Goal: Task Accomplishment & Management: Manage account settings

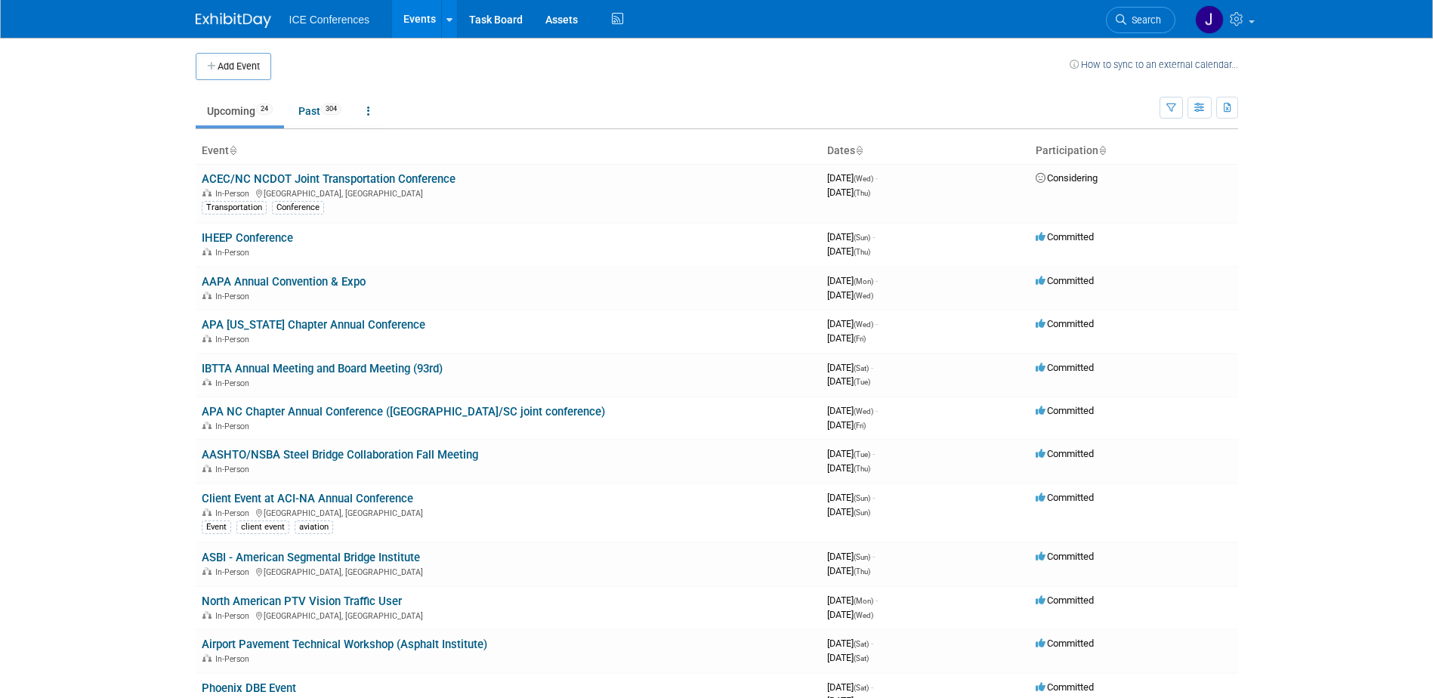
click at [428, 25] on link "Events" at bounding box center [419, 19] width 55 height 38
click at [258, 64] on button "Add Event" at bounding box center [234, 66] width 76 height 27
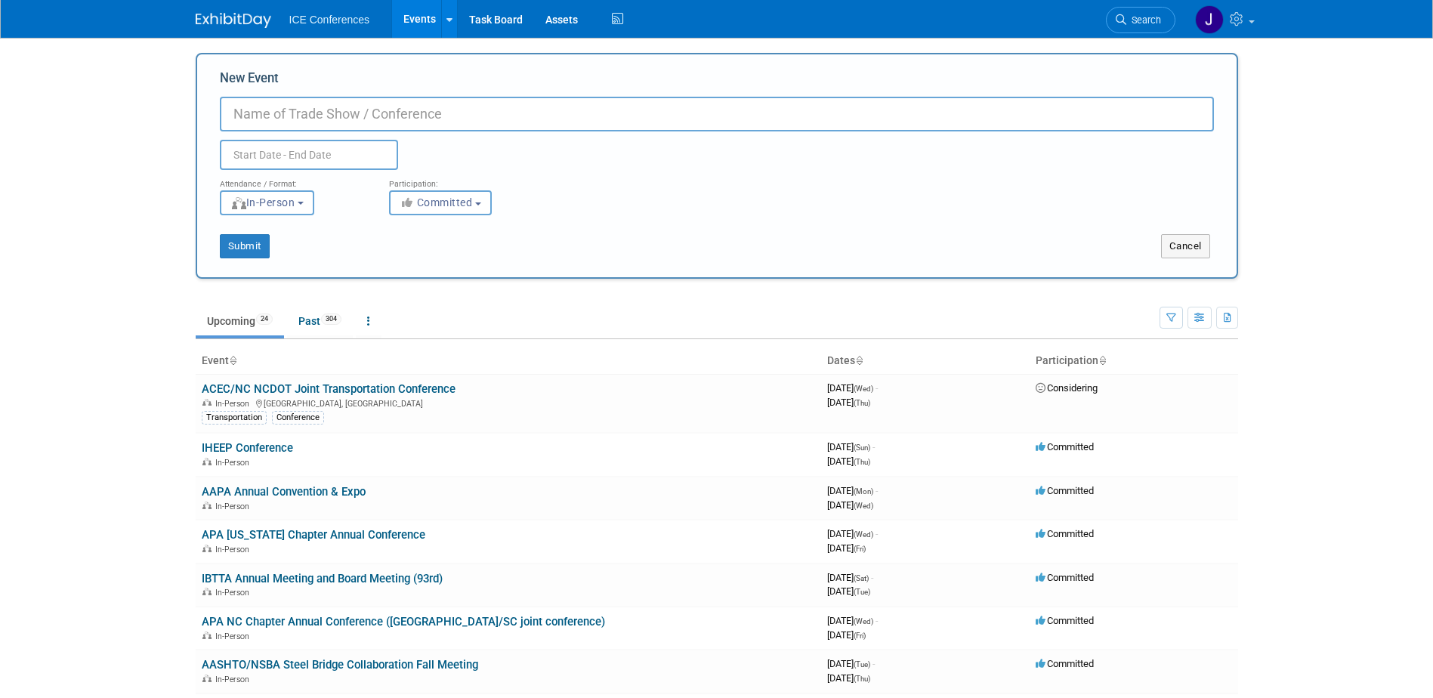
click at [277, 116] on input "New Event" at bounding box center [717, 114] width 994 height 35
type input "a"
type input "AAAE Airports Going Green"
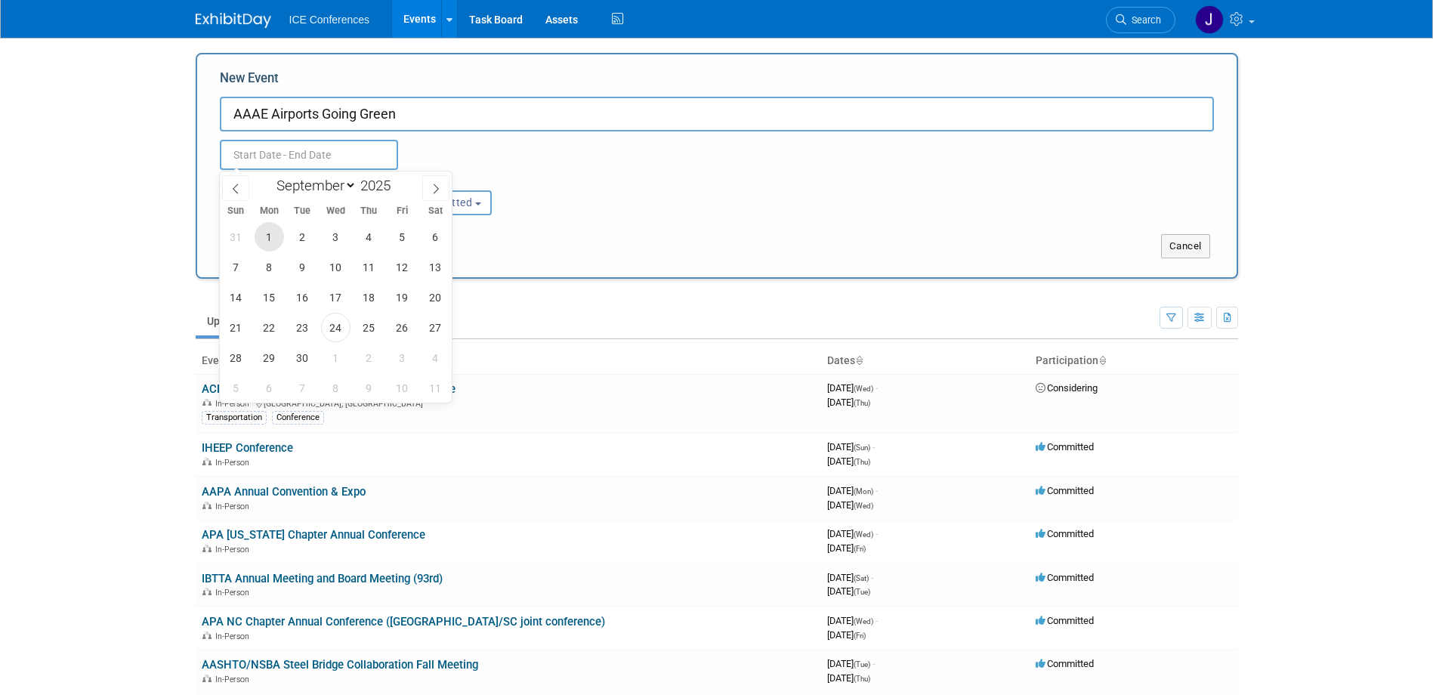
click at [264, 239] on span "1" at bounding box center [269, 236] width 29 height 29
click at [380, 237] on span "4" at bounding box center [368, 236] width 29 height 29
type input "Sep 1, 2025 to Sep 4, 2025"
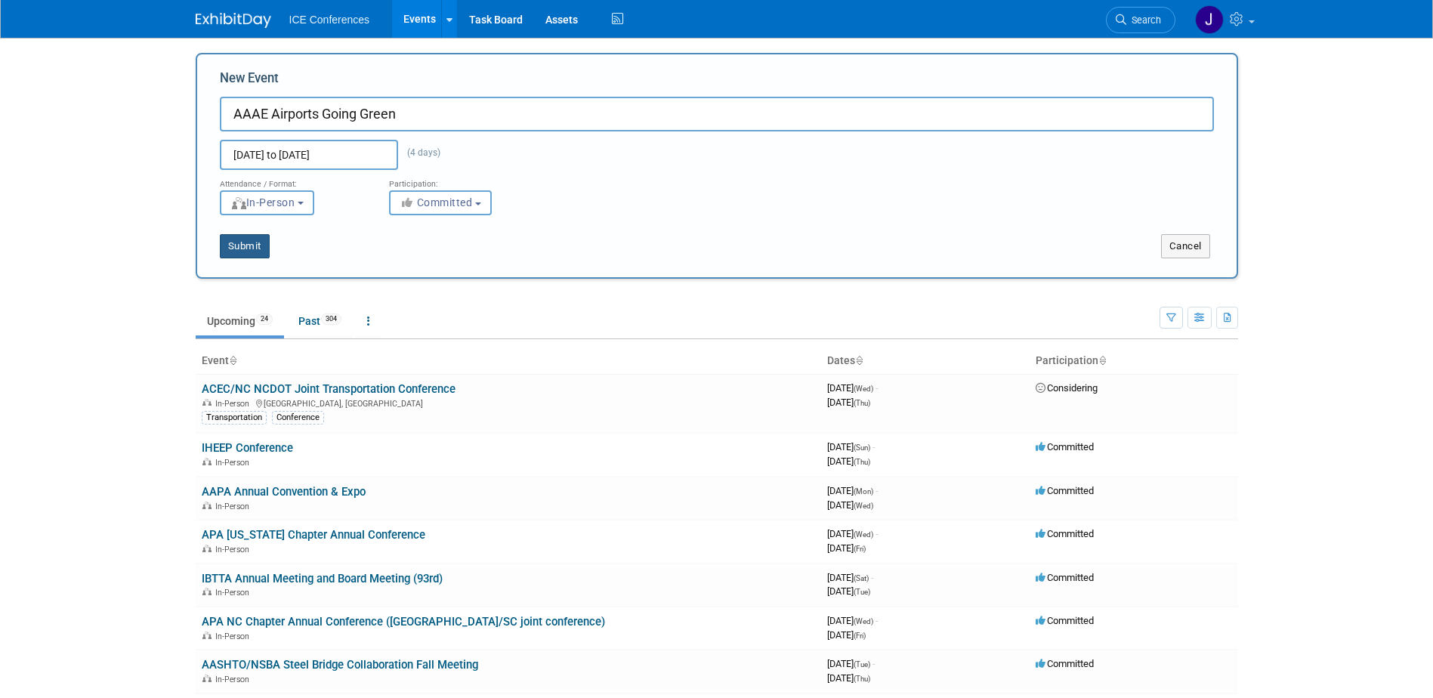
click at [245, 249] on button "Submit" at bounding box center [245, 246] width 50 height 24
type input "AAAE Airports Going Green"
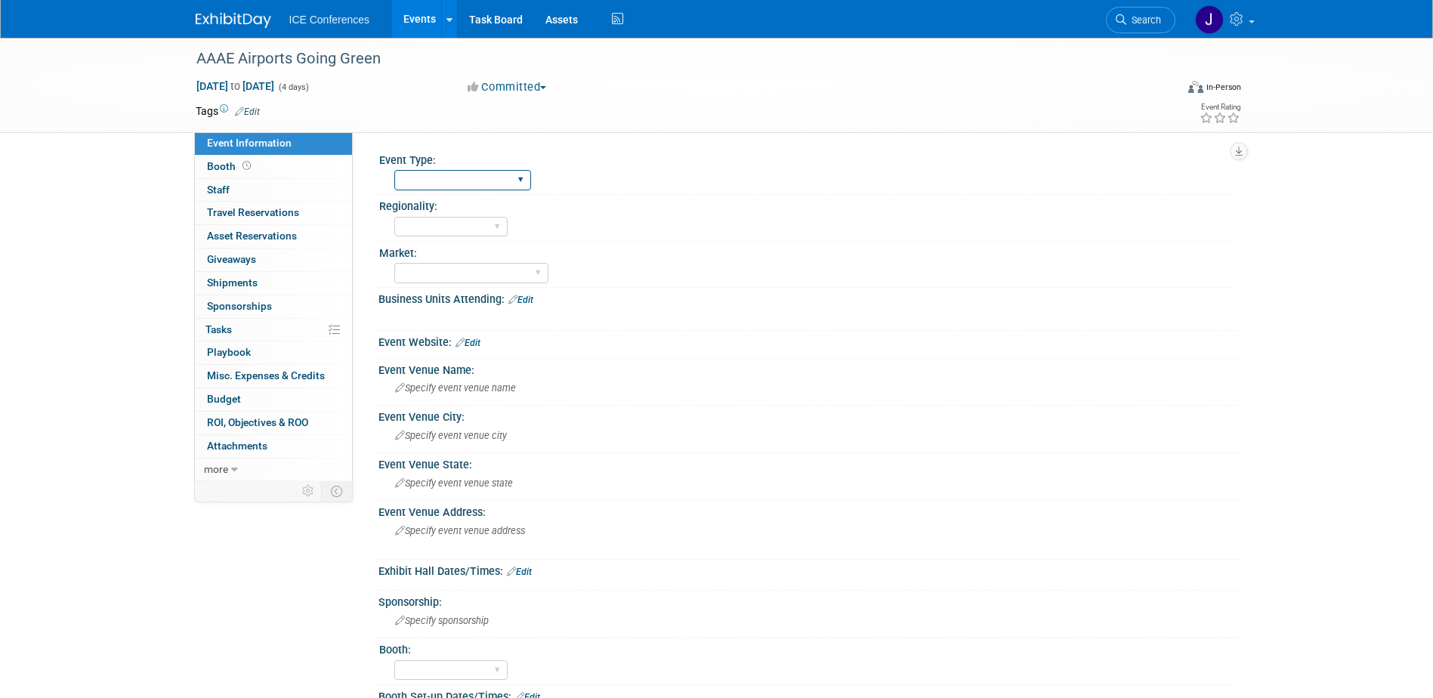
click at [448, 178] on select "BD Billable Training Workshop 5K/Run Golf Non-Conference Event Luncheon Other" at bounding box center [462, 180] width 137 height 20
select select "BD"
click at [394, 170] on select "BD Billable Training Workshop 5K/Run Golf Non-Conference Event Luncheon Other" at bounding box center [462, 180] width 137 height 20
click at [454, 227] on select "Local National Regional State FAA (Aviation) International" at bounding box center [450, 227] width 113 height 20
select select "National"
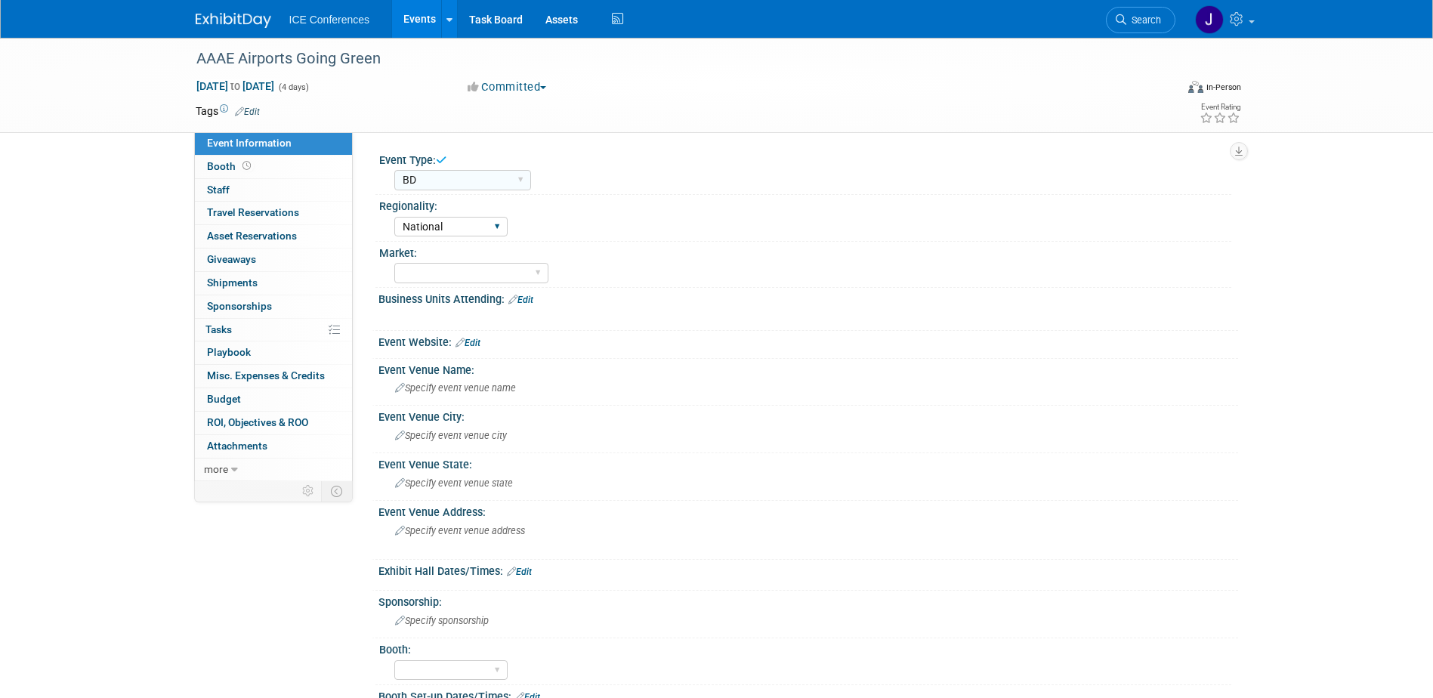
click at [394, 217] on select "Local National Regional State FAA (Aviation) International" at bounding box center [450, 227] width 113 height 20
click at [450, 273] on select "Aerospace Aviation Transportation Buildings (Aviation) Federal (Aerospace) CM (…" at bounding box center [471, 273] width 154 height 20
select select "Aviation"
click at [394, 263] on select "Aerospace Aviation Transportation Buildings (Aviation) Federal (Aerospace) CM (…" at bounding box center [471, 273] width 154 height 20
click at [529, 299] on link "Edit" at bounding box center [521, 300] width 25 height 11
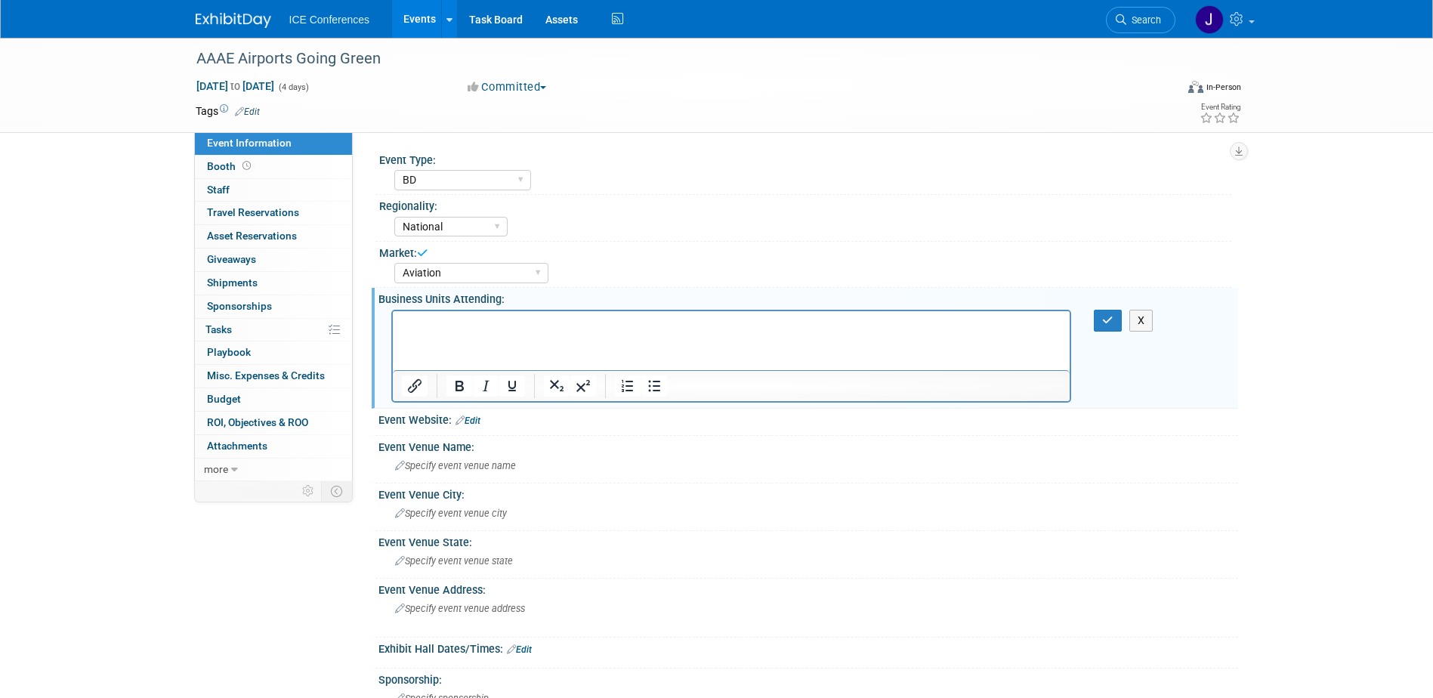
click at [473, 323] on p "Rich Text Area. Press ALT-0 for help." at bounding box center [731, 324] width 660 height 15
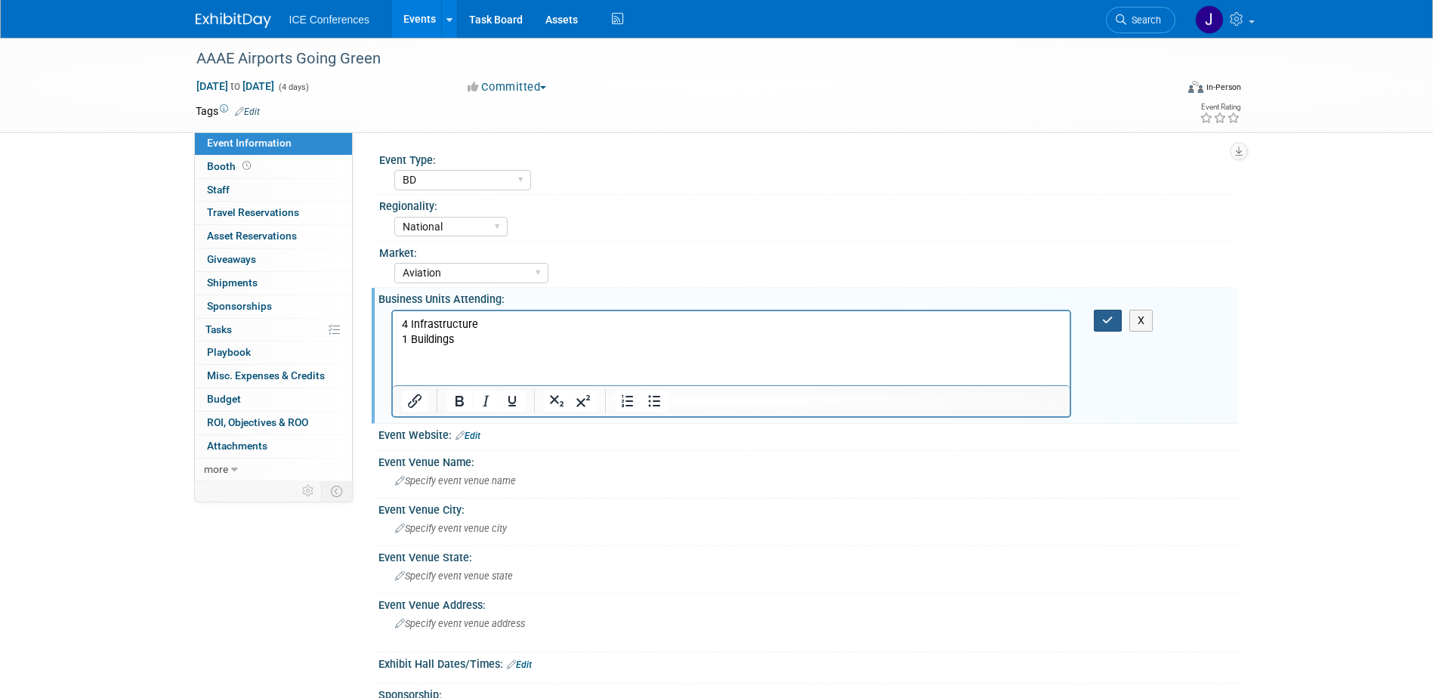
click at [1109, 323] on icon "button" at bounding box center [1107, 320] width 11 height 11
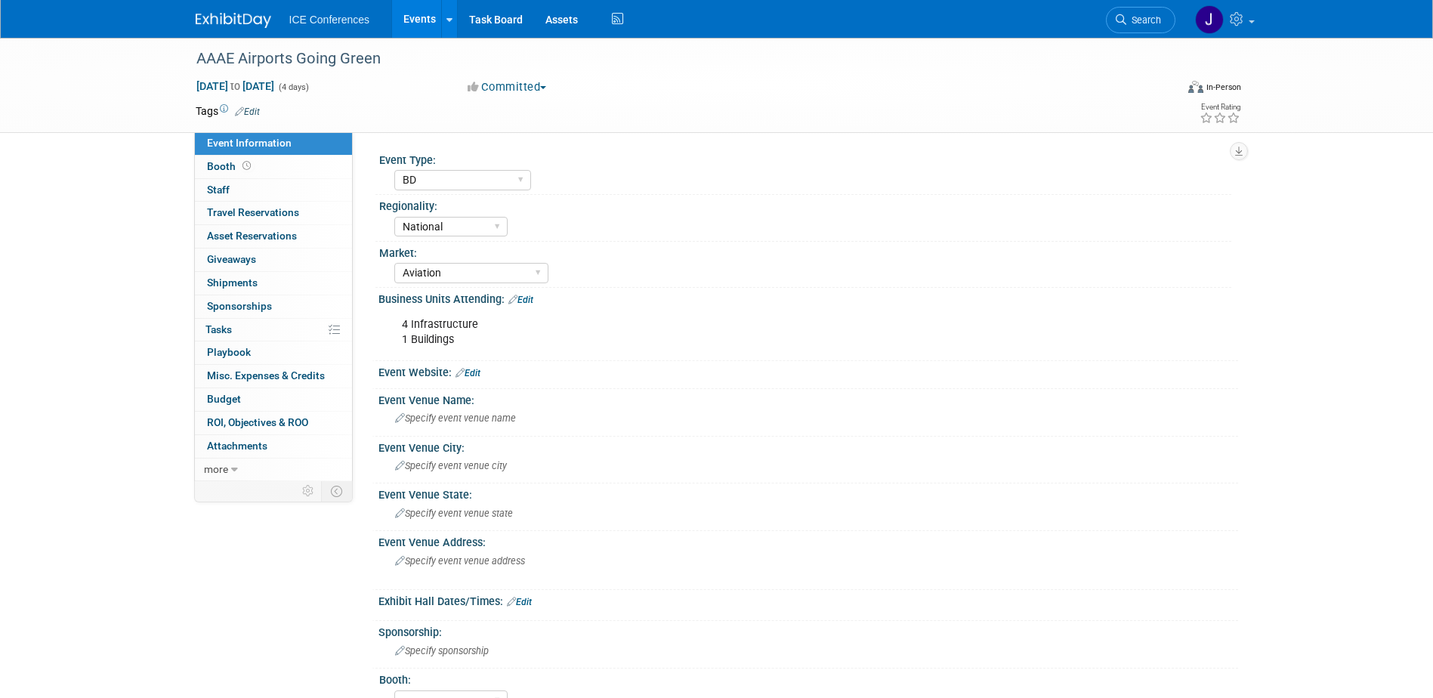
click at [475, 376] on link "Edit" at bounding box center [468, 373] width 25 height 11
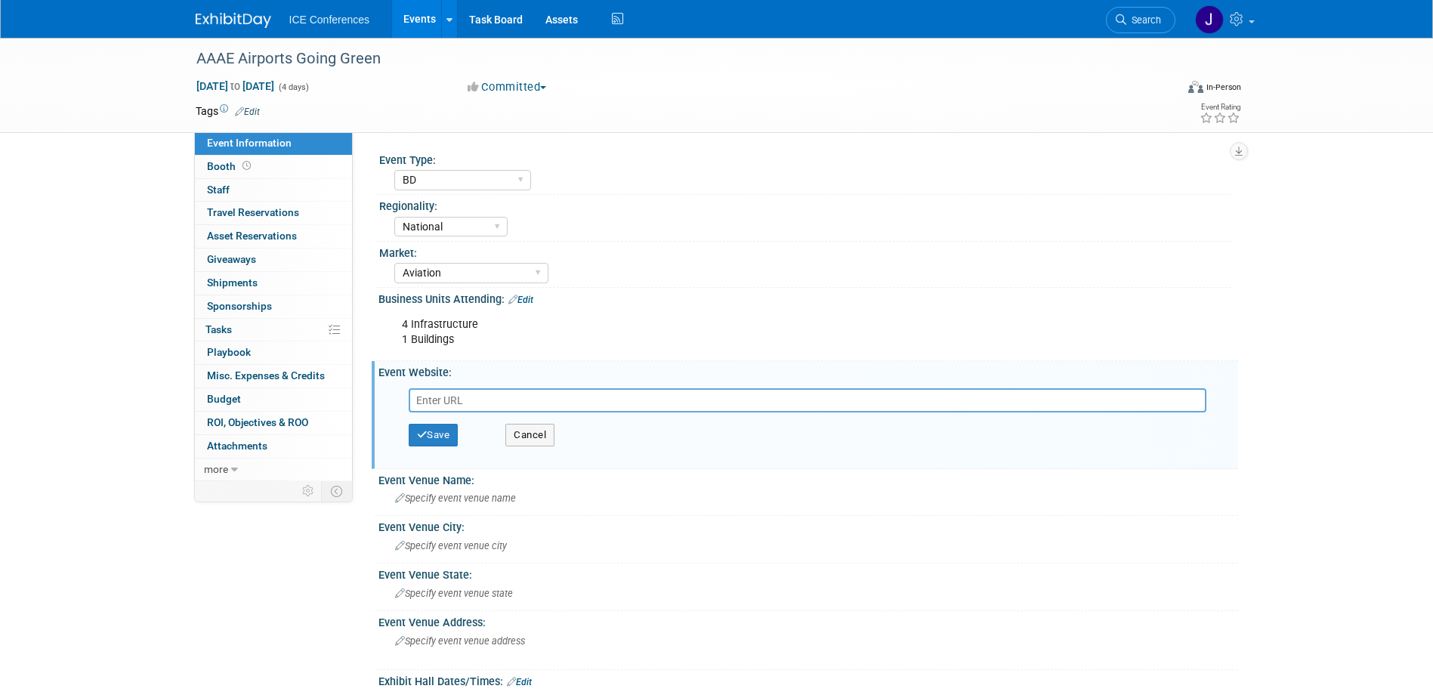
click at [465, 406] on input "text" at bounding box center [808, 400] width 798 height 24
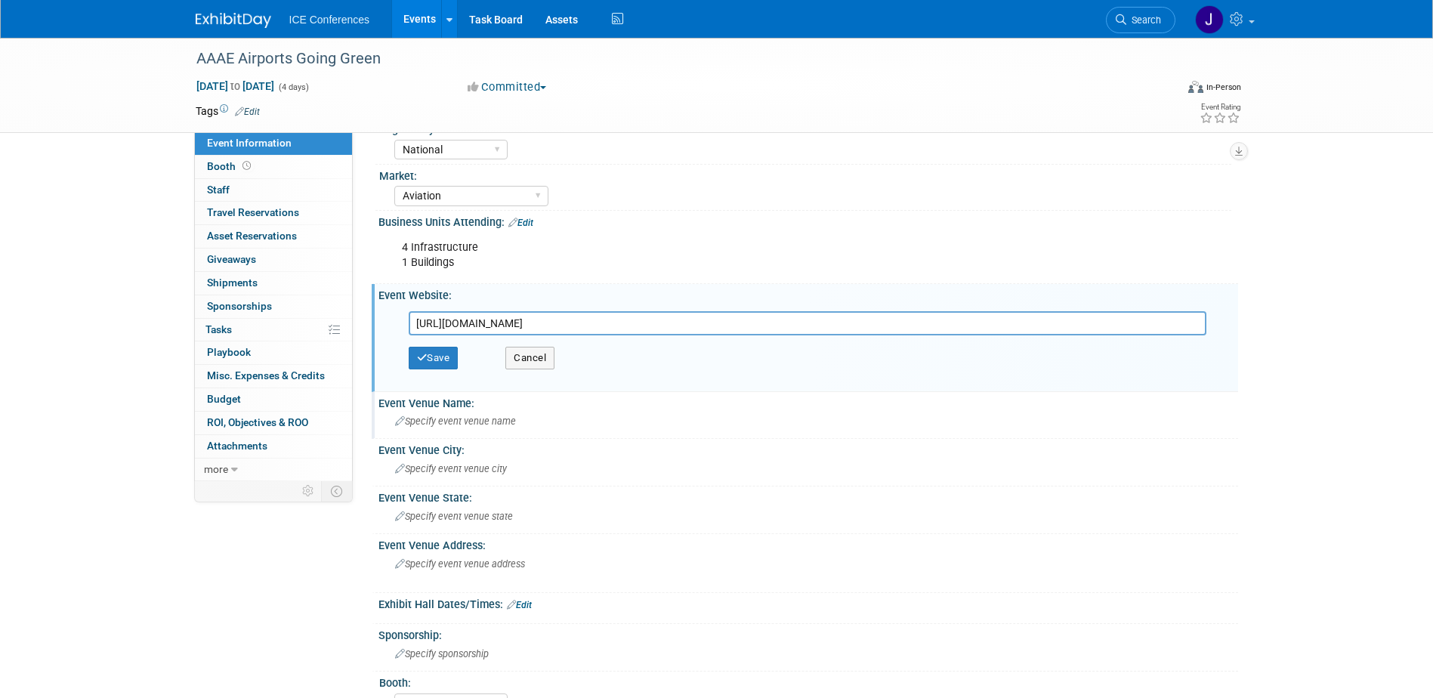
scroll to position [151, 0]
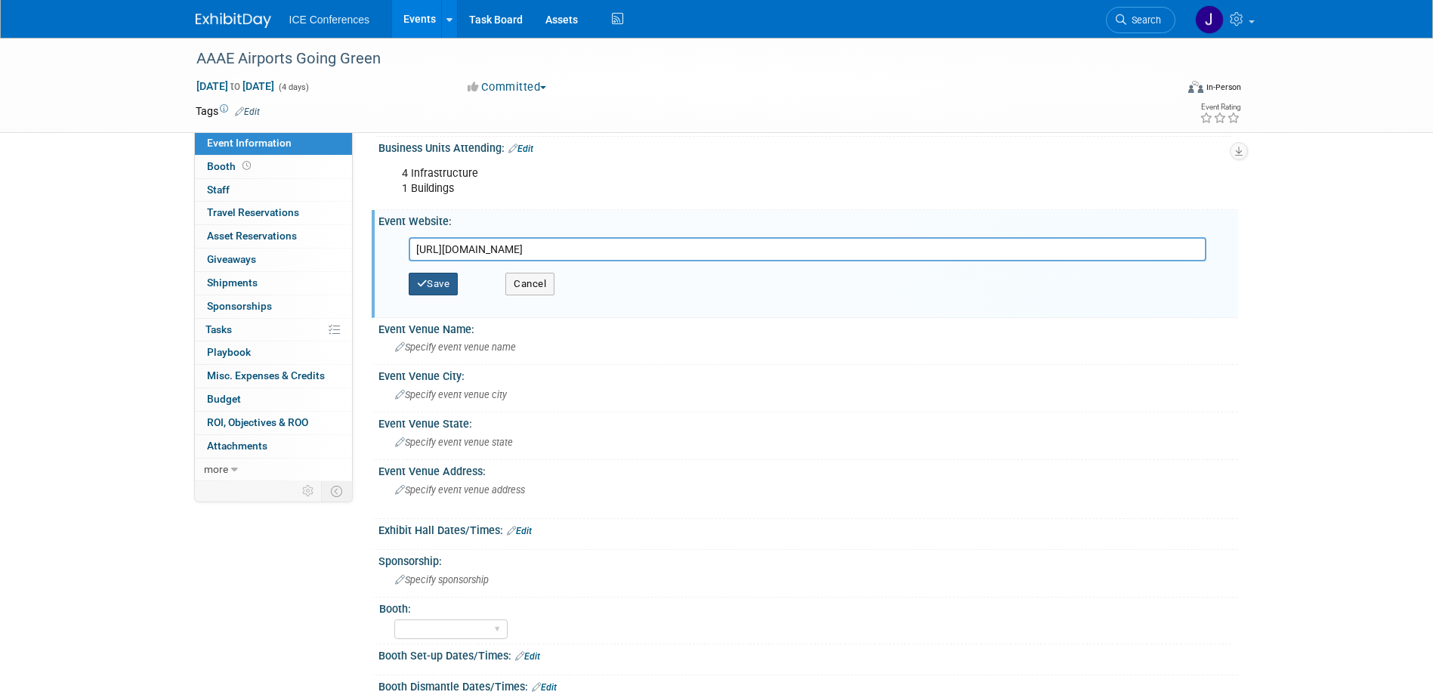
type input "https://aaae.org/green#hotel"
click at [434, 280] on button "Save" at bounding box center [434, 284] width 50 height 23
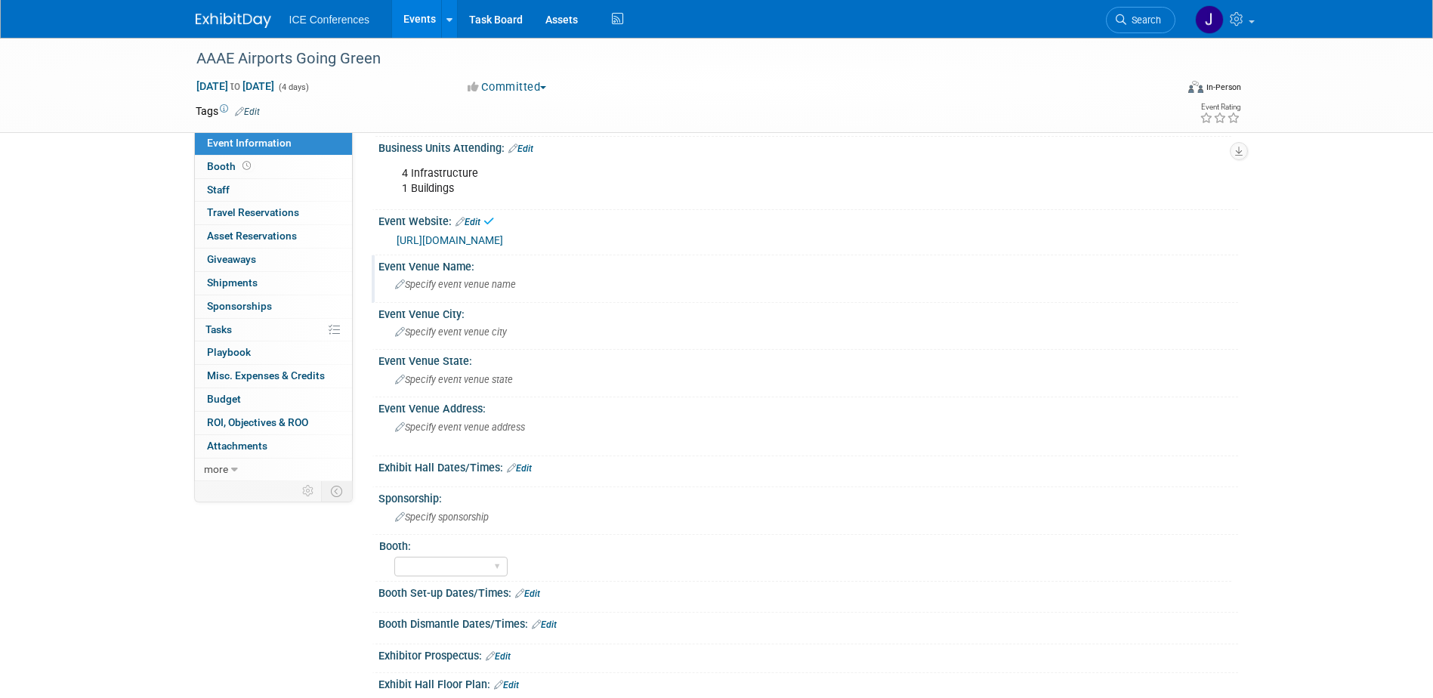
click at [460, 283] on span "Specify event venue name" at bounding box center [455, 284] width 121 height 11
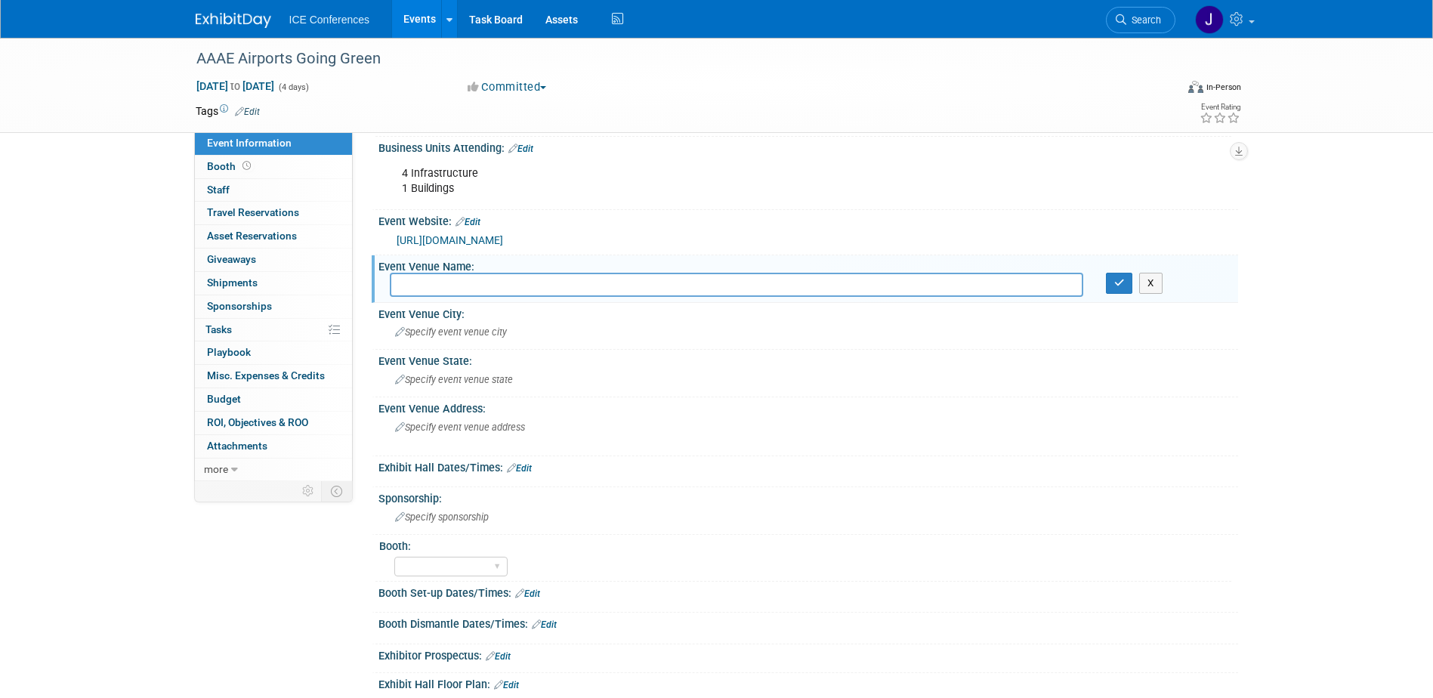
click at [456, 280] on input "text" at bounding box center [737, 284] width 694 height 23
click at [477, 283] on input "text" at bounding box center [737, 284] width 694 height 23
type input "Hilton Tampa Downtown"
click at [461, 334] on span "Specify event venue city" at bounding box center [451, 331] width 112 height 11
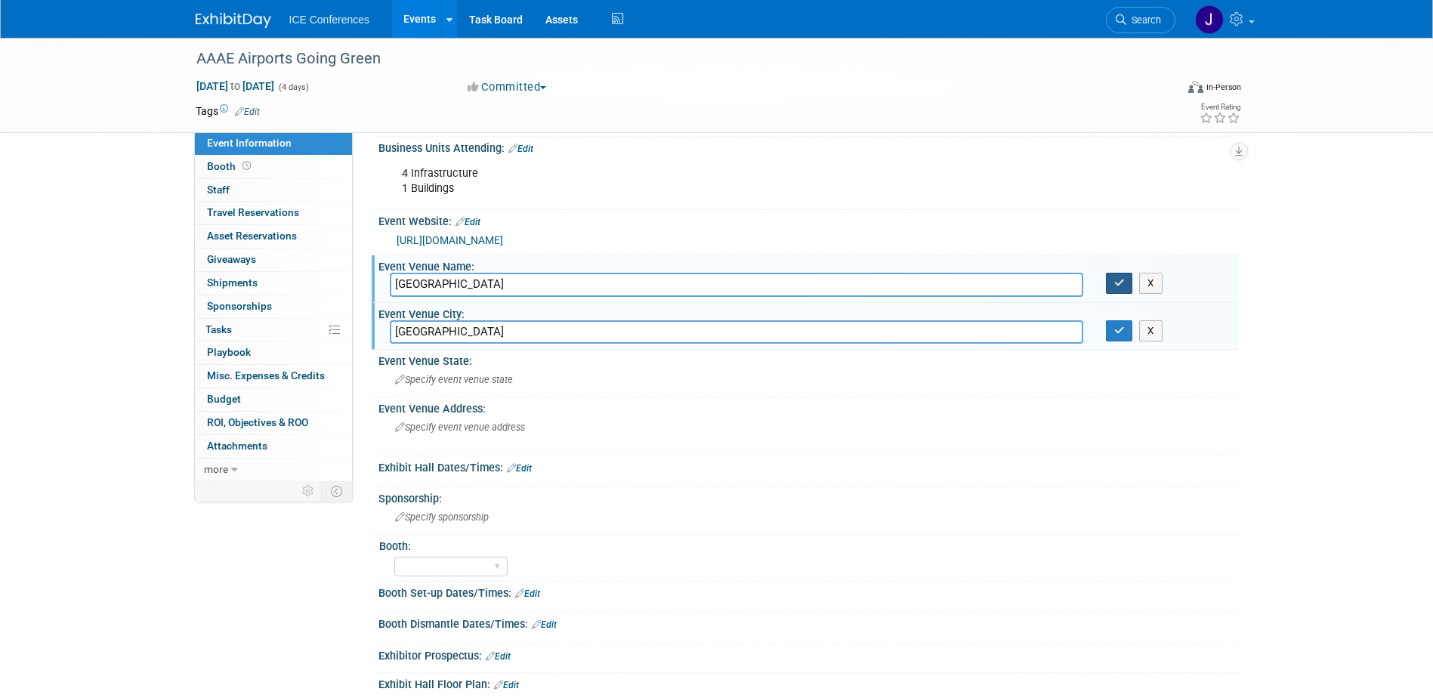
type input "Tampa"
click at [1115, 287] on icon "button" at bounding box center [1120, 283] width 11 height 10
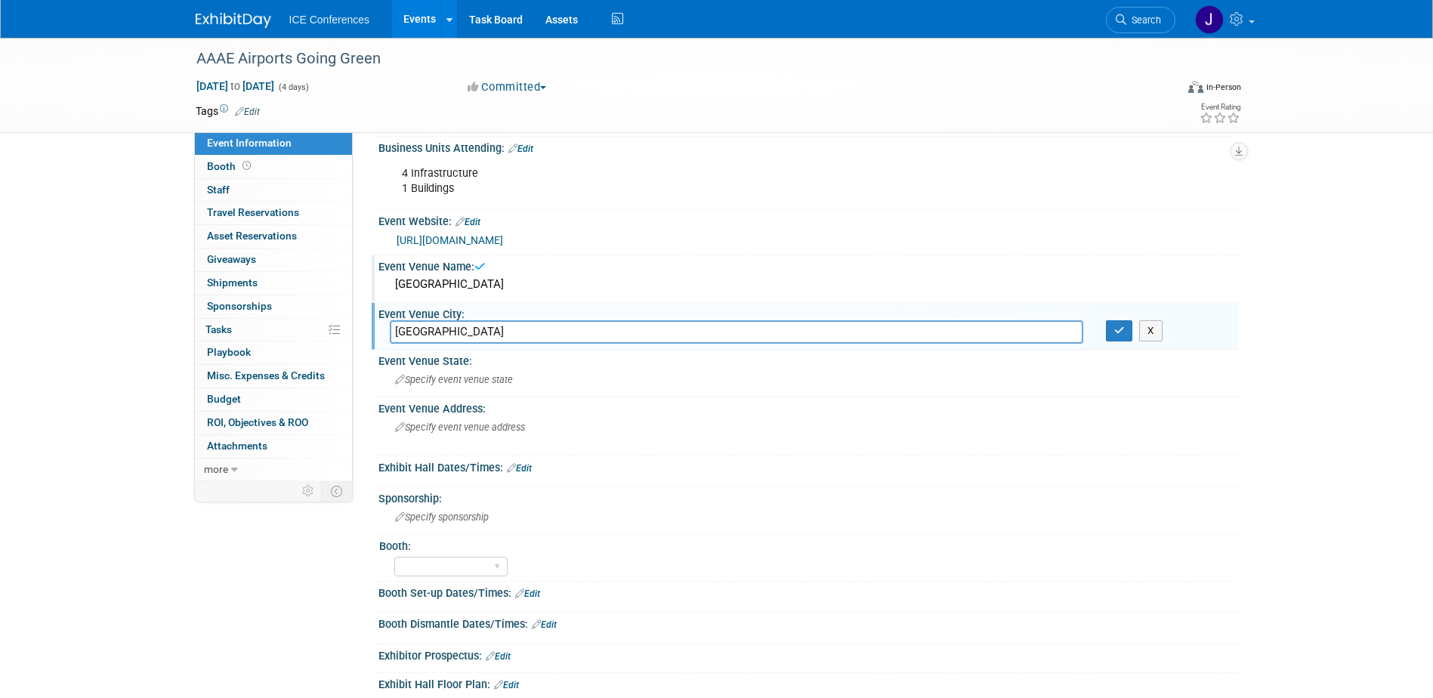
click at [1118, 318] on div "Event Venue City:" at bounding box center [809, 312] width 860 height 19
click at [1124, 326] on icon "button" at bounding box center [1120, 331] width 11 height 10
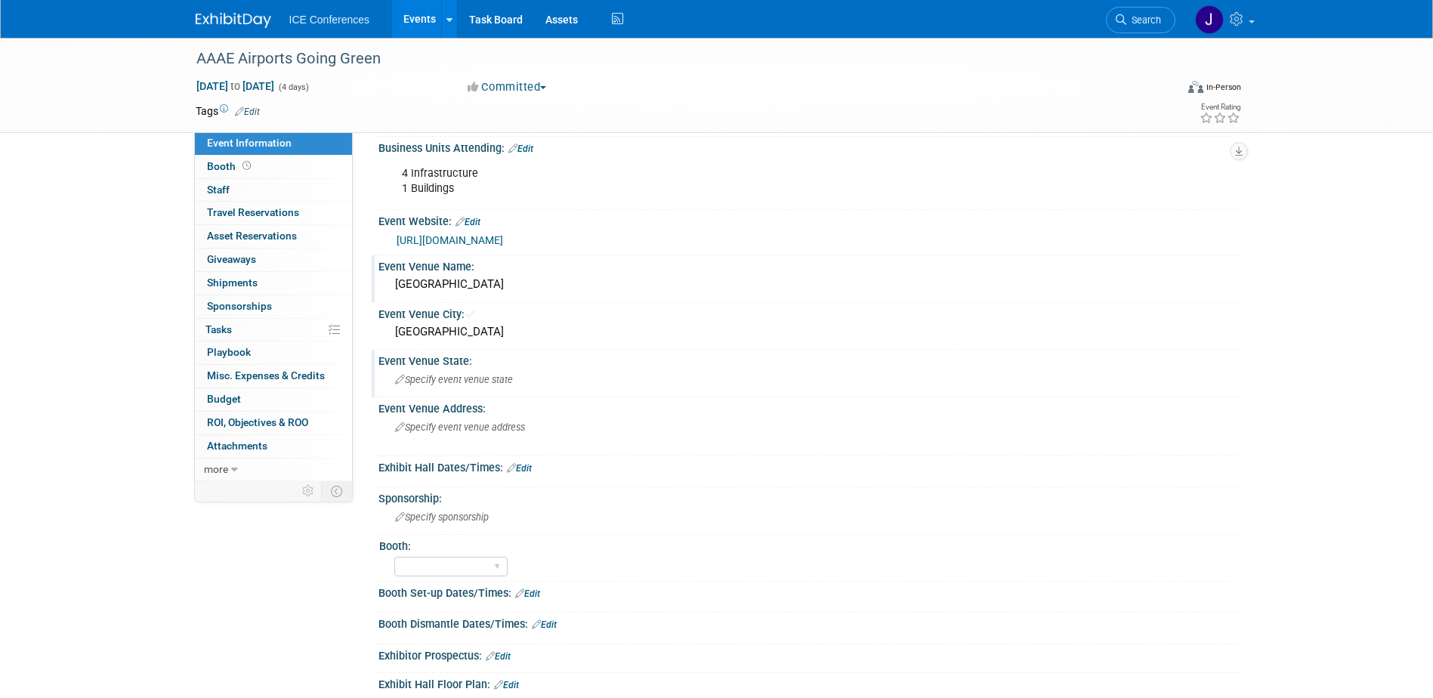
click at [457, 376] on span "Specify event venue state" at bounding box center [454, 379] width 118 height 11
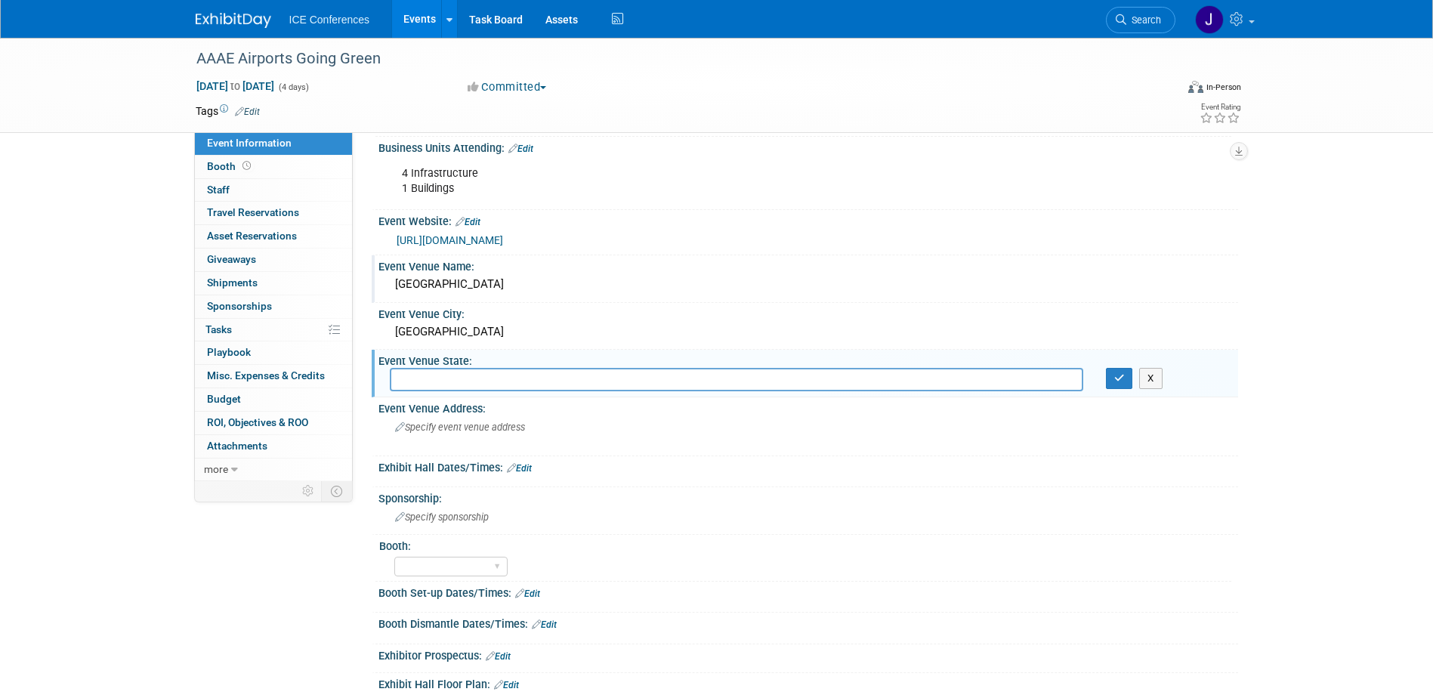
click at [457, 376] on input "text" at bounding box center [737, 379] width 694 height 23
type input "Florida"
click at [1119, 384] on button "button" at bounding box center [1119, 378] width 27 height 21
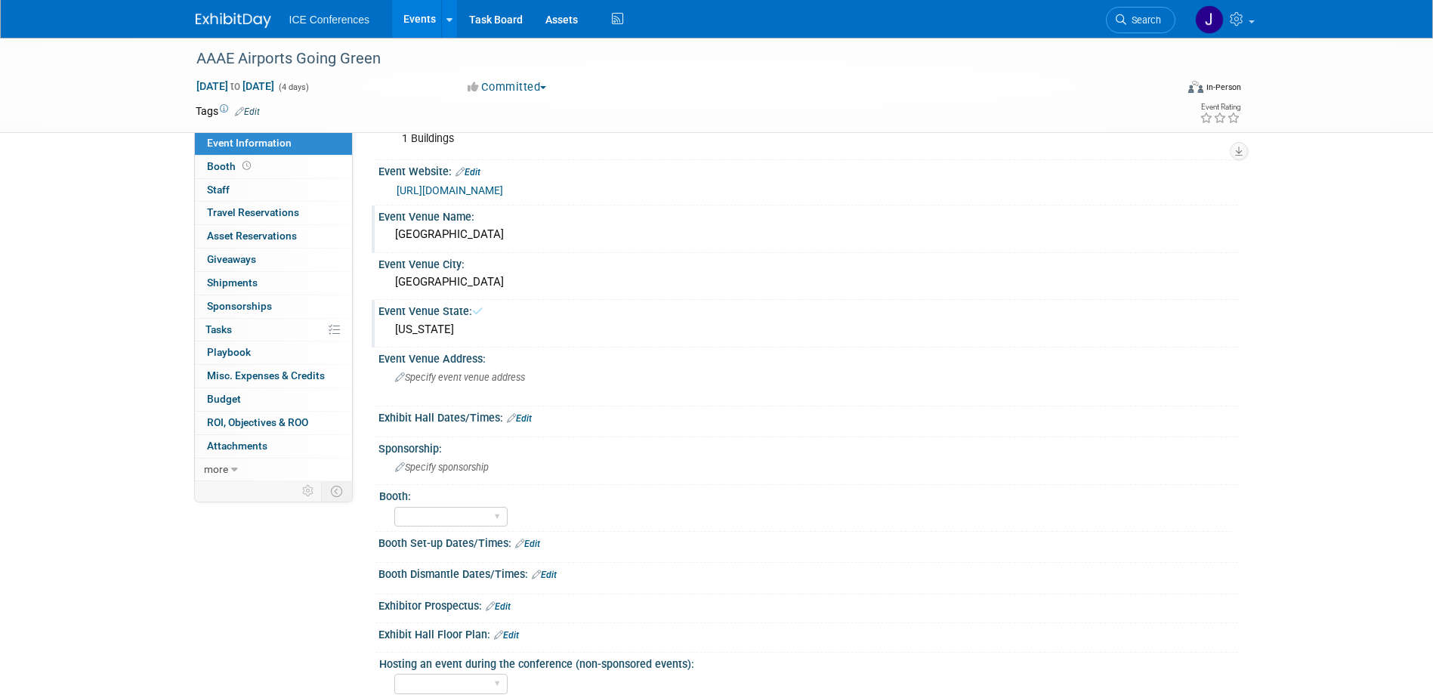
scroll to position [378, 0]
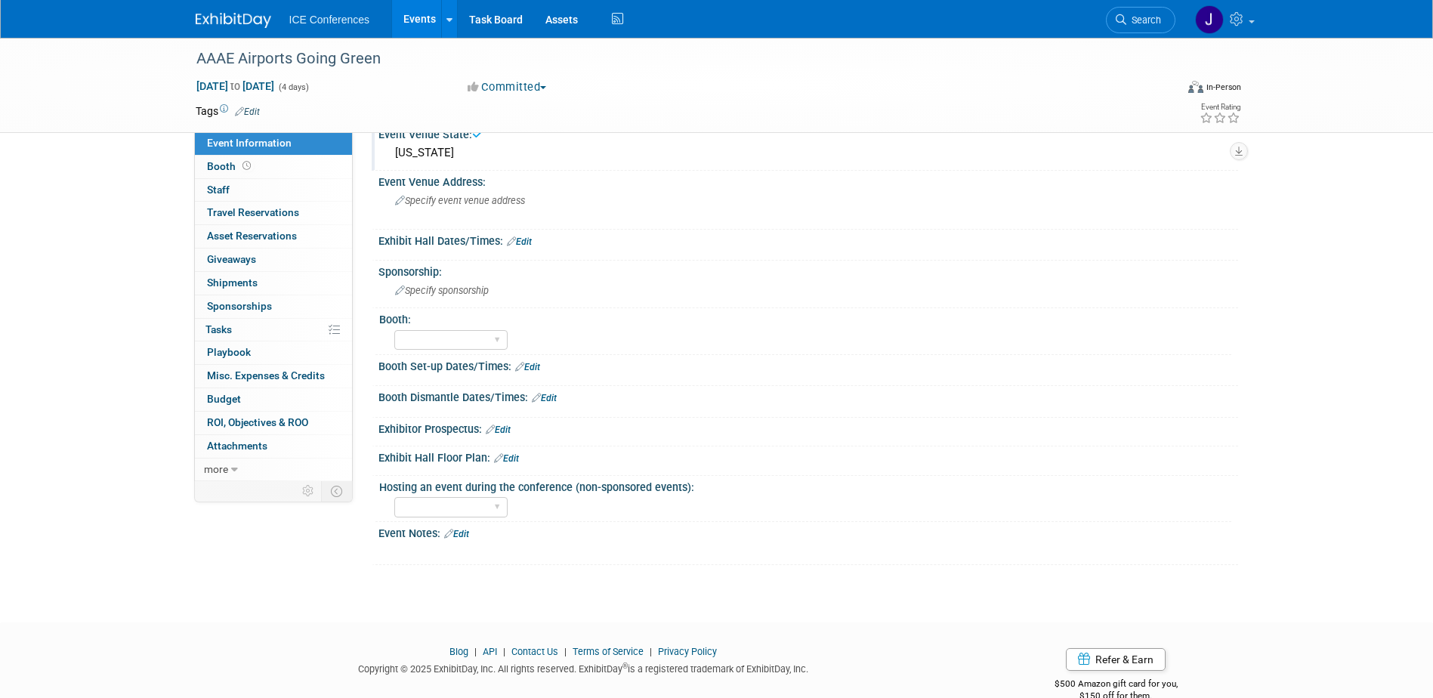
click at [568, 246] on div "Exhibit Hall Dates/Times: Edit" at bounding box center [809, 240] width 860 height 20
click at [91, 465] on div "AAAE Airports Going Green Sep 1, 2025 to Sep 4, 2025 (4 days) Sep 1, 2025 to Se…" at bounding box center [716, 127] width 1433 height 935
click at [437, 289] on span "Specify sponsorship" at bounding box center [442, 290] width 94 height 11
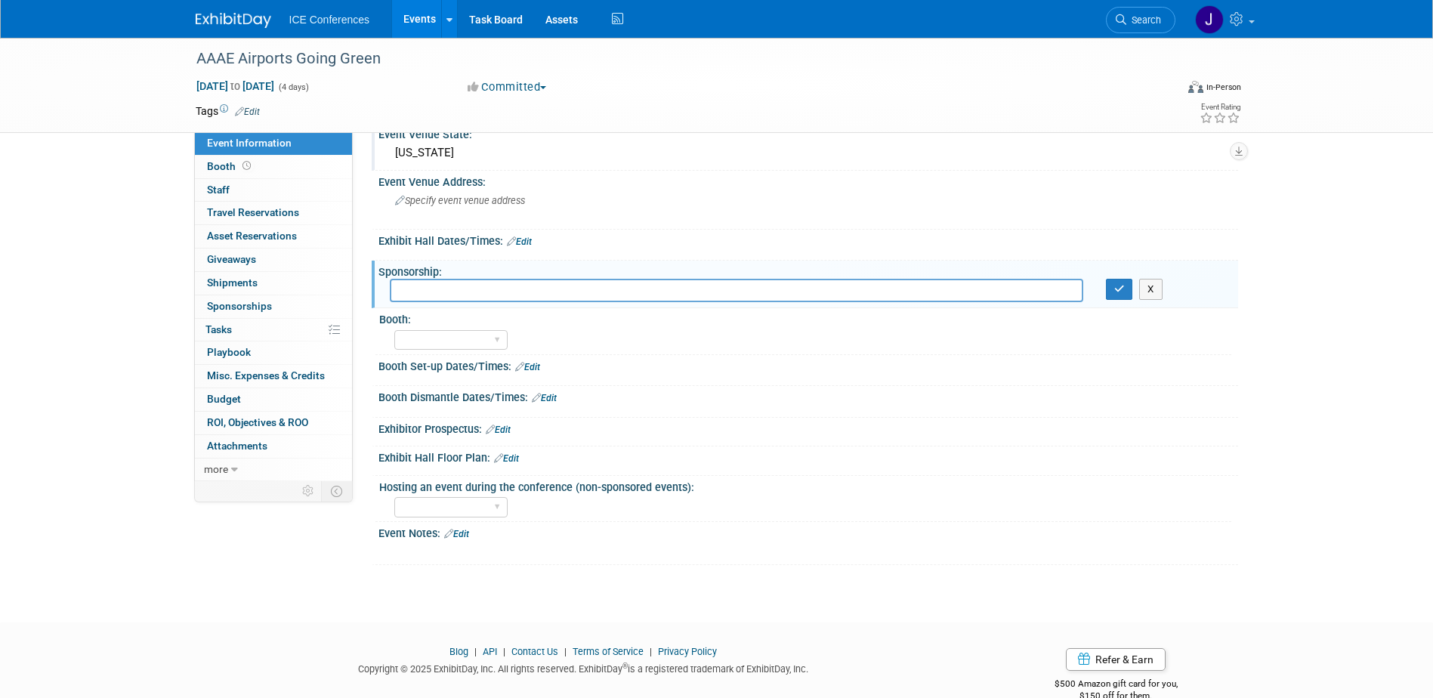
click at [420, 290] on input "text" at bounding box center [737, 290] width 694 height 23
click at [620, 292] on input "Prime Partner with AAAE-" at bounding box center [737, 290] width 694 height 23
drag, startPoint x: 569, startPoint y: 283, endPoint x: 569, endPoint y: 269, distance: 14.4
click at [758, 295] on input "Prime Partner with AAAE- day one lunch co-sponsor, 5 comp" at bounding box center [737, 290] width 694 height 23
type input "Prime Partner with AAAE- day one lunch co-sponsor, 5 comp registrations, 1 seat…"
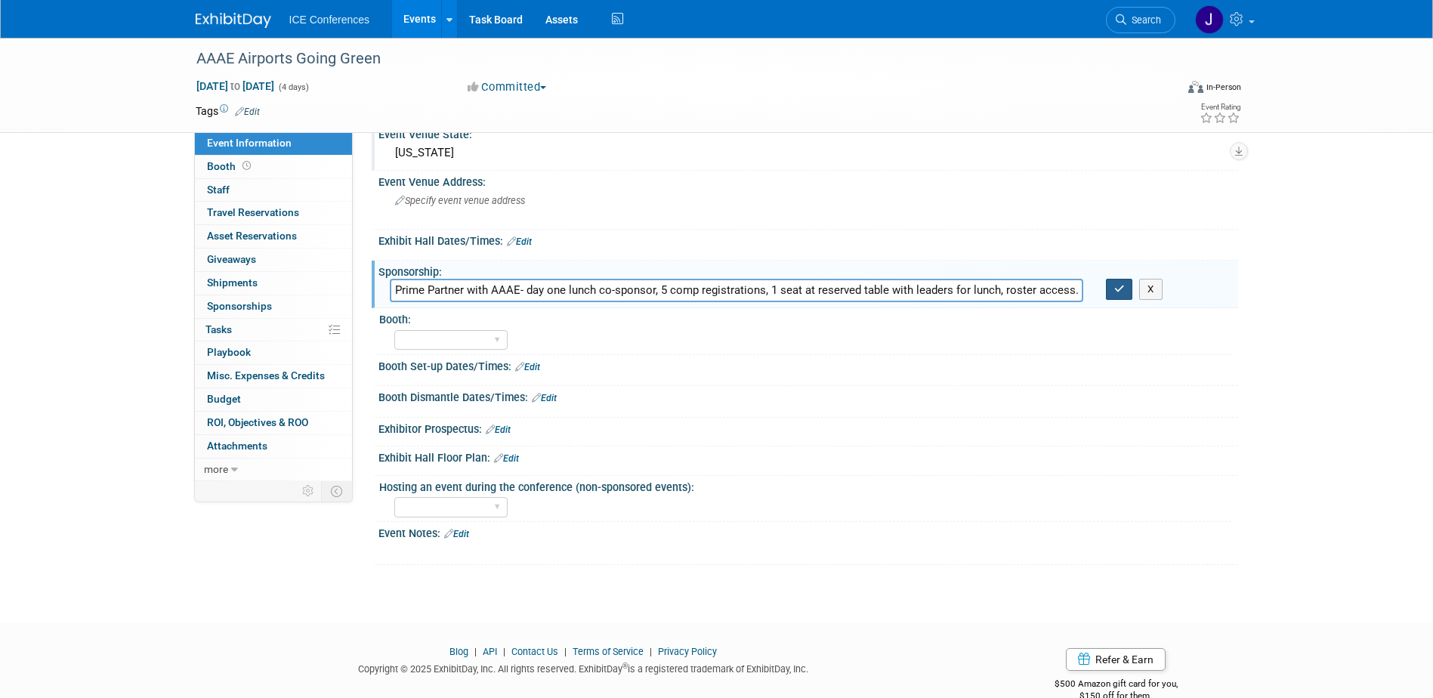
click at [1127, 287] on button "button" at bounding box center [1119, 289] width 27 height 21
click at [496, 344] on select "Yes No" at bounding box center [450, 340] width 113 height 20
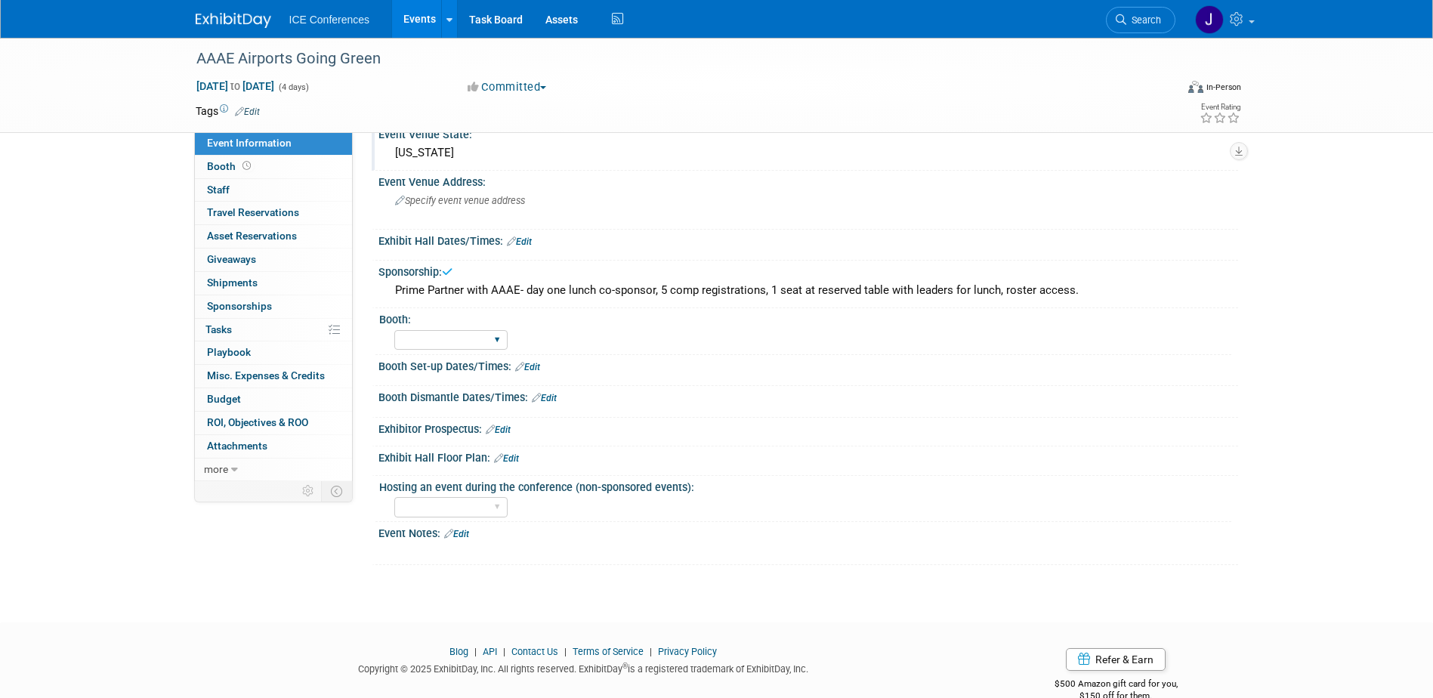
select select "No"
click at [394, 330] on select "Yes No" at bounding box center [450, 340] width 113 height 20
click at [612, 346] on div "Yes No" at bounding box center [812, 338] width 837 height 24
click at [251, 165] on span at bounding box center [247, 165] width 14 height 11
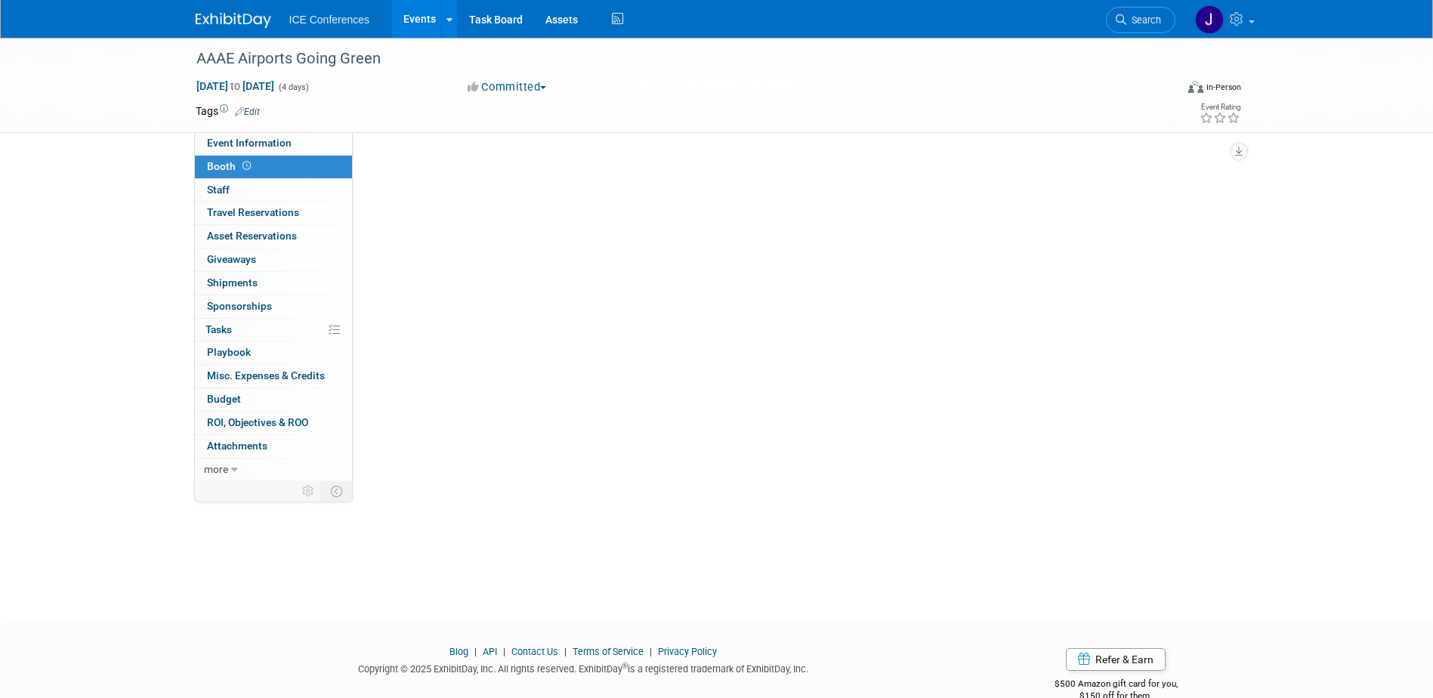
scroll to position [0, 0]
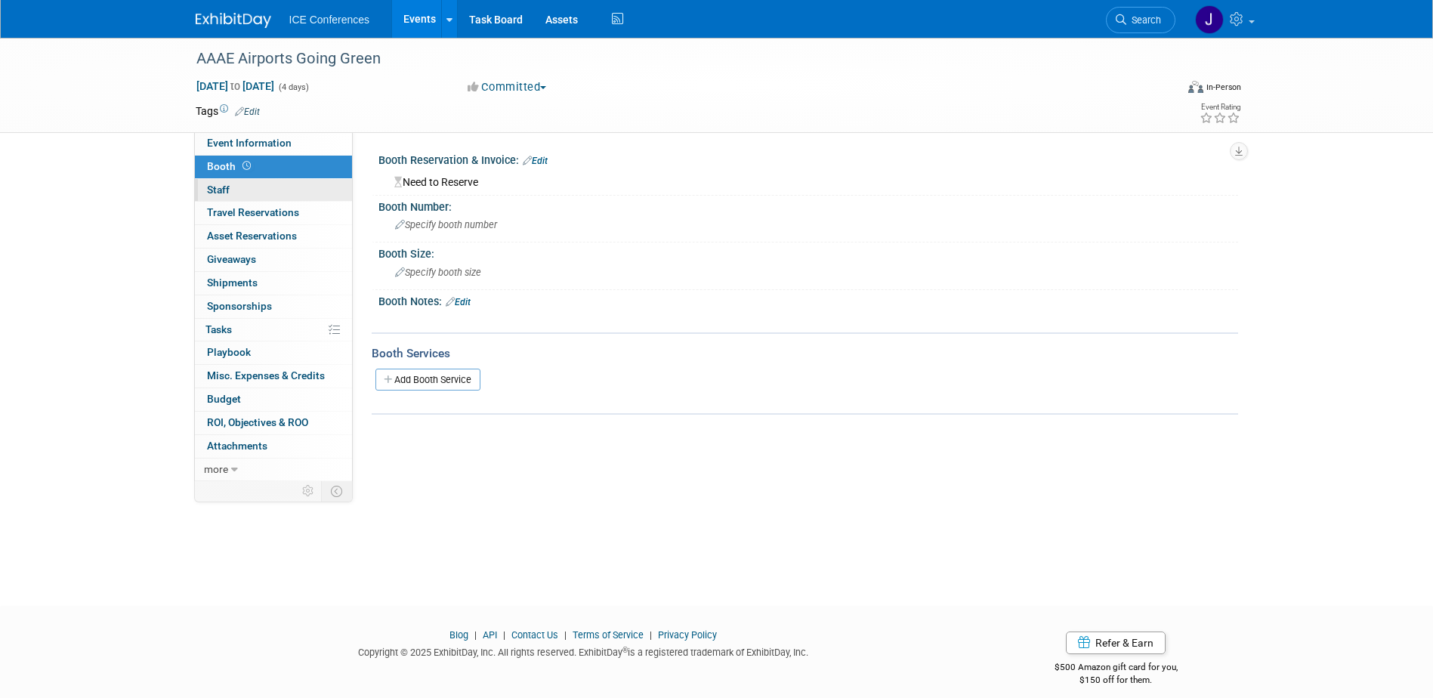
click at [274, 183] on link "0 Staff 0" at bounding box center [273, 190] width 157 height 23
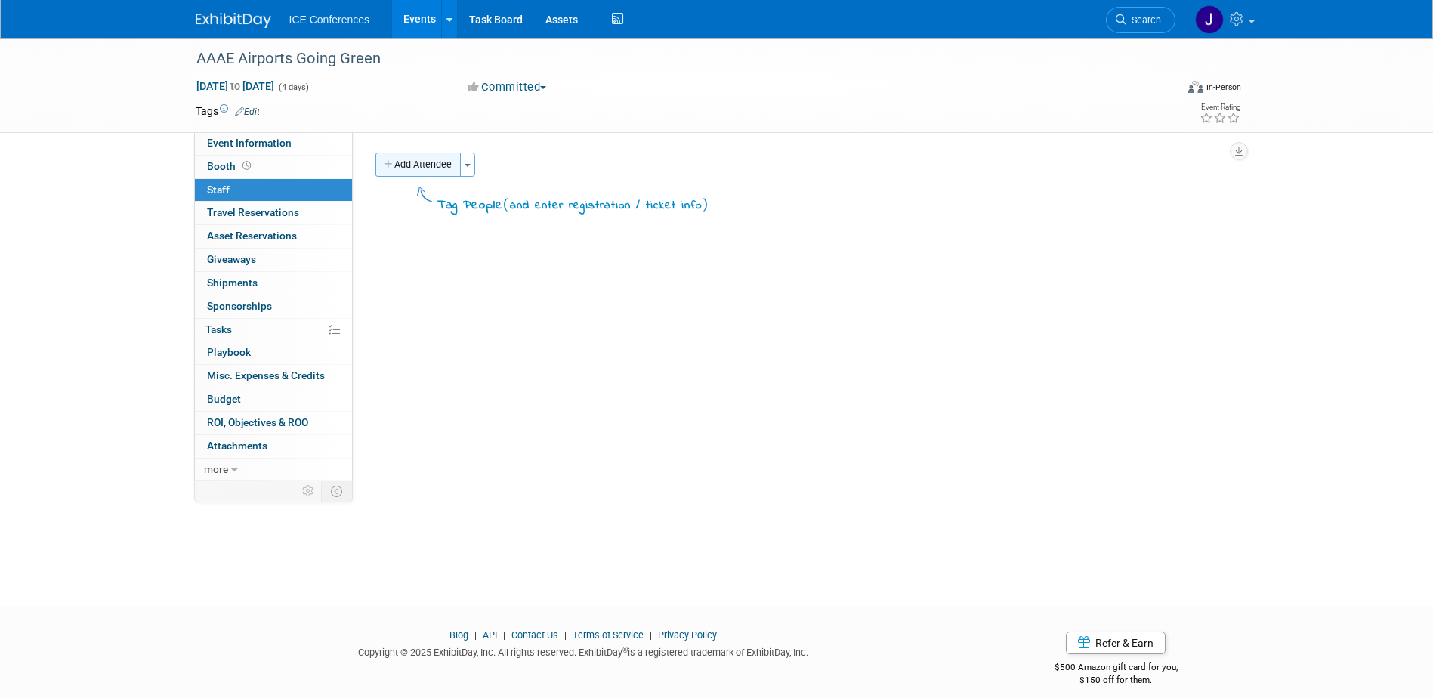
click at [426, 165] on button "Add Attendee" at bounding box center [418, 165] width 85 height 24
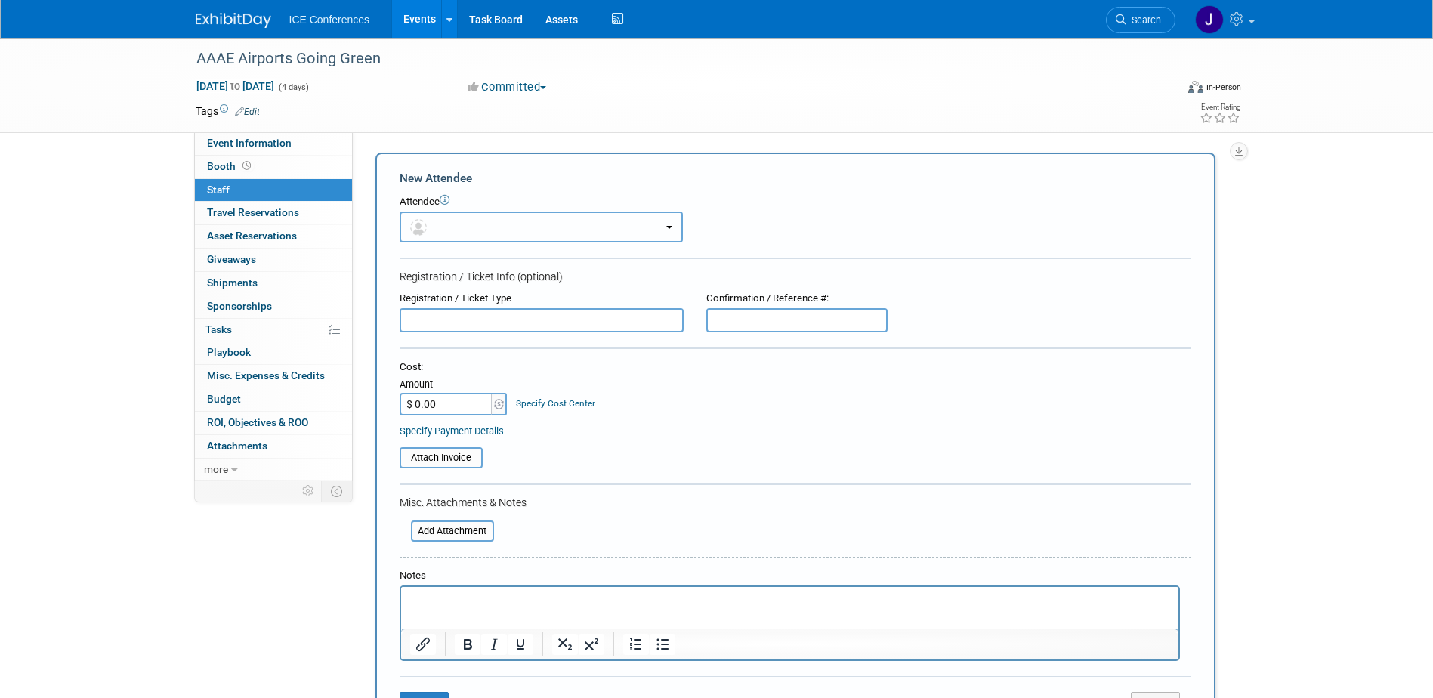
click at [502, 236] on button "button" at bounding box center [541, 227] width 283 height 31
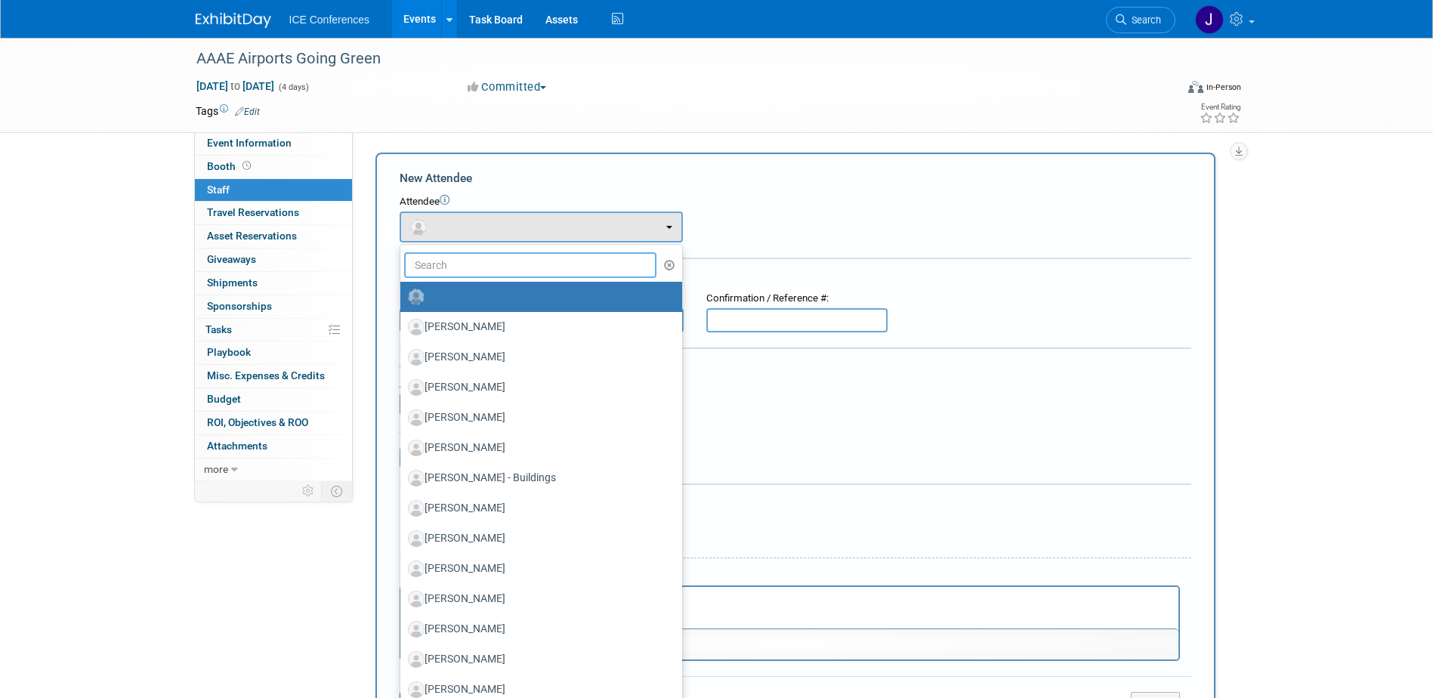
click at [485, 265] on input "text" at bounding box center [530, 265] width 253 height 26
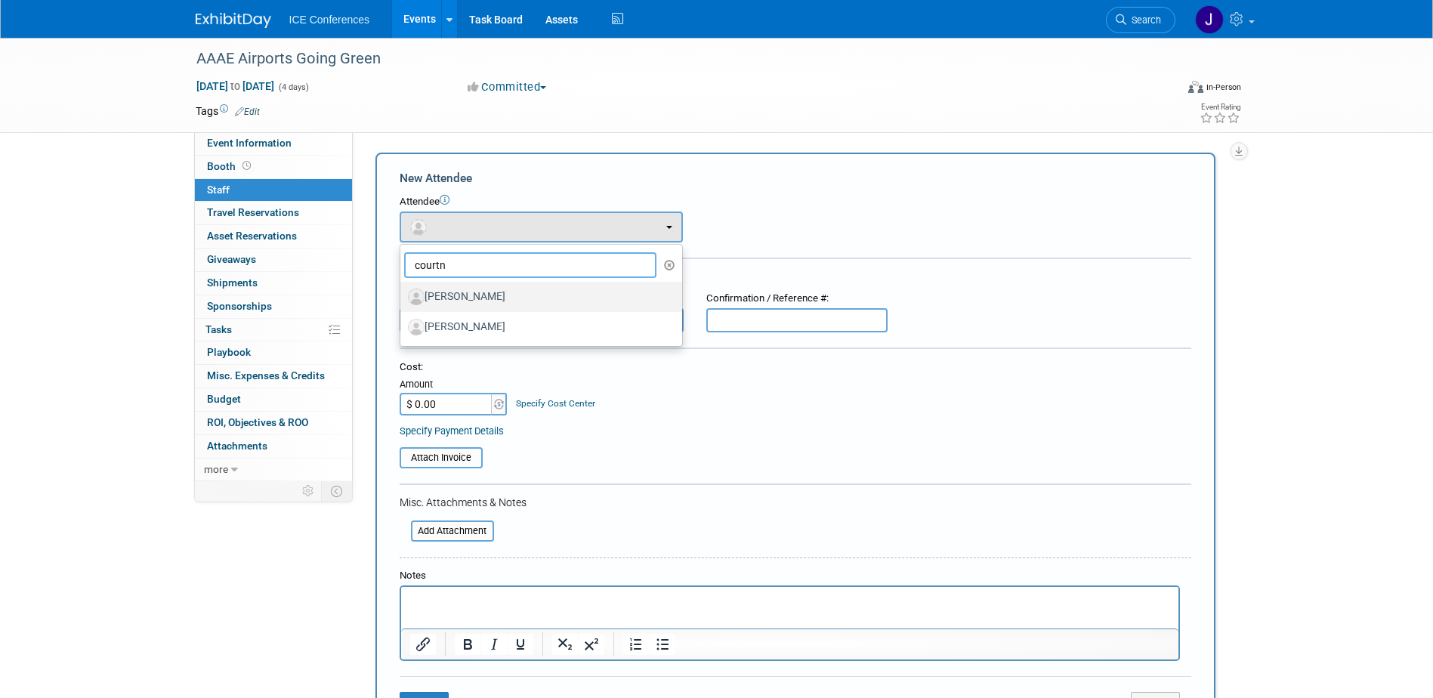
type input "courtn"
click at [476, 287] on label "[PERSON_NAME]" at bounding box center [537, 297] width 259 height 24
click at [403, 290] on input "[PERSON_NAME]" at bounding box center [398, 295] width 10 height 10
select select "d99a9294-50f4-4ca7-aeec-b98611a874be"
select select "100"
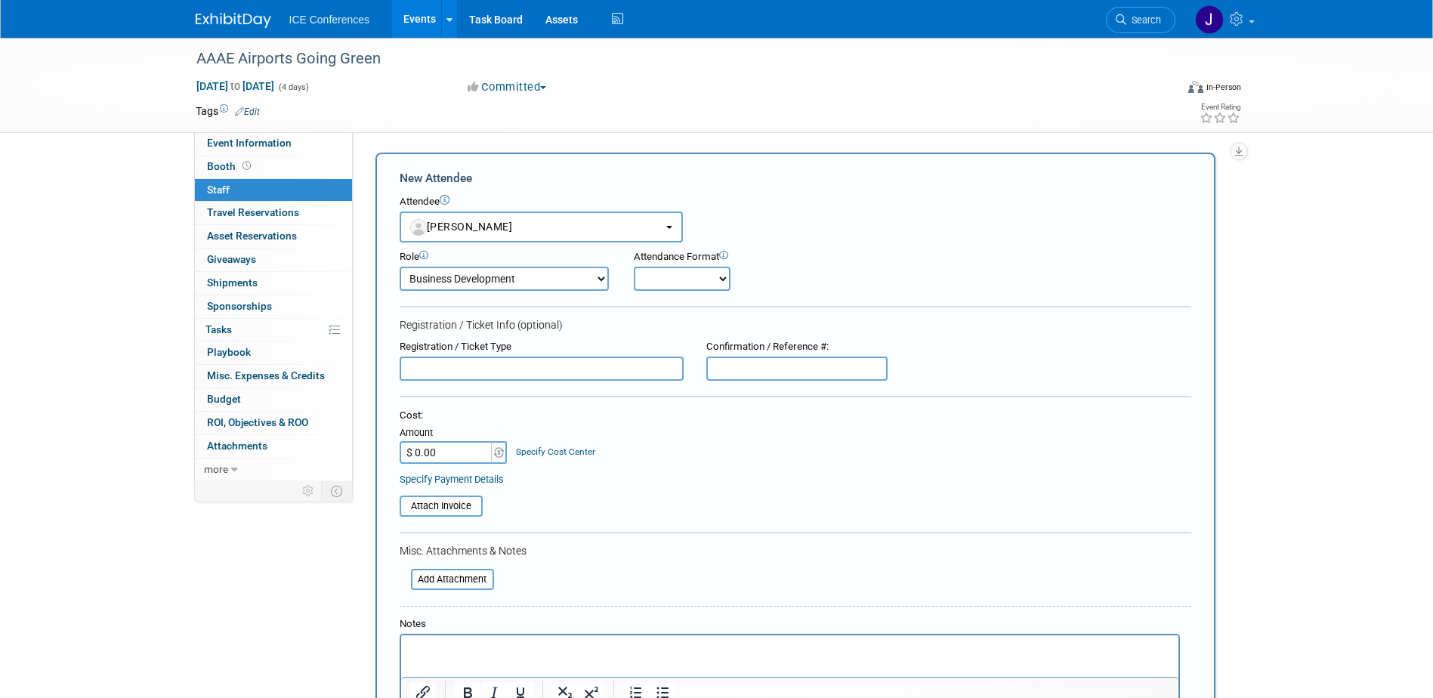
click at [680, 282] on select "Onsite Remote" at bounding box center [682, 279] width 97 height 24
select select "1"
click at [634, 267] on select "Onsite Remote" at bounding box center [682, 279] width 97 height 24
click at [567, 374] on input "text" at bounding box center [542, 369] width 284 height 24
type input "comp"
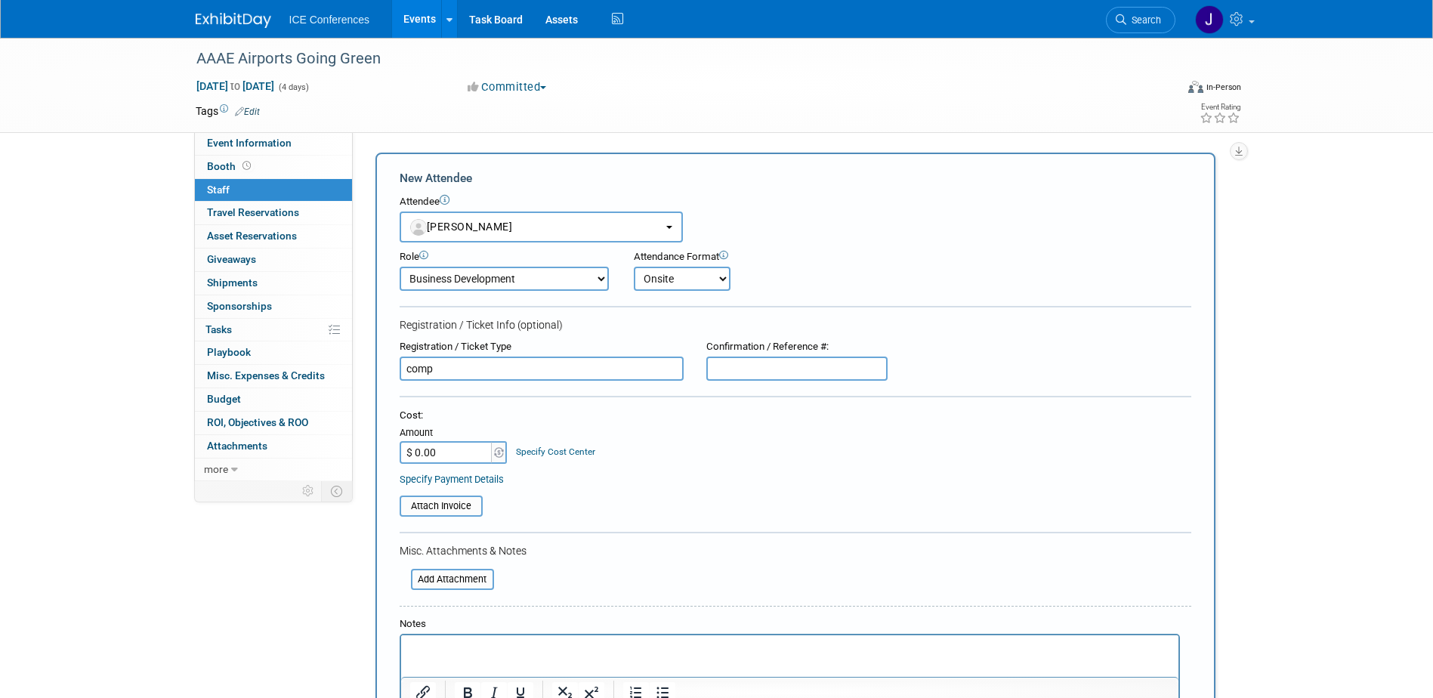
click at [671, 442] on div "Cost: Amount $ 0.00 Specify Cost Center Cost Center -- Not Specified -- Buildin…" at bounding box center [796, 436] width 792 height 55
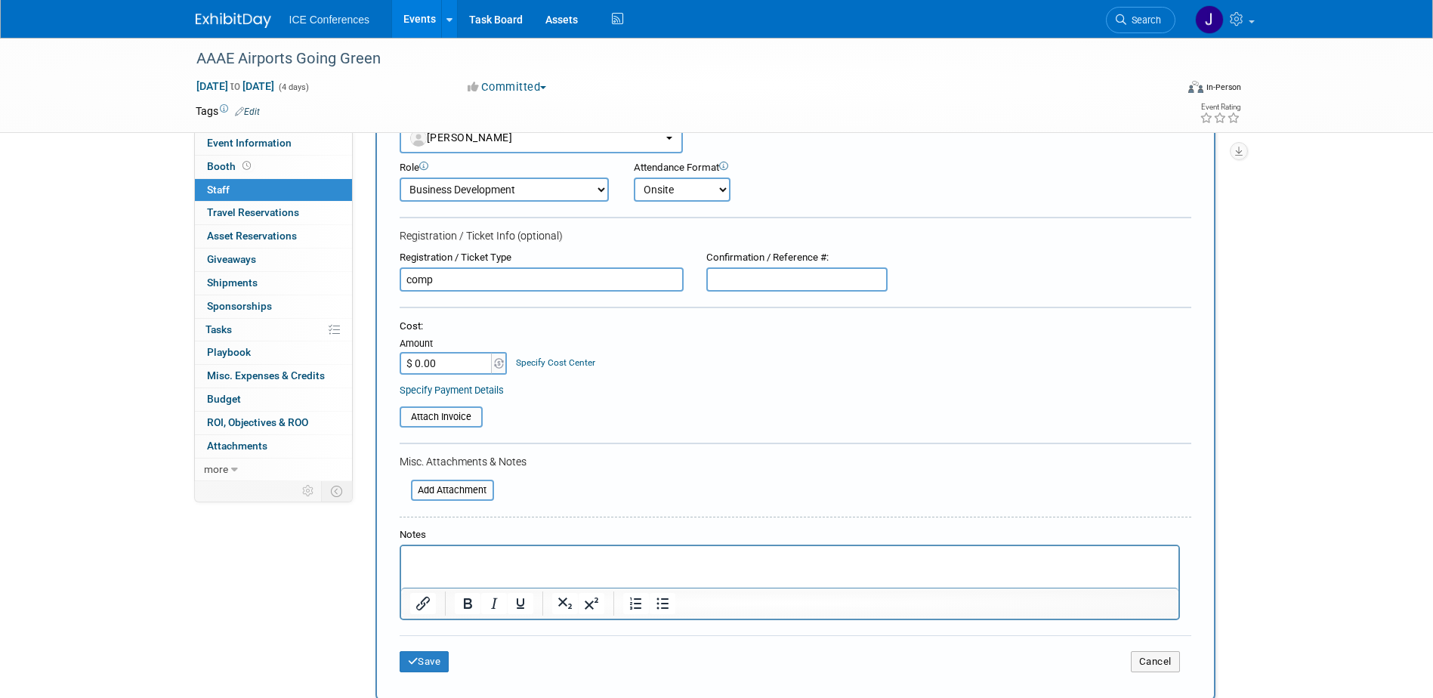
scroll to position [151, 0]
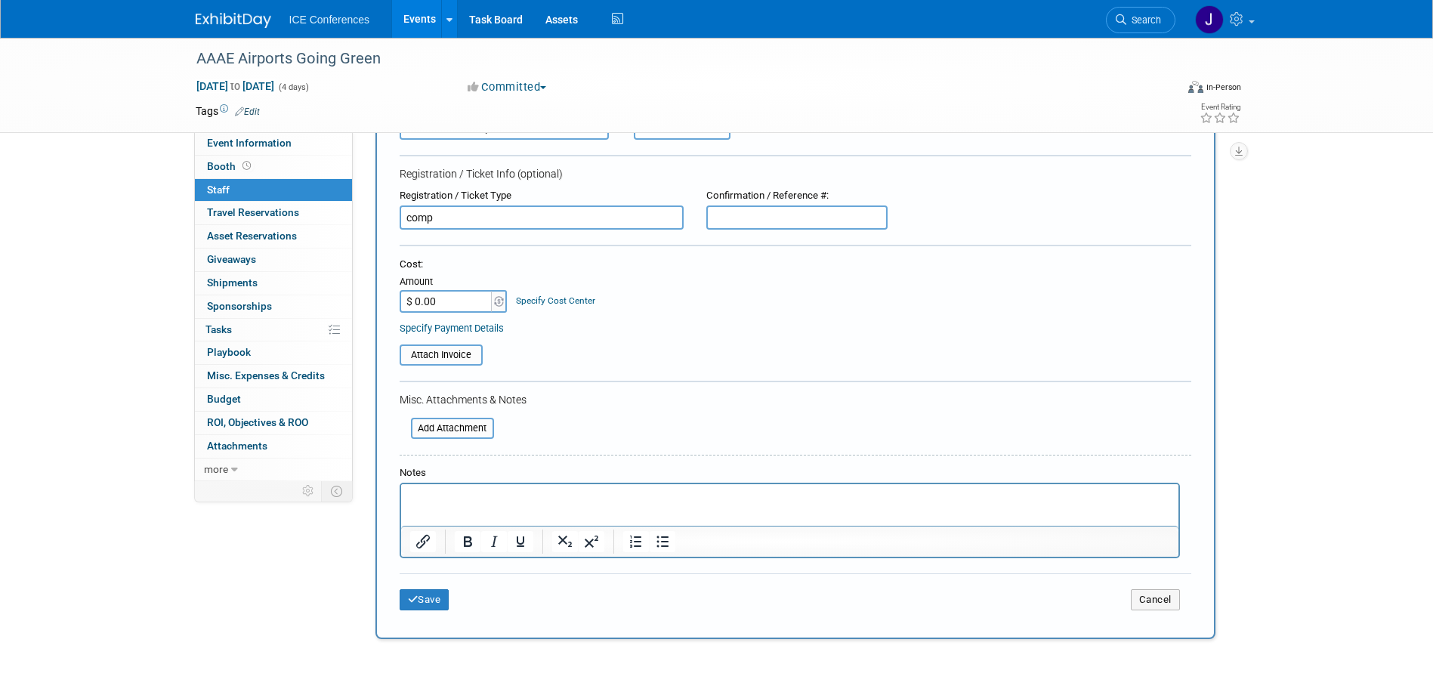
click at [446, 506] on html at bounding box center [789, 494] width 778 height 21
click at [439, 606] on button "Save" at bounding box center [425, 599] width 50 height 21
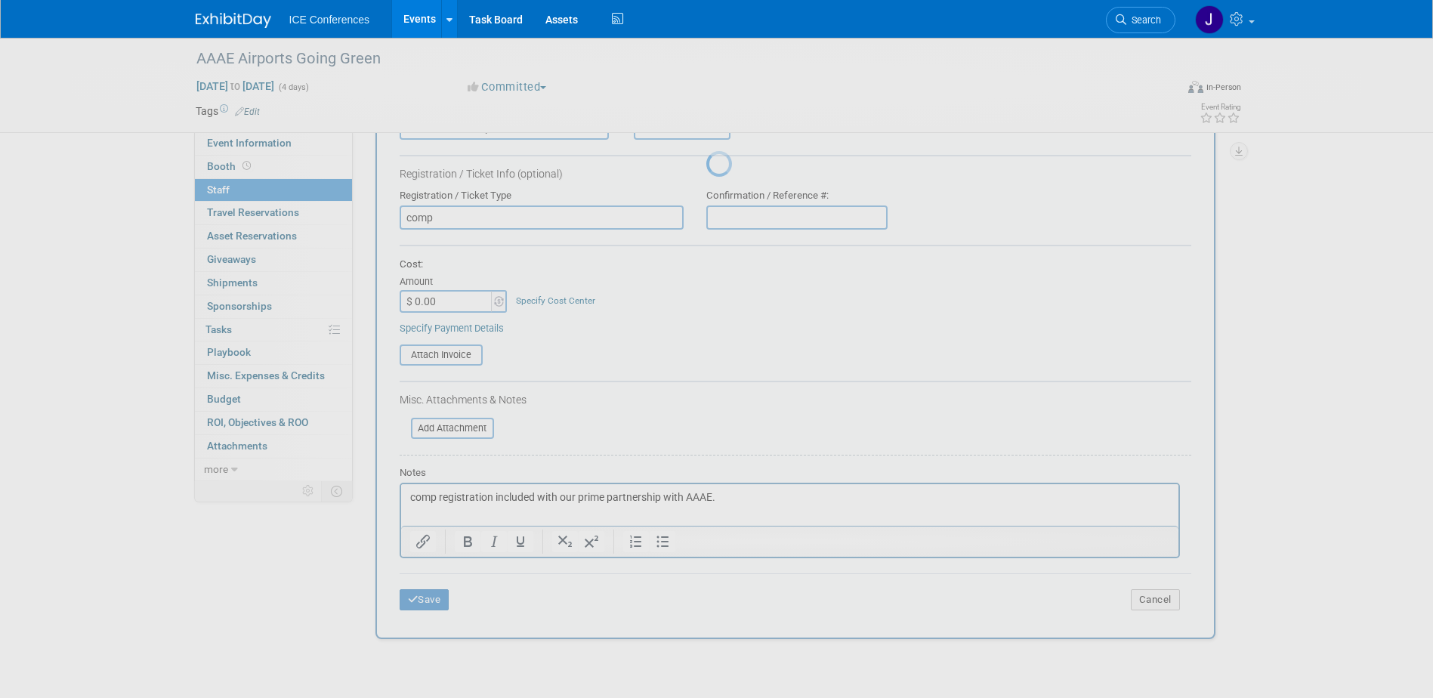
scroll to position [14, 0]
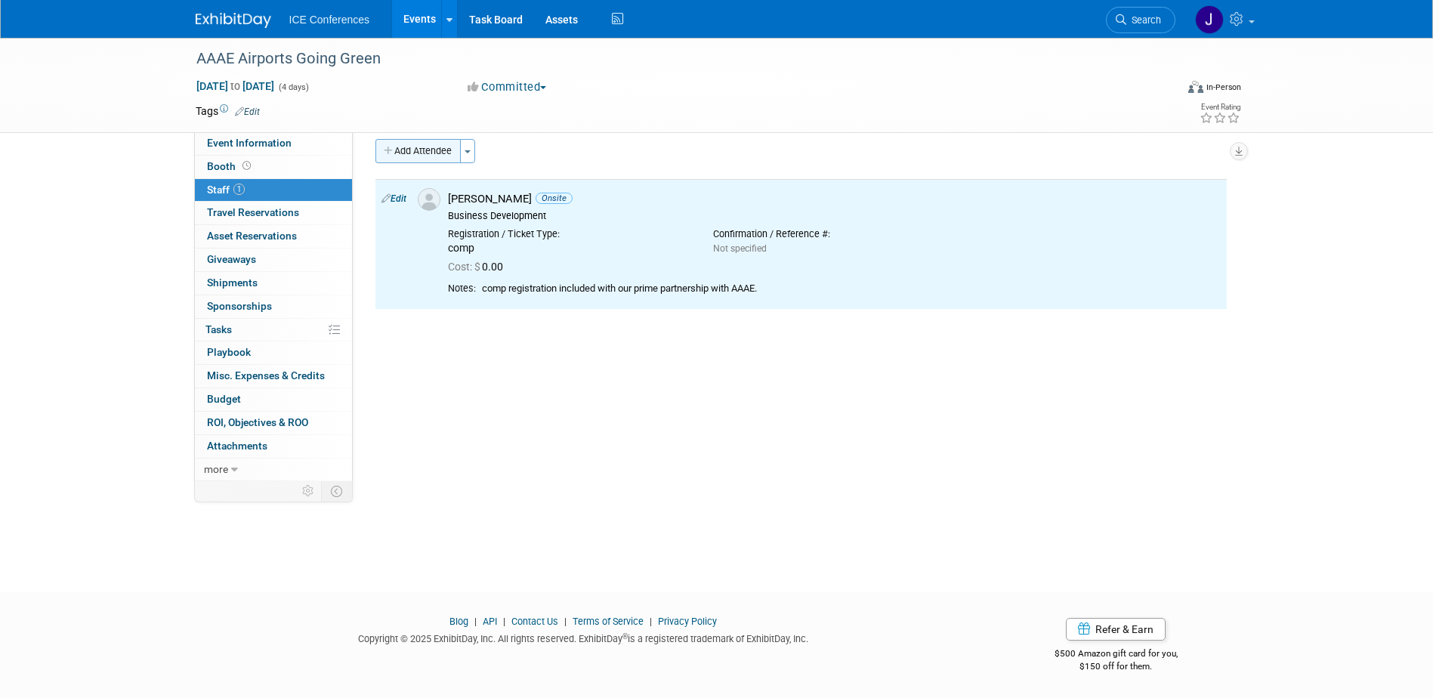
click at [428, 149] on button "Add Attendee" at bounding box center [418, 151] width 85 height 24
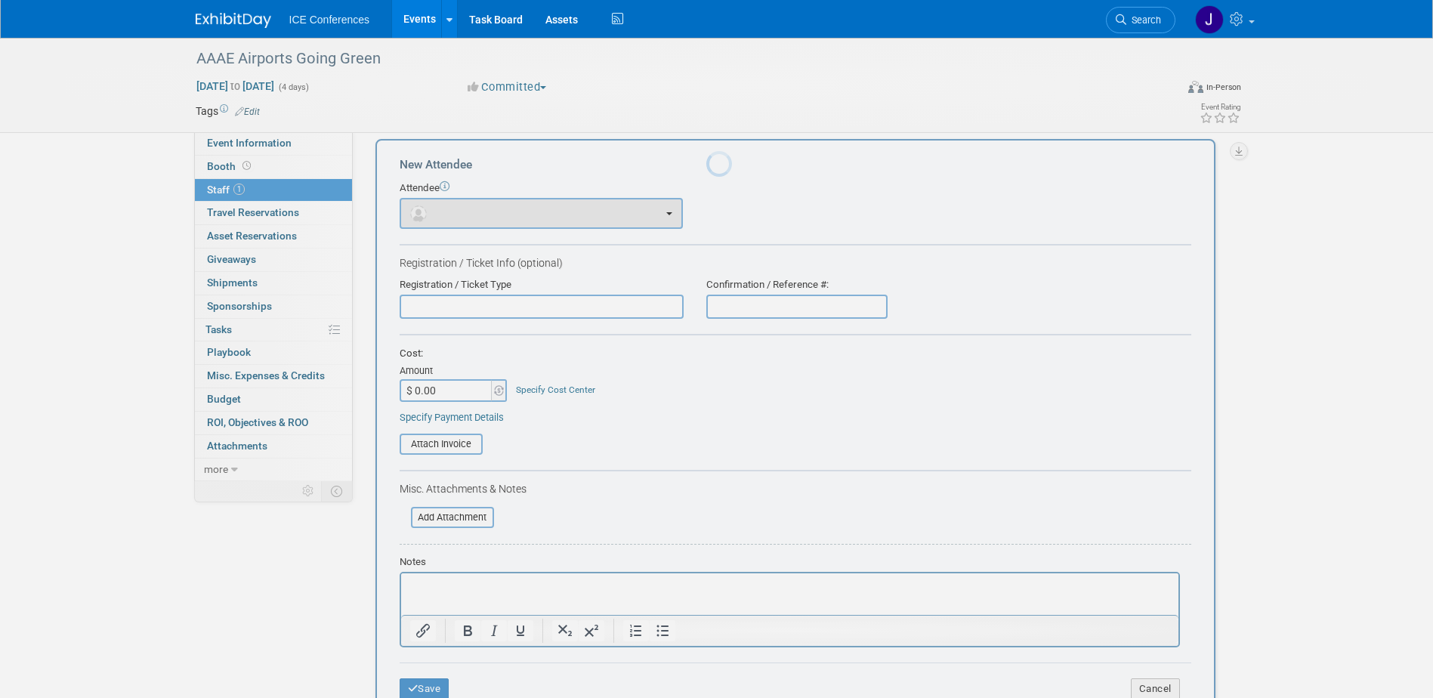
scroll to position [0, 0]
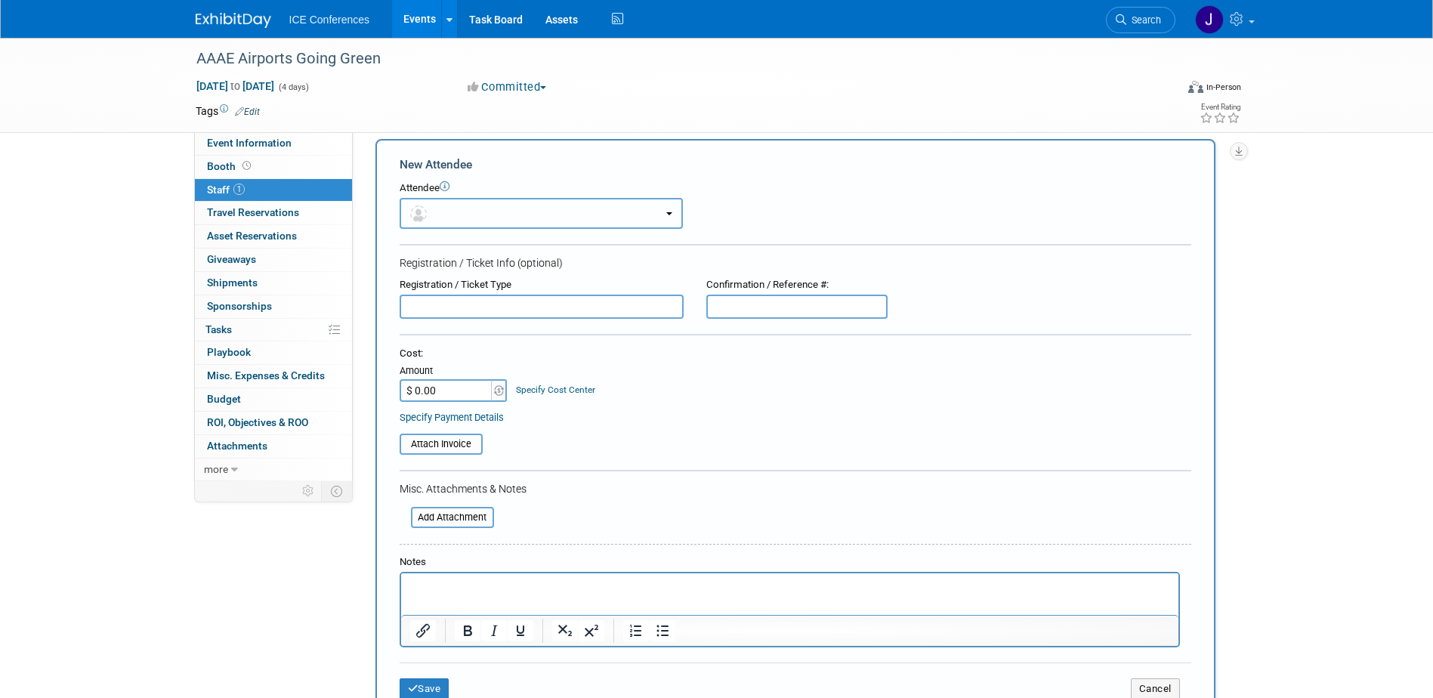
click at [505, 203] on button "button" at bounding box center [541, 213] width 283 height 31
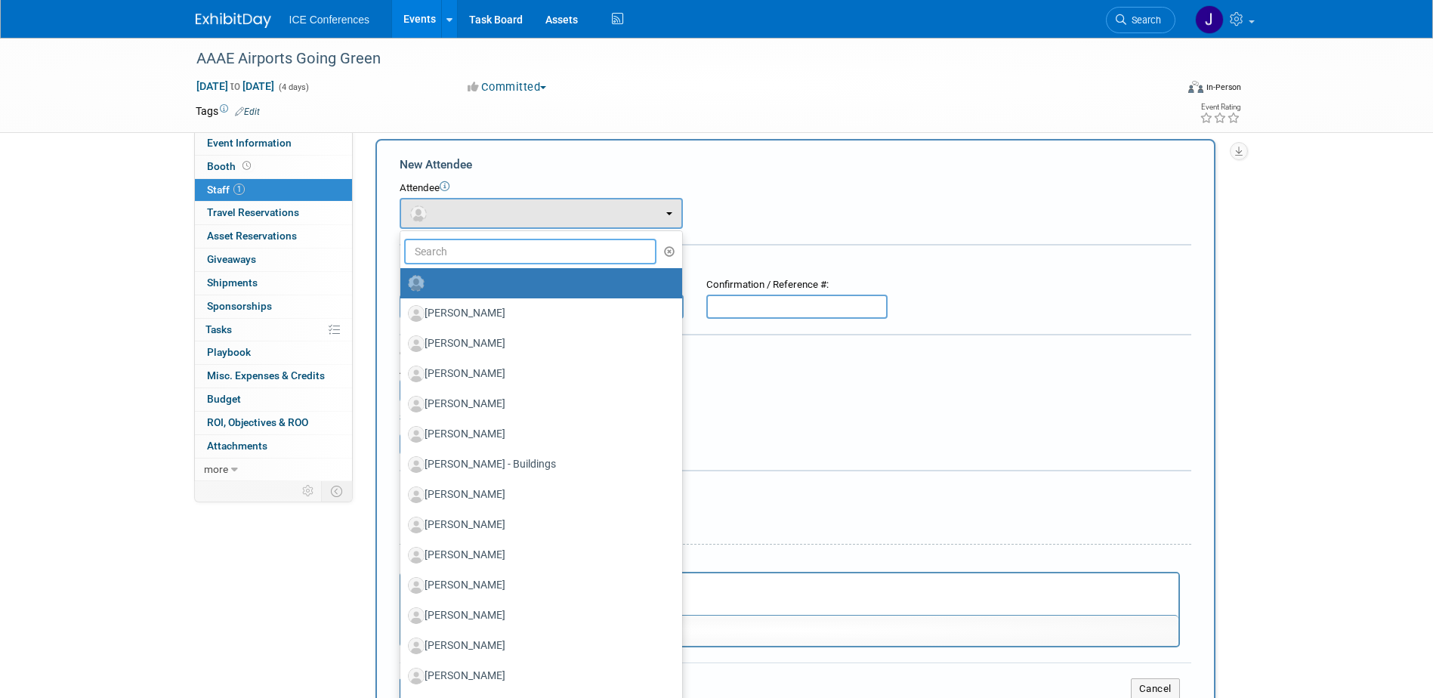
click at [448, 253] on input "text" at bounding box center [530, 252] width 253 height 26
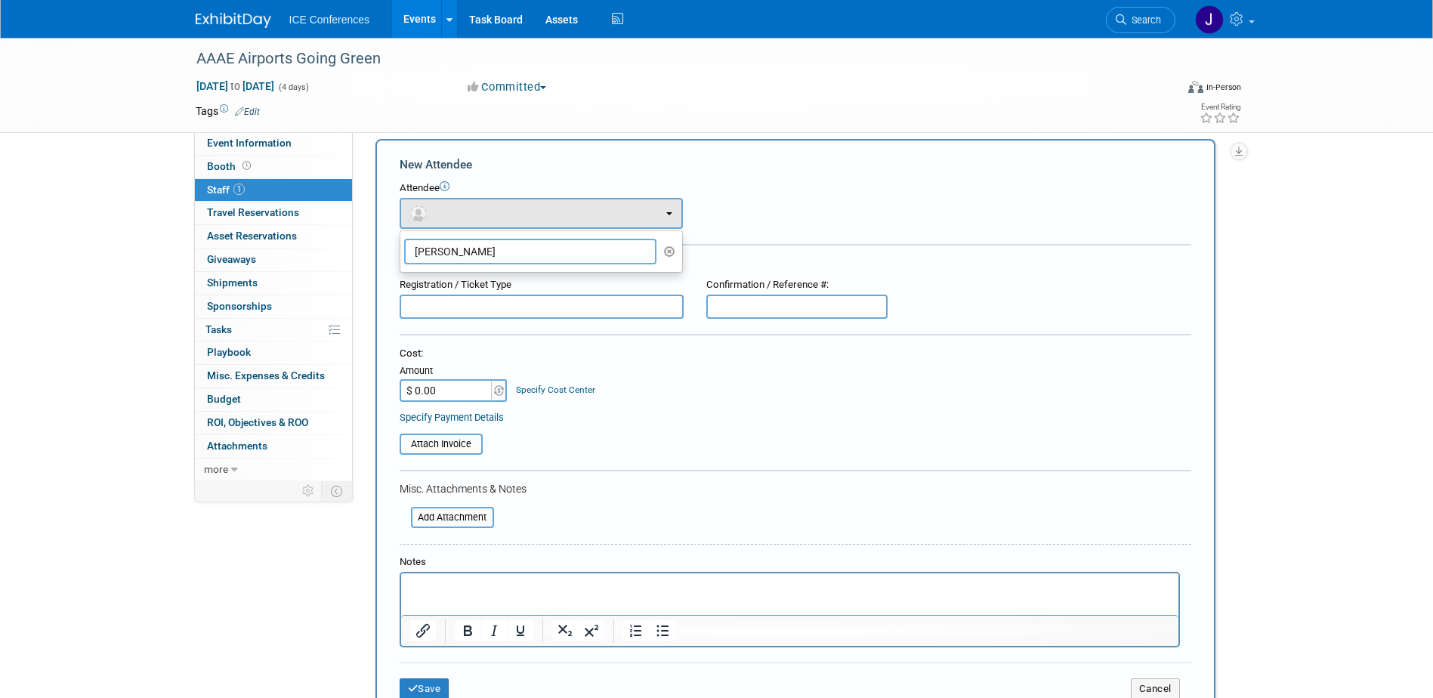
click at [472, 254] on input "ben mo" at bounding box center [530, 252] width 253 height 26
drag, startPoint x: 439, startPoint y: 248, endPoint x: 352, endPoint y: 241, distance: 87.2
click at [352, 241] on div "Event Information Event Info Booth Booth 1 Staff 1 Staff 0 Travel Reservations …" at bounding box center [716, 456] width 1065 height 865
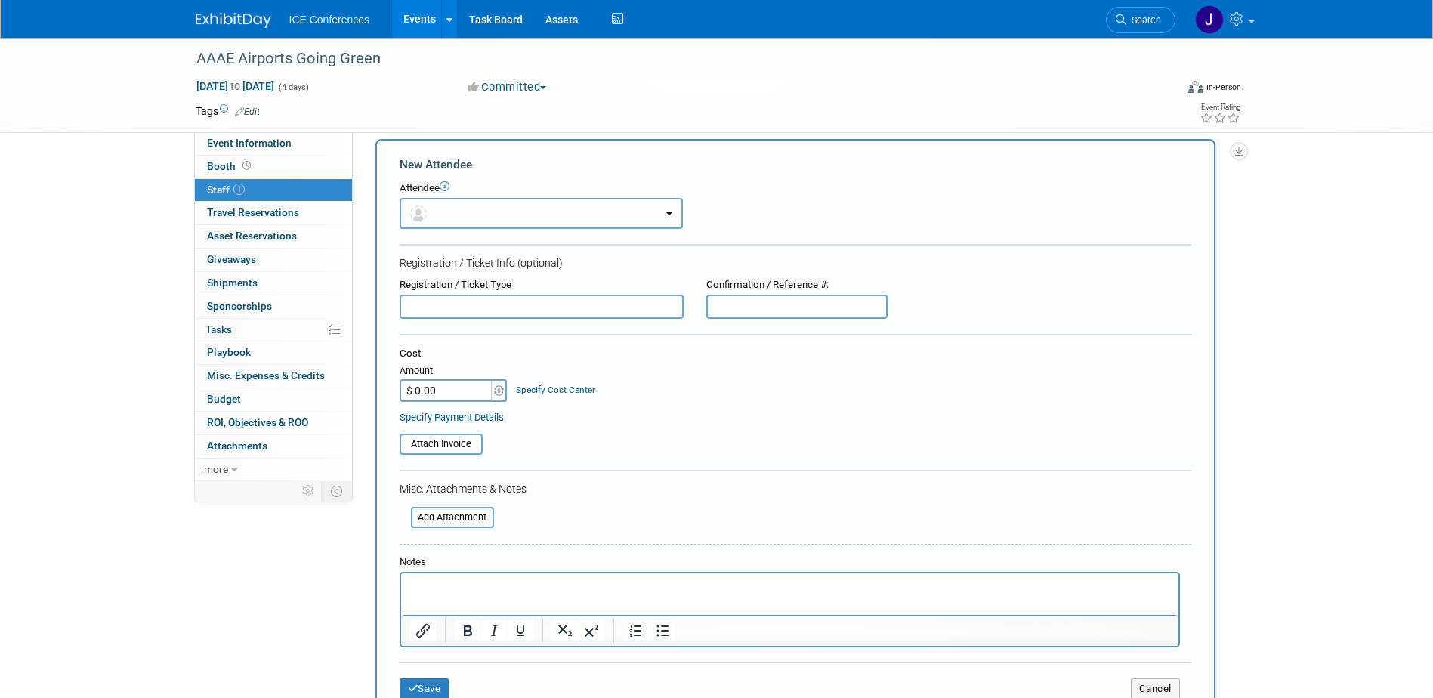
click at [520, 228] on button "button" at bounding box center [541, 213] width 283 height 31
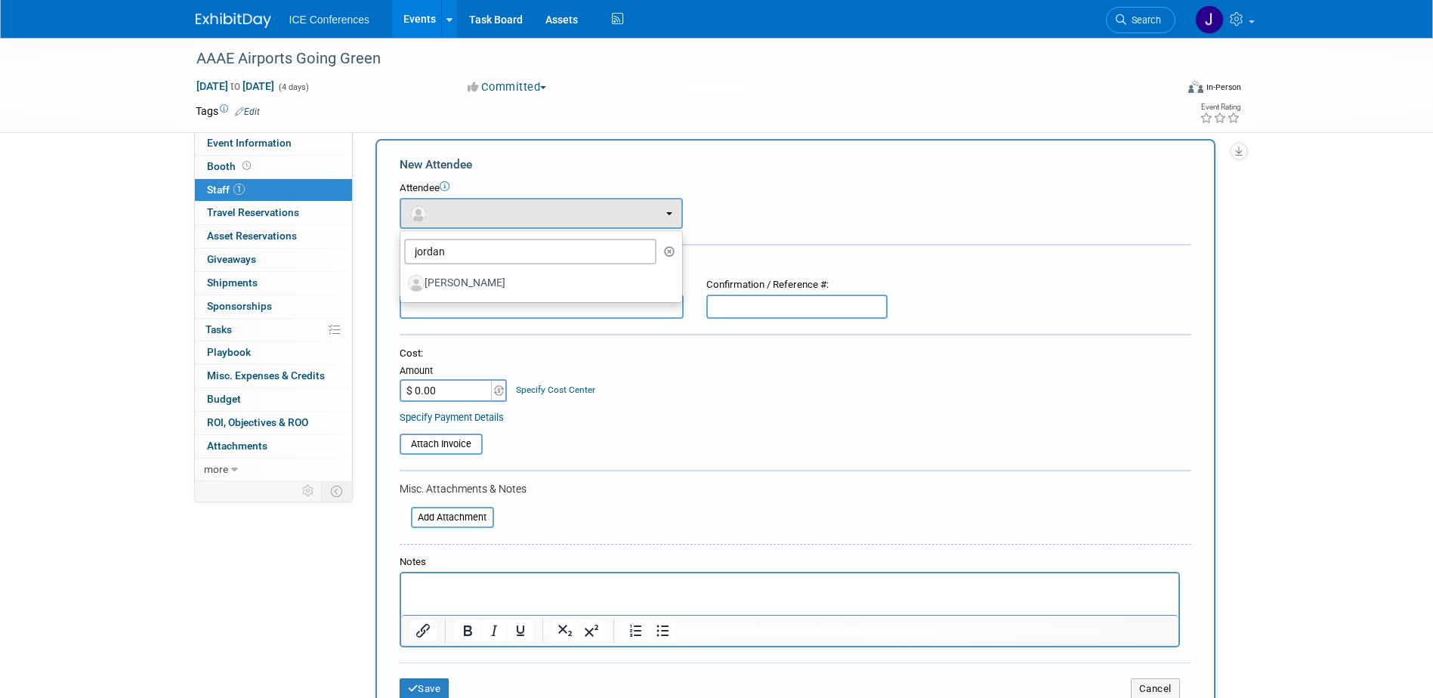
click at [787, 180] on form "New Attendee Attendee <img src="https://www.exhibitday.com/Images/Unassigned-Us…" at bounding box center [796, 433] width 792 height 555
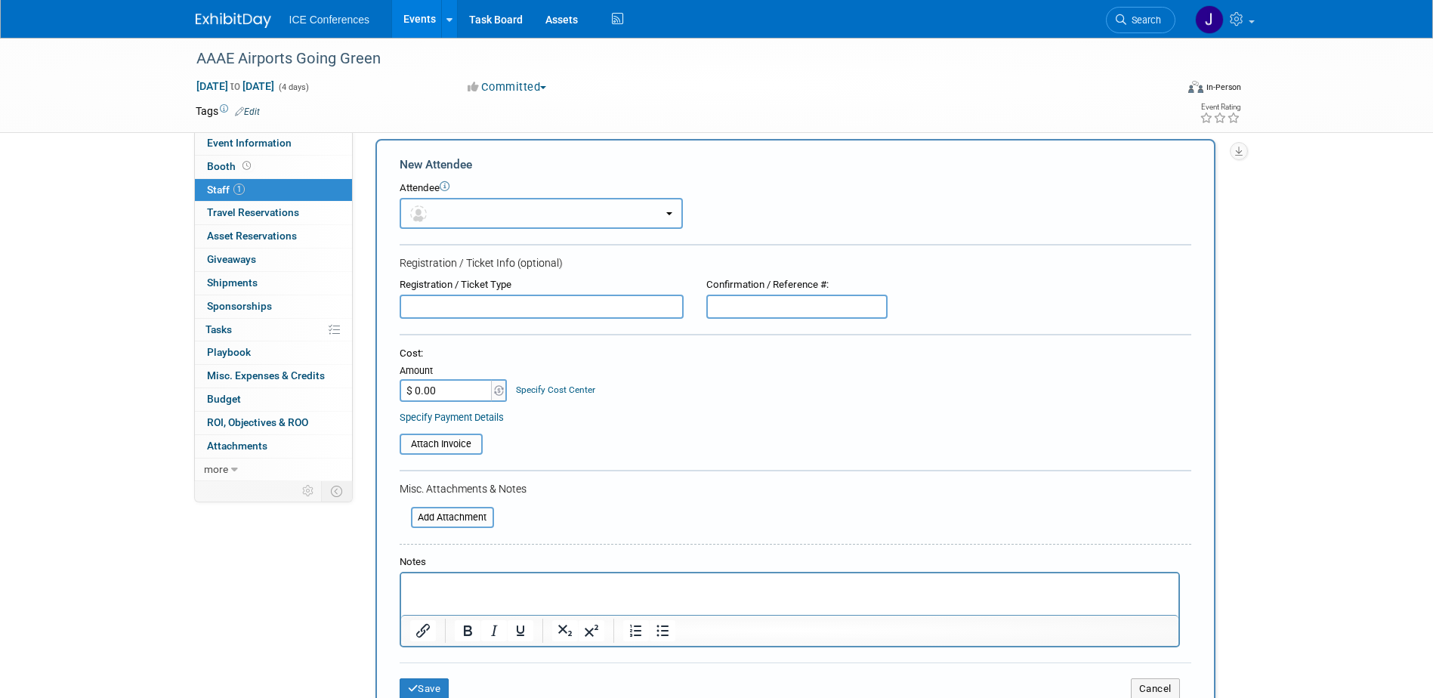
click at [427, 216] on span "button" at bounding box center [421, 213] width 22 height 12
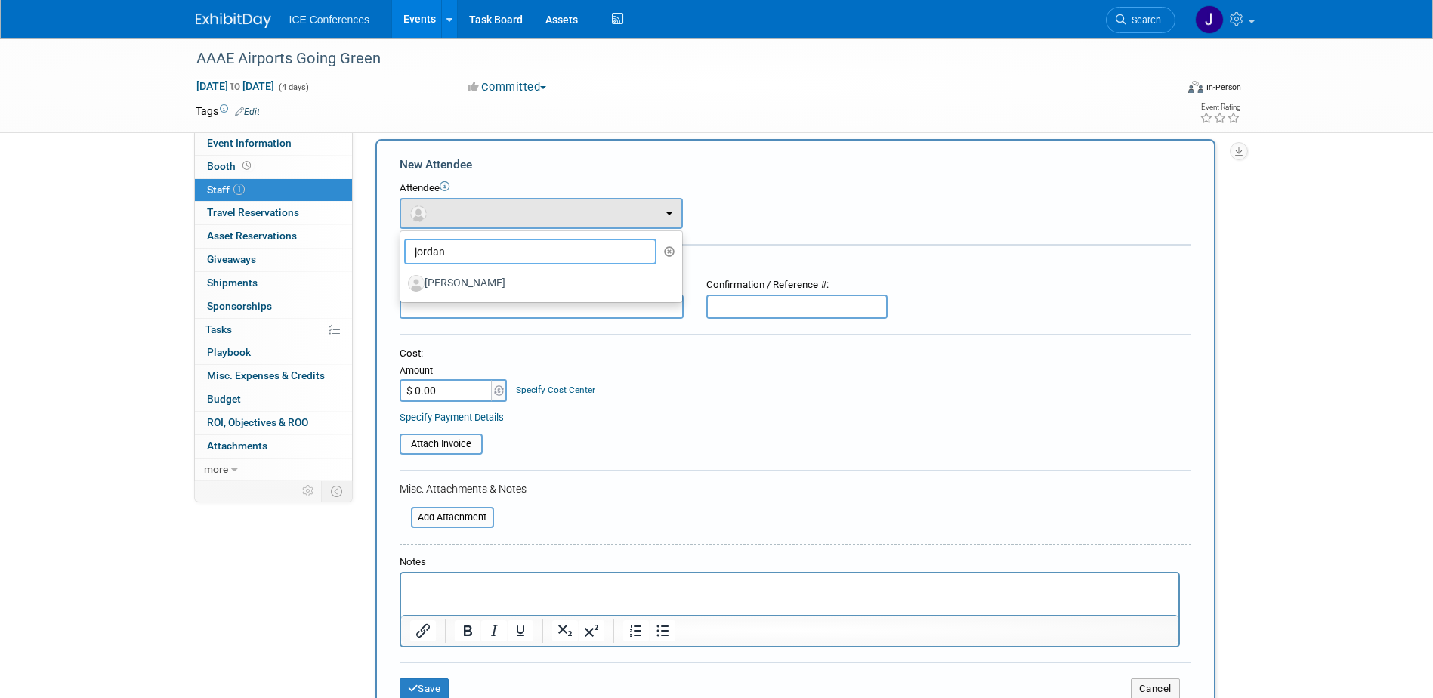
click at [456, 254] on input "jordan" at bounding box center [530, 252] width 253 height 26
drag, startPoint x: 459, startPoint y: 254, endPoint x: 360, endPoint y: 254, distance: 99.0
click at [360, 254] on div "Event Type: BD Billable Training Workshop 5K/Run Golf Non-Conference Event Lunc…" at bounding box center [796, 293] width 886 height 349
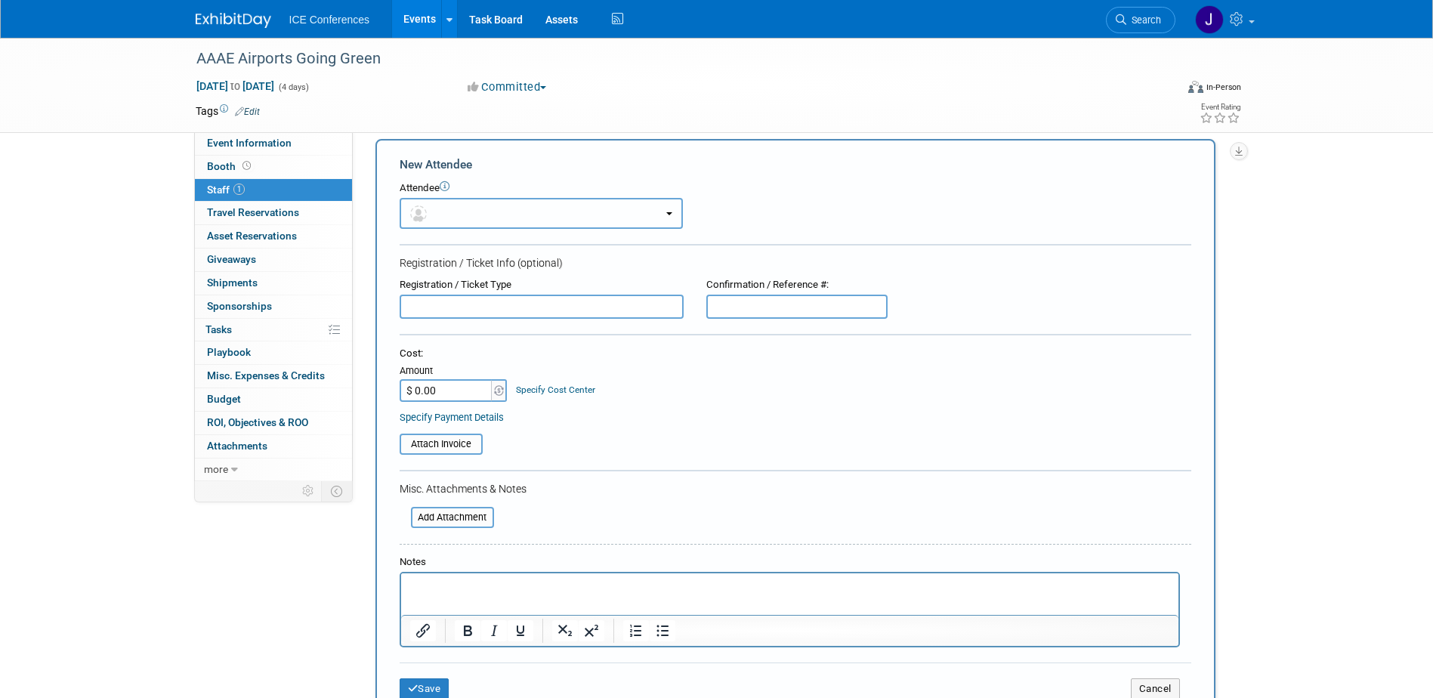
click at [481, 227] on button "button" at bounding box center [541, 213] width 283 height 31
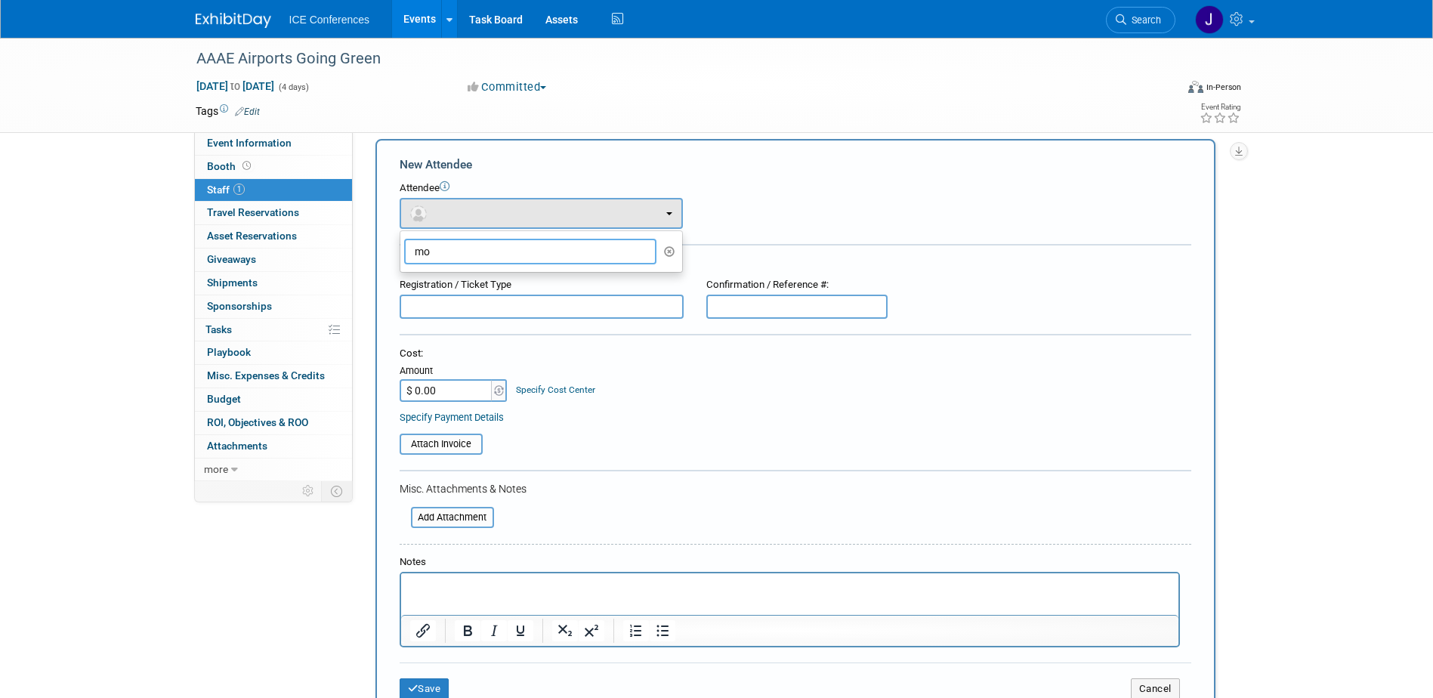
type input "m"
type input "j"
type input "tim"
click at [1316, 314] on div "AAAE Airports Going Green Sep 1, 2025 to Sep 4, 2025 (4 days) Sep 1, 2025 to Se…" at bounding box center [716, 471] width 1433 height 895
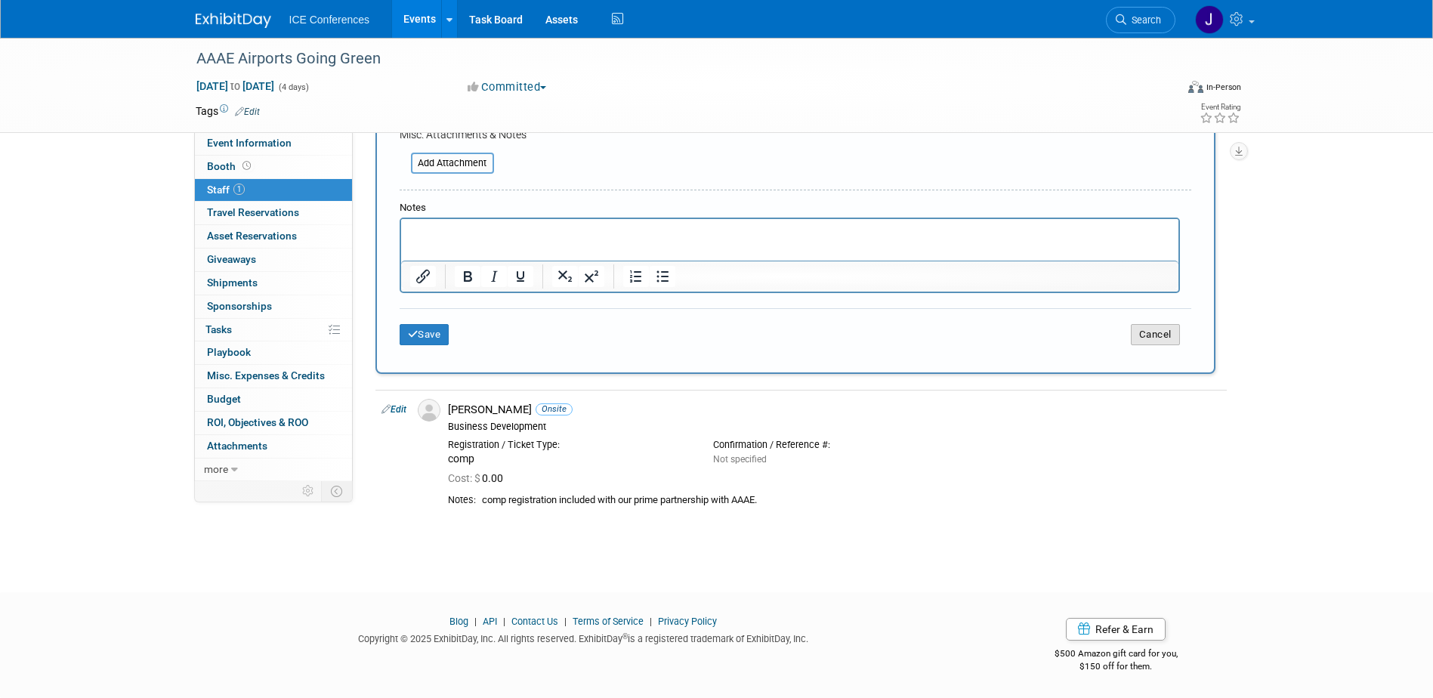
click at [1164, 337] on button "Cancel" at bounding box center [1155, 334] width 49 height 21
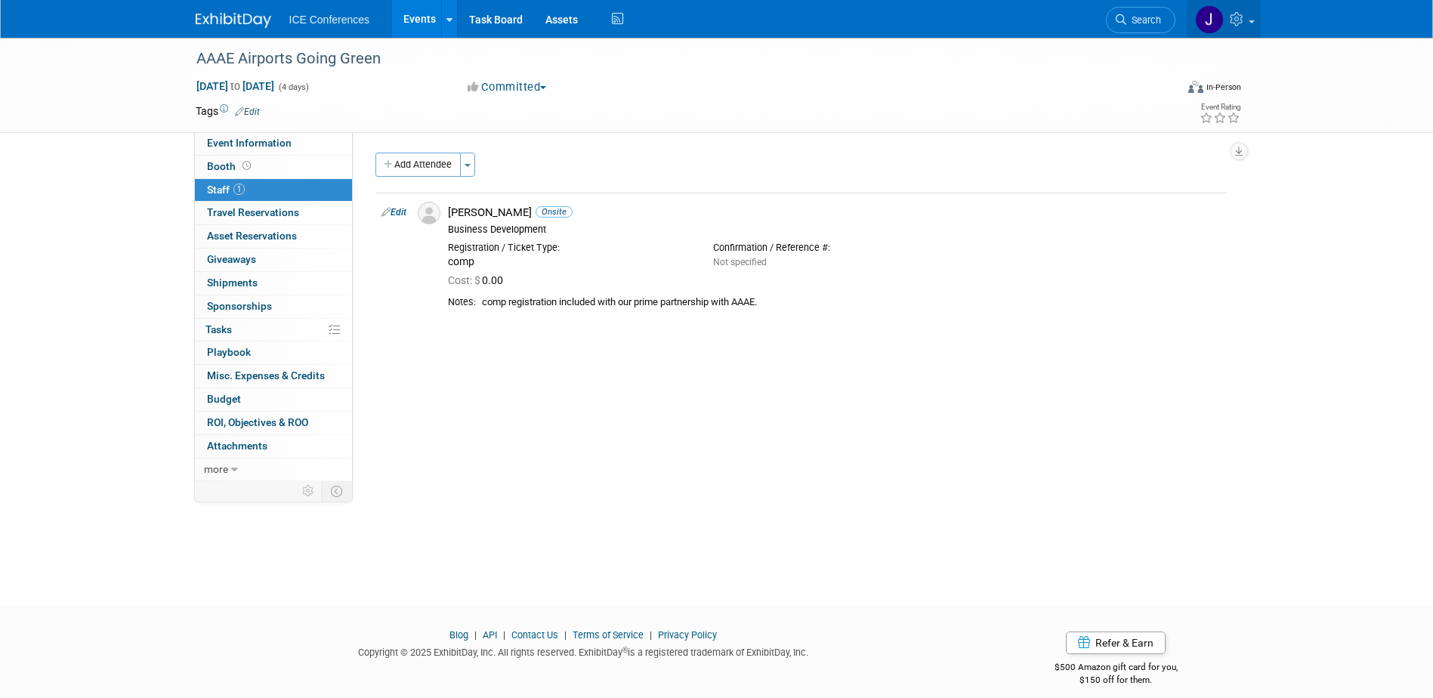
click at [1255, 21] on link at bounding box center [1224, 19] width 74 height 38
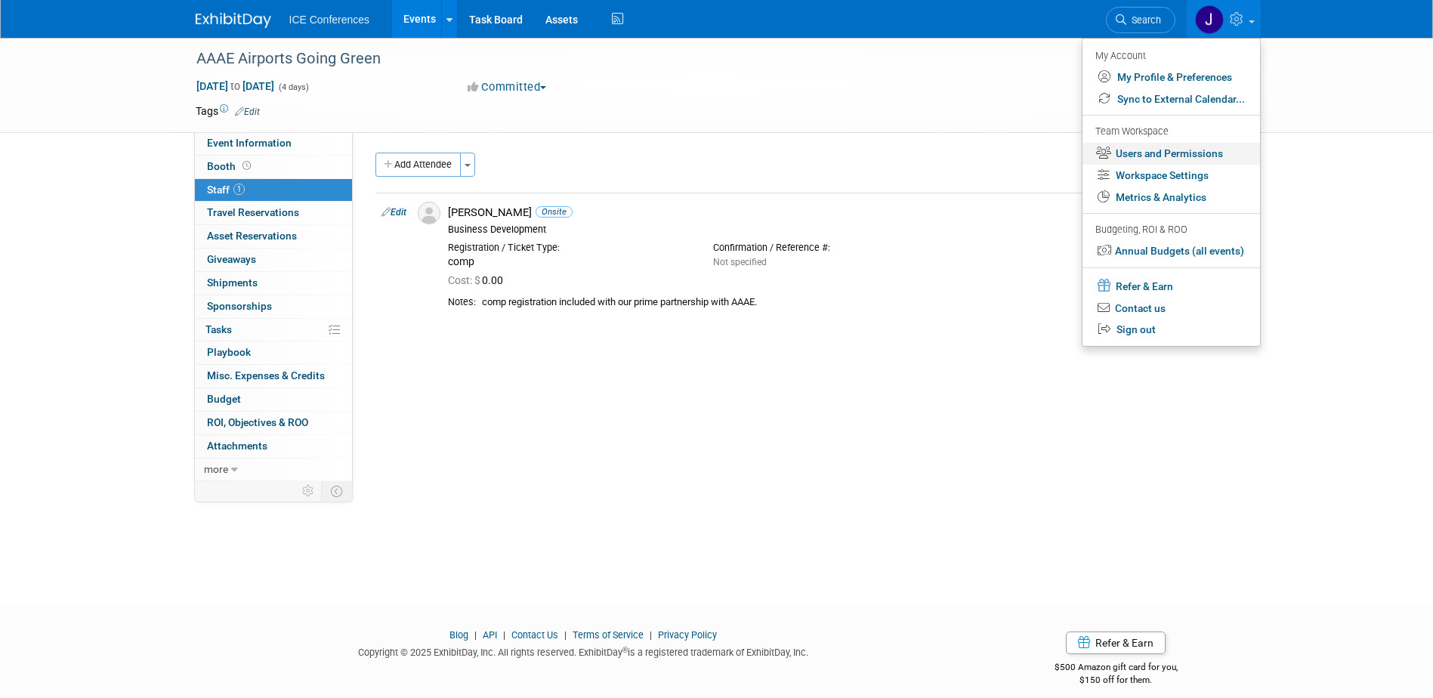
click at [1156, 146] on link "Users and Permissions" at bounding box center [1172, 154] width 178 height 22
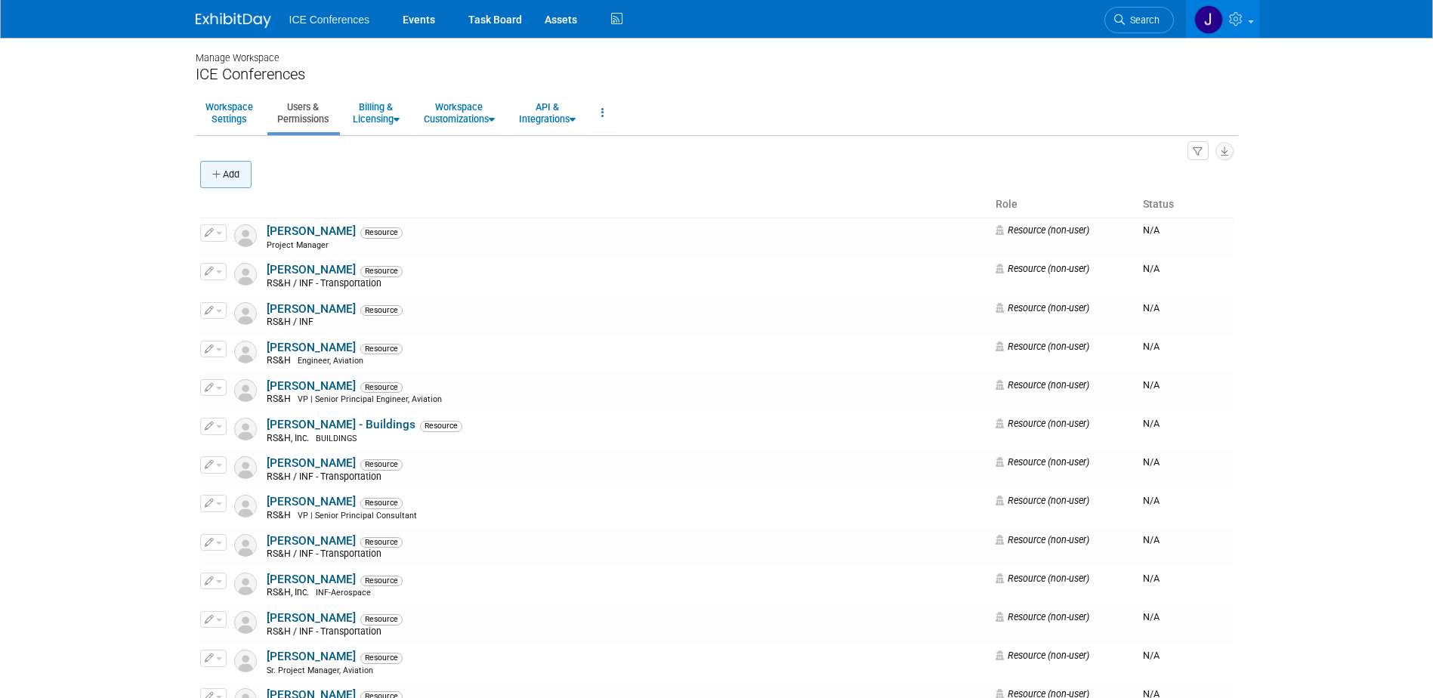
click at [244, 172] on button "Add" at bounding box center [225, 174] width 51 height 27
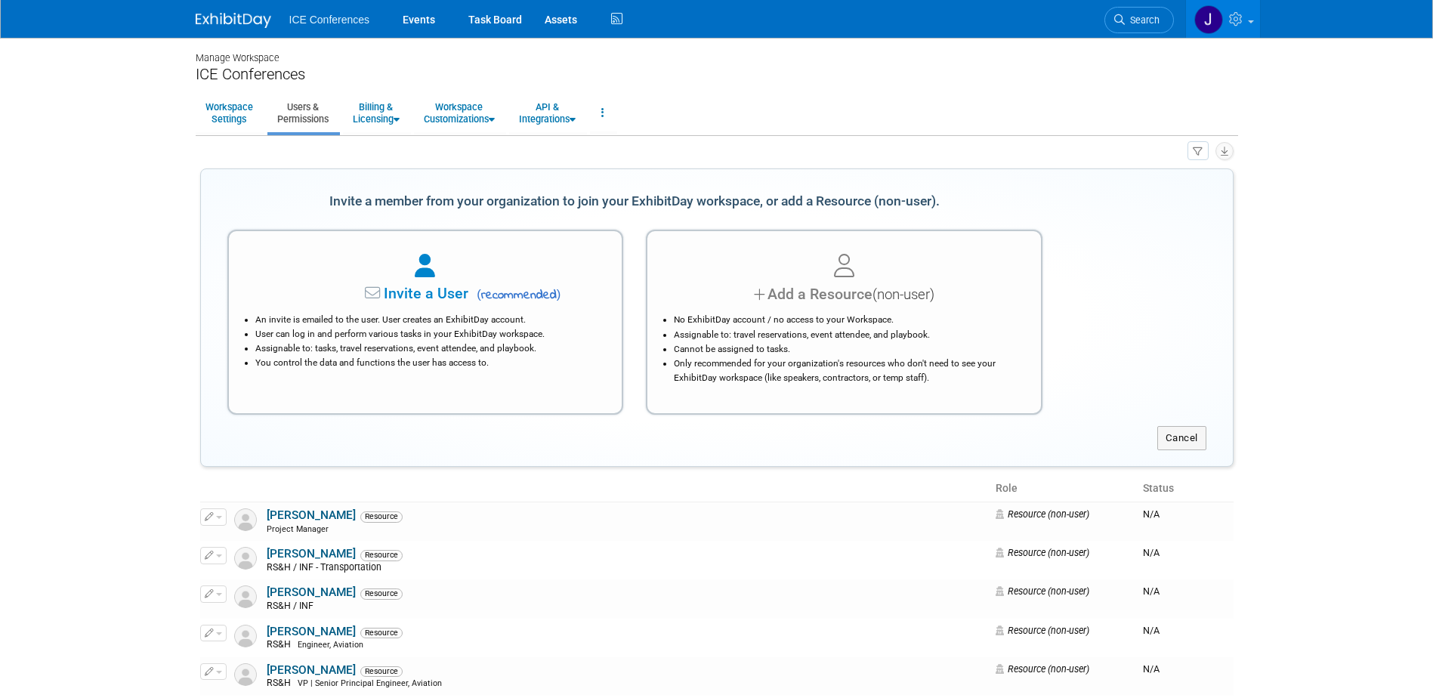
click at [801, 300] on div "Add a Resource (non-user)" at bounding box center [844, 294] width 356 height 22
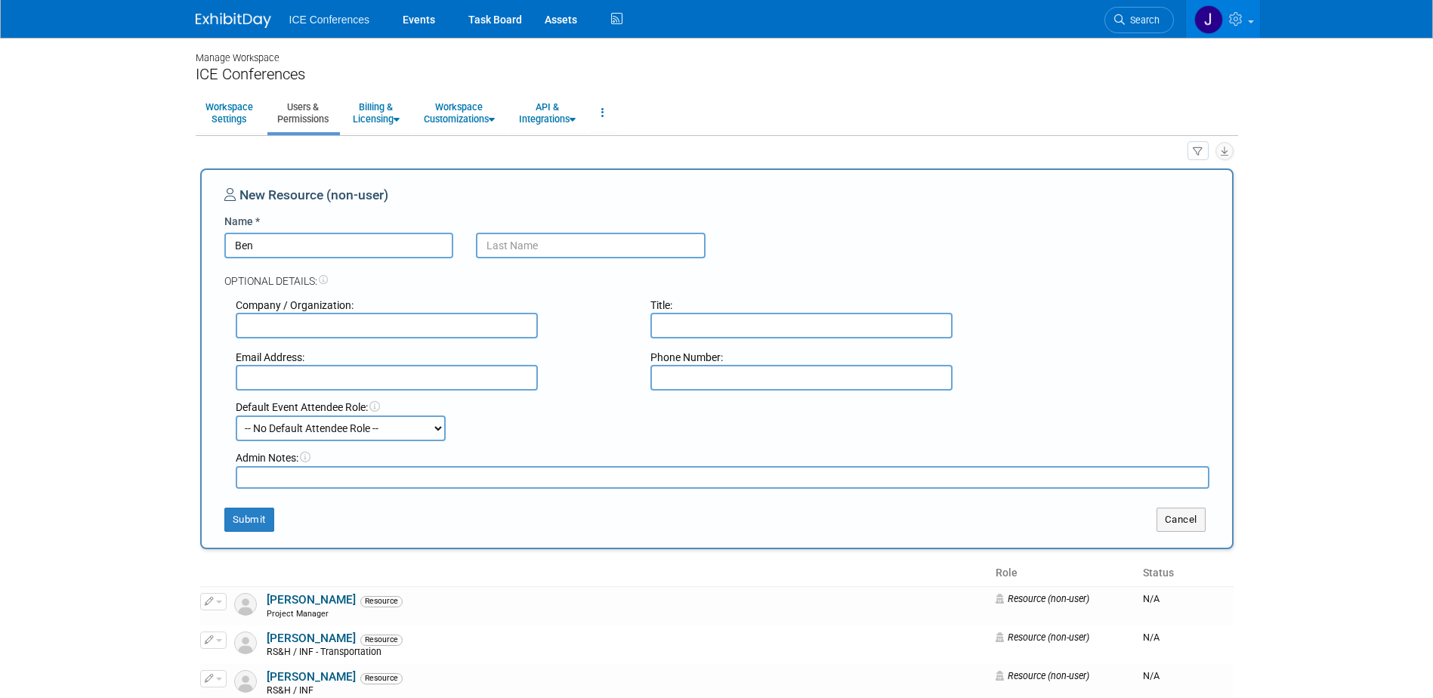
type input "Ben"
type input "m"
type input "Moore"
click at [329, 325] on input "text" at bounding box center [387, 326] width 302 height 26
click at [713, 321] on input "text" at bounding box center [802, 326] width 302 height 26
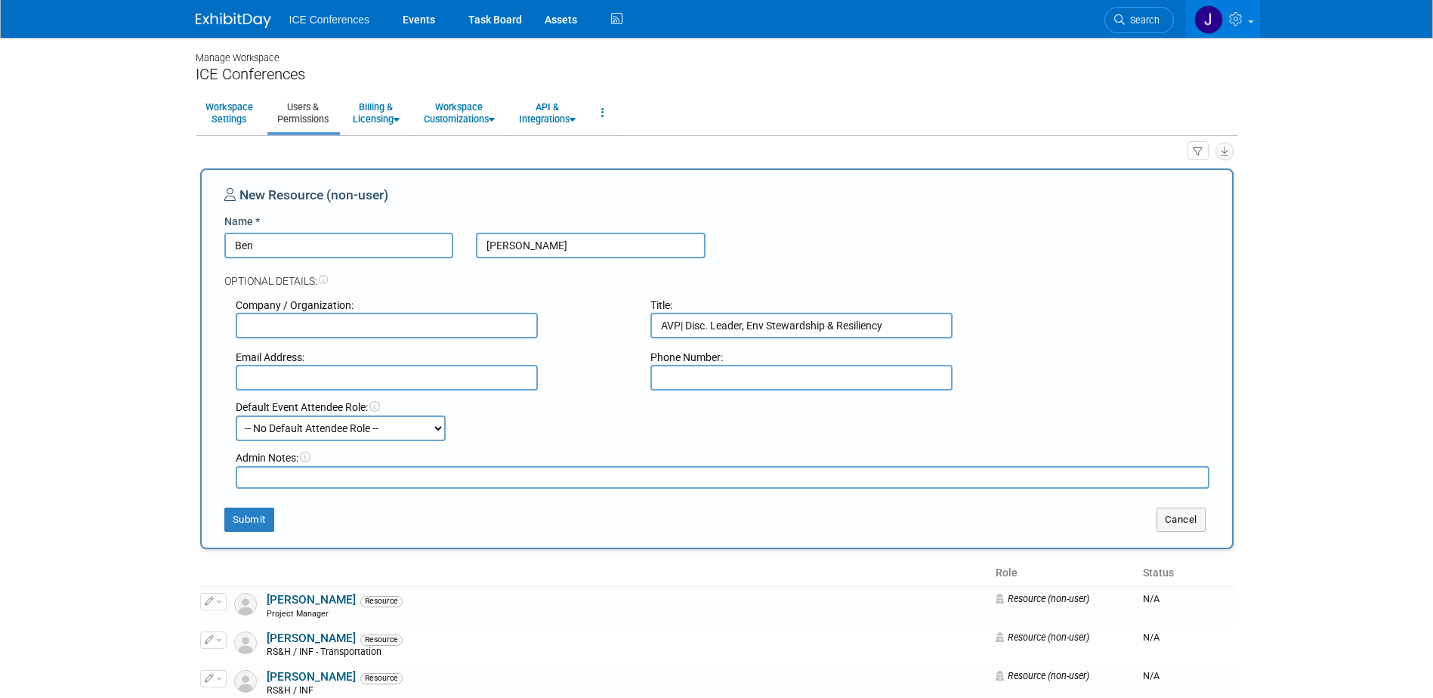
type input "AVP| Disc. Leader, Env Stewardship & Resiliency"
click at [255, 527] on button "Submit" at bounding box center [249, 520] width 50 height 24
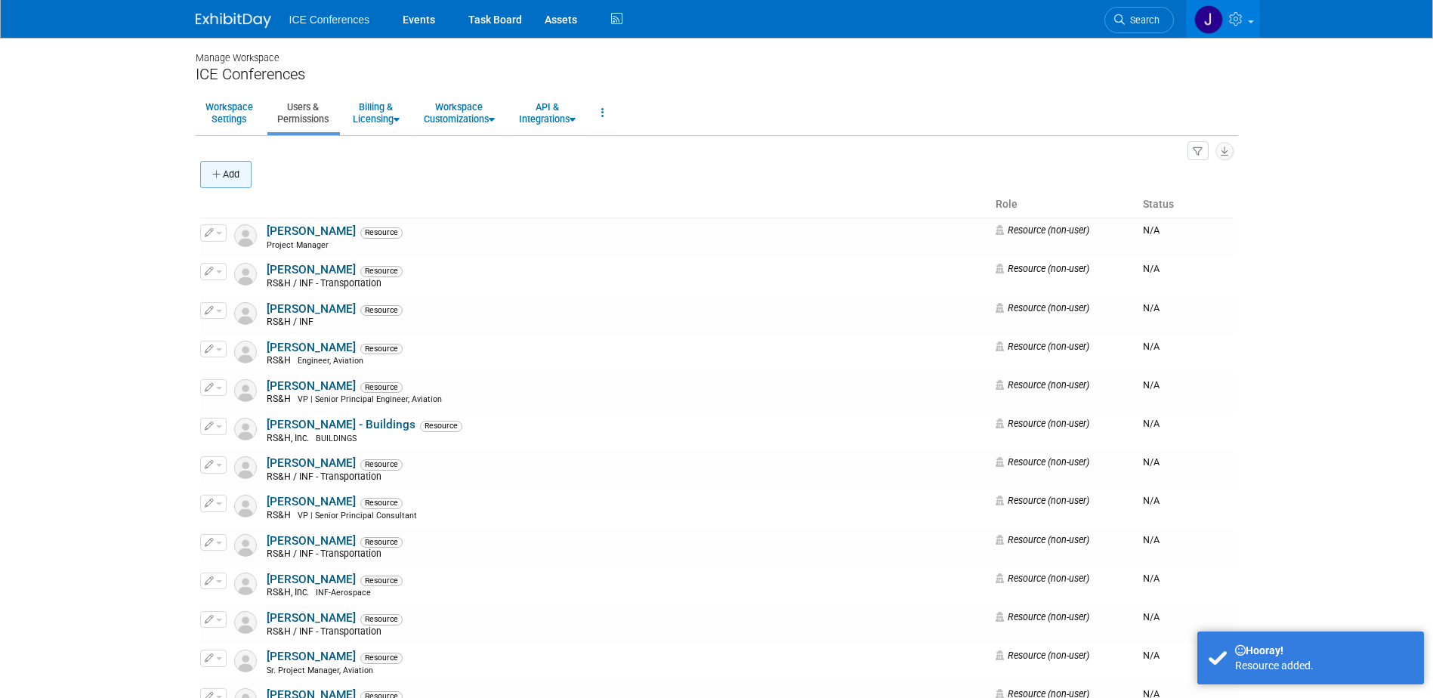
click at [252, 170] on div "Add" at bounding box center [717, 176] width 1034 height 32
click at [252, 171] on button "Add" at bounding box center [225, 174] width 51 height 27
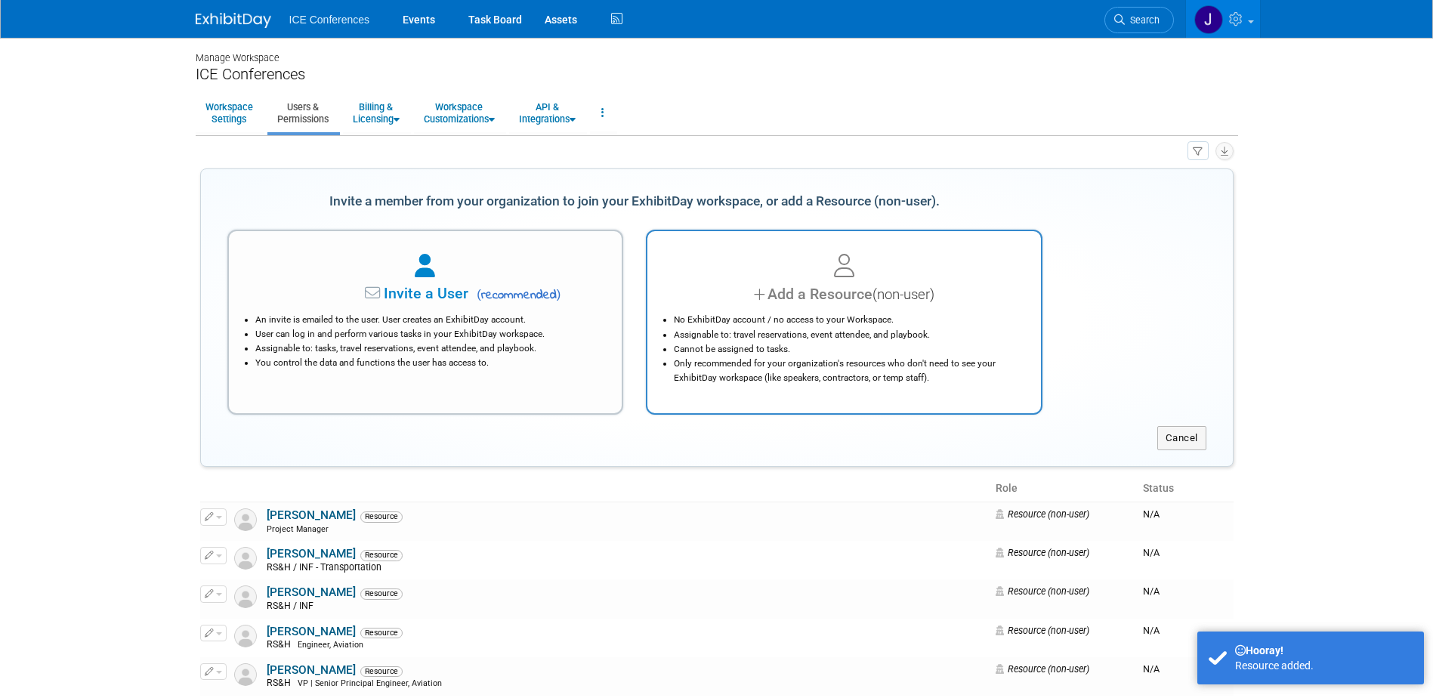
click at [874, 373] on li "Only recommended for your organization's resources who don't need to see your E…" at bounding box center [848, 371] width 348 height 29
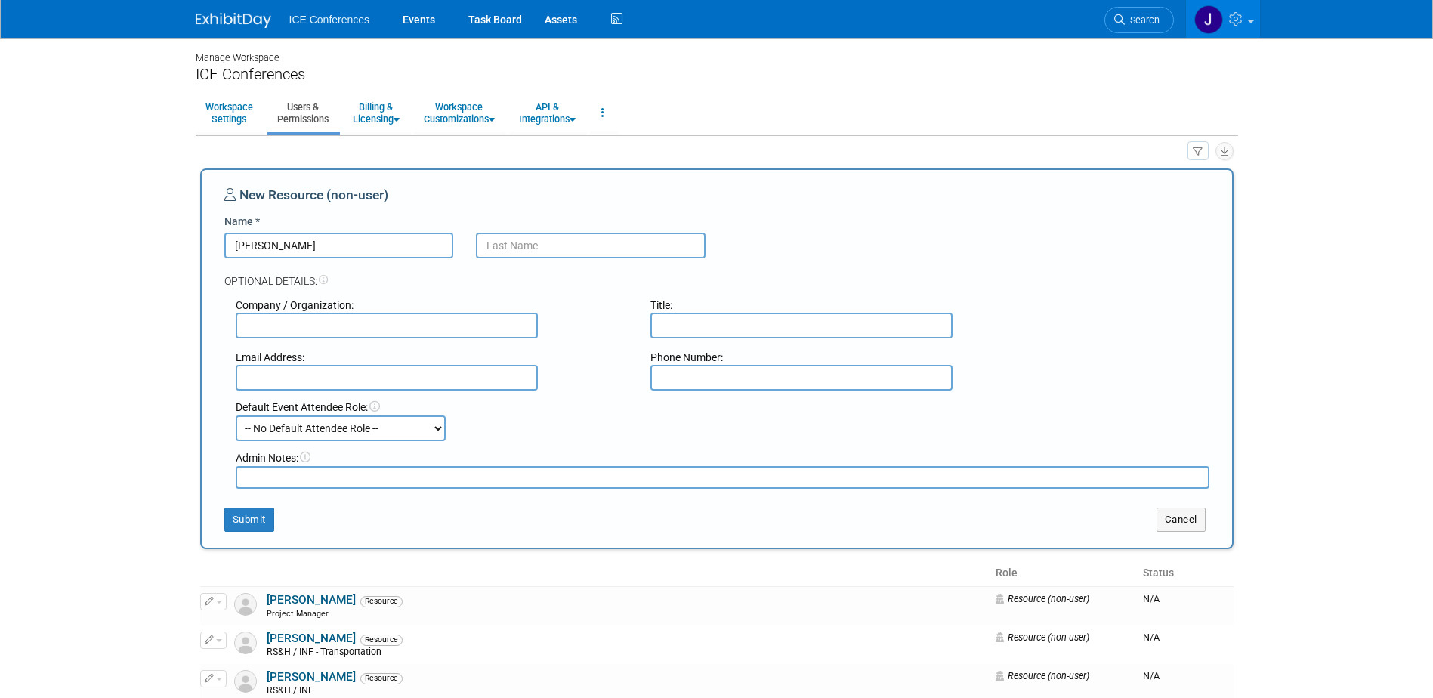
click at [350, 221] on div "New Resource (non-user) Name * AMie Optional Details: Company / Organization: T…" at bounding box center [716, 359] width 985 height 346
click at [308, 239] on input "AMie" at bounding box center [339, 246] width 230 height 26
type input "Amie"
type input "Acevedo"
type input "Consultant, Env Stewardship and Resiliency"
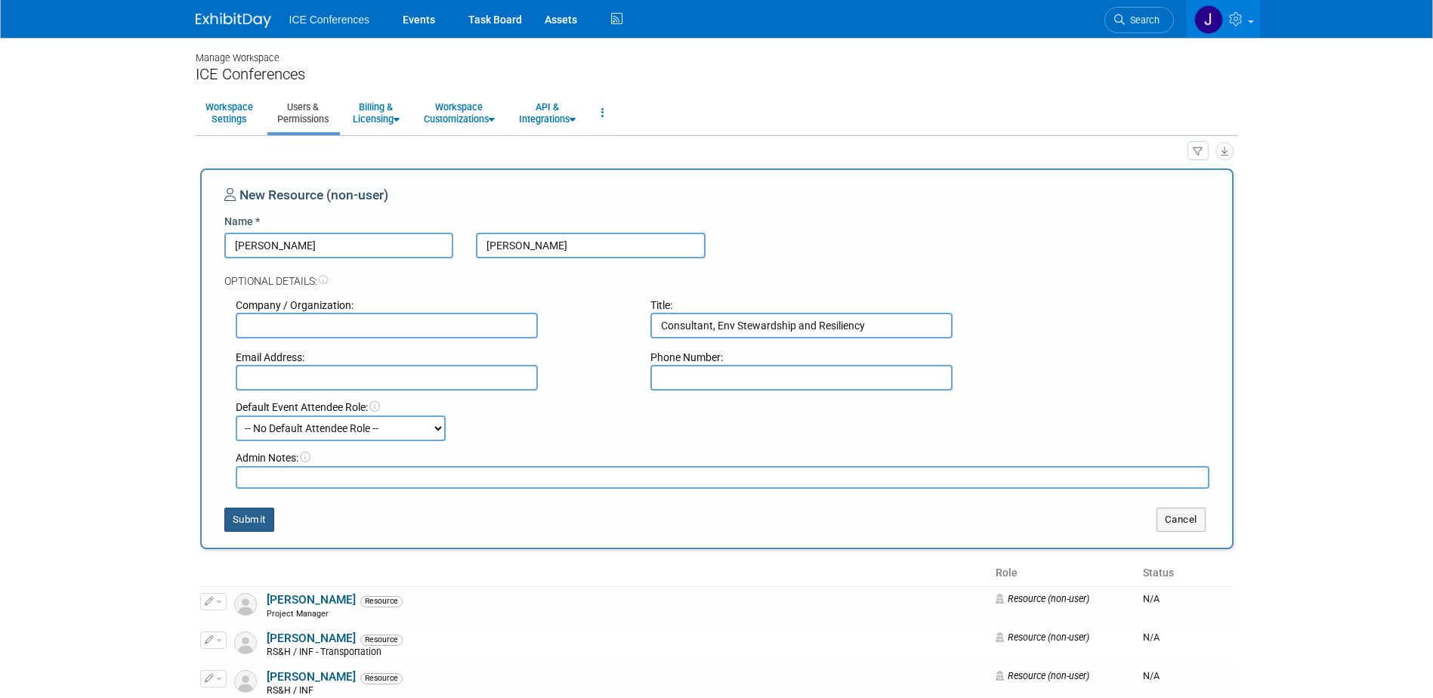
click at [252, 523] on button "Submit" at bounding box center [249, 520] width 50 height 24
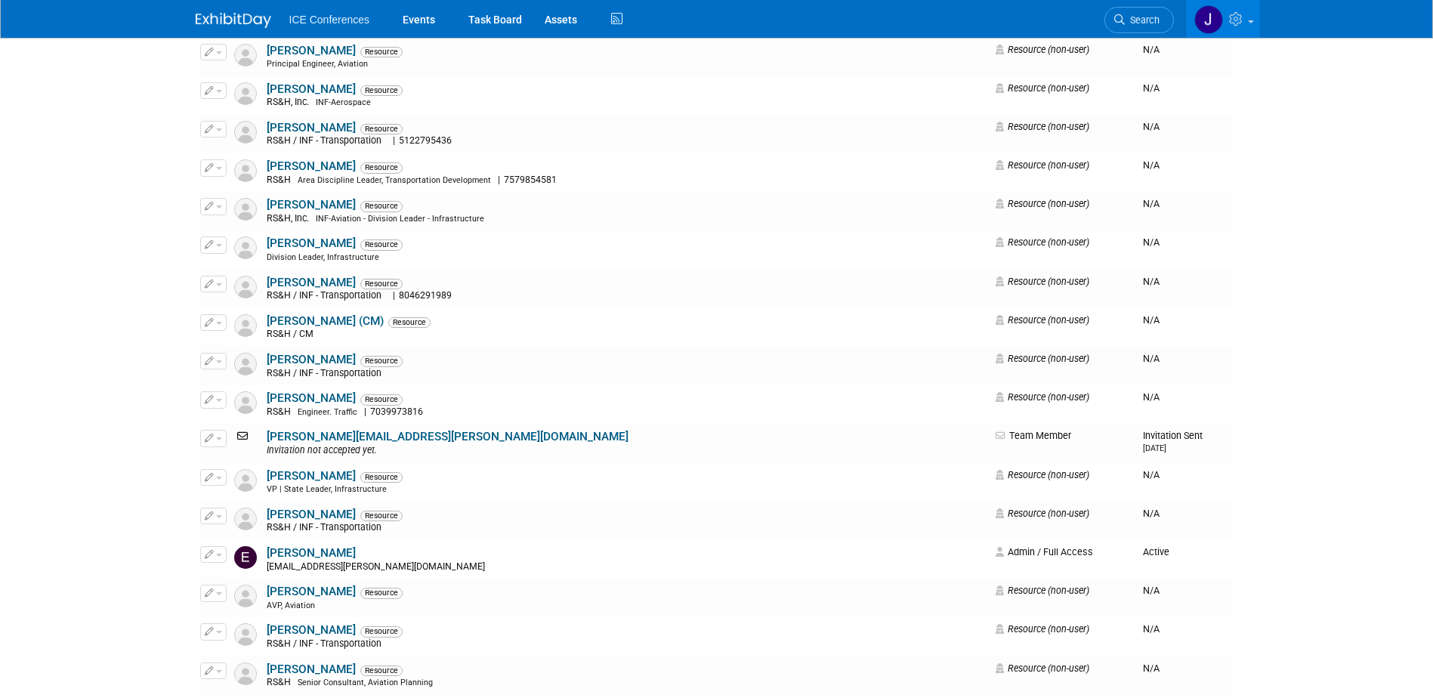
scroll to position [2116, 0]
click at [212, 209] on icon "button" at bounding box center [209, 205] width 9 height 8
click at [227, 223] on link "Edit" at bounding box center [260, 230] width 119 height 21
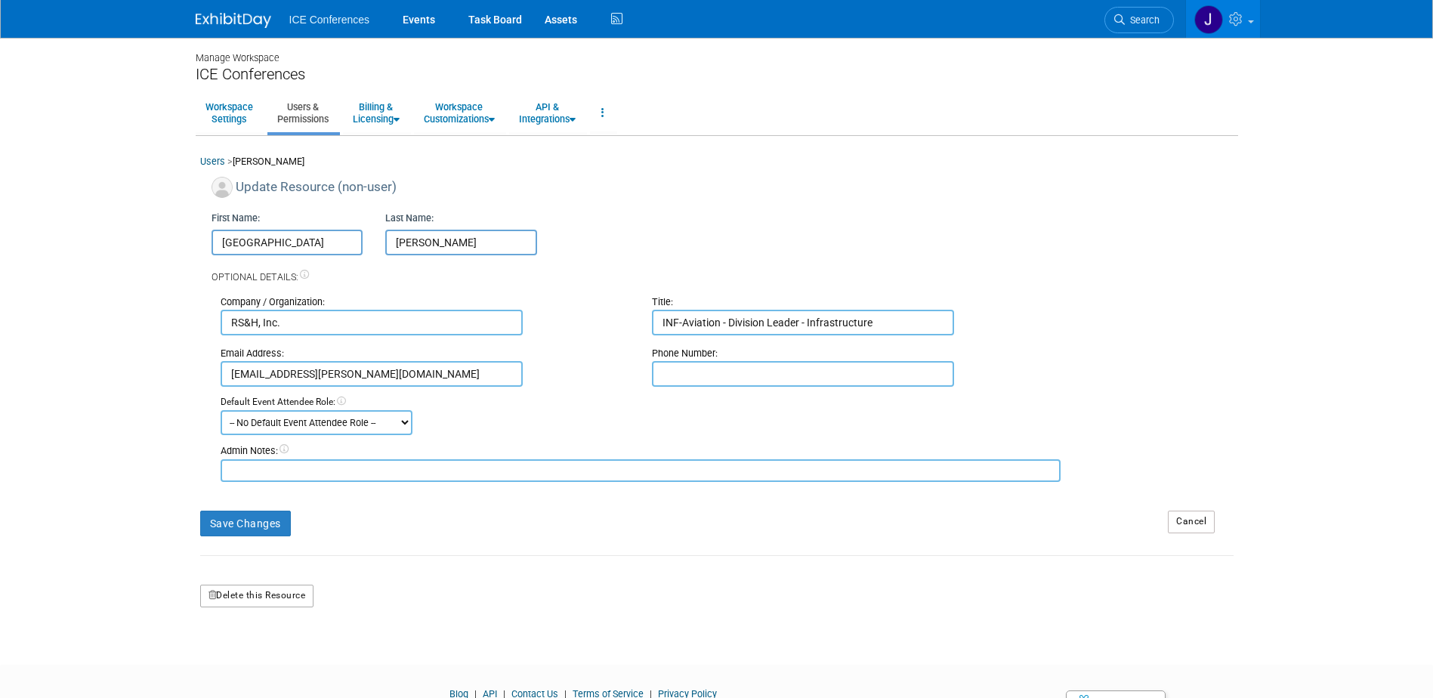
click at [247, 605] on button "Delete this Resource" at bounding box center [257, 596] width 114 height 23
click at [243, 661] on link "Yes" at bounding box center [238, 660] width 45 height 24
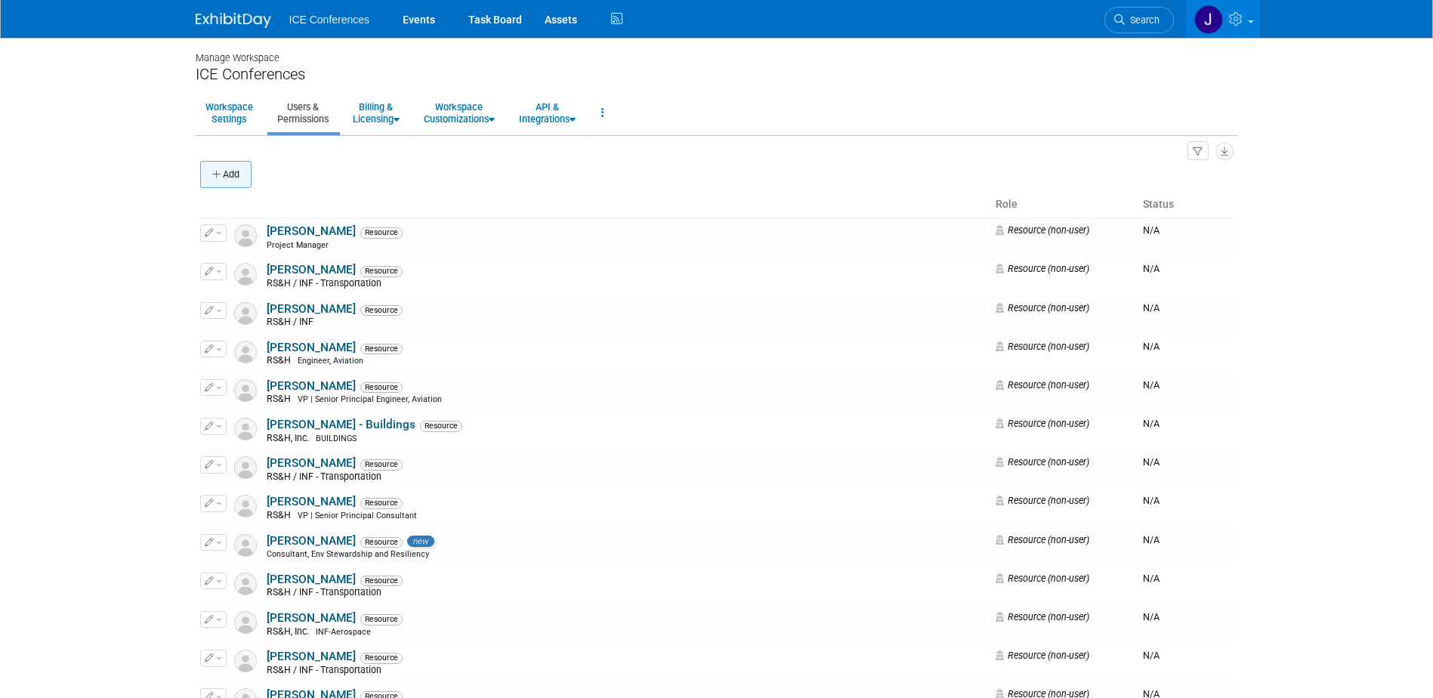
click at [238, 164] on button "Add" at bounding box center [225, 174] width 51 height 27
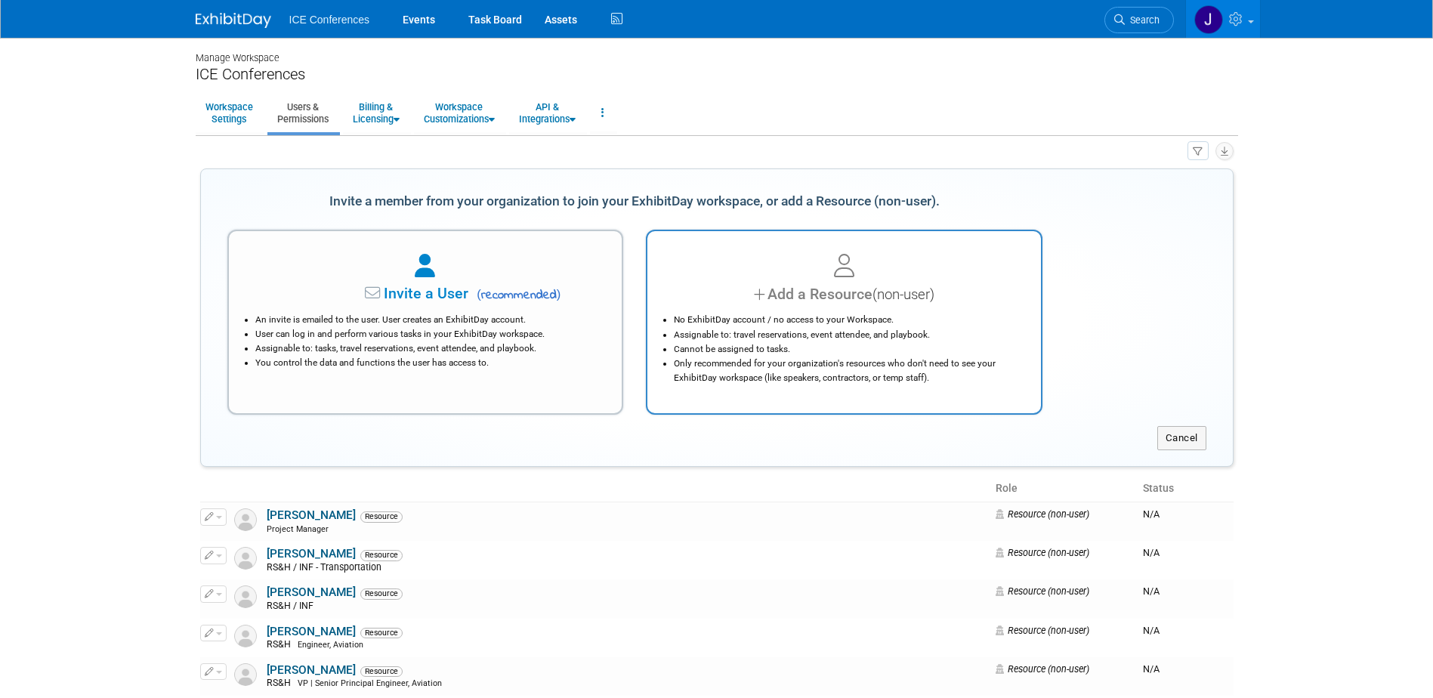
click at [824, 261] on div at bounding box center [844, 266] width 356 height 33
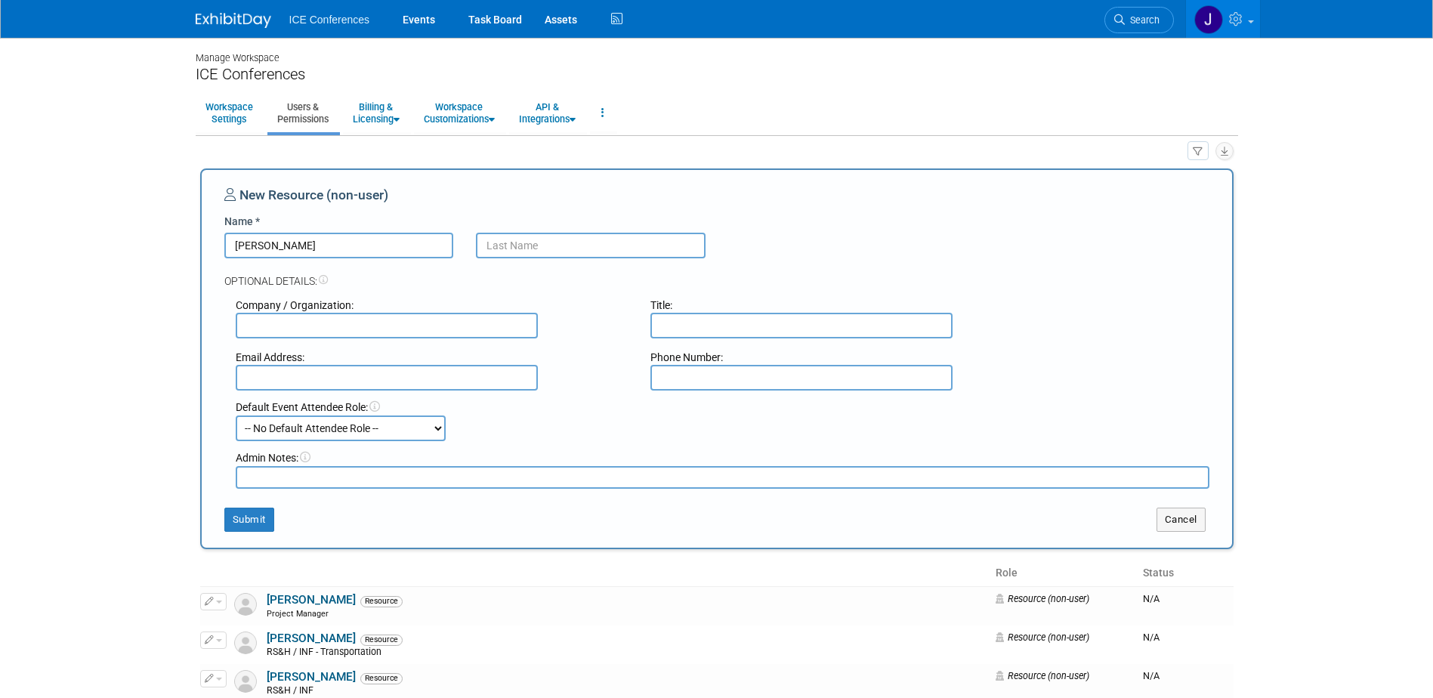
type input "[PERSON_NAME]"
click at [713, 332] on input "text" at bounding box center [802, 326] width 302 height 26
type input "c"
type input "Commissioning & Energy Engineer"
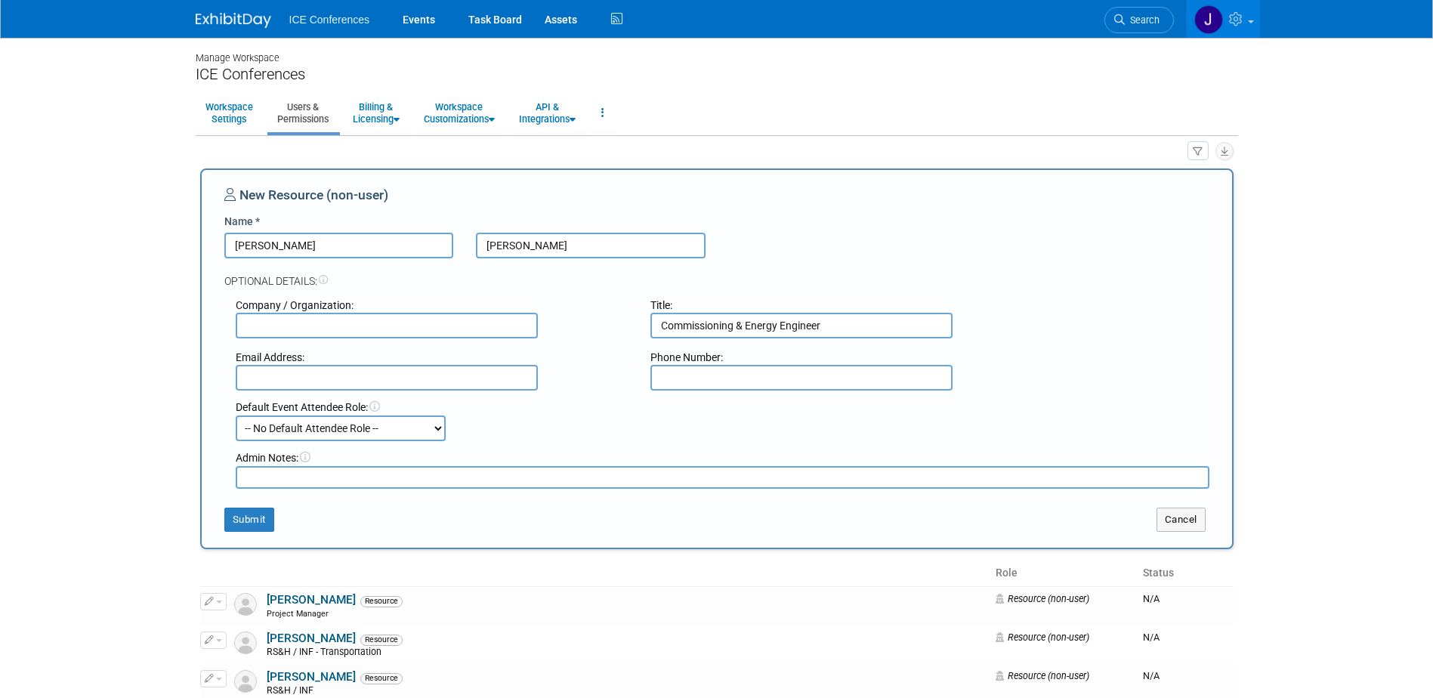
click at [551, 246] on input "[PERSON_NAME]" at bounding box center [591, 246] width 230 height 26
type input "Tapscott- BLDGS"
click at [261, 518] on button "Submit" at bounding box center [249, 520] width 50 height 24
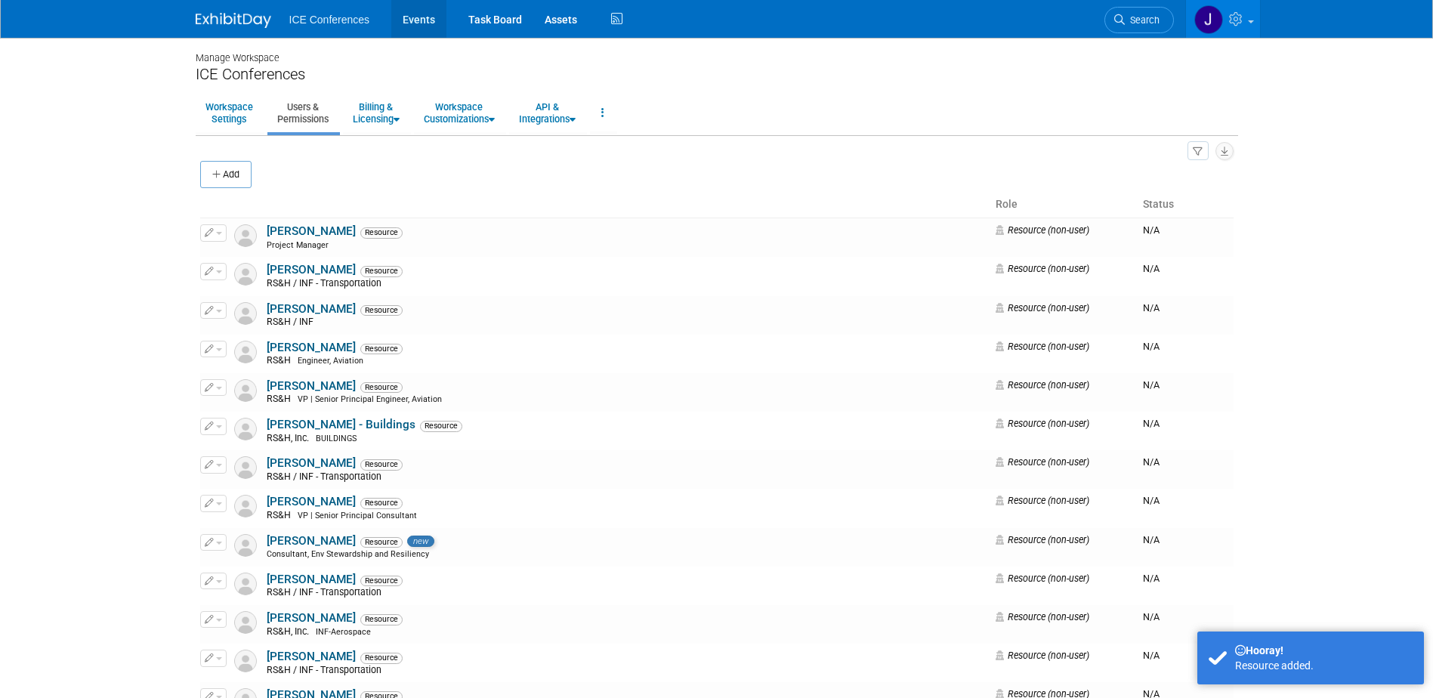
click at [427, 24] on link "Events" at bounding box center [418, 19] width 55 height 38
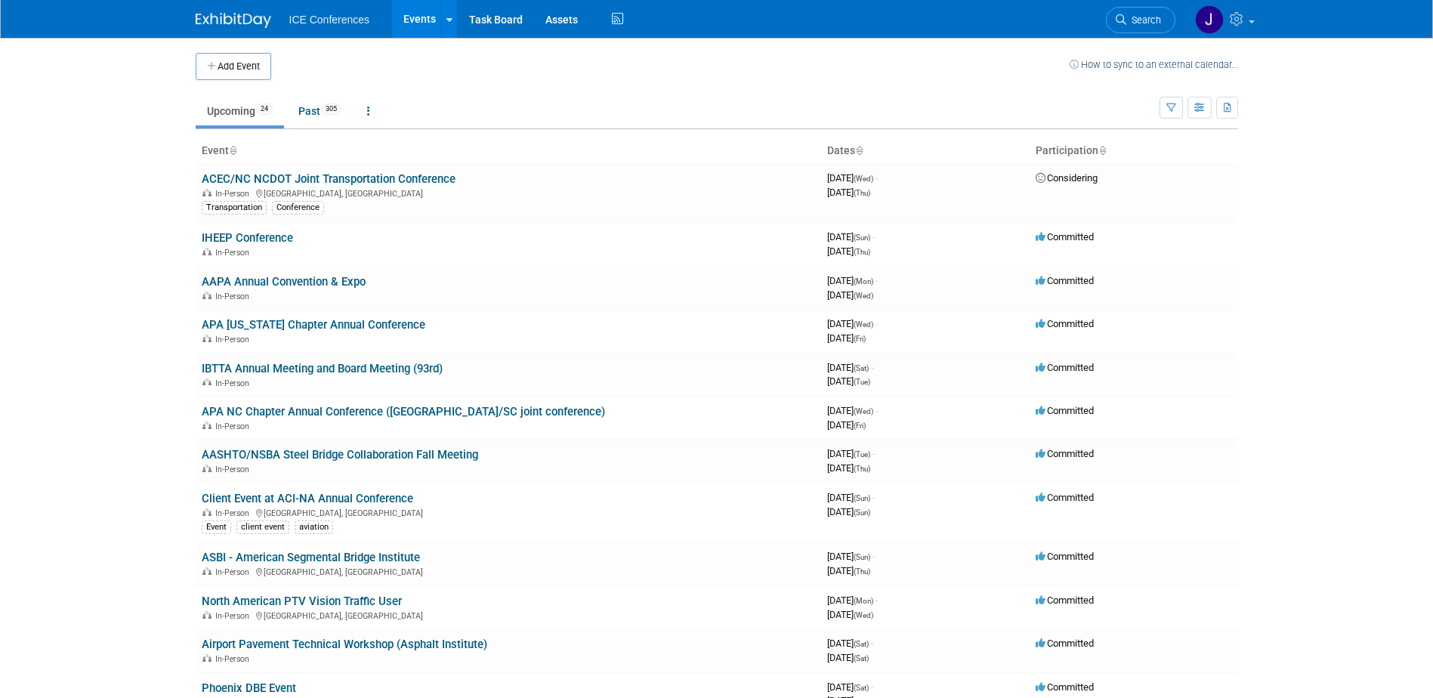
click at [405, 16] on link "Events" at bounding box center [419, 19] width 55 height 38
click at [329, 110] on span "305" at bounding box center [331, 109] width 20 height 11
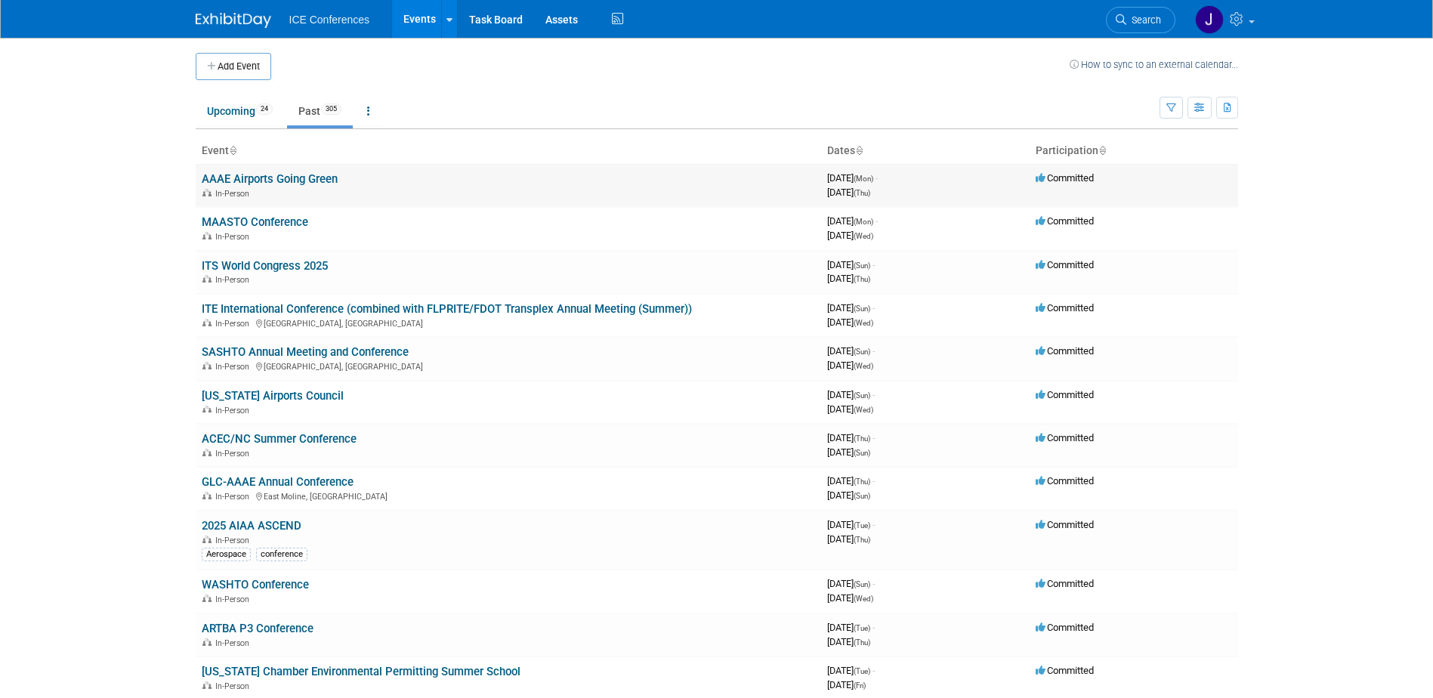
click at [298, 183] on link "AAAE Airports Going Green" at bounding box center [270, 179] width 136 height 14
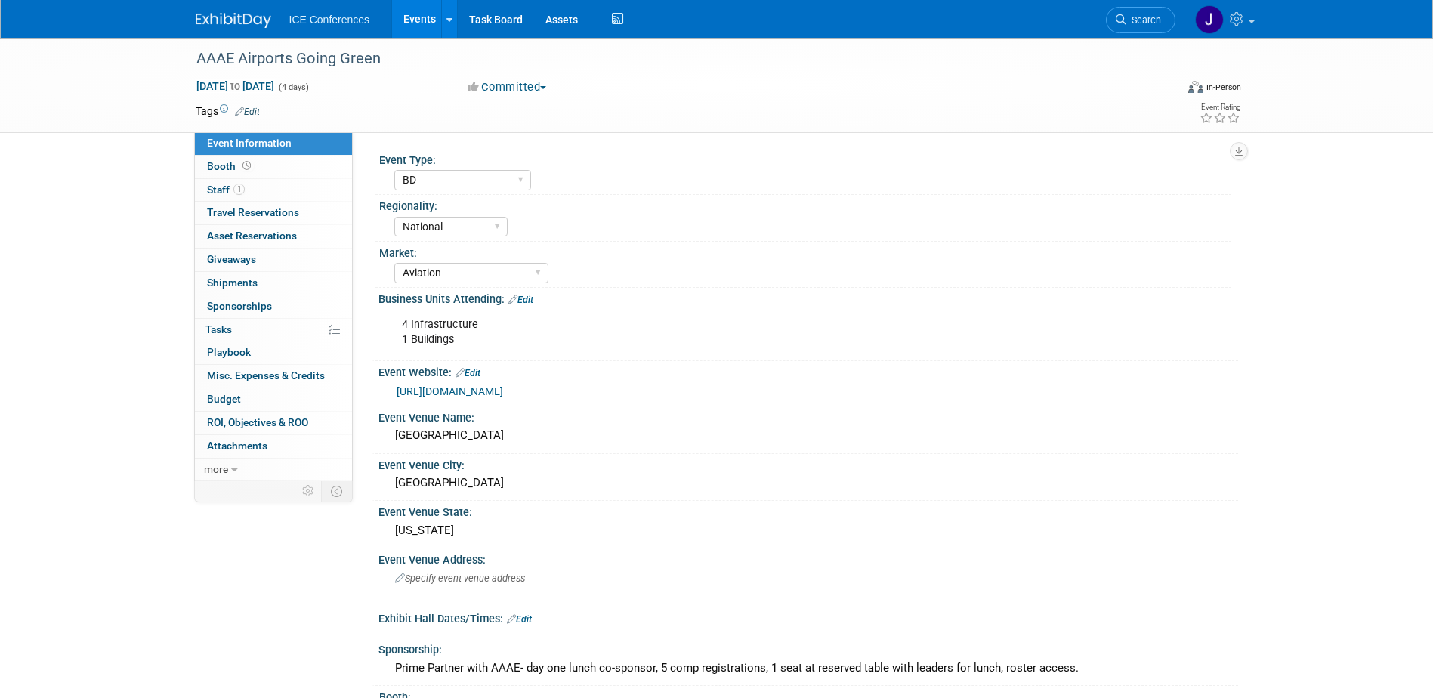
select select "BD"
select select "National"
select select "Aviation"
select select "No"
click at [275, 84] on span "[DATE] to [DATE]" at bounding box center [235, 86] width 79 height 14
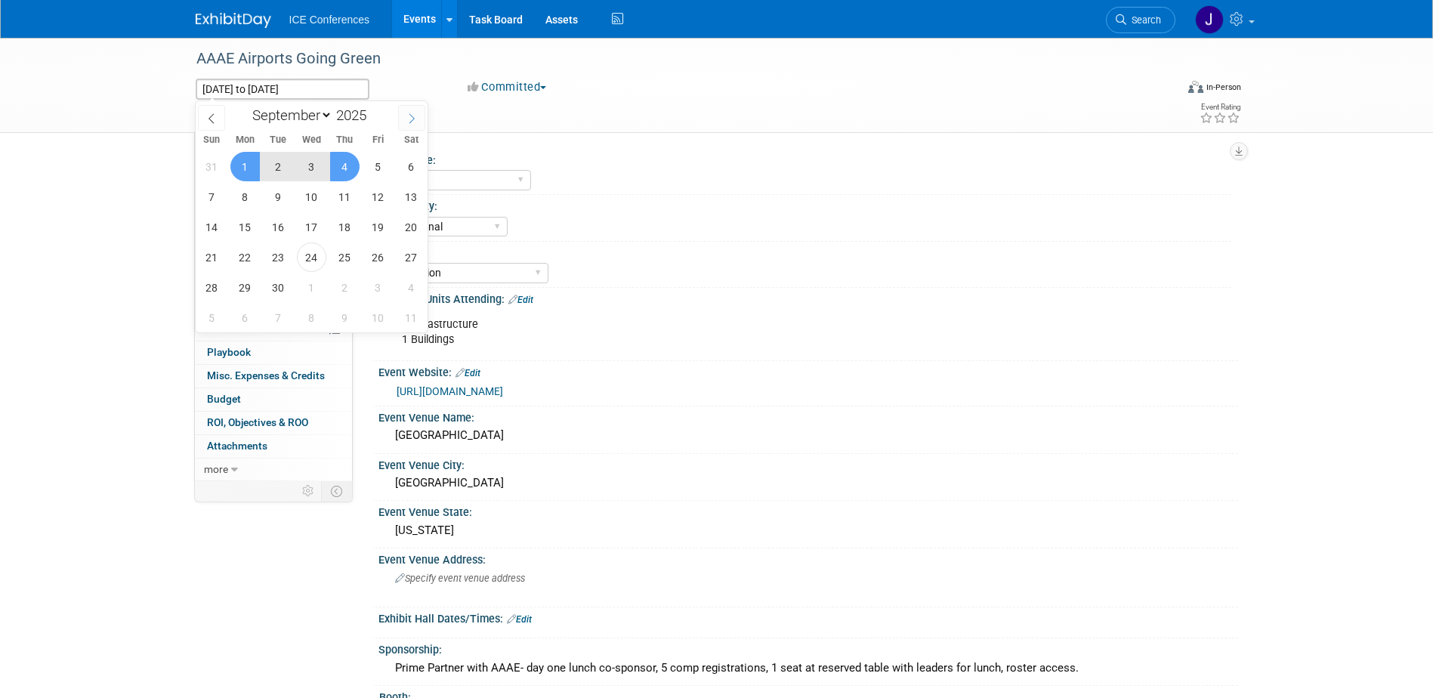
click at [402, 110] on span at bounding box center [411, 118] width 27 height 26
click at [403, 113] on span at bounding box center [411, 118] width 27 height 26
select select "10"
click at [405, 162] on span "1" at bounding box center [411, 166] width 29 height 29
type input "[DATE]"
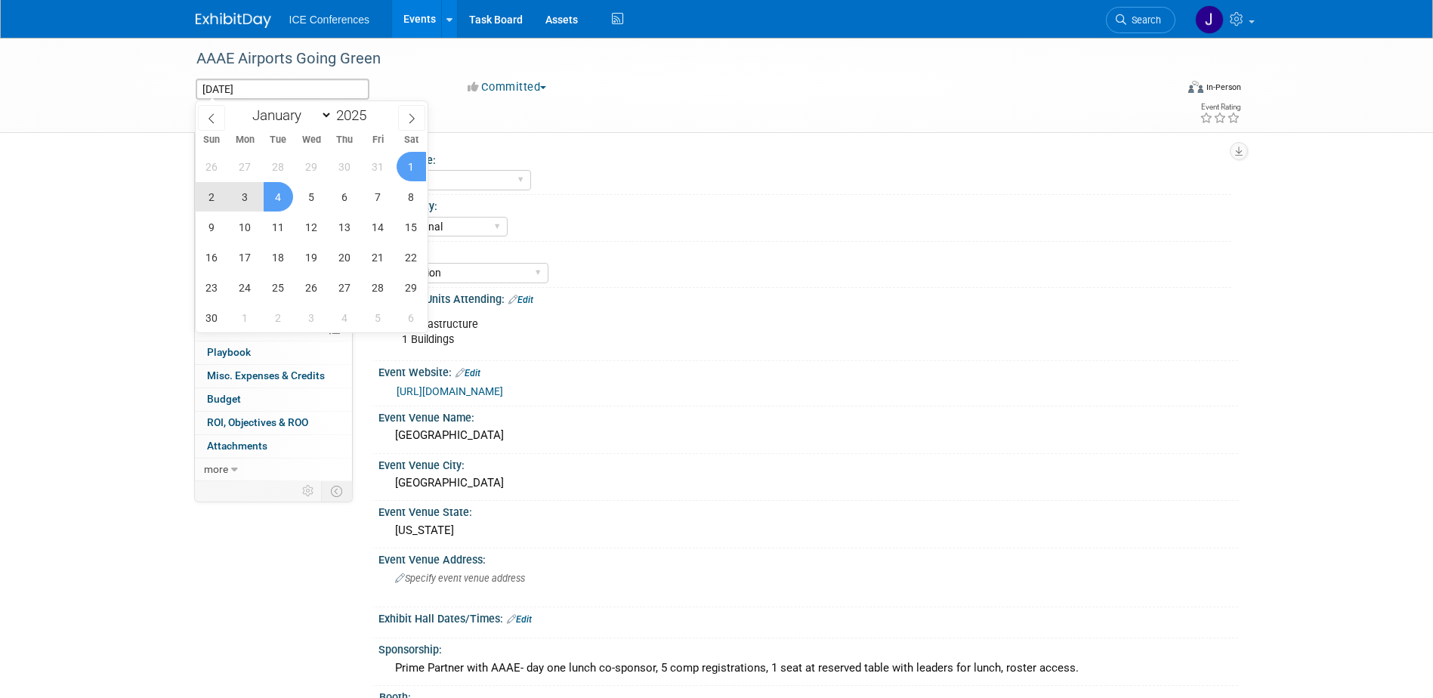
click at [279, 196] on span "4" at bounding box center [278, 196] width 29 height 29
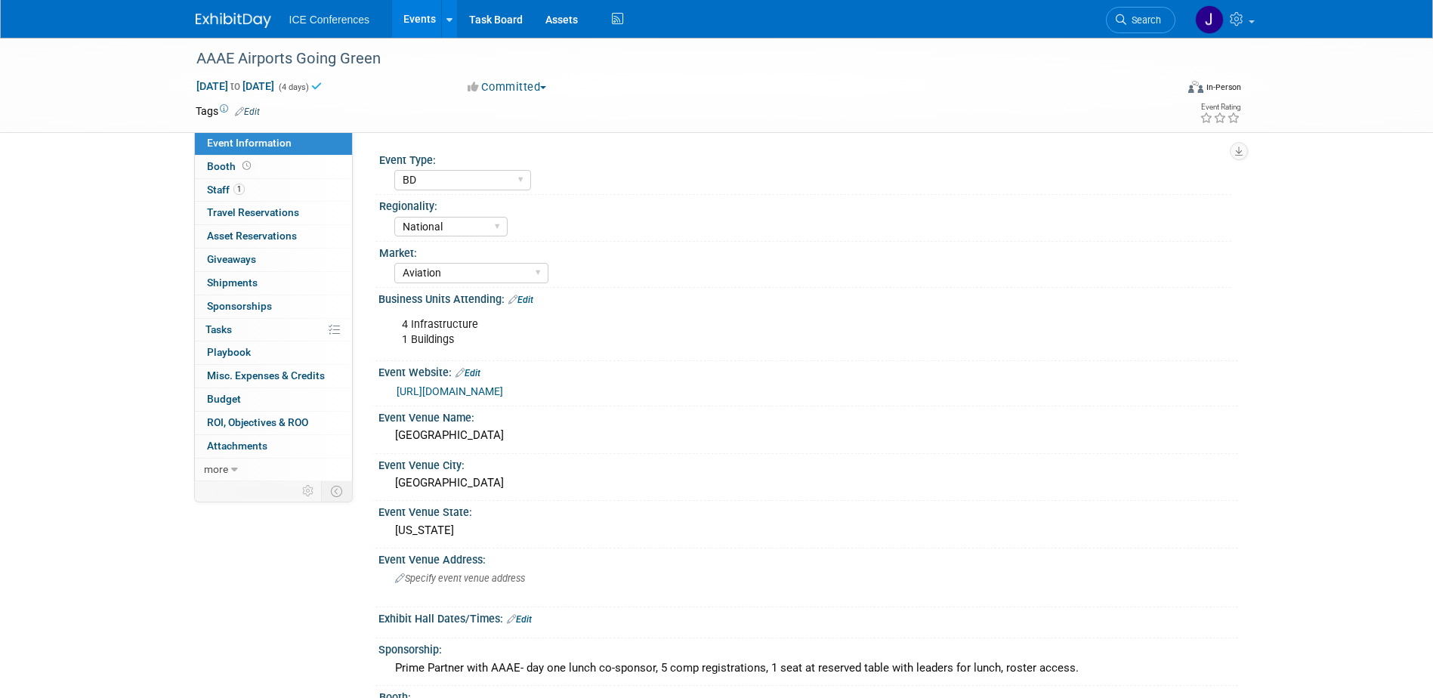
click at [685, 182] on div "BD Billable Training Workshop 5K/Run Golf Non-Conference Event Luncheon Other" at bounding box center [812, 178] width 837 height 24
click at [400, 17] on link "Events" at bounding box center [419, 19] width 55 height 38
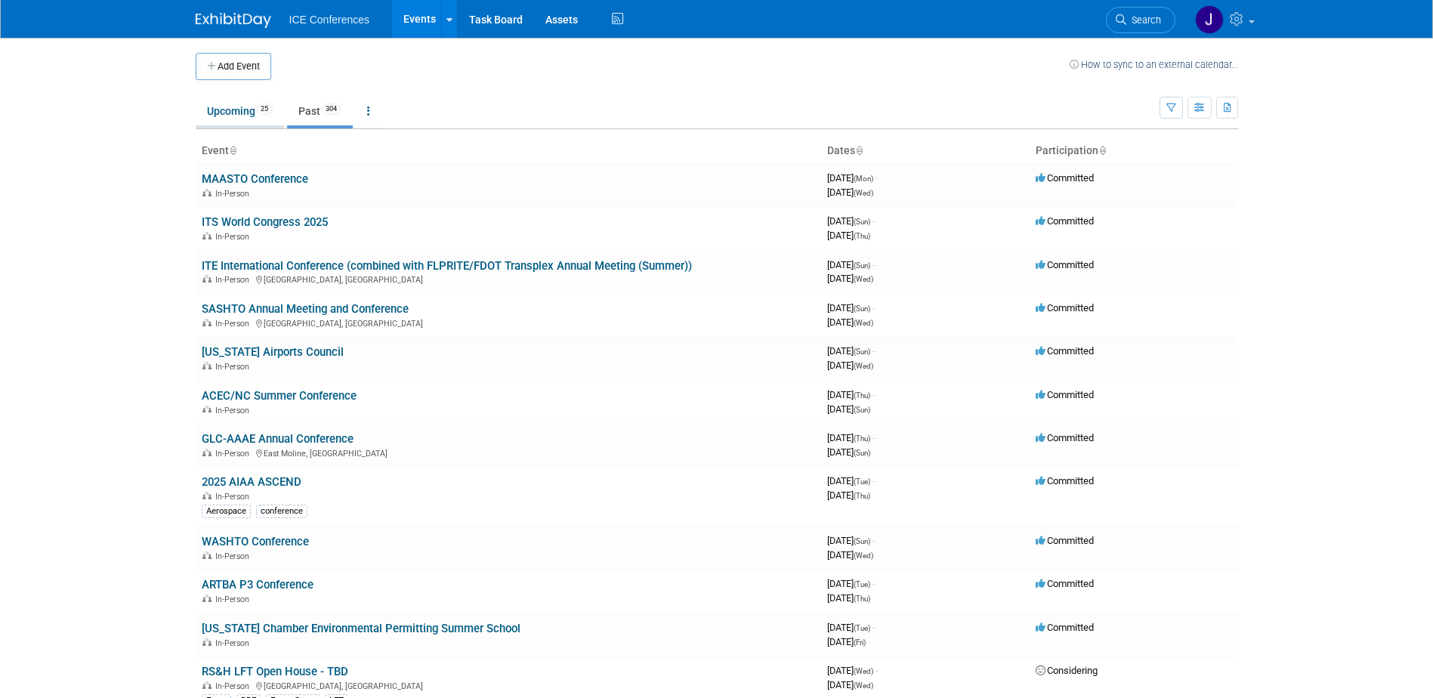
click at [231, 107] on link "Upcoming 25" at bounding box center [240, 111] width 88 height 29
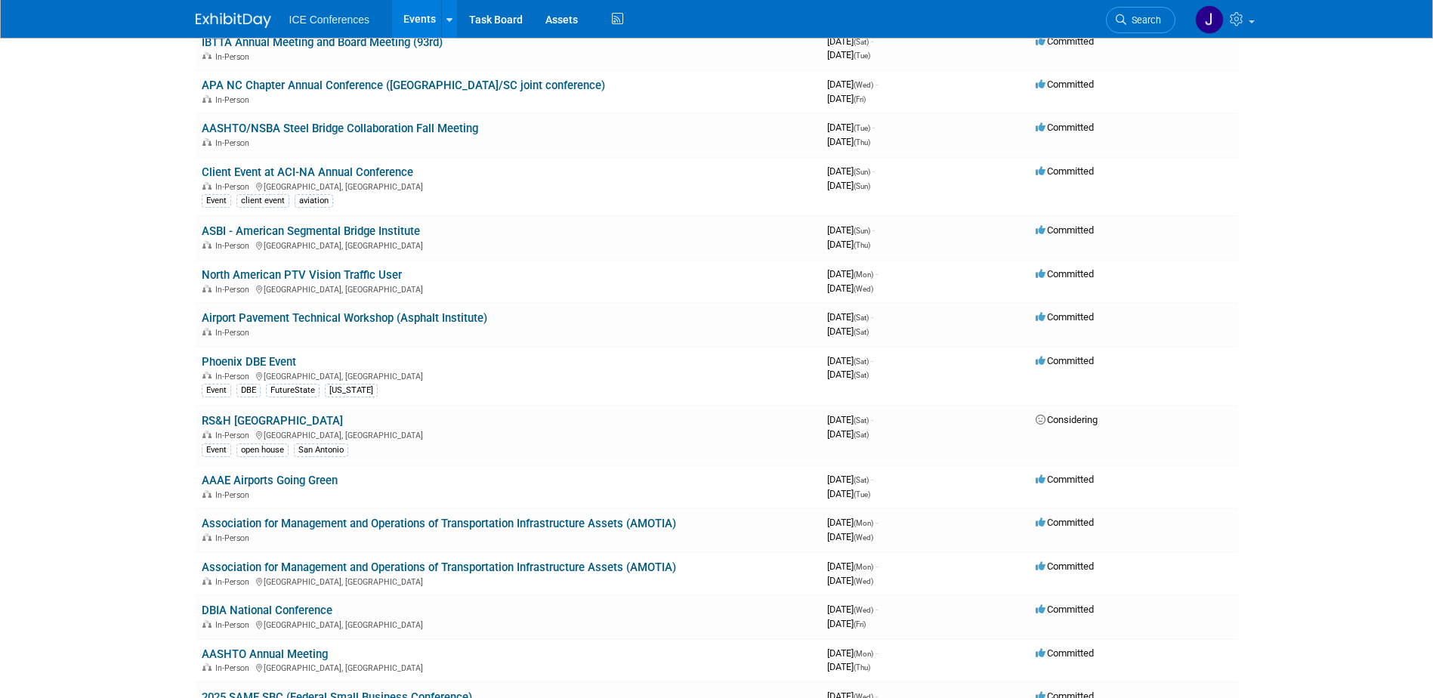
scroll to position [378, 0]
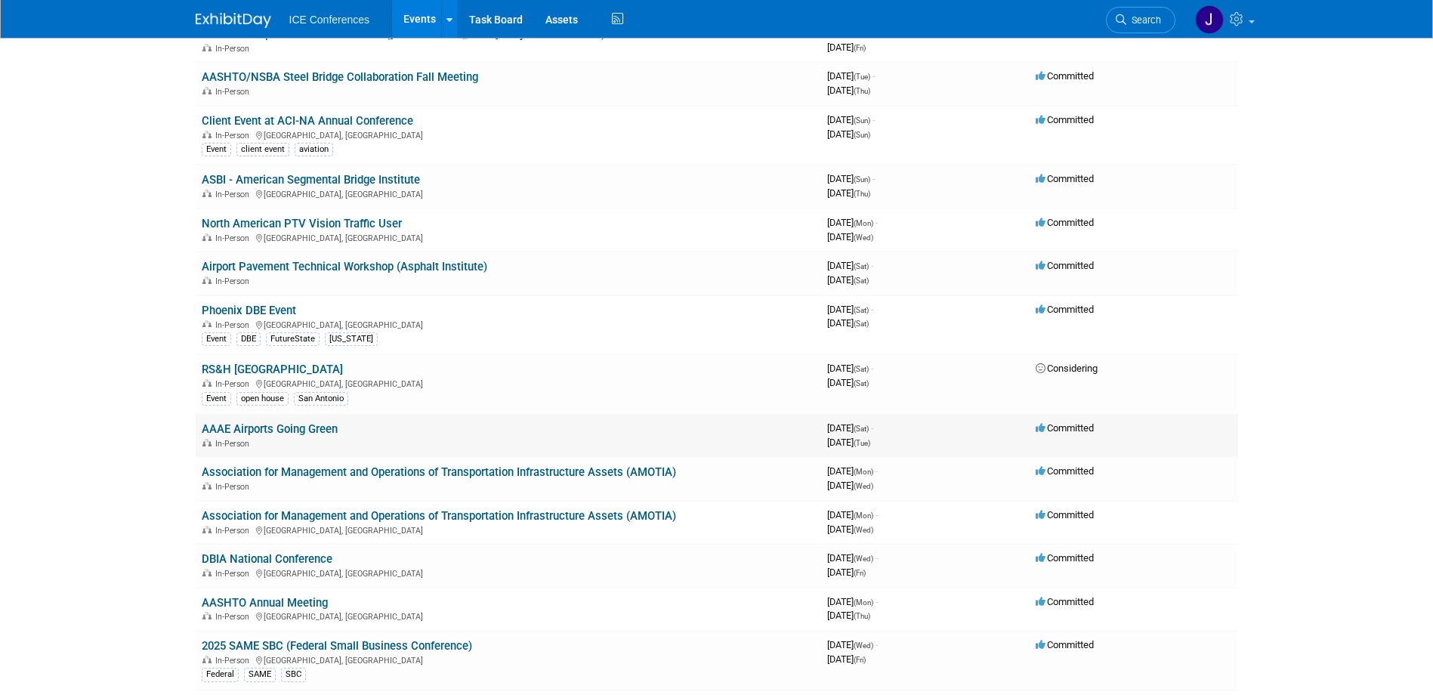
click at [256, 431] on link "AAAE Airports Going Green" at bounding box center [270, 429] width 136 height 14
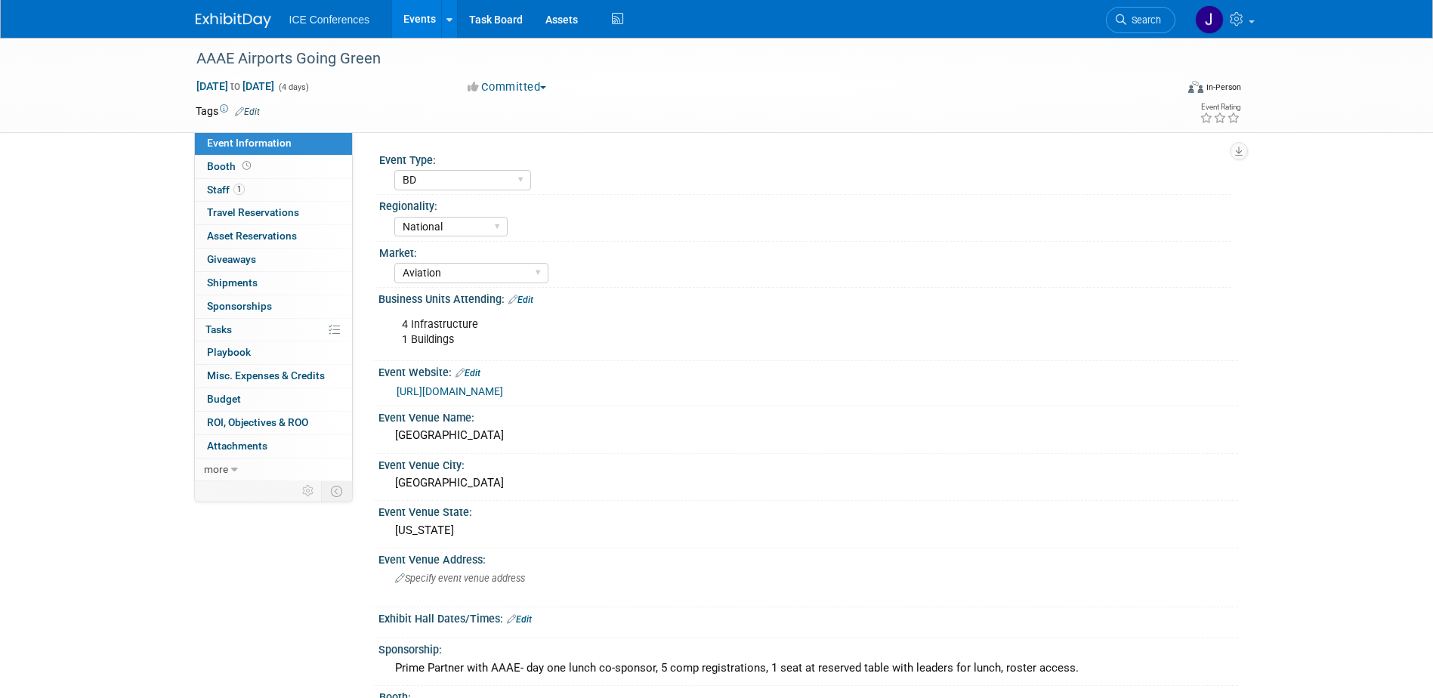
select select "BD"
select select "National"
select select "Aviation"
select select "No"
click at [243, 193] on span "1" at bounding box center [238, 189] width 11 height 11
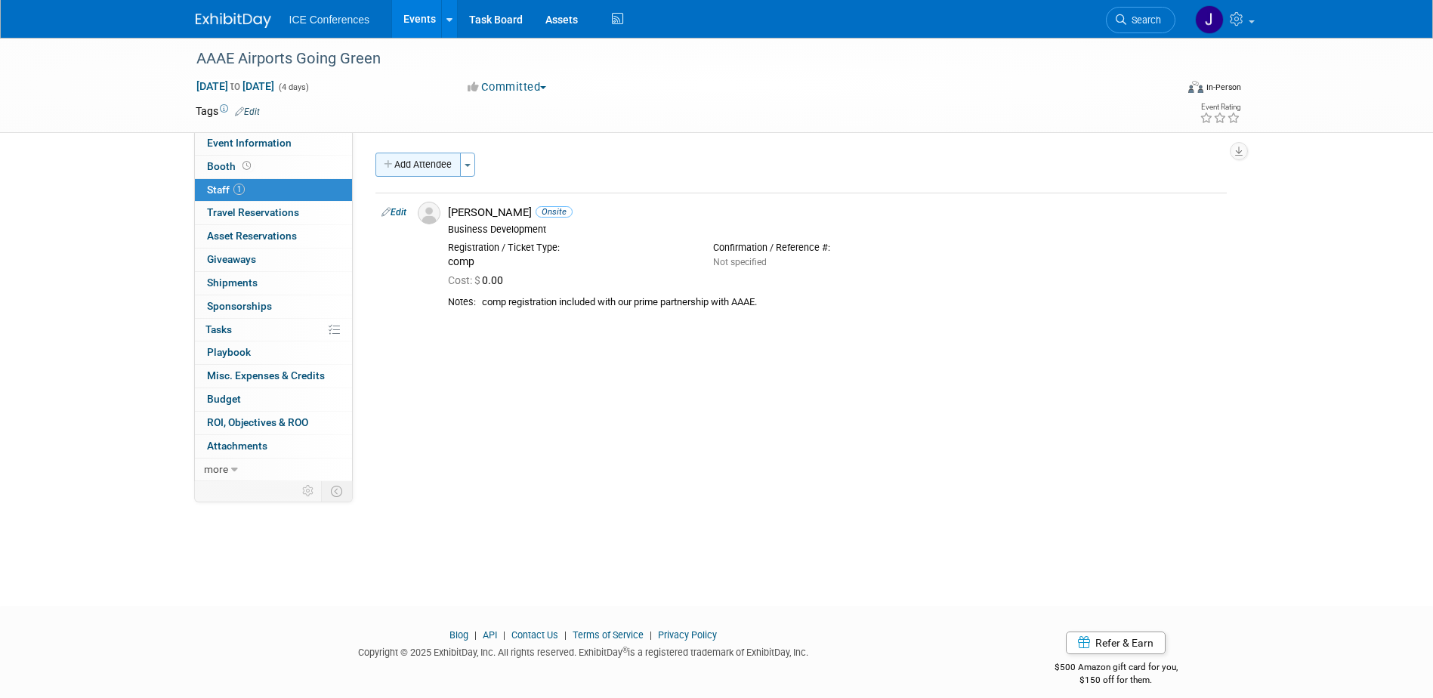
click at [430, 165] on button "Add Attendee" at bounding box center [418, 165] width 85 height 24
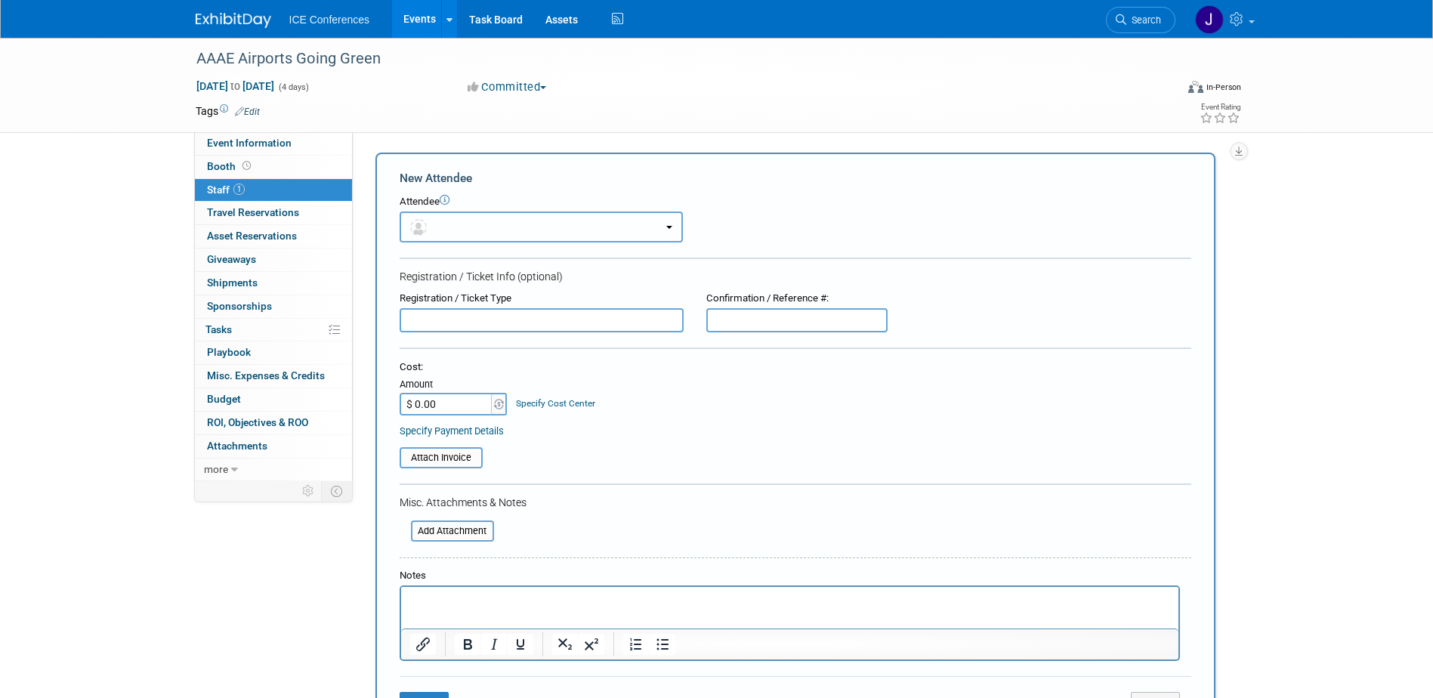
click at [485, 218] on button "button" at bounding box center [541, 227] width 283 height 31
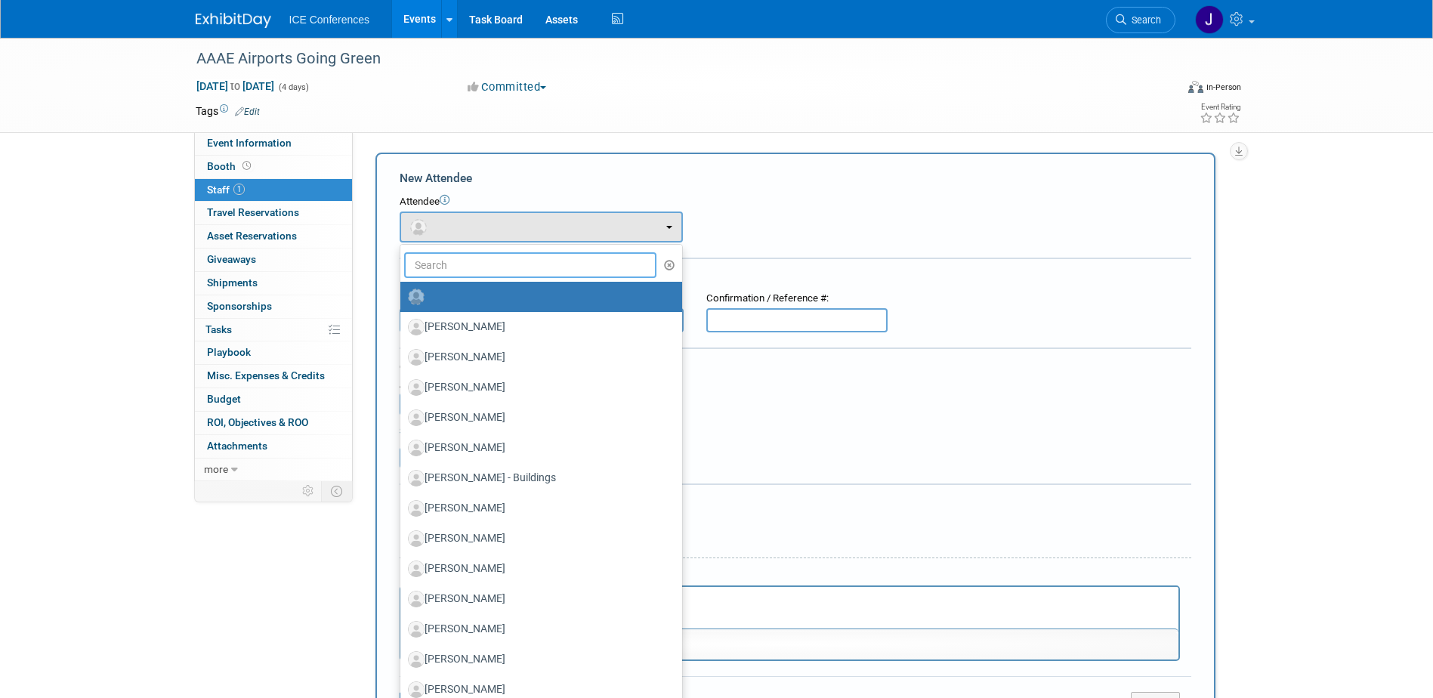
click at [464, 268] on input "text" at bounding box center [530, 265] width 253 height 26
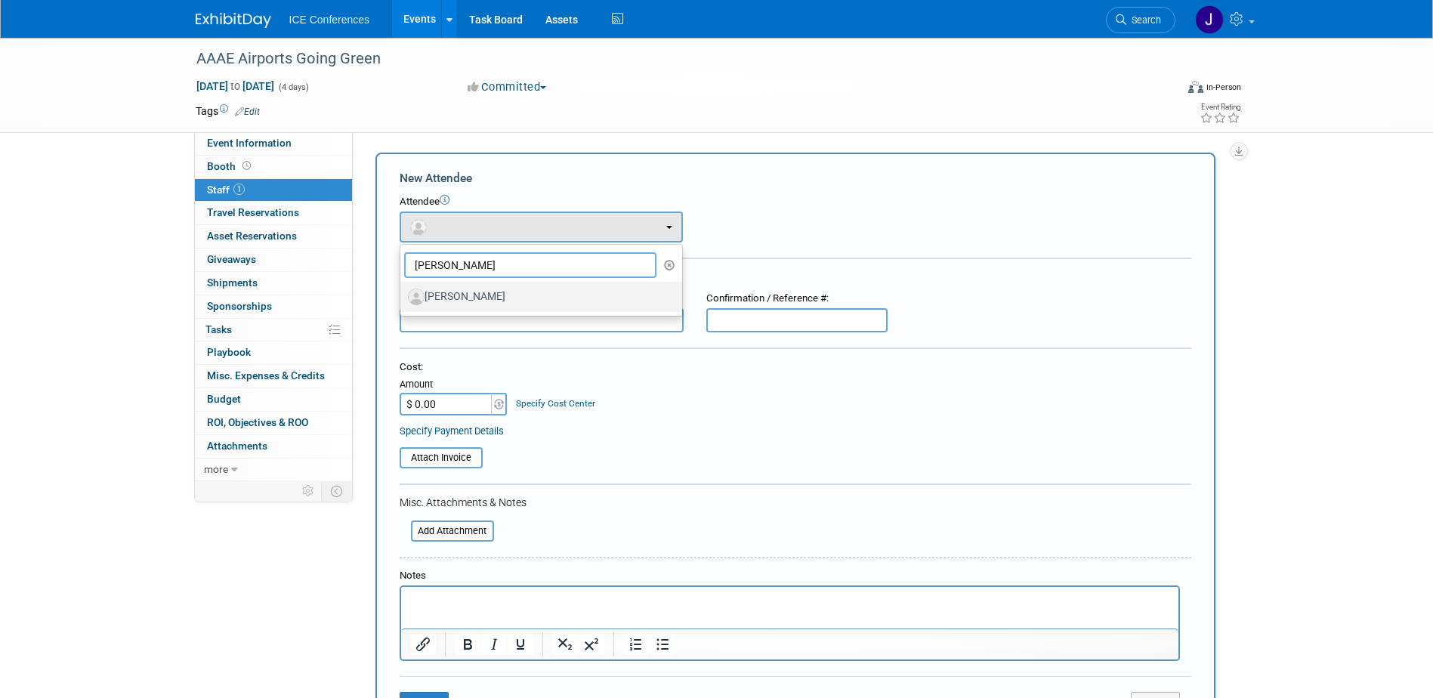
type input "moore"
click at [462, 289] on label "[PERSON_NAME]" at bounding box center [537, 297] width 259 height 24
click at [403, 290] on input "[PERSON_NAME]" at bounding box center [398, 295] width 10 height 10
select select "1cf40255-347f-45b3-b2b3-f161a913dd06"
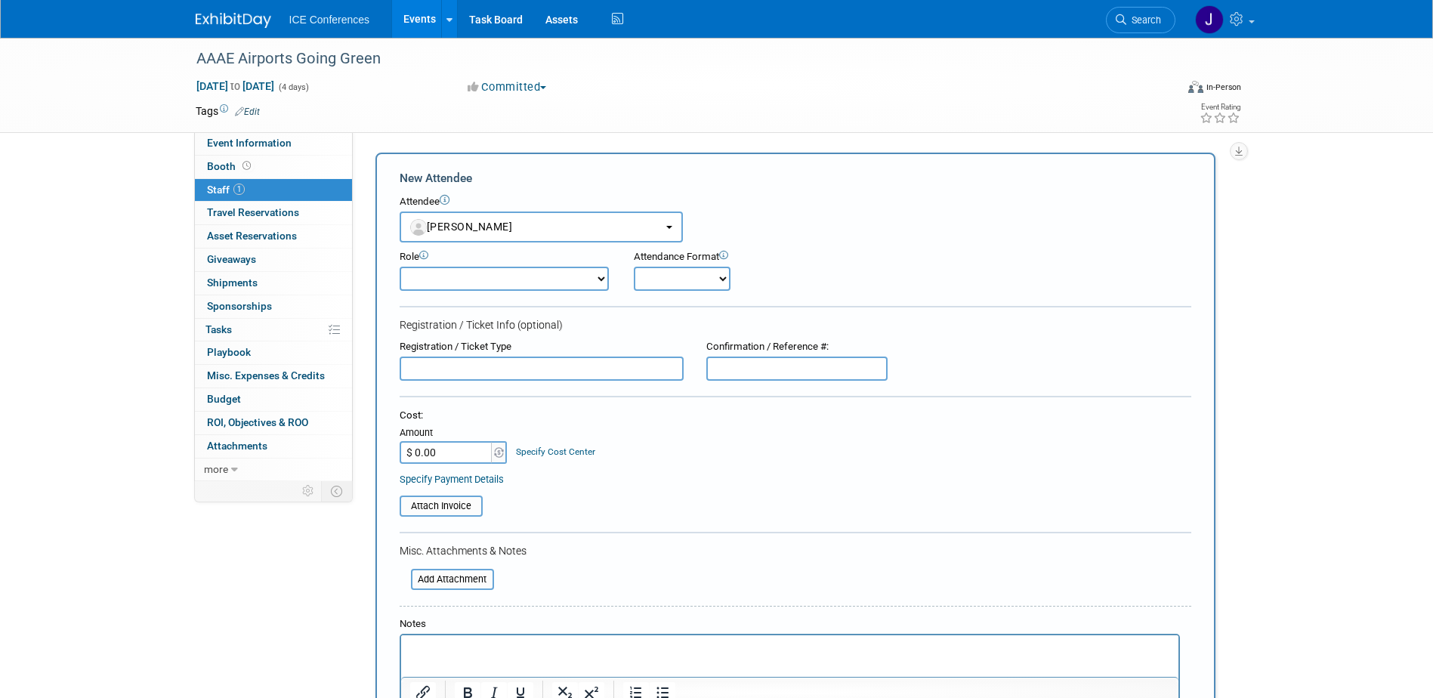
click at [485, 280] on select "Business Development Business Development - Added Business Development - Replac…" at bounding box center [504, 279] width 209 height 24
select select "100"
click at [400, 267] on select "Business Development Business Development - Added Business Development - Replac…" at bounding box center [504, 279] width 209 height 24
click at [712, 261] on div "Attendance Format" at bounding box center [724, 257] width 181 height 14
click at [687, 280] on select "Onsite Remote" at bounding box center [682, 279] width 97 height 24
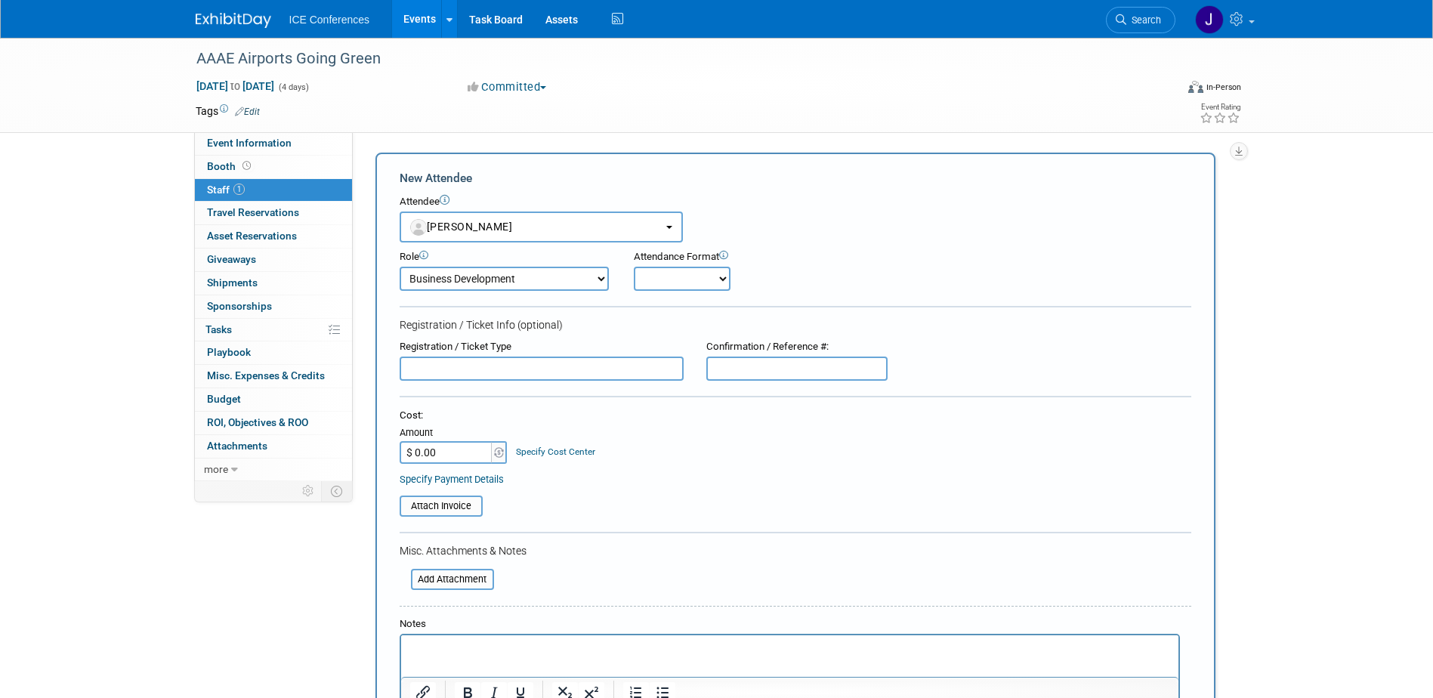
select select "1"
click at [634, 267] on select "Onsite Remote" at bounding box center [682, 279] width 97 height 24
click at [485, 368] on input "text" at bounding box center [542, 369] width 284 height 24
type input "comp registration"
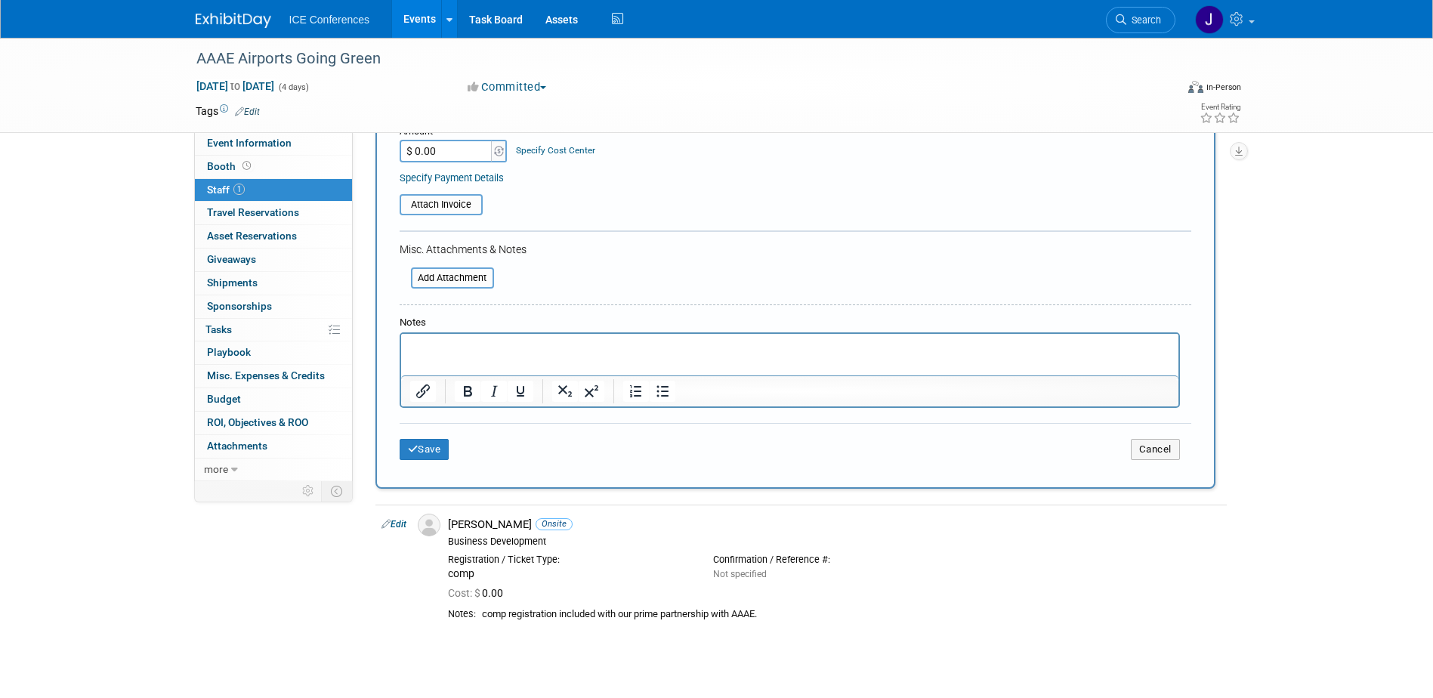
scroll to position [302, 0]
click at [449, 349] on p "Rich Text Area. Press ALT-0 for help." at bounding box center [790, 346] width 760 height 15
click at [430, 446] on button "Save" at bounding box center [425, 448] width 50 height 21
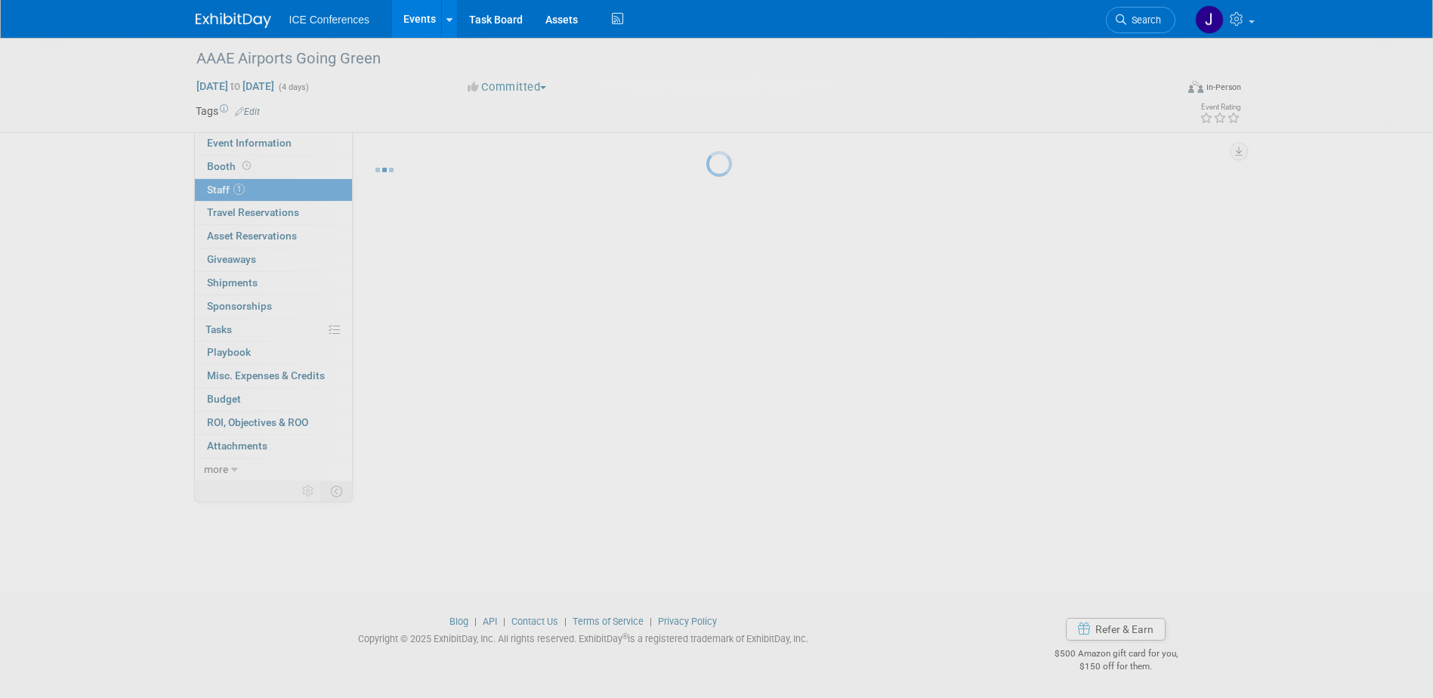
scroll to position [14, 0]
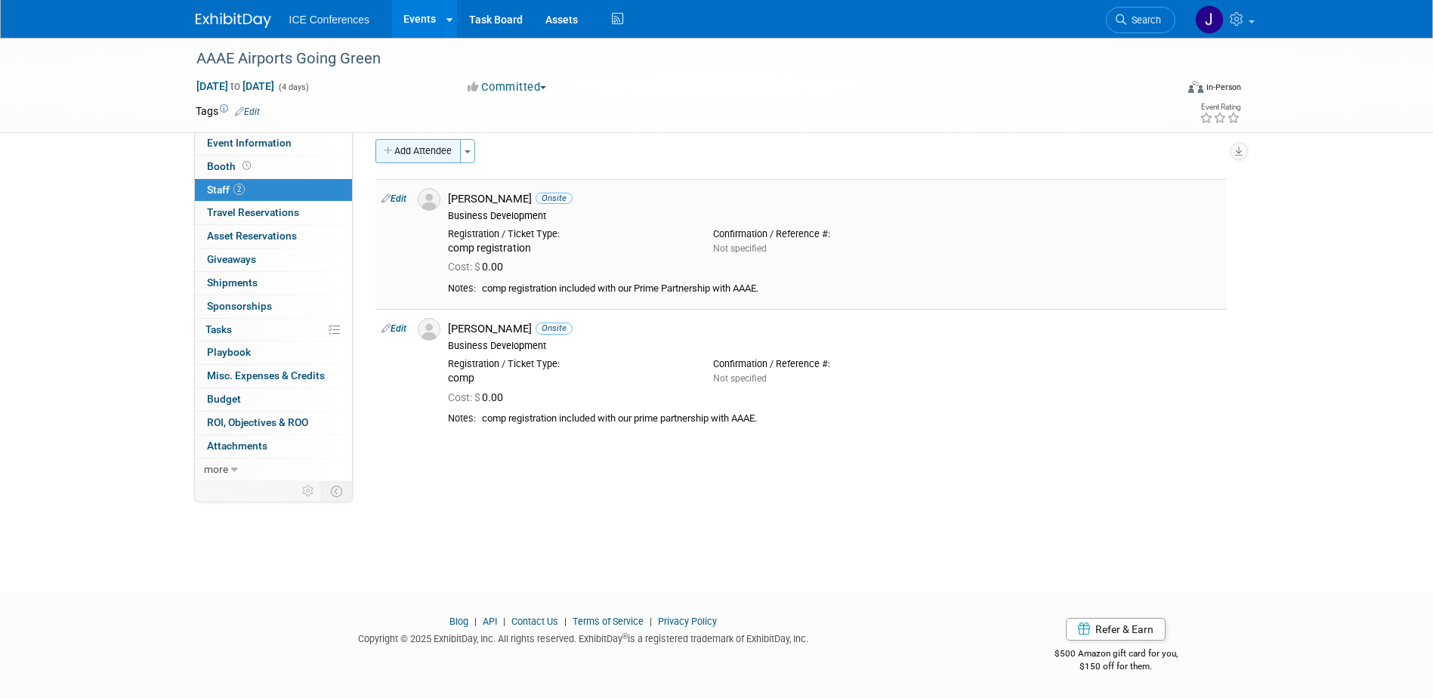
click at [408, 146] on button "Add Attendee" at bounding box center [418, 151] width 85 height 24
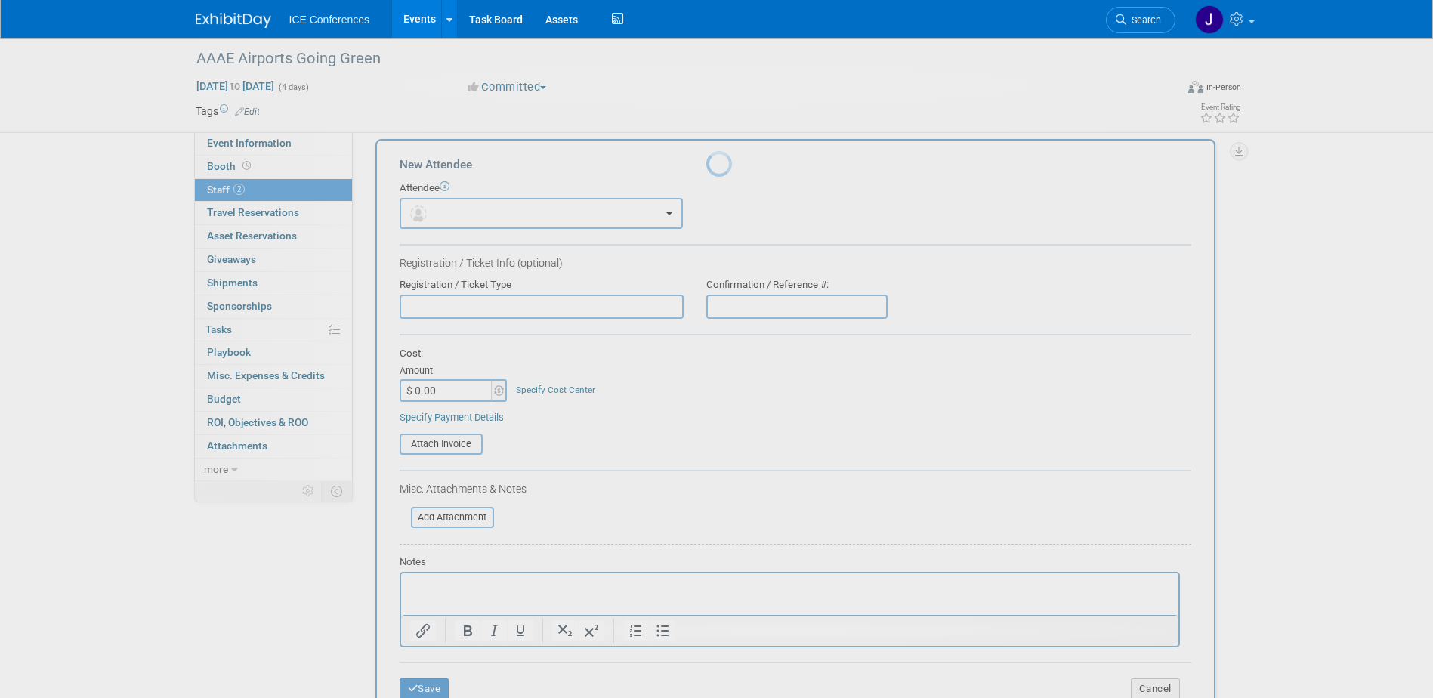
scroll to position [0, 0]
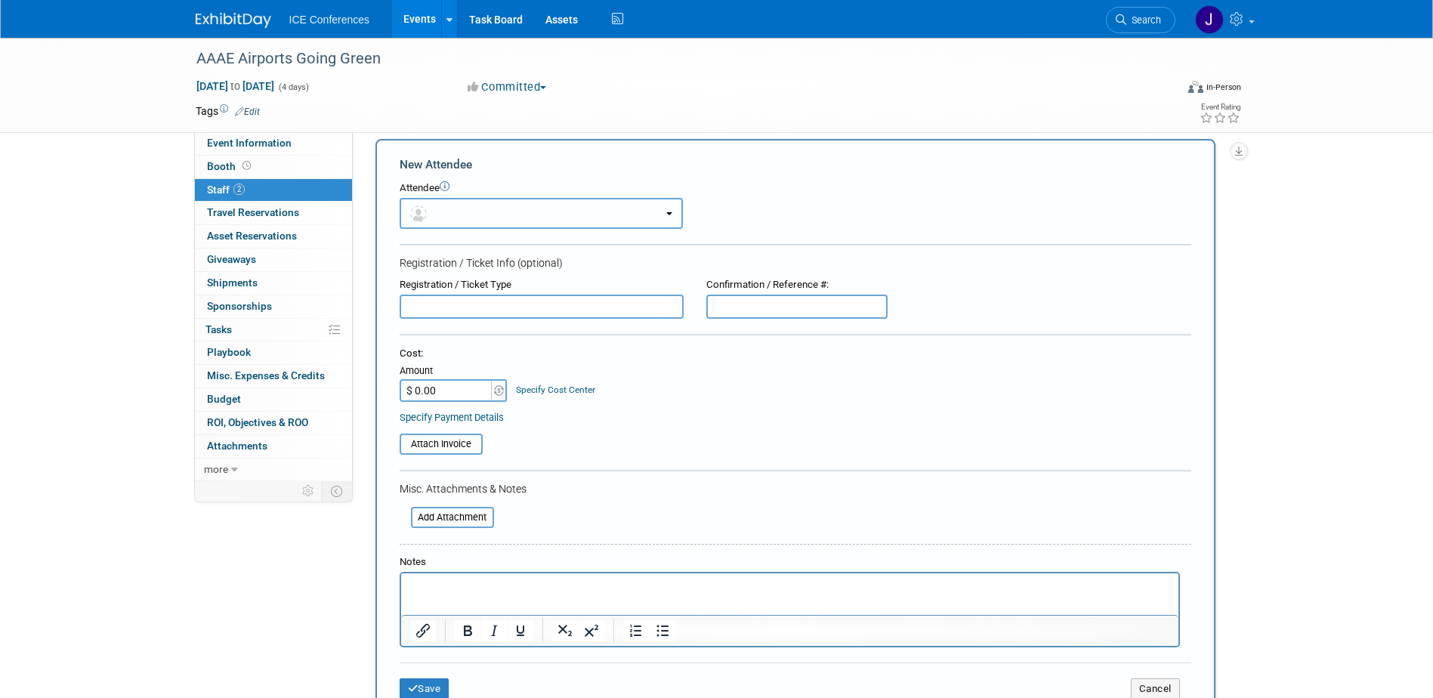
click at [460, 211] on button "button" at bounding box center [541, 213] width 283 height 31
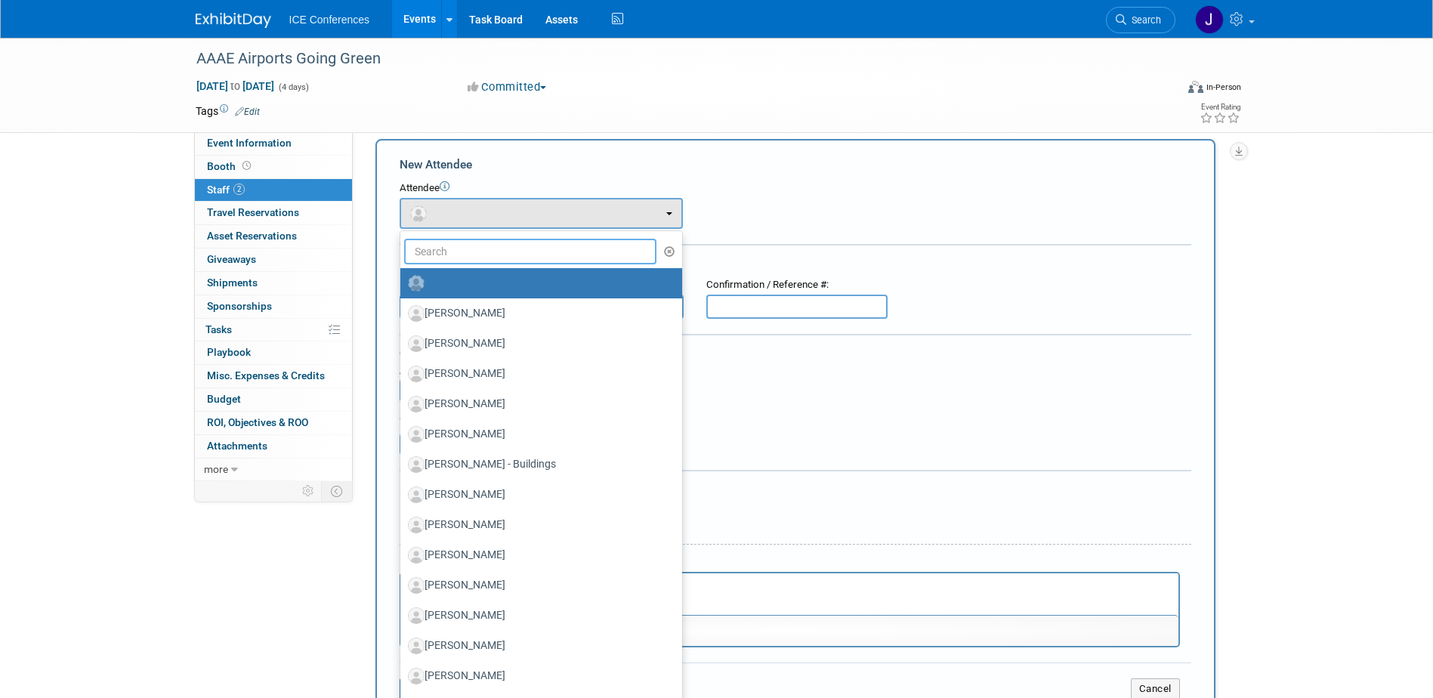
click at [464, 255] on input "text" at bounding box center [530, 252] width 253 height 26
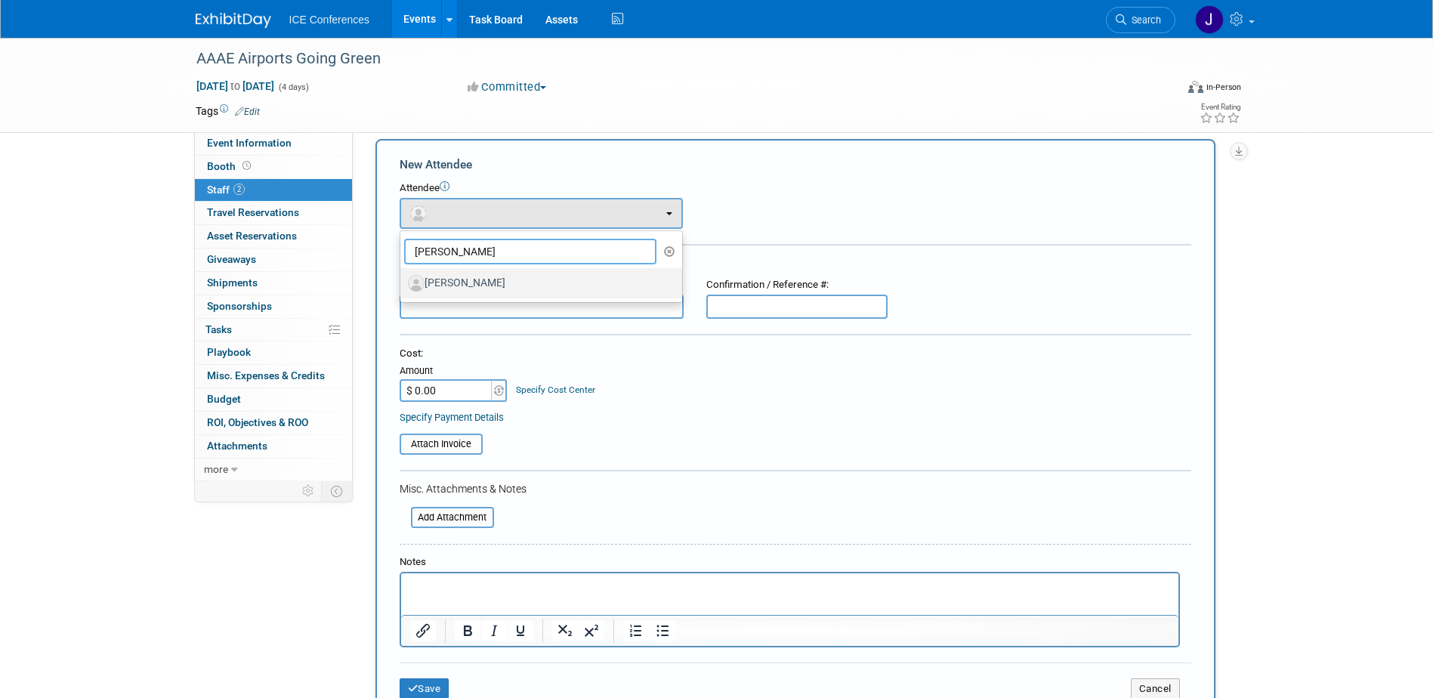
type input "amie"
click at [502, 292] on label "[PERSON_NAME]" at bounding box center [537, 283] width 259 height 24
click at [403, 286] on input "[PERSON_NAME]" at bounding box center [398, 282] width 10 height 10
select select "9b1181ee-6df5-4a3d-bb2c-370f08a46330"
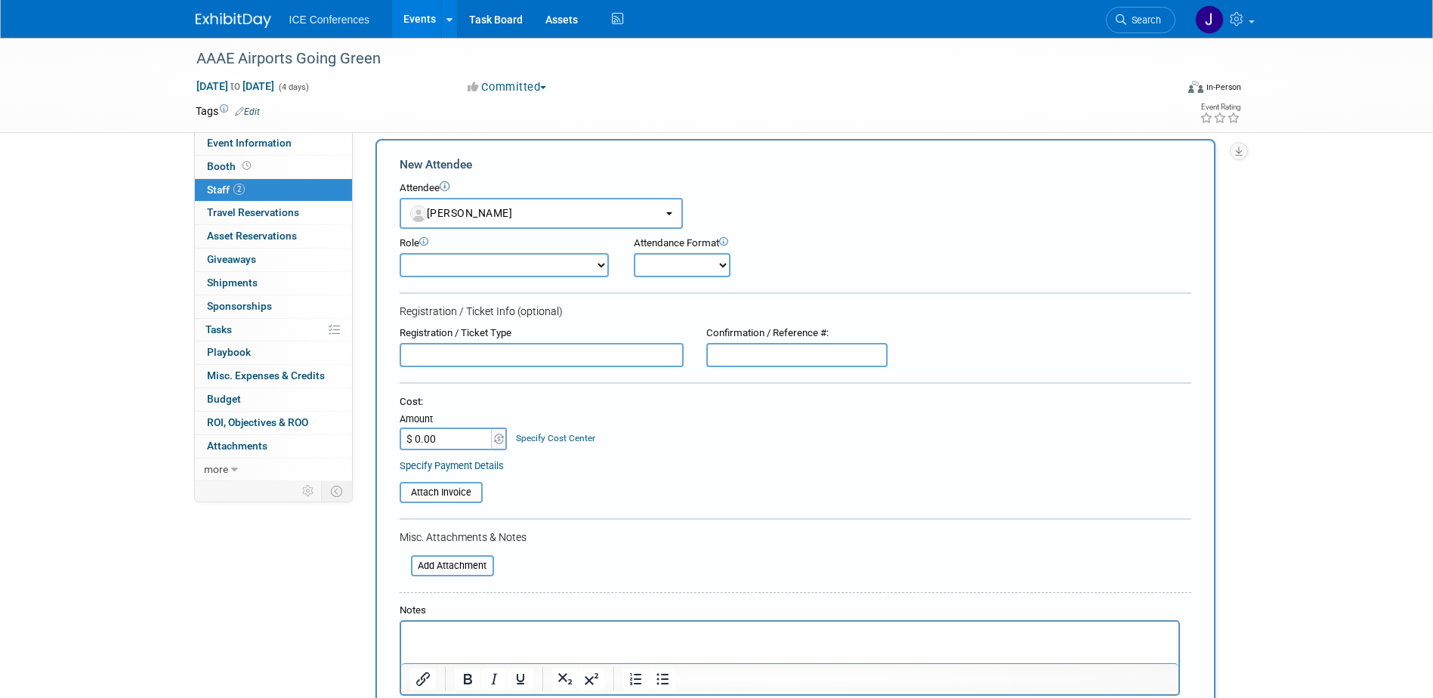
click at [454, 268] on select "Business Development Business Development - Added Business Development - Replac…" at bounding box center [504, 265] width 209 height 24
select select "100"
click at [400, 253] on select "Business Development Business Development - Added Business Development - Replac…" at bounding box center [504, 265] width 209 height 24
click at [691, 262] on select "Onsite Remote" at bounding box center [682, 265] width 97 height 24
select select "1"
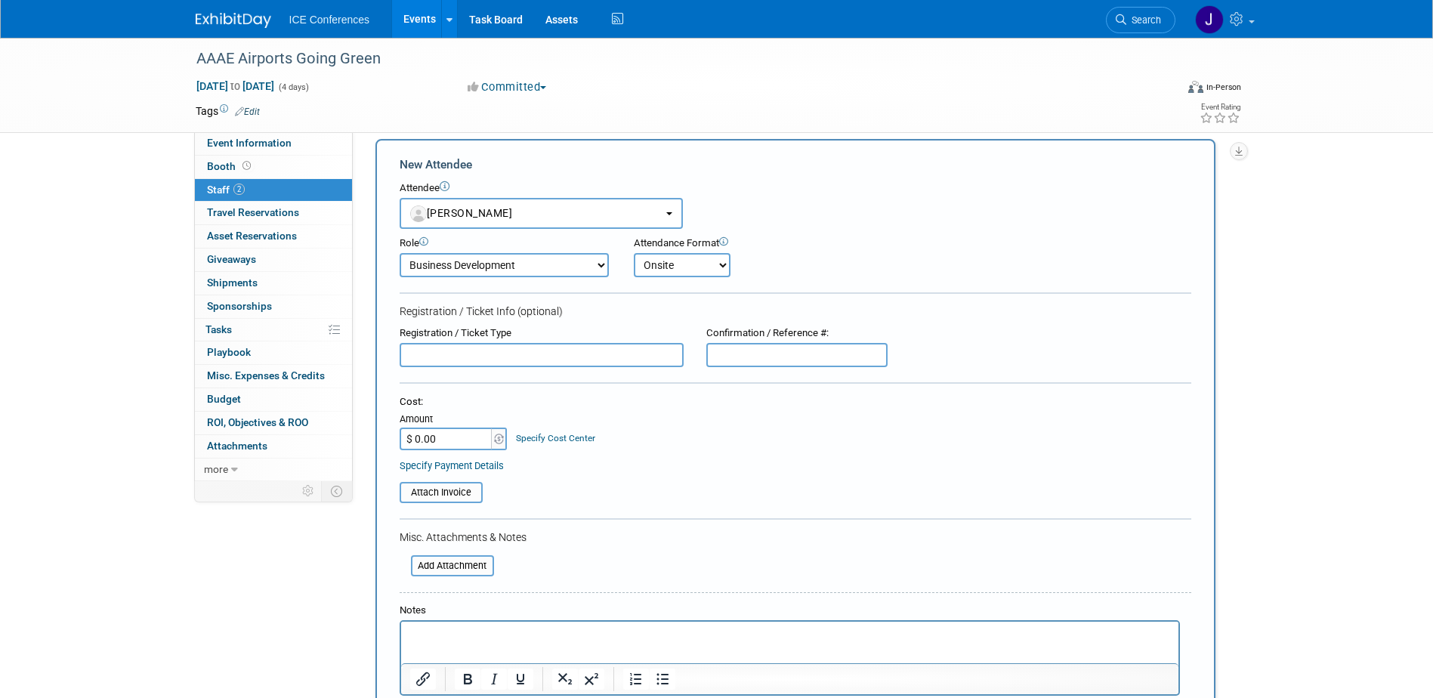
click at [634, 253] on select "Onsite Remote" at bounding box center [682, 265] width 97 height 24
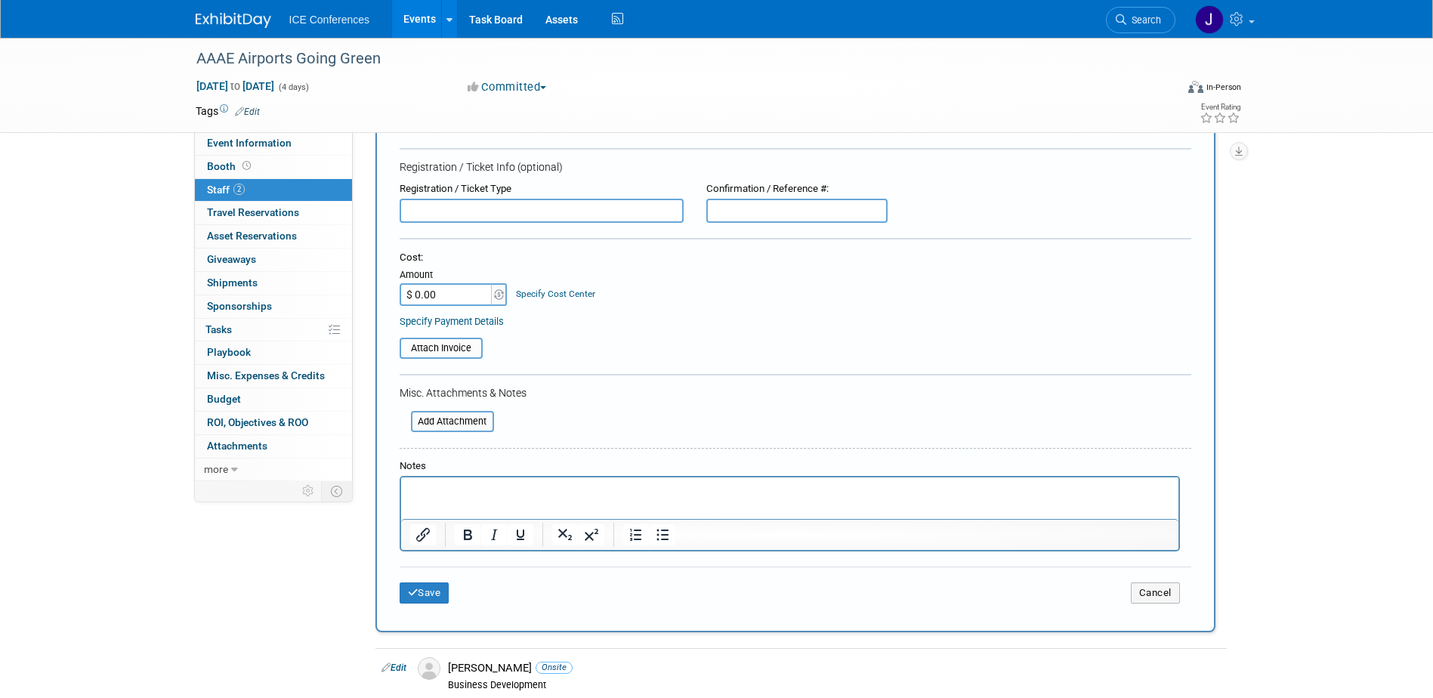
scroll to position [165, 0]
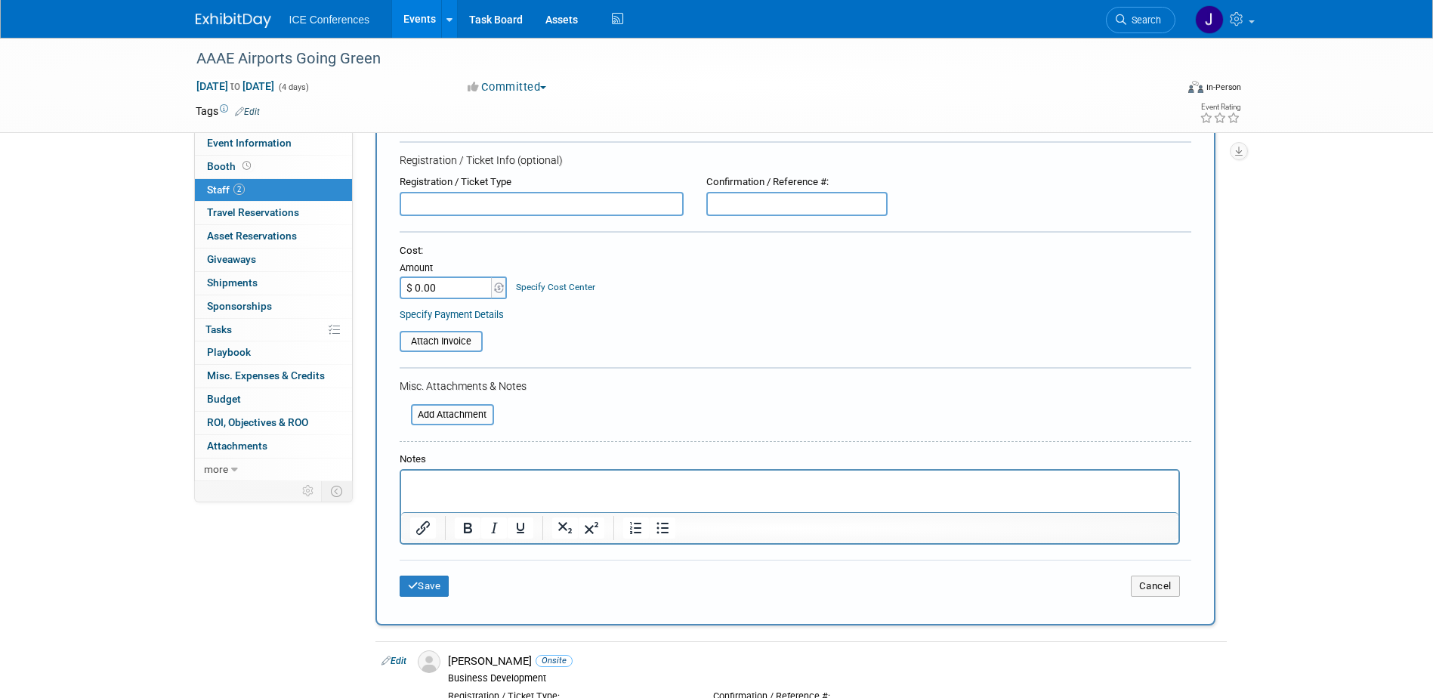
click at [453, 211] on input "text" at bounding box center [542, 204] width 284 height 24
type input "comp registration"
click at [426, 492] on html at bounding box center [789, 481] width 778 height 21
click at [438, 484] on p "Rich Text Area. Press ALT-0 for help." at bounding box center [790, 484] width 760 height 15
click at [428, 592] on button "Save" at bounding box center [425, 586] width 50 height 21
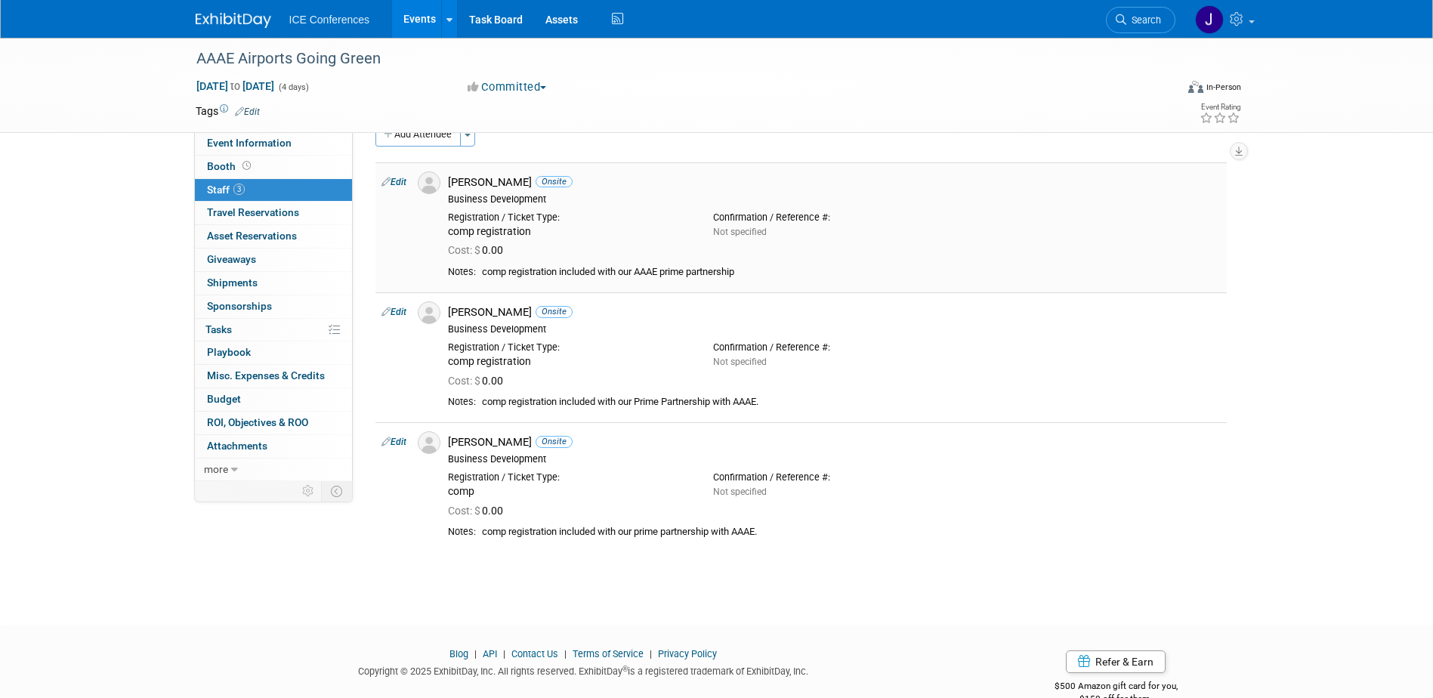
scroll to position [0, 0]
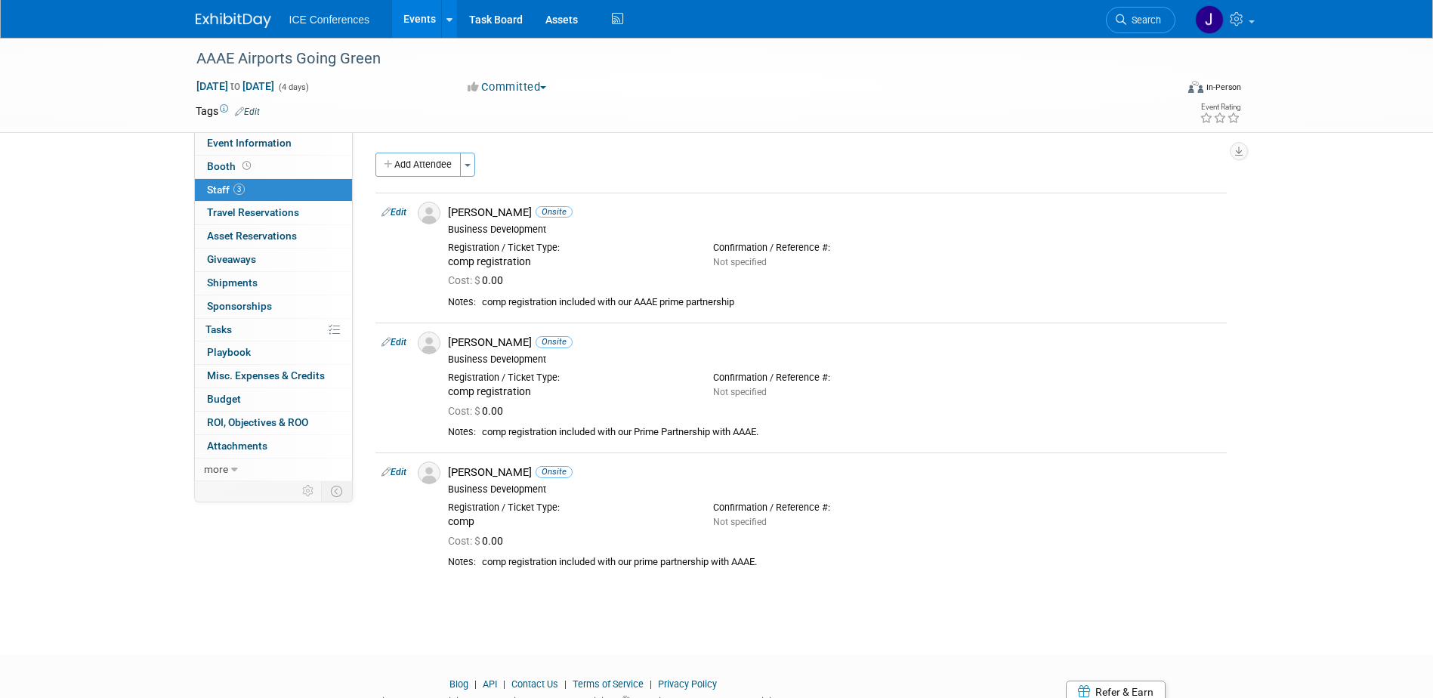
click at [387, 165] on icon "button" at bounding box center [389, 165] width 11 height 10
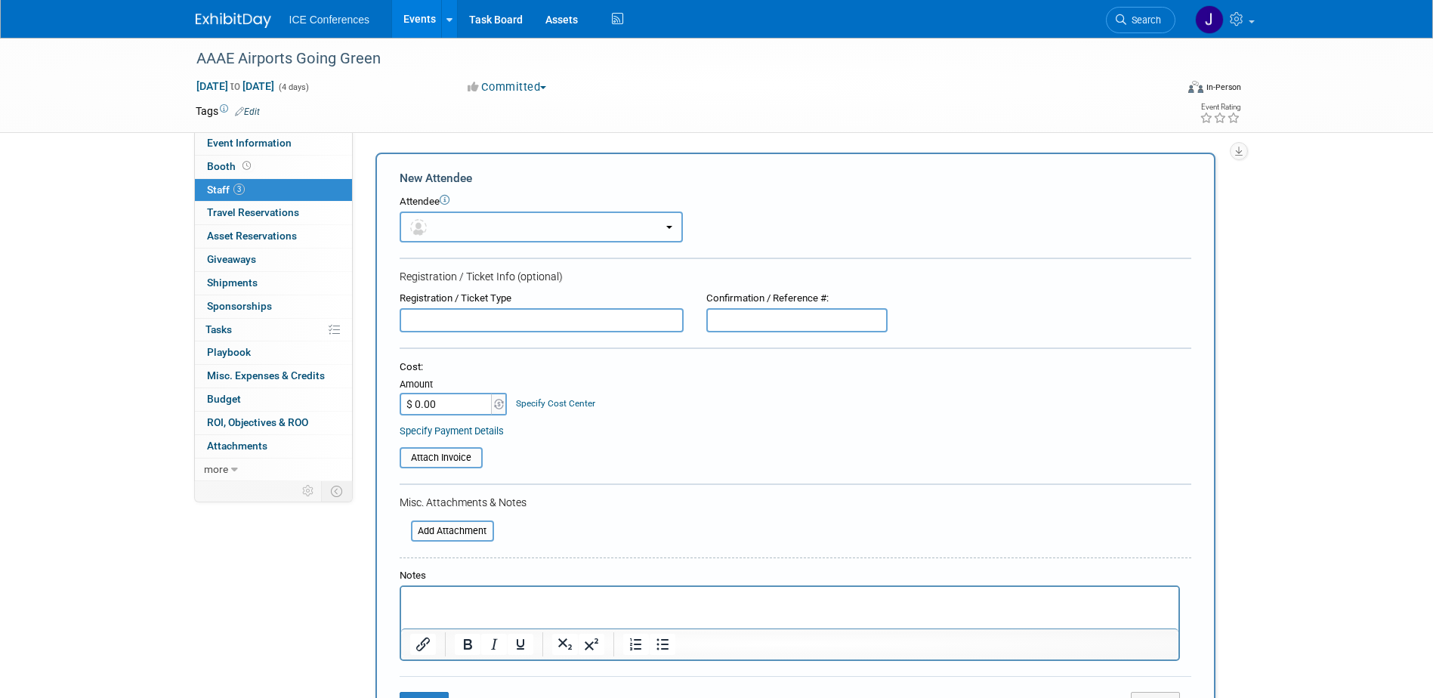
click at [468, 222] on button "button" at bounding box center [541, 227] width 283 height 31
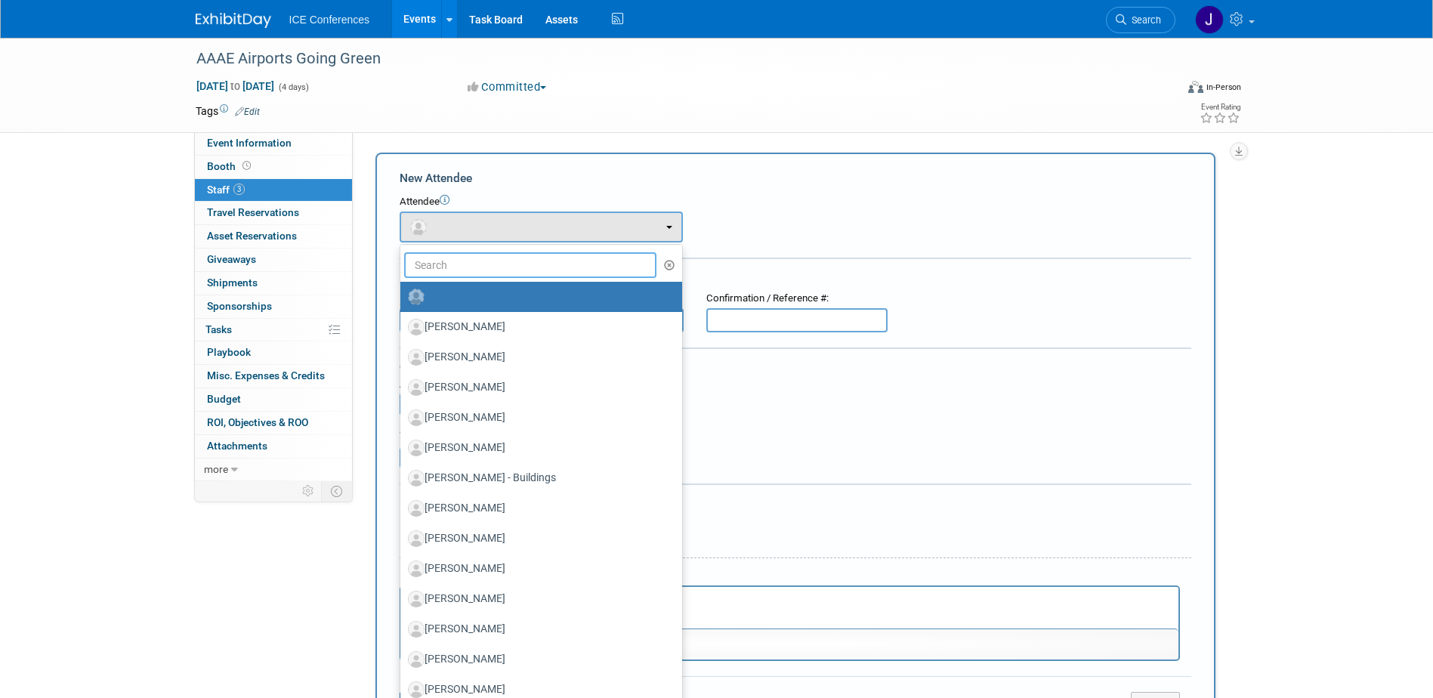
click at [493, 261] on input "text" at bounding box center [530, 265] width 253 height 26
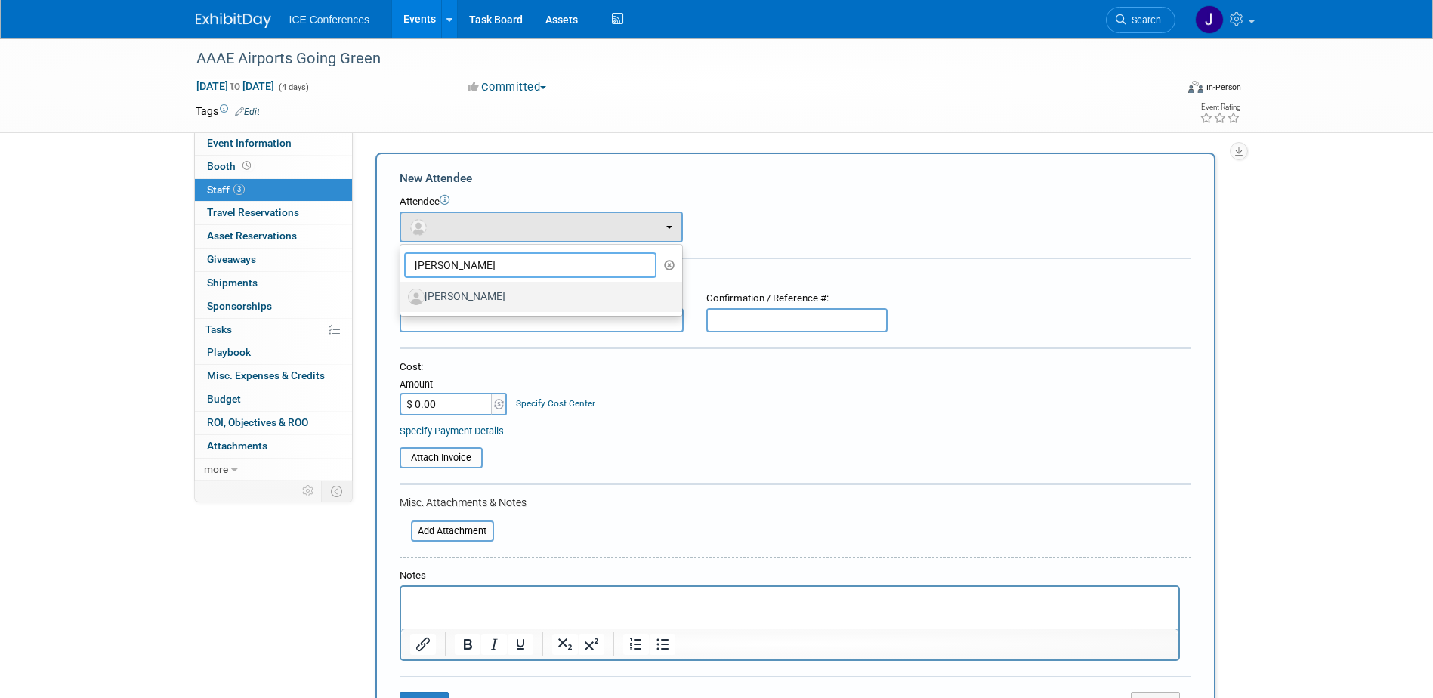
type input "denno"
click at [451, 291] on label "[PERSON_NAME]" at bounding box center [537, 297] width 259 height 24
click at [403, 291] on input "[PERSON_NAME]" at bounding box center [398, 295] width 10 height 10
select select "4c869515-fd4f-440a-bd3e-500d01282a7f"
select select "100"
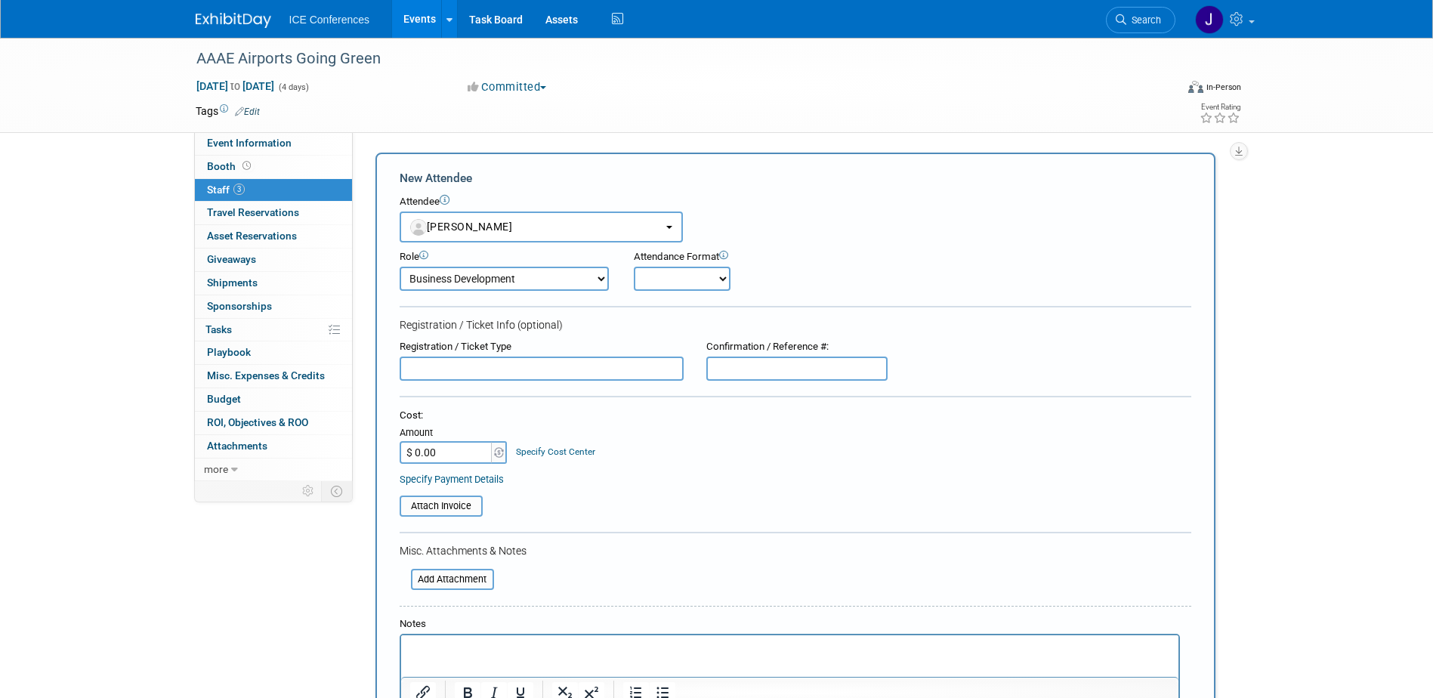
click at [688, 280] on select "Onsite Remote" at bounding box center [682, 279] width 97 height 24
select select "1"
click at [634, 267] on select "Onsite Remote" at bounding box center [682, 279] width 97 height 24
click at [535, 365] on input "text" at bounding box center [542, 369] width 284 height 24
type input "comp registration"
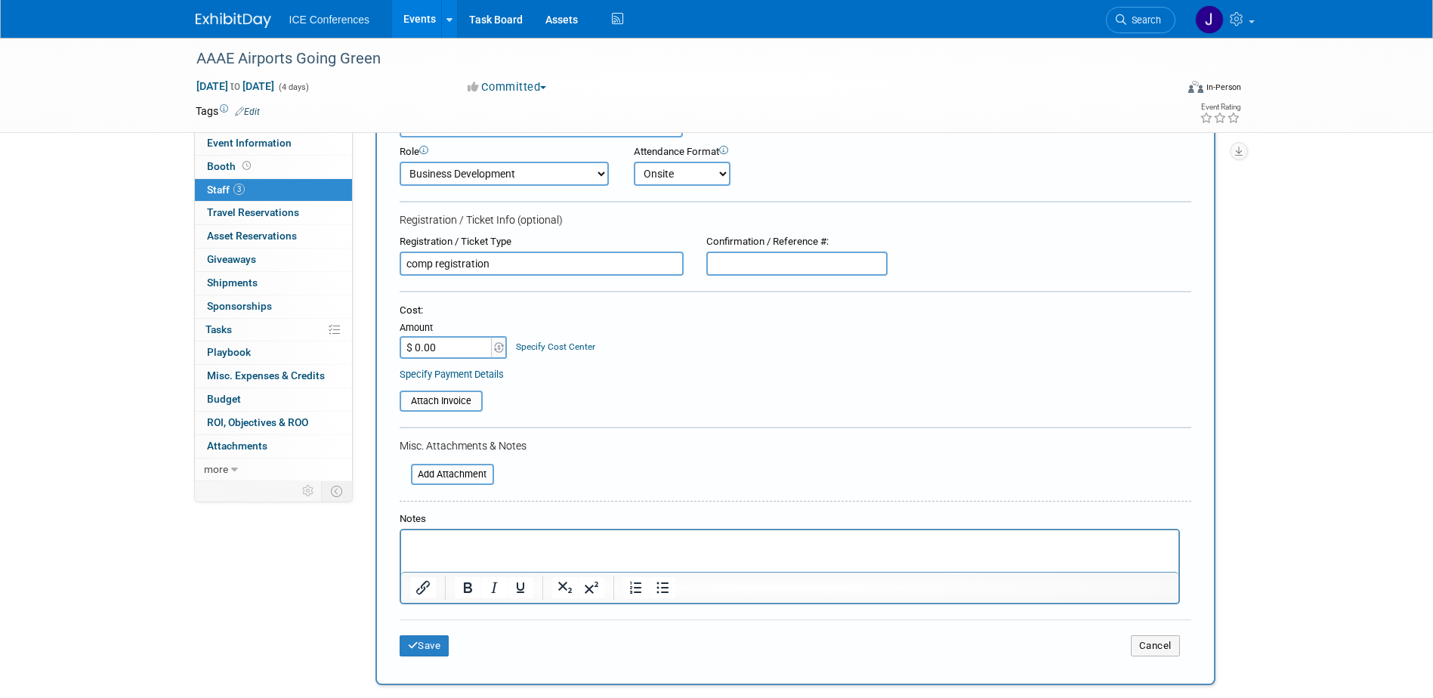
scroll to position [227, 0]
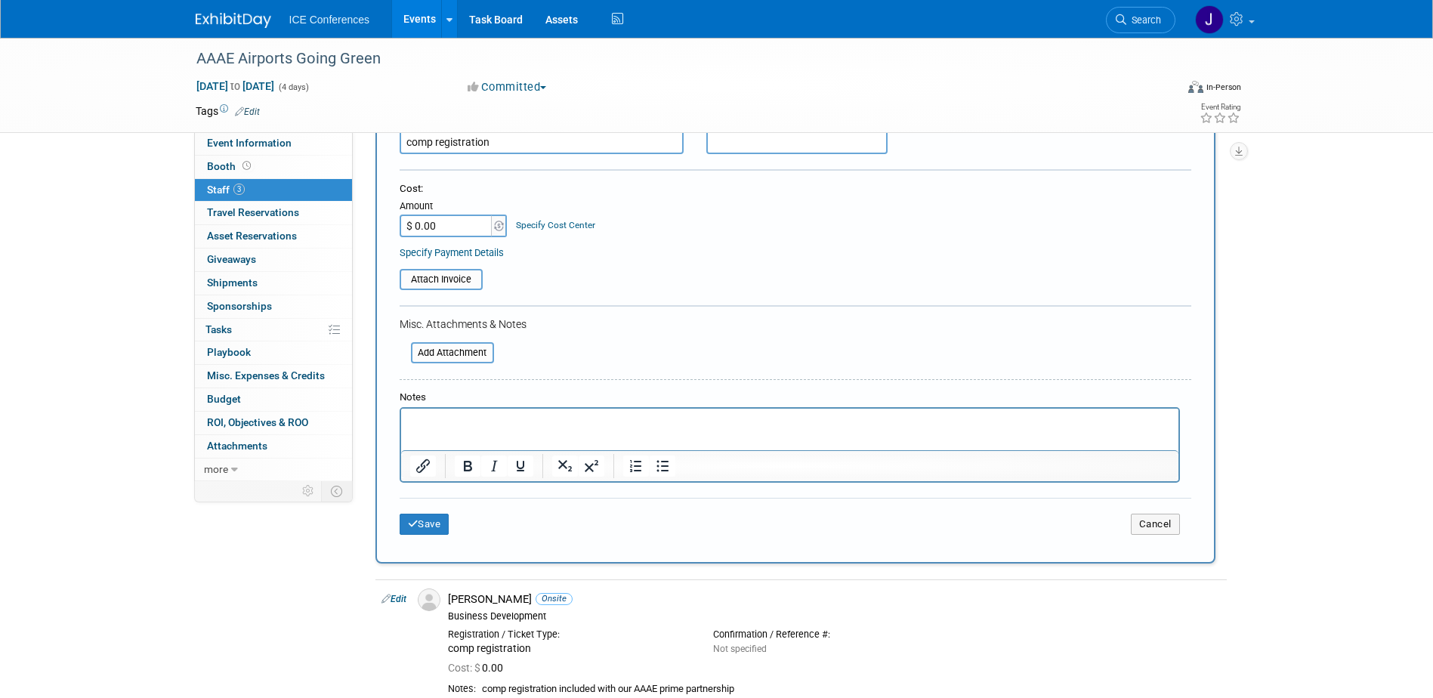
click at [484, 430] on html at bounding box center [789, 419] width 778 height 21
click at [420, 517] on button "Save" at bounding box center [425, 524] width 50 height 21
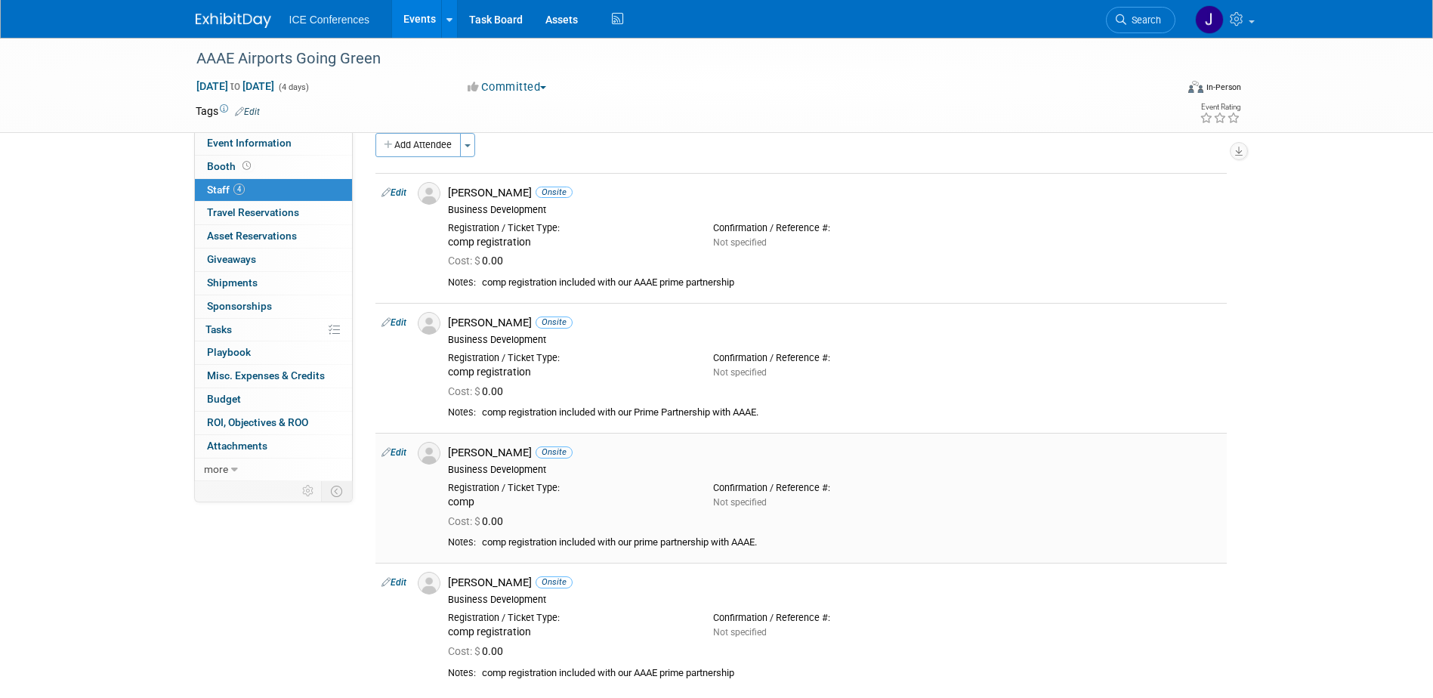
scroll to position [76, 0]
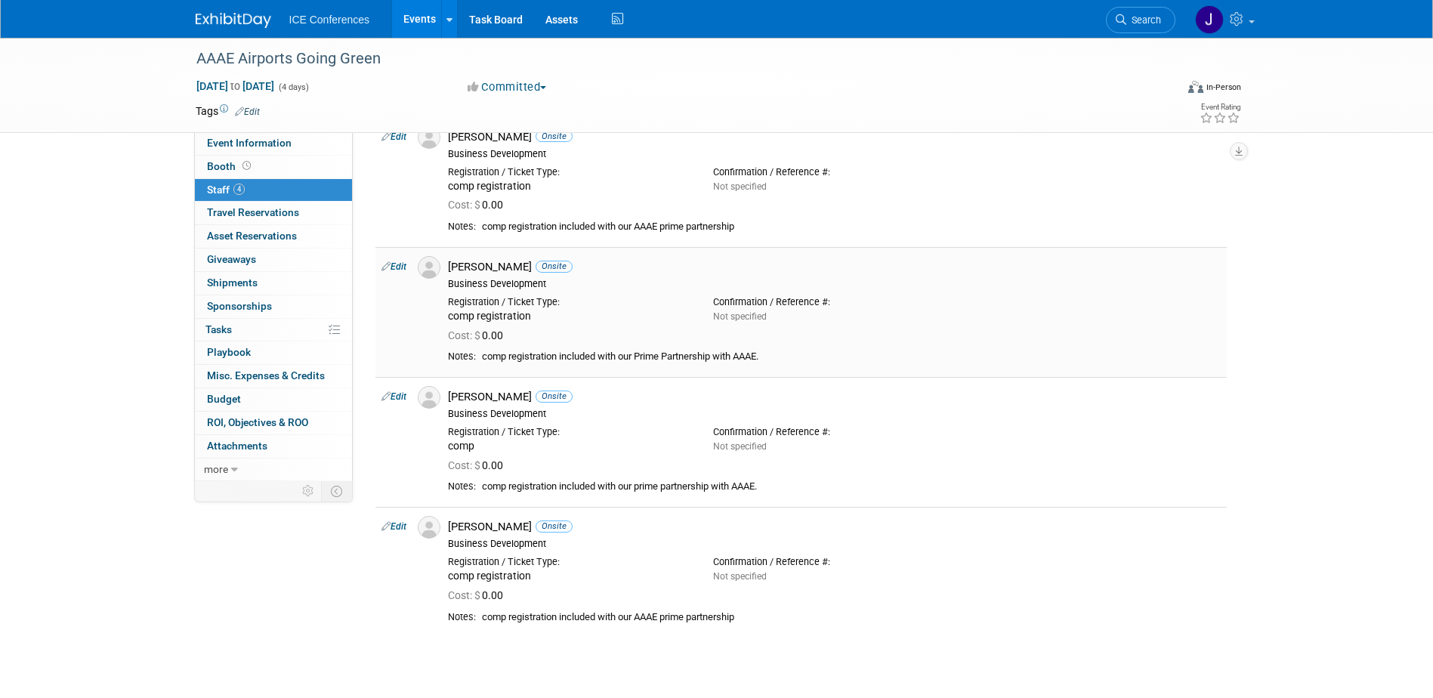
drag, startPoint x: 514, startPoint y: 226, endPoint x: 1191, endPoint y: 263, distance: 678.1
click at [1191, 263] on div "Ben Moore Onsite" at bounding box center [834, 267] width 773 height 14
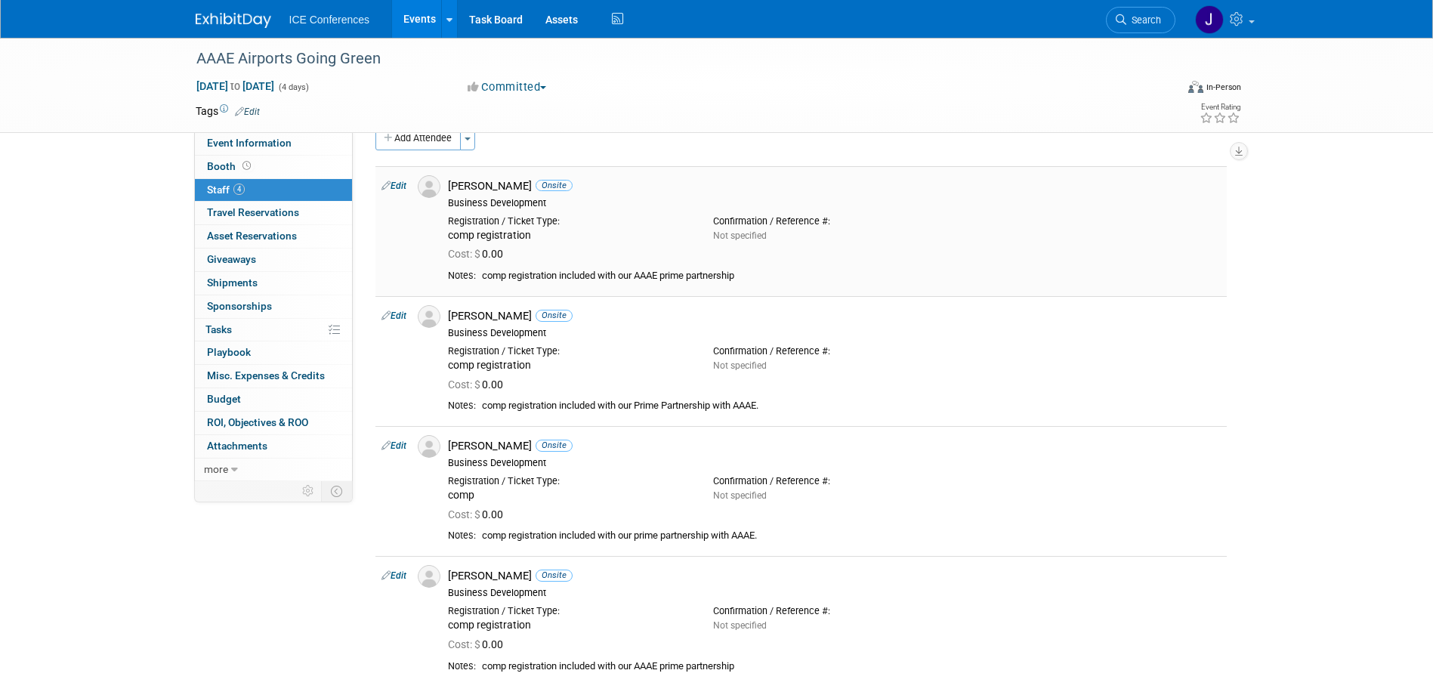
scroll to position [0, 0]
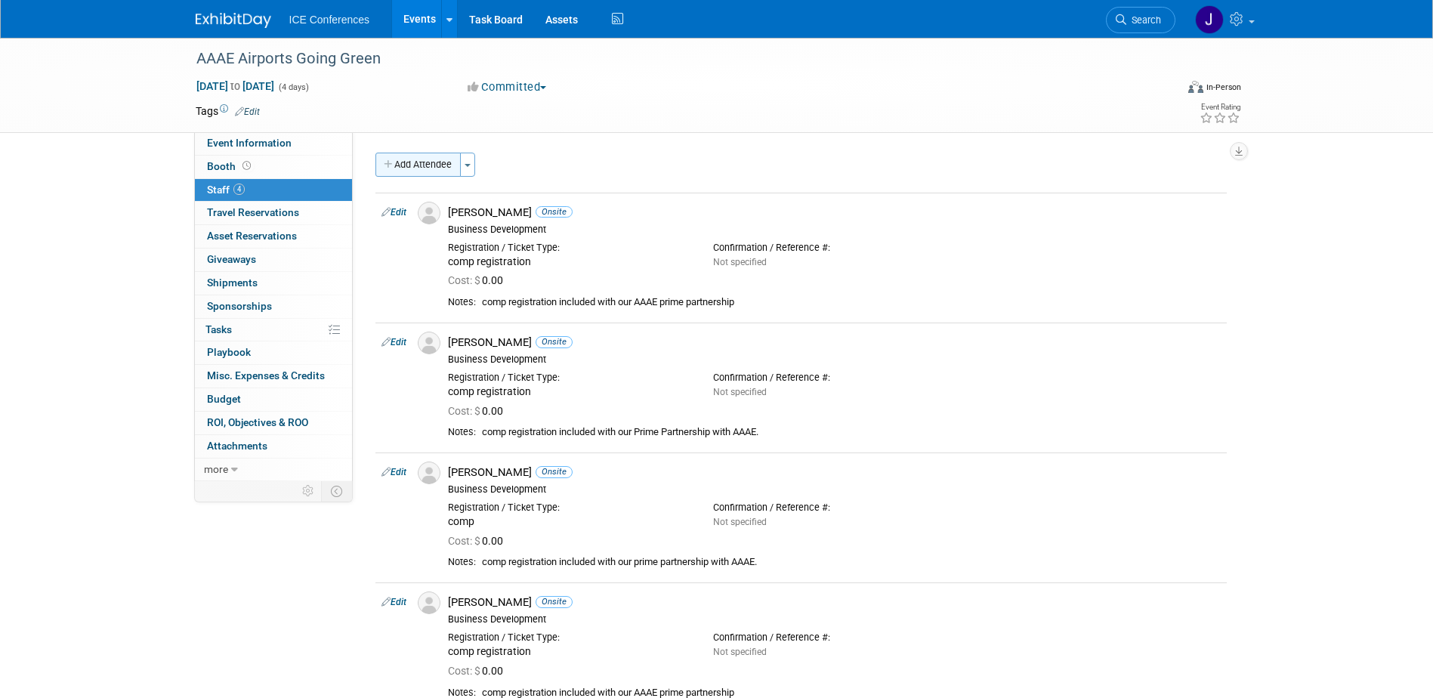
click at [424, 157] on button "Add Attendee" at bounding box center [418, 165] width 85 height 24
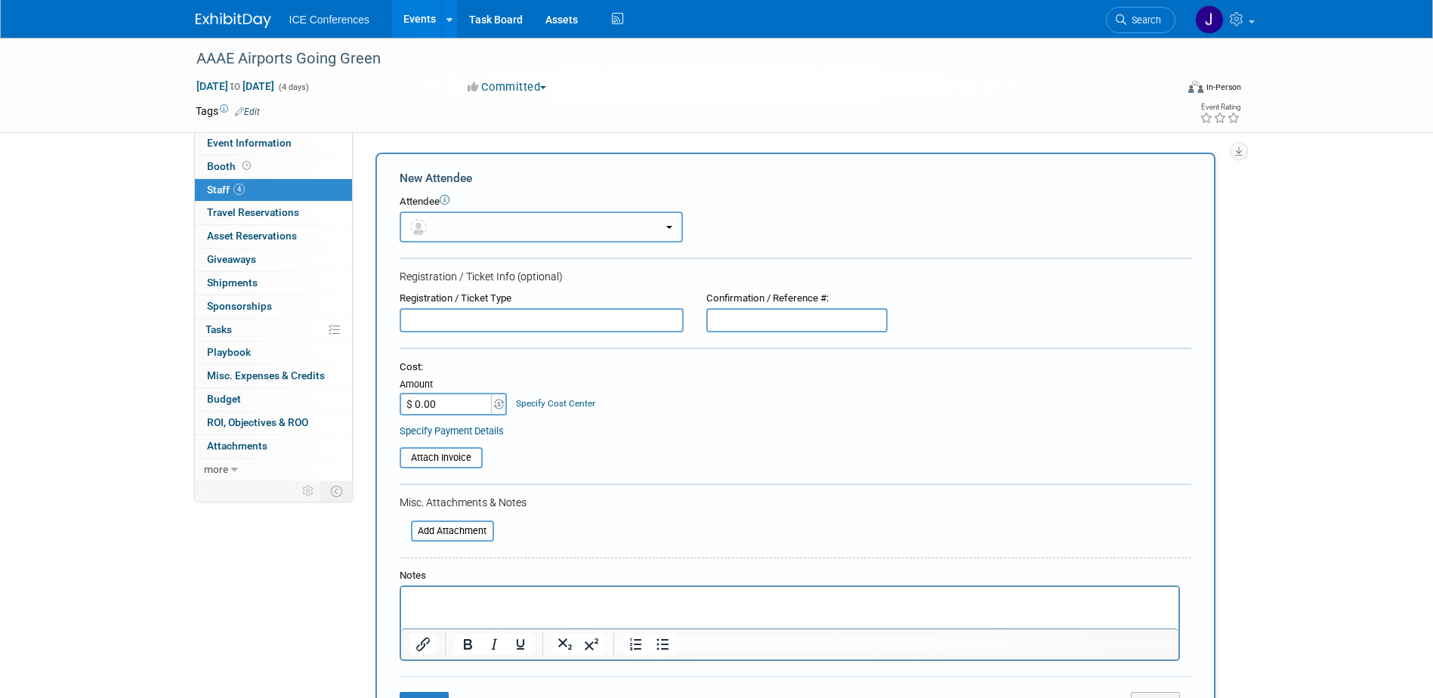
click at [461, 221] on button "button" at bounding box center [541, 227] width 283 height 31
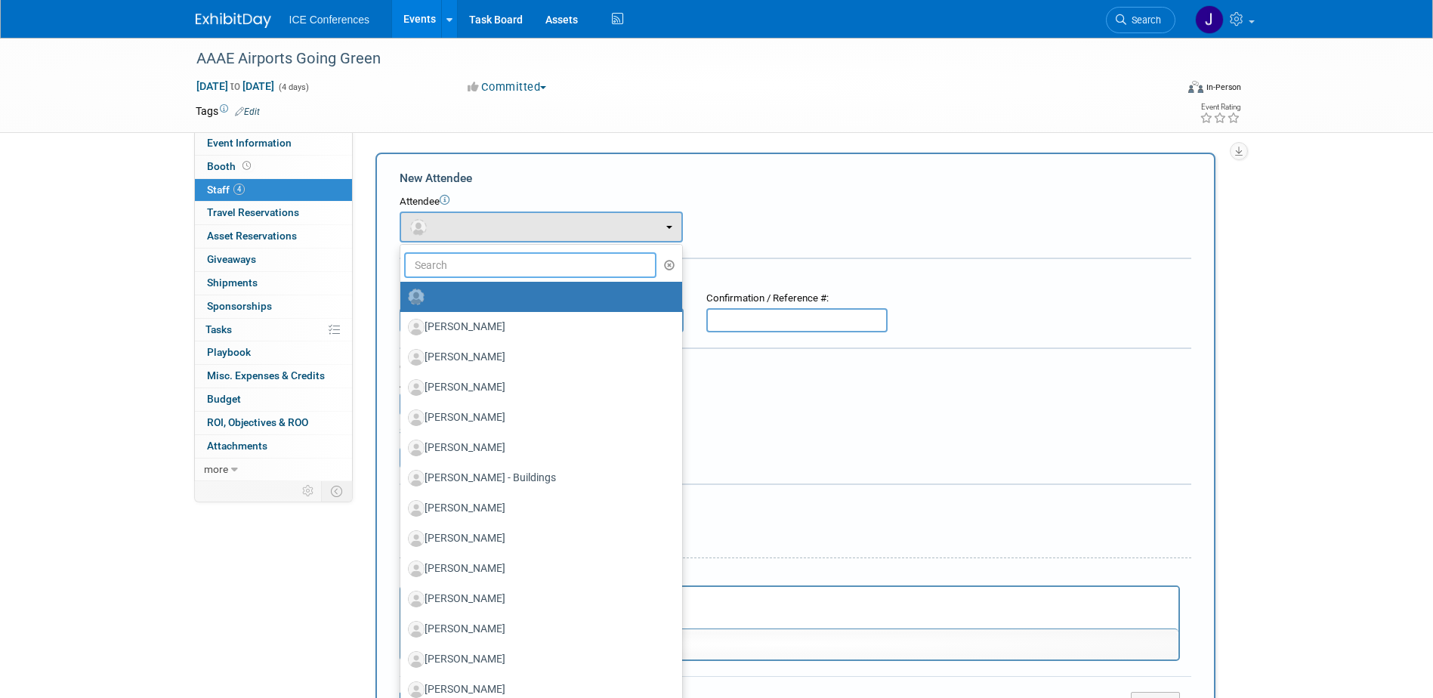
click at [474, 270] on input "text" at bounding box center [530, 265] width 253 height 26
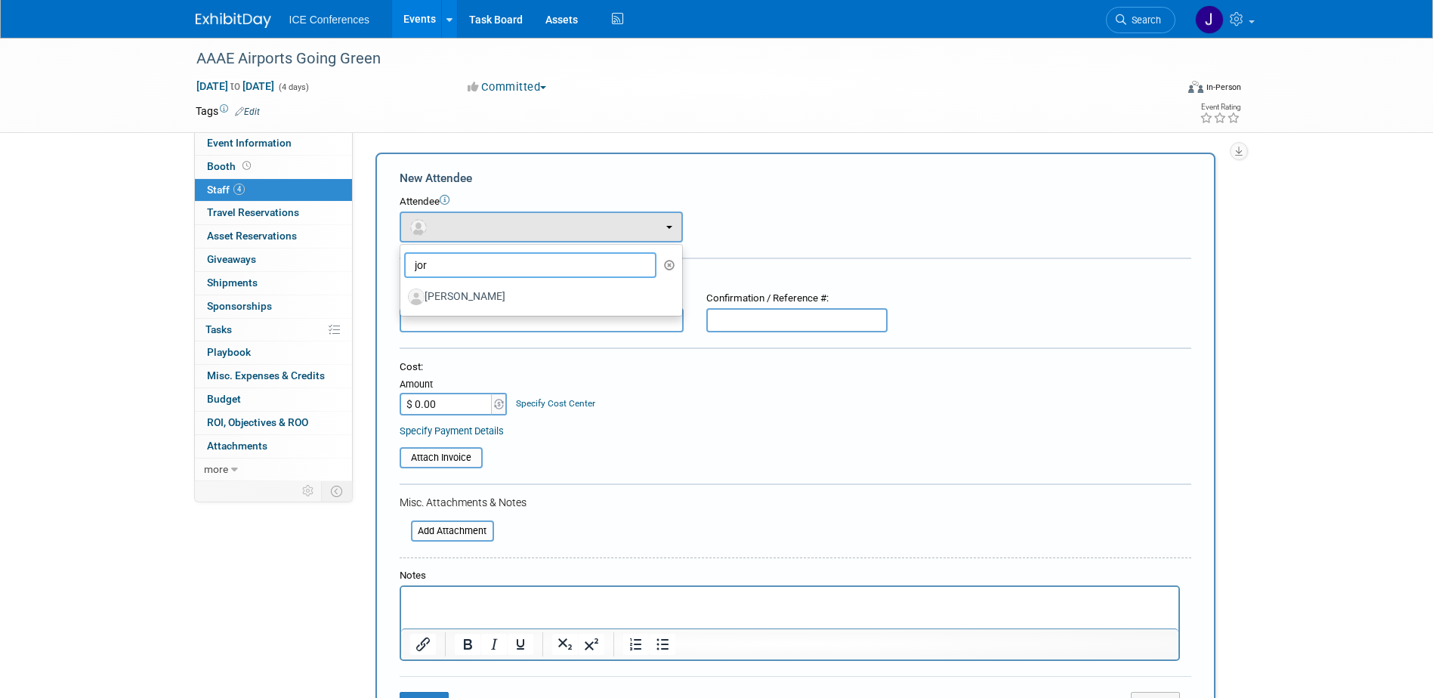
drag, startPoint x: 446, startPoint y: 270, endPoint x: 392, endPoint y: 271, distance: 53.7
click at [392, 271] on div "New Attendee Attendee <img src="https://www.exhibitday.com/Images/Unassigned-Us…" at bounding box center [796, 447] width 840 height 589
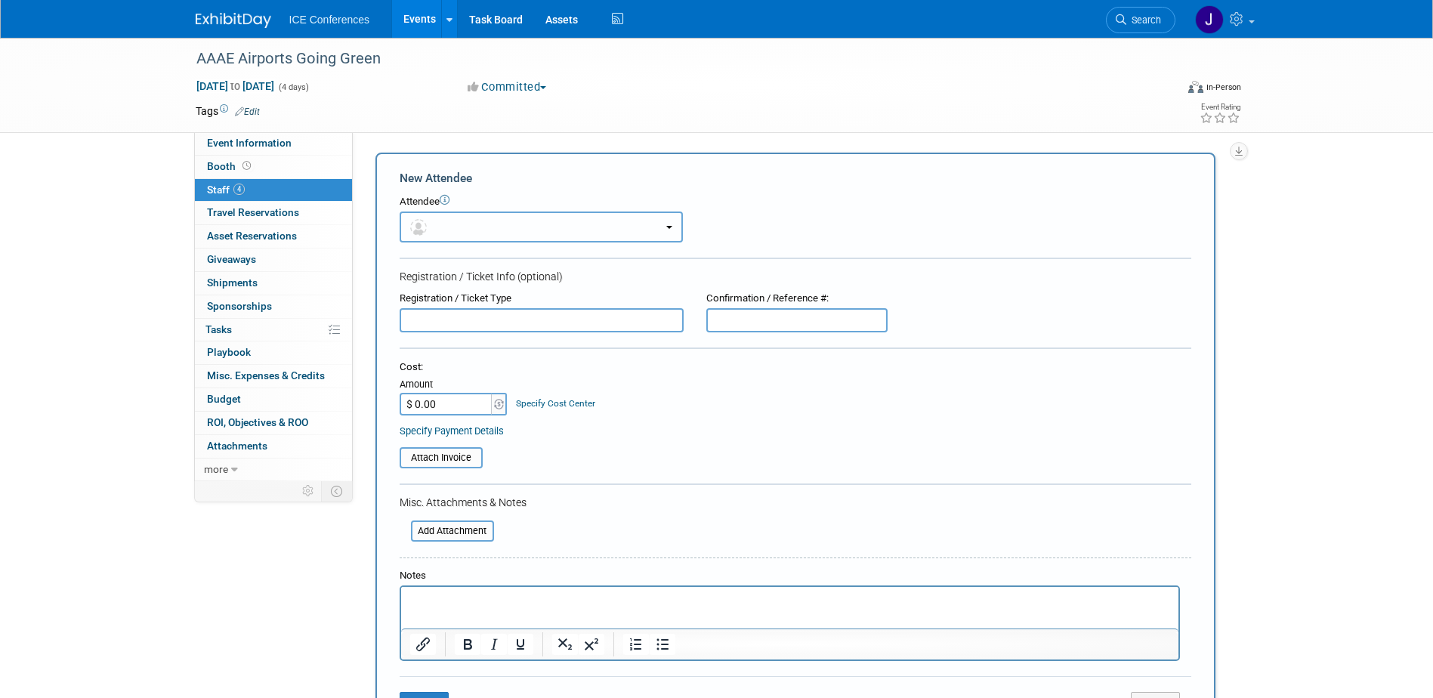
click at [544, 223] on button "button" at bounding box center [541, 227] width 283 height 31
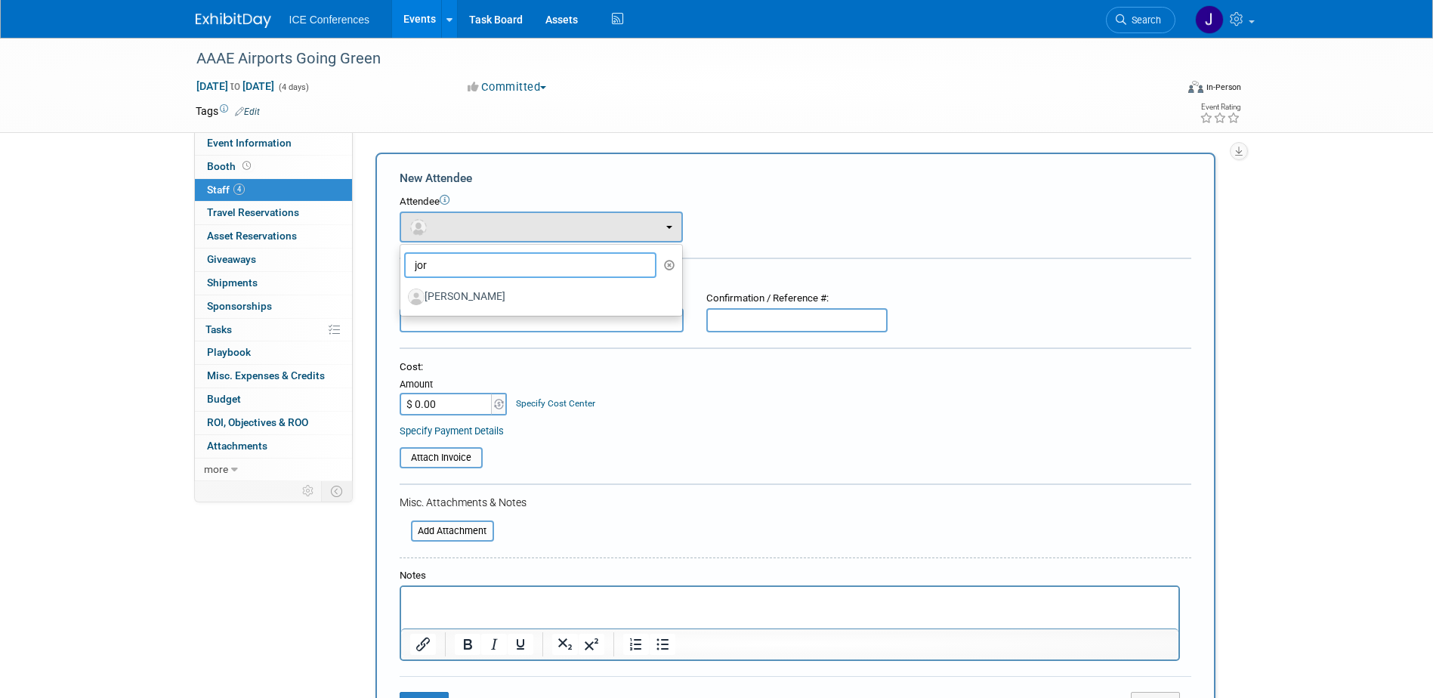
click at [461, 269] on input "jor" at bounding box center [530, 265] width 253 height 26
click at [458, 267] on input "jor" at bounding box center [530, 265] width 253 height 26
type input "j"
type input "tim"
click at [497, 296] on label "[PERSON_NAME]- BLDGS" at bounding box center [537, 297] width 259 height 24
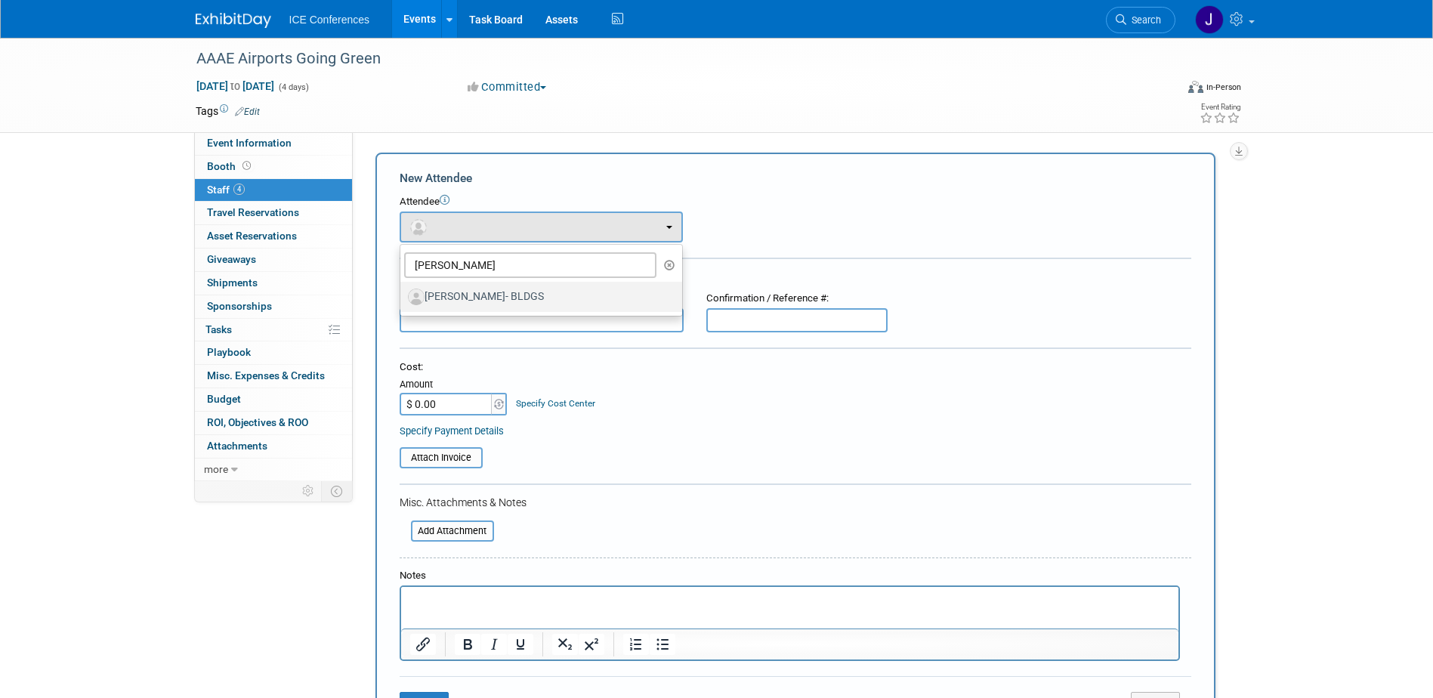
click at [403, 296] on input "[PERSON_NAME]- BLDGS" at bounding box center [398, 295] width 10 height 10
select select "a2af8b34-bbf0-4d21-b462-e207798be00f"
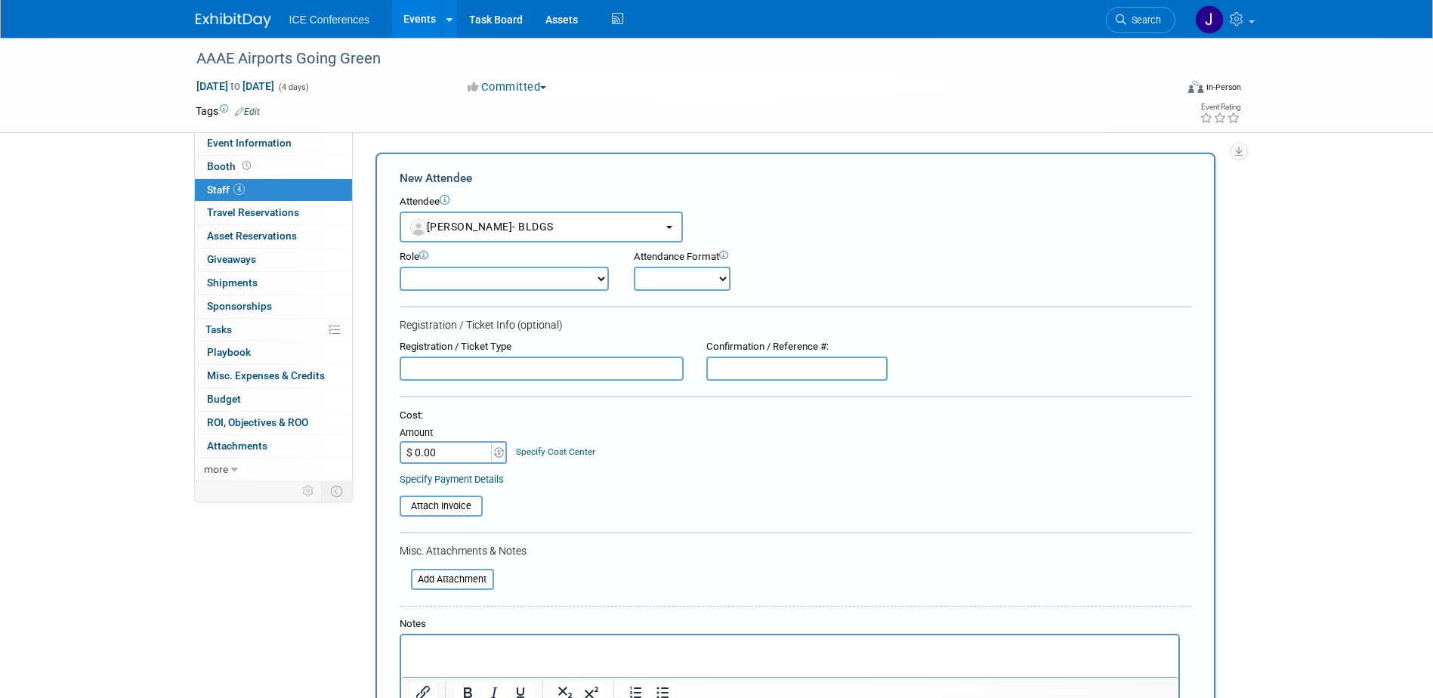
click at [521, 280] on select "Business Development Business Development - Added Business Development - Replac…" at bounding box center [504, 279] width 209 height 24
select select "100"
click at [400, 267] on select "Business Development Business Development - Added Business Development - Replac…" at bounding box center [504, 279] width 209 height 24
click at [646, 284] on select "Onsite Remote" at bounding box center [682, 279] width 97 height 24
select select "1"
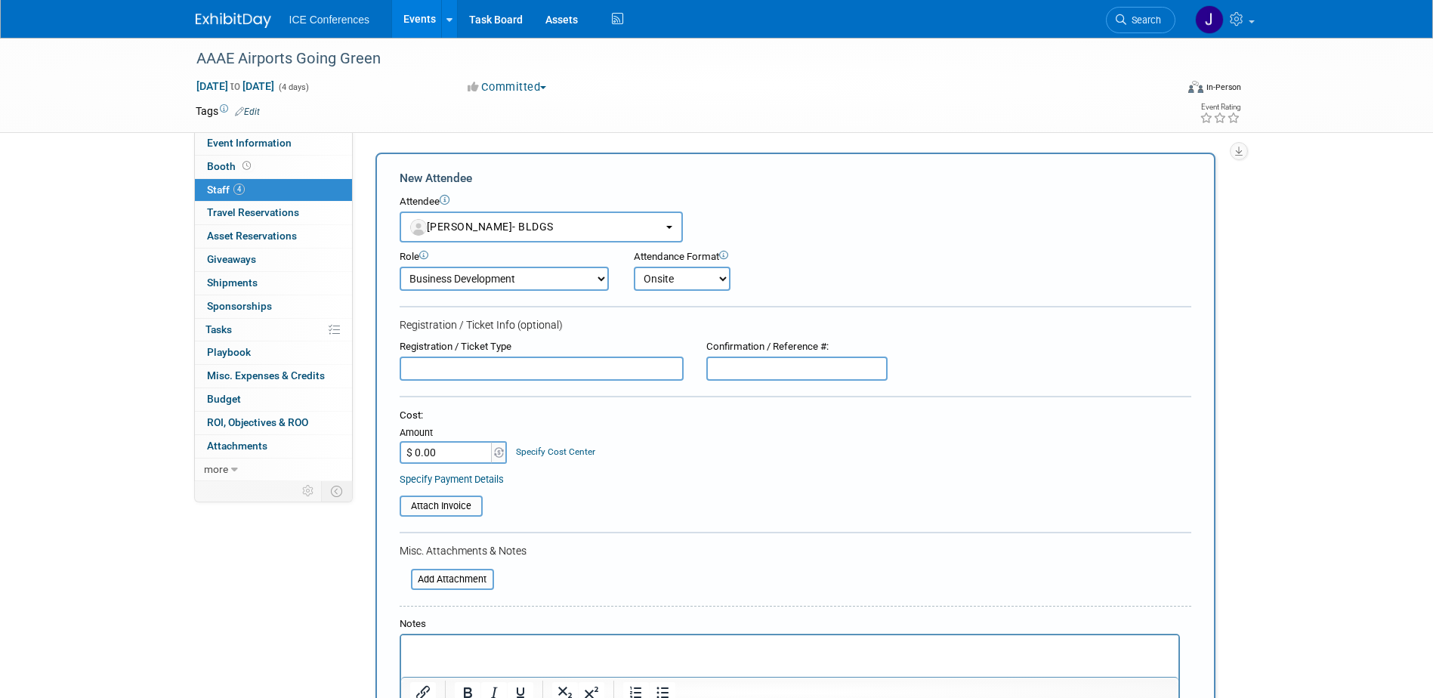
click at [634, 267] on select "Onsite Remote" at bounding box center [682, 279] width 97 height 24
click at [493, 368] on input "text" at bounding box center [542, 369] width 284 height 24
type input "comp registration"
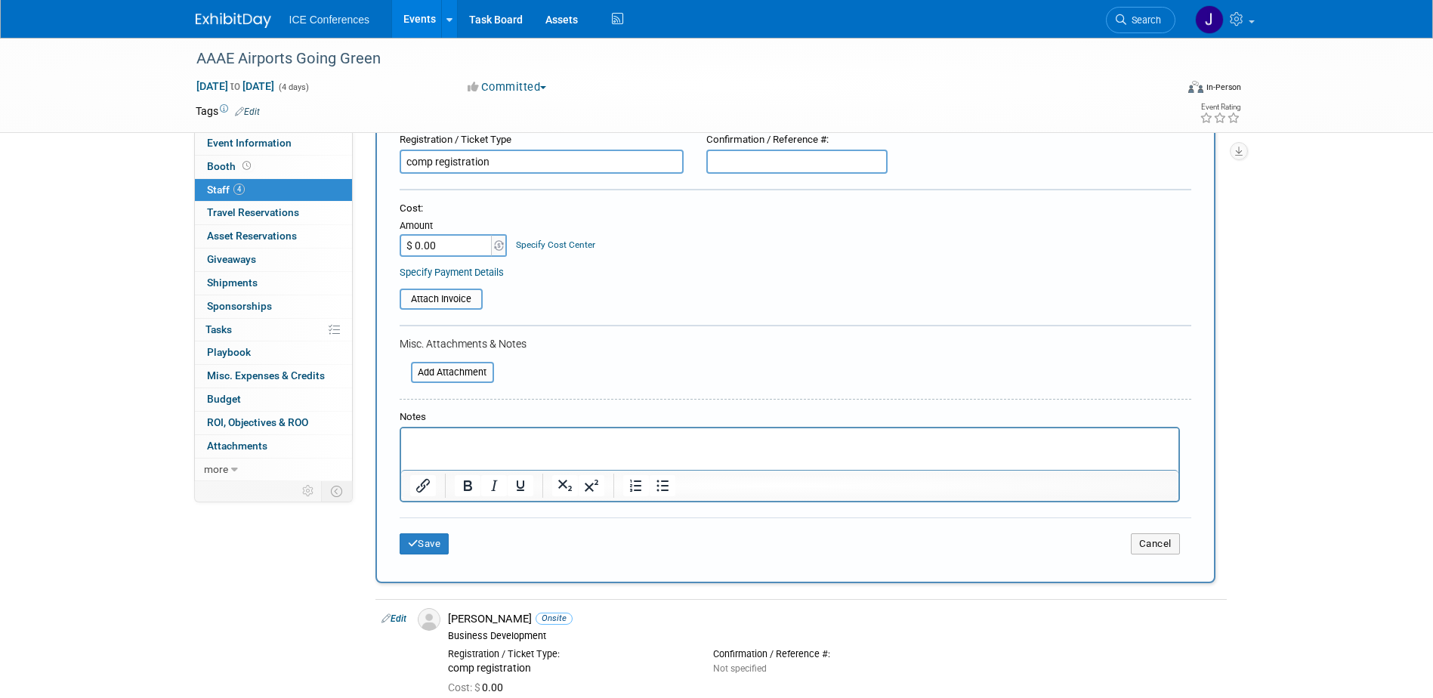
scroll to position [227, 0]
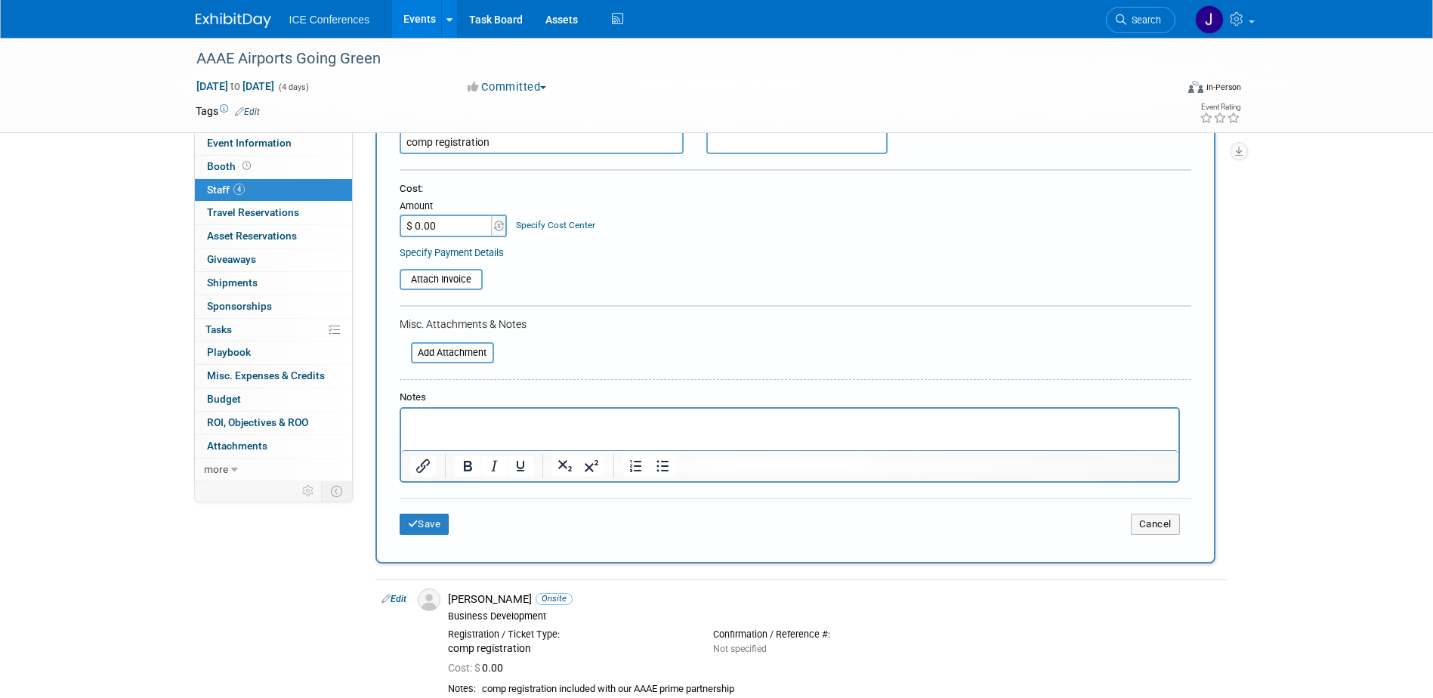
click at [448, 428] on html at bounding box center [789, 419] width 778 height 21
click at [431, 528] on button "Save" at bounding box center [425, 524] width 50 height 21
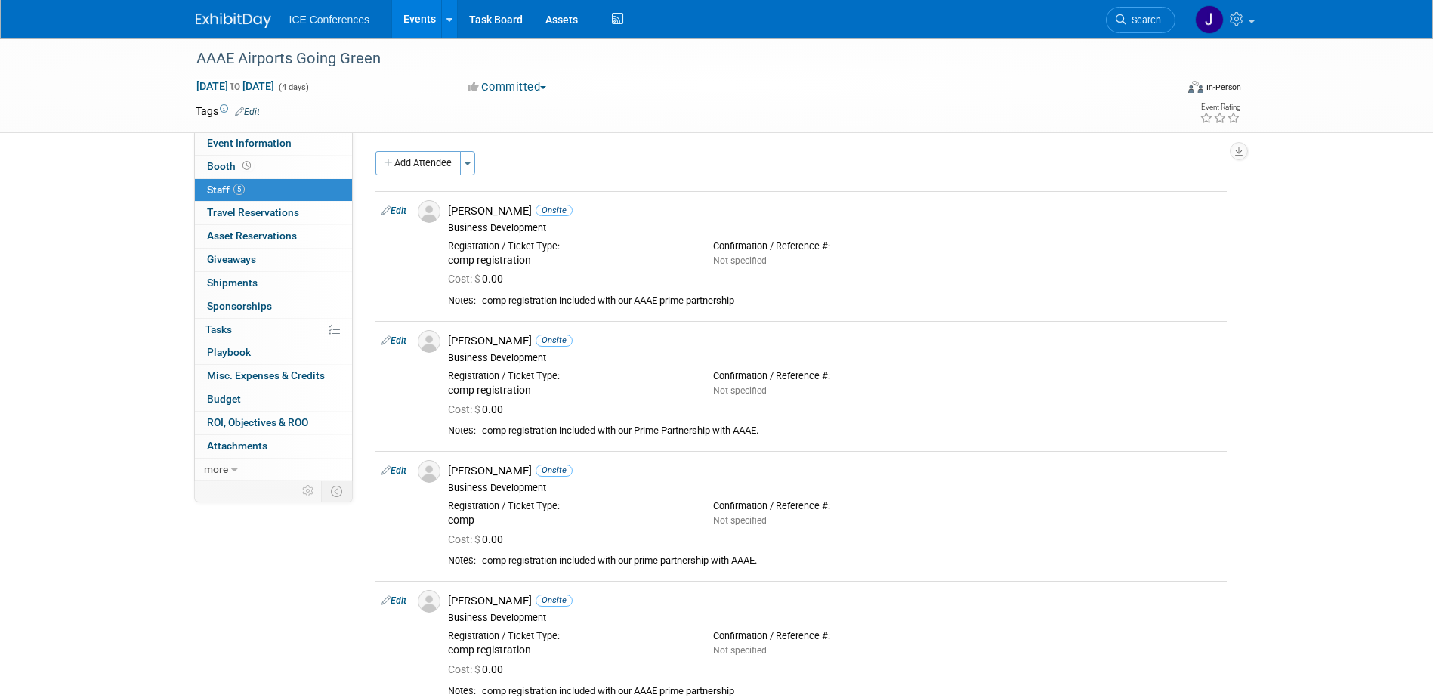
scroll to position [0, 0]
click at [1249, 13] on link at bounding box center [1224, 19] width 74 height 38
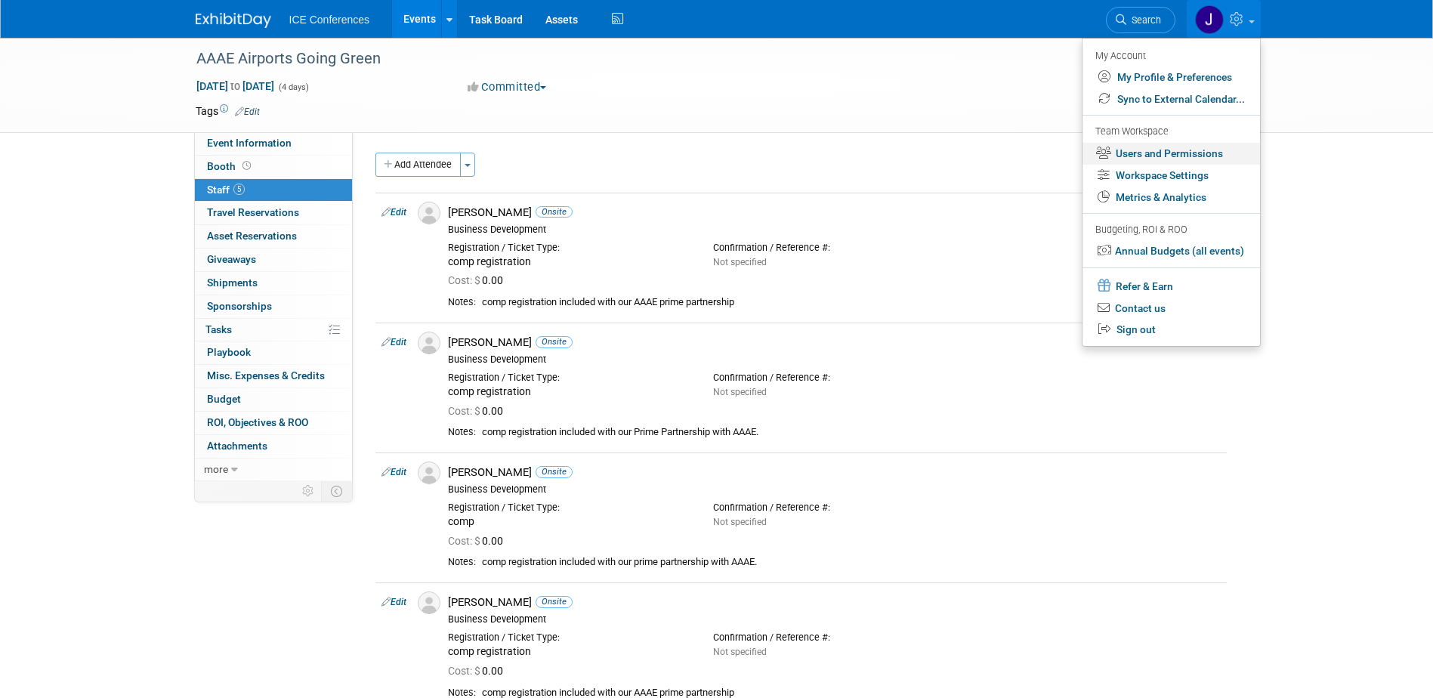
click at [1164, 156] on link "Users and Permissions" at bounding box center [1172, 154] width 178 height 22
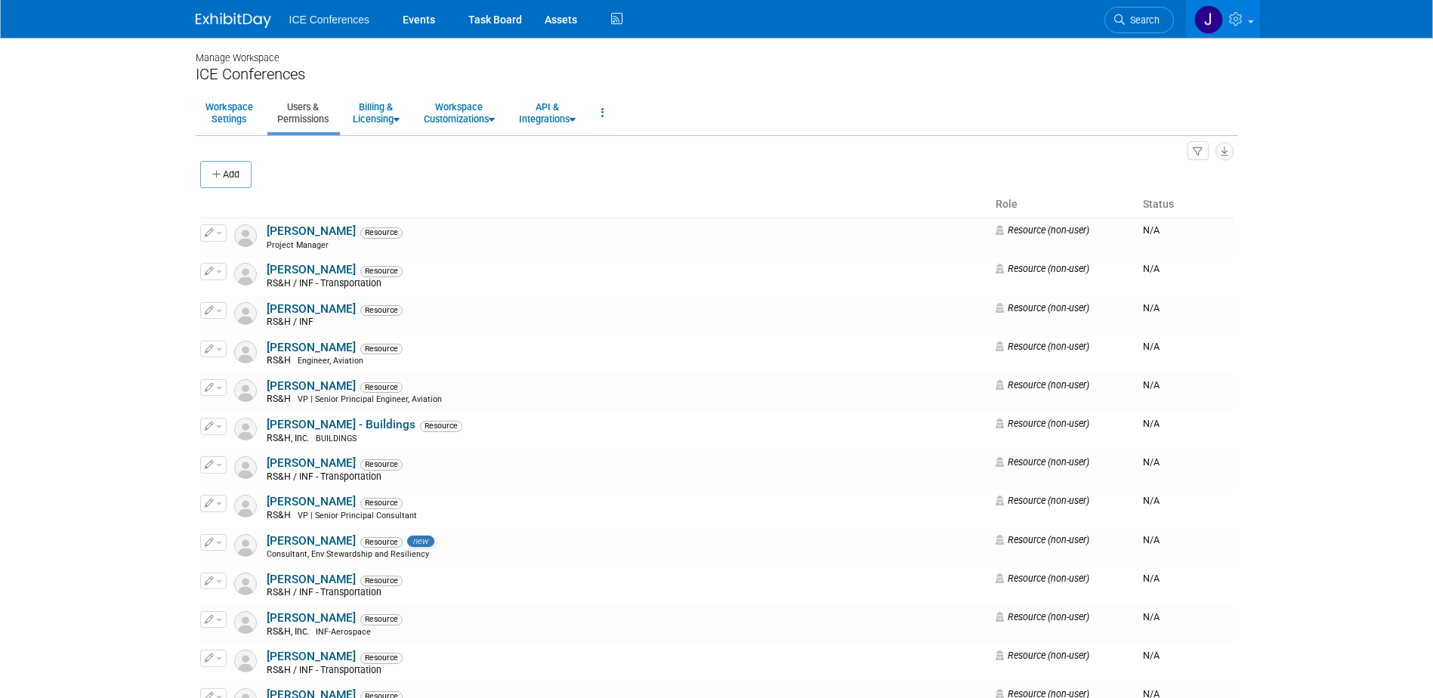
click at [226, 181] on button "Add" at bounding box center [225, 174] width 51 height 27
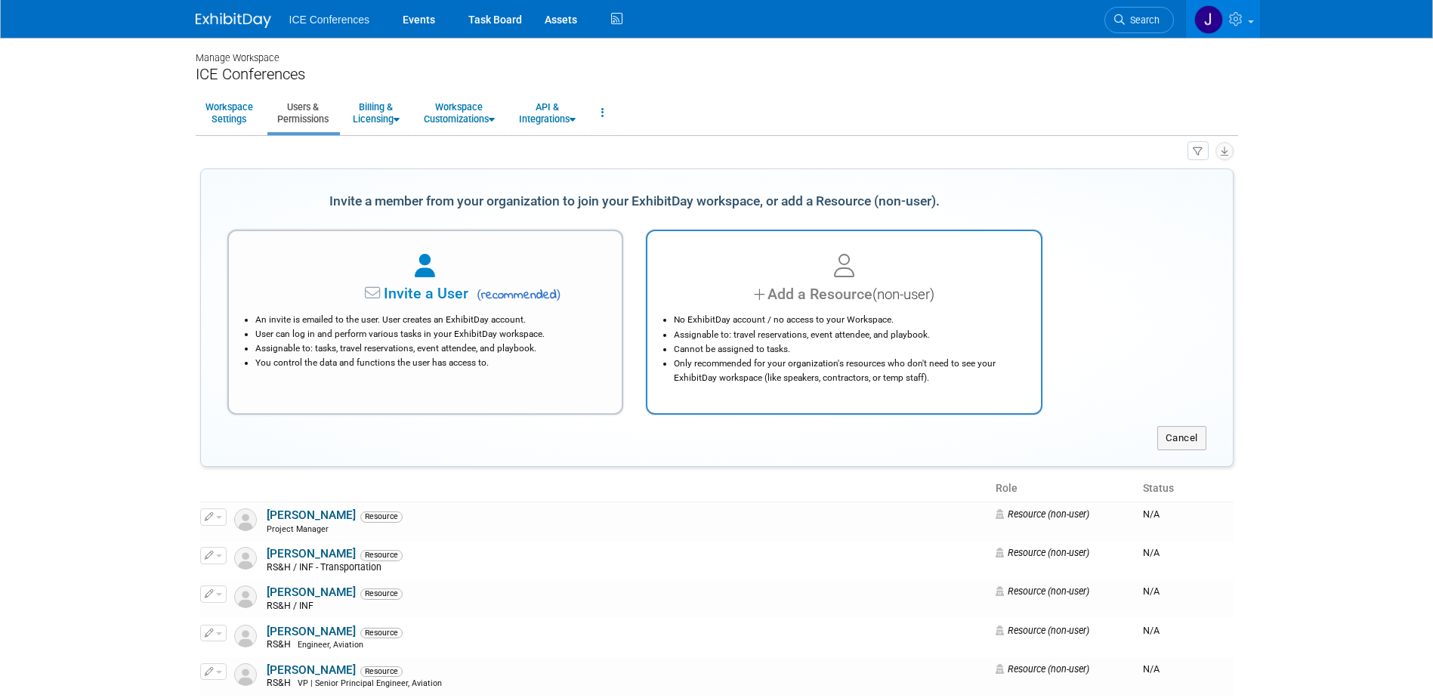
click at [705, 311] on div "No ExhibitDay account / no access to your Workspace. Assignable to: travel rese…" at bounding box center [844, 344] width 356 height 79
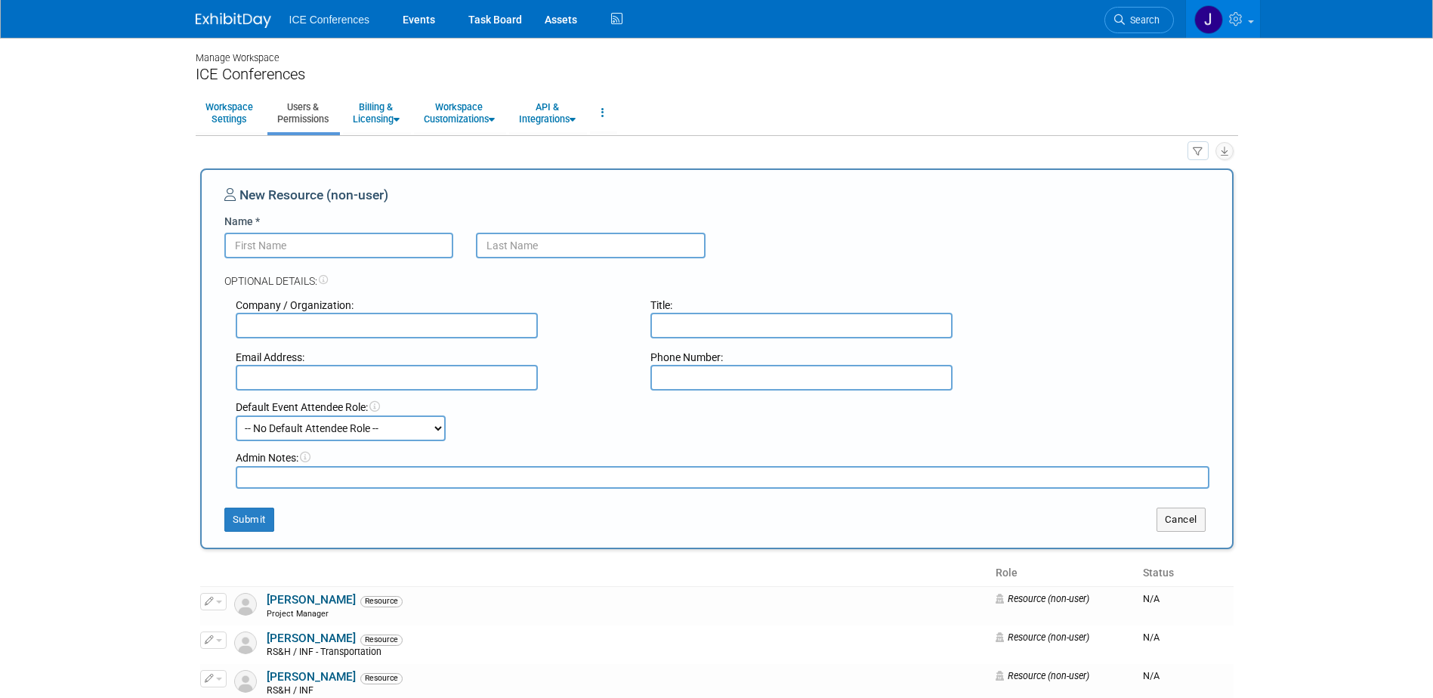
click at [387, 240] on input "Name *" at bounding box center [339, 246] width 230 height 26
type input "Jordan"
type input "Singletary"
click at [717, 314] on input "text" at bounding box center [802, 326] width 302 height 26
type input "Consultant, Env Stewardship and Resiliency"
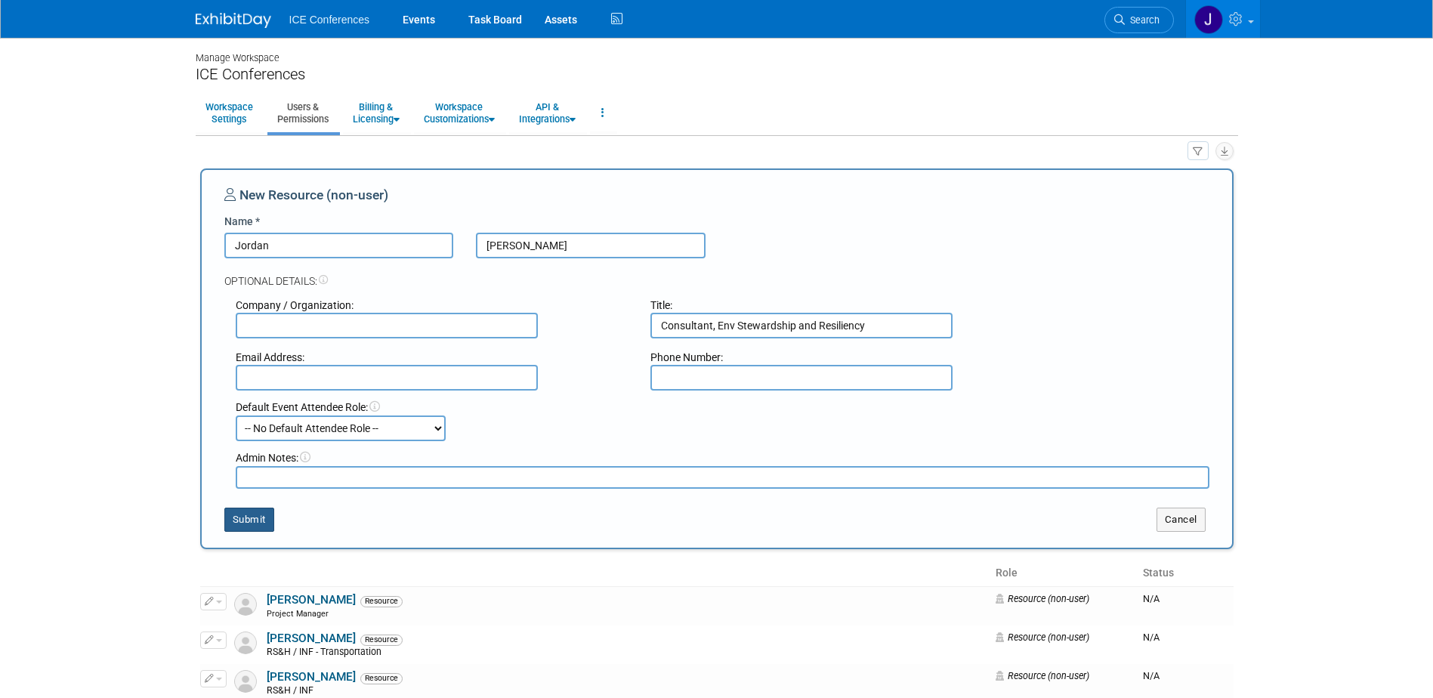
click at [246, 530] on button "Submit" at bounding box center [249, 520] width 50 height 24
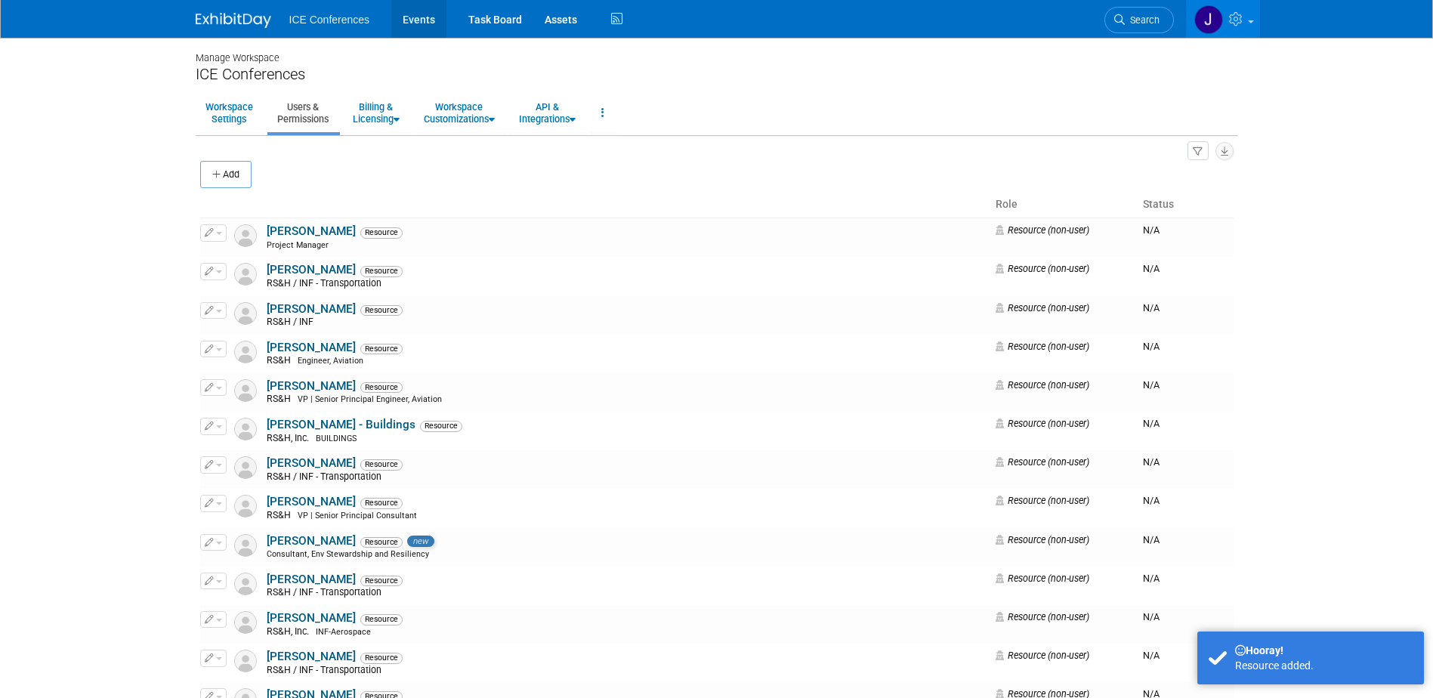
click at [407, 19] on link "Events" at bounding box center [418, 19] width 55 height 38
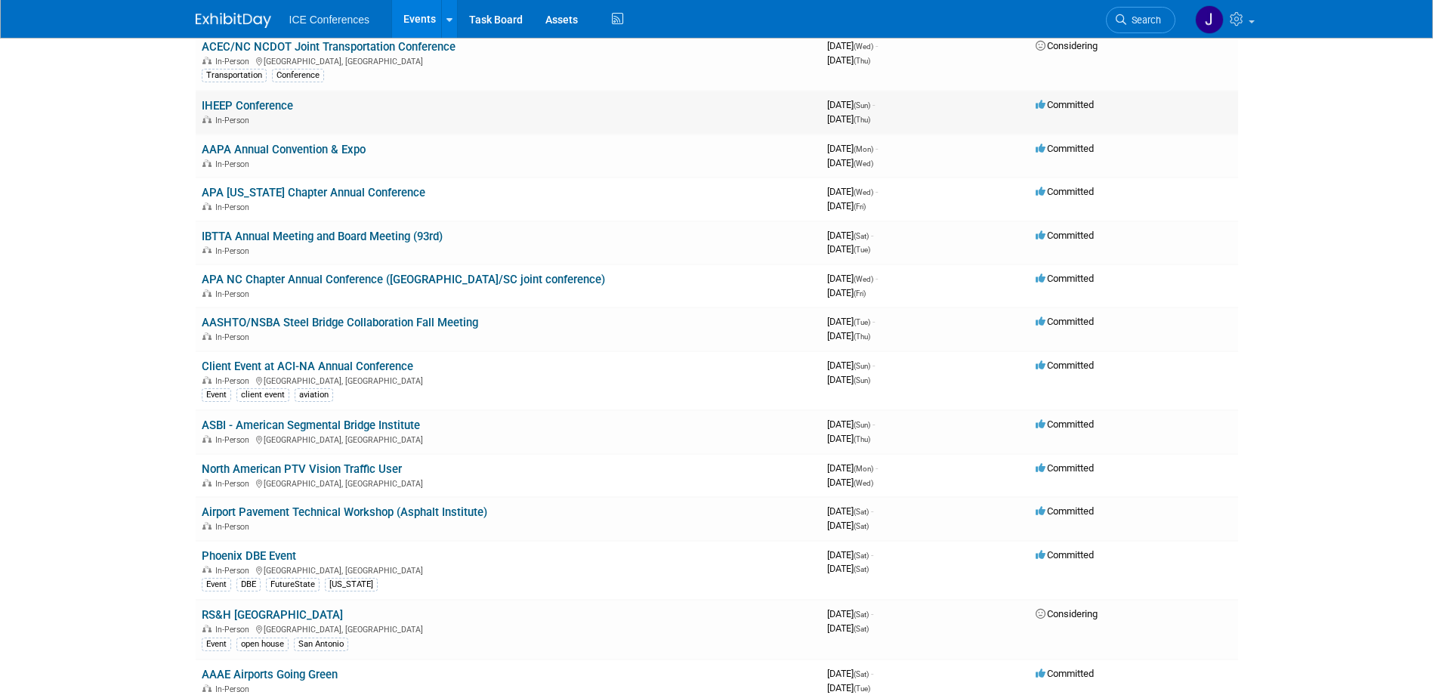
scroll to position [151, 0]
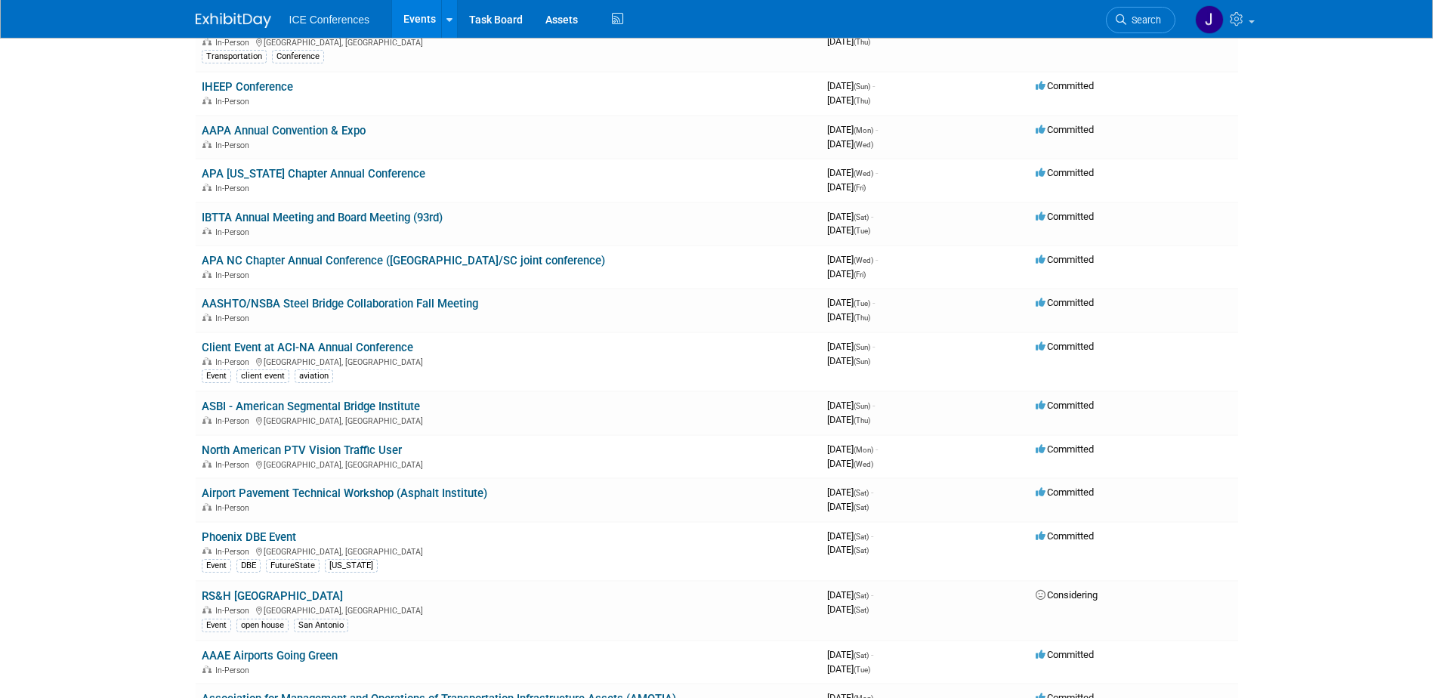
click at [278, 652] on link "AAAE Airports Going Green" at bounding box center [270, 656] width 136 height 14
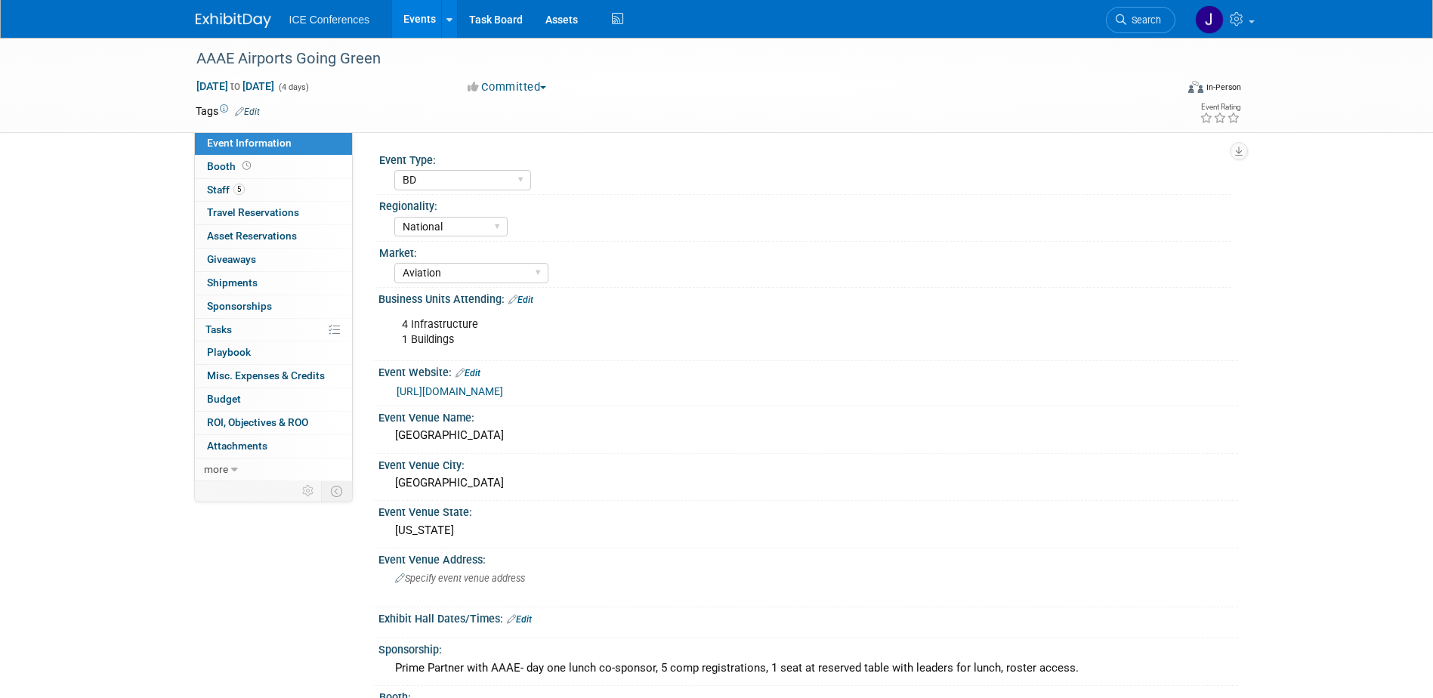
select select "BD"
select select "National"
select select "Aviation"
select select "No"
click at [231, 192] on span "Staff 5" at bounding box center [226, 190] width 38 height 12
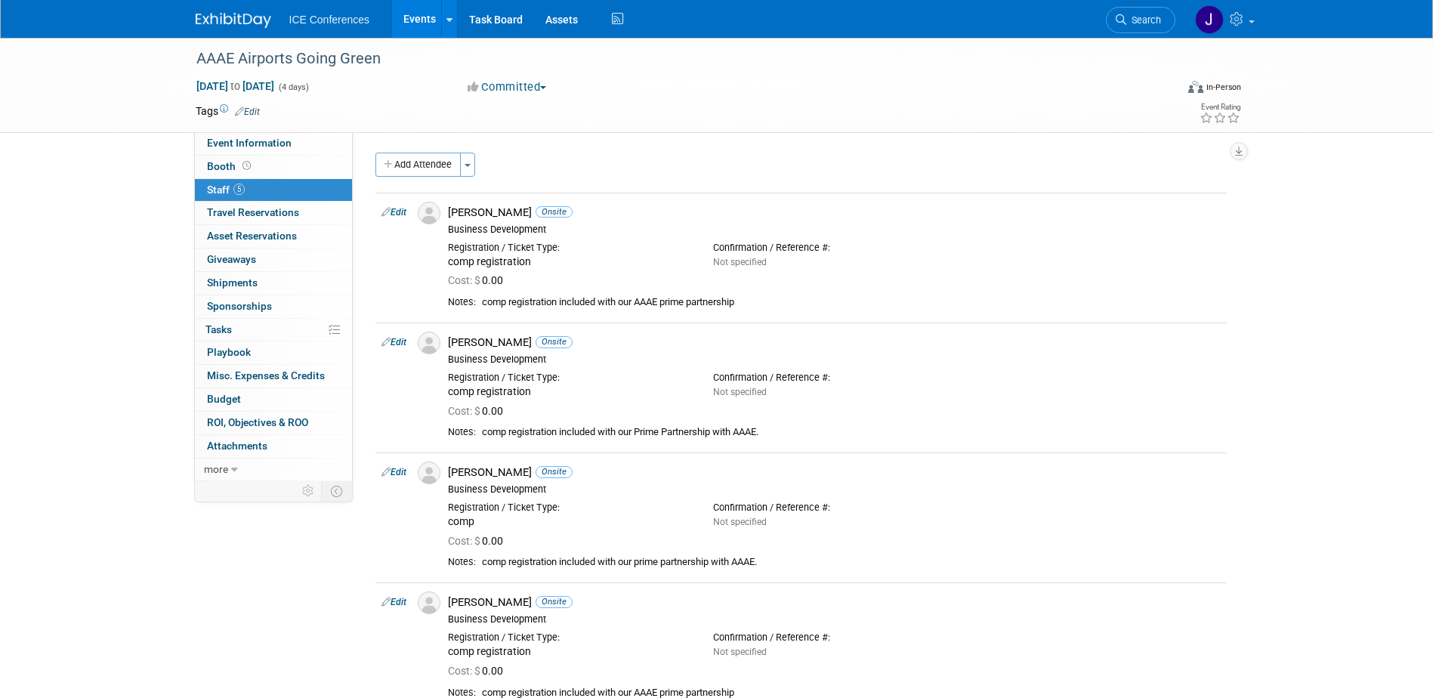
click at [438, 164] on button "Add Attendee" at bounding box center [418, 165] width 85 height 24
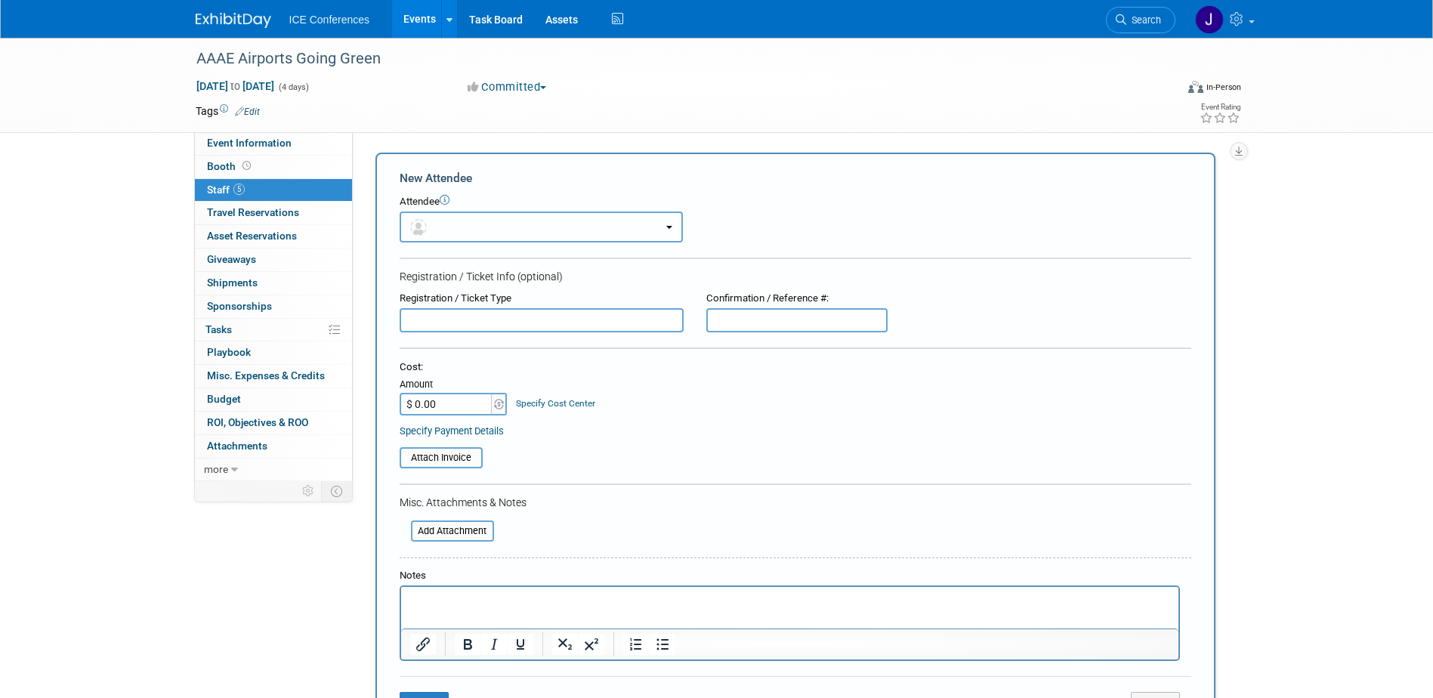
click at [460, 239] on button "button" at bounding box center [541, 227] width 283 height 31
click at [459, 240] on button "button" at bounding box center [541, 227] width 283 height 31
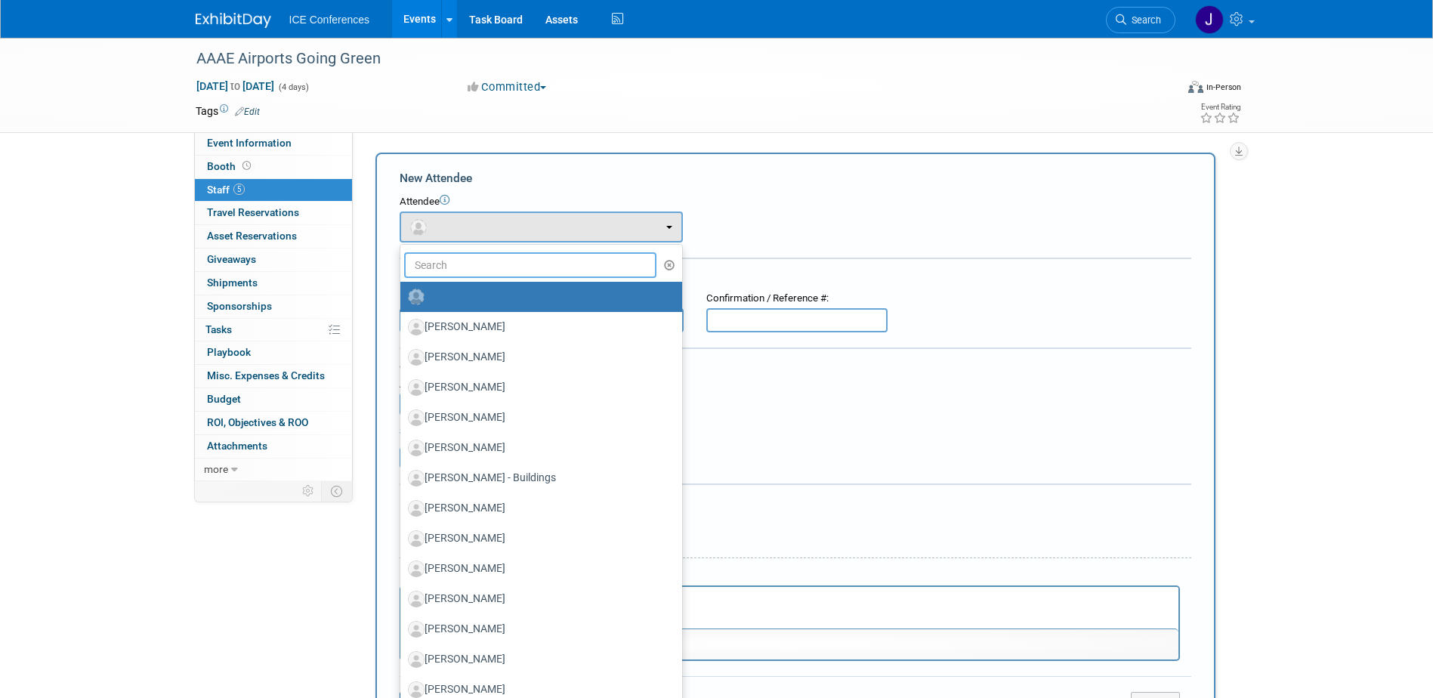
click at [462, 263] on input "text" at bounding box center [530, 265] width 253 height 26
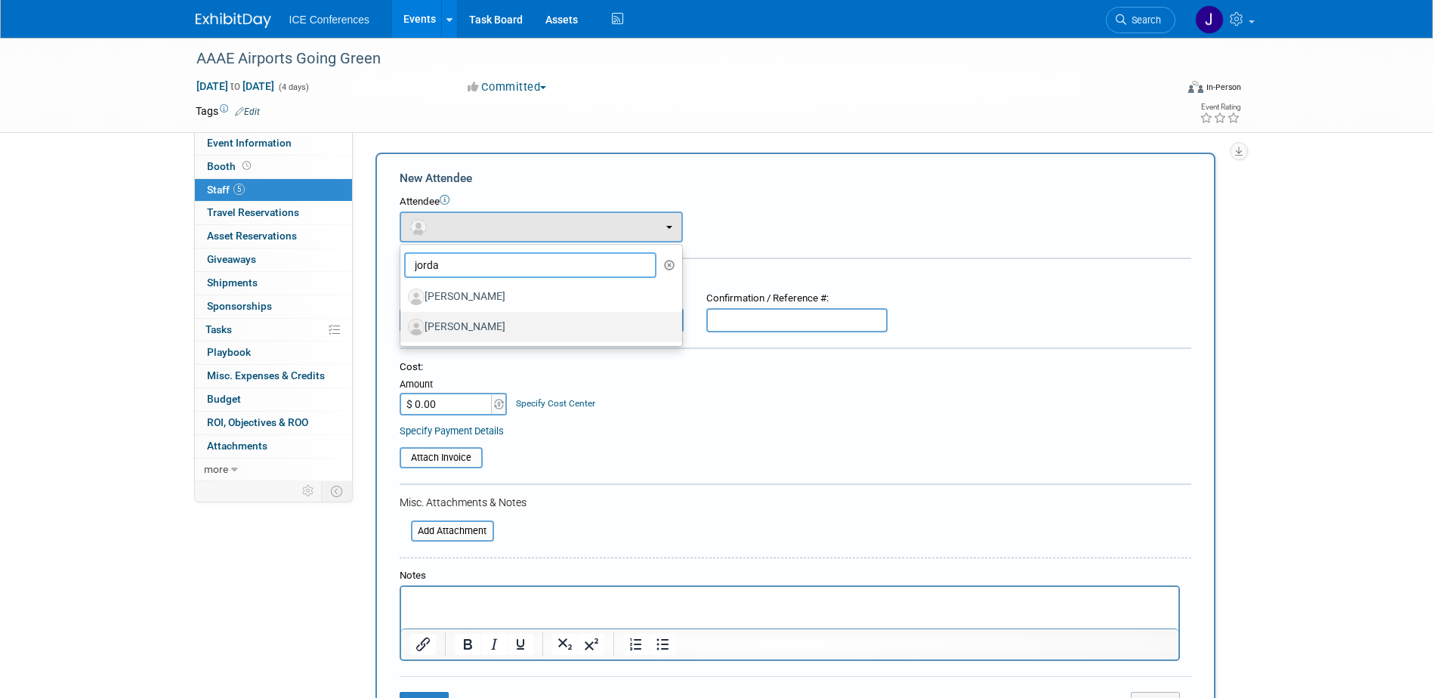
type input "jorda"
click at [547, 315] on label "[PERSON_NAME]" at bounding box center [537, 327] width 259 height 24
click at [403, 320] on input "[PERSON_NAME]" at bounding box center [398, 325] width 10 height 10
select select "5751b03f-731e-4b99-91c9-6e3a0400fabc"
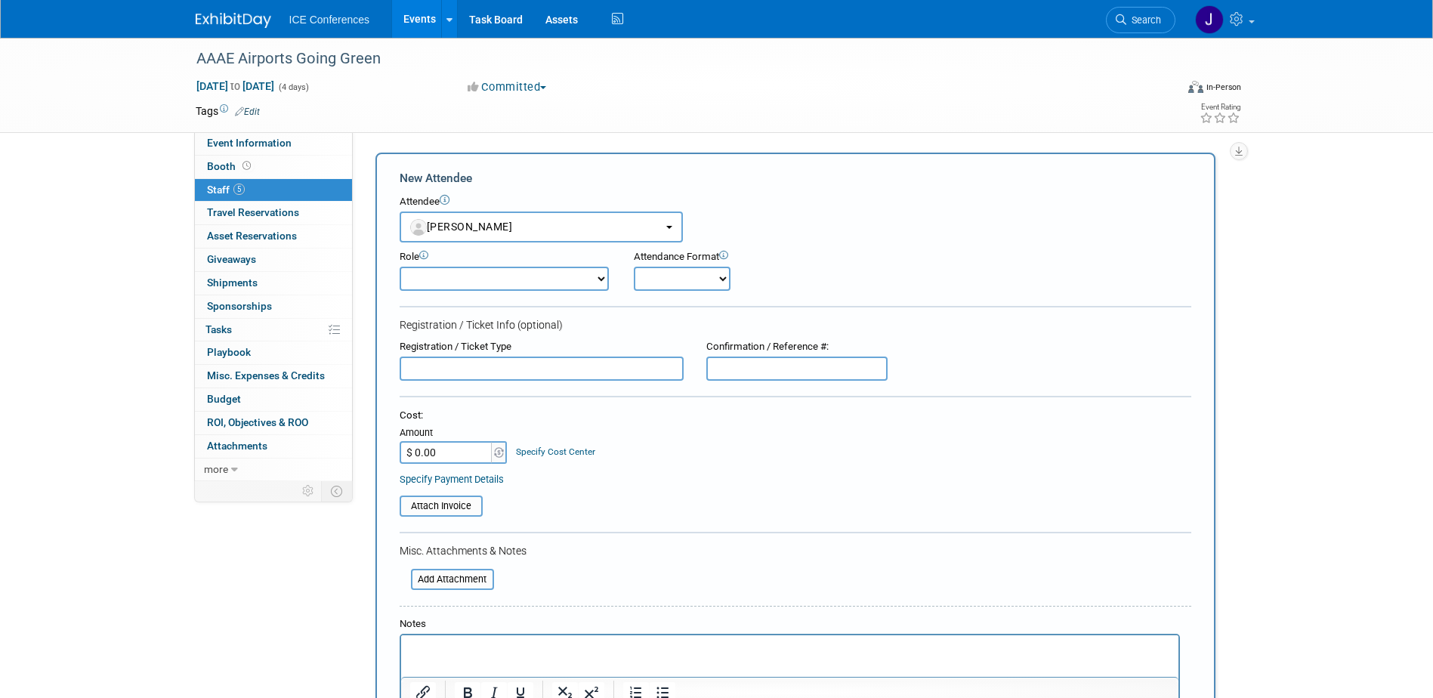
click at [524, 286] on select "Business Development Business Development - Added Business Development - Replac…" at bounding box center [504, 279] width 209 height 24
select select "100"
click at [400, 267] on select "Business Development Business Development - Added Business Development - Replac…" at bounding box center [504, 279] width 209 height 24
click at [698, 277] on select "Onsite Remote" at bounding box center [682, 279] width 97 height 24
select select "1"
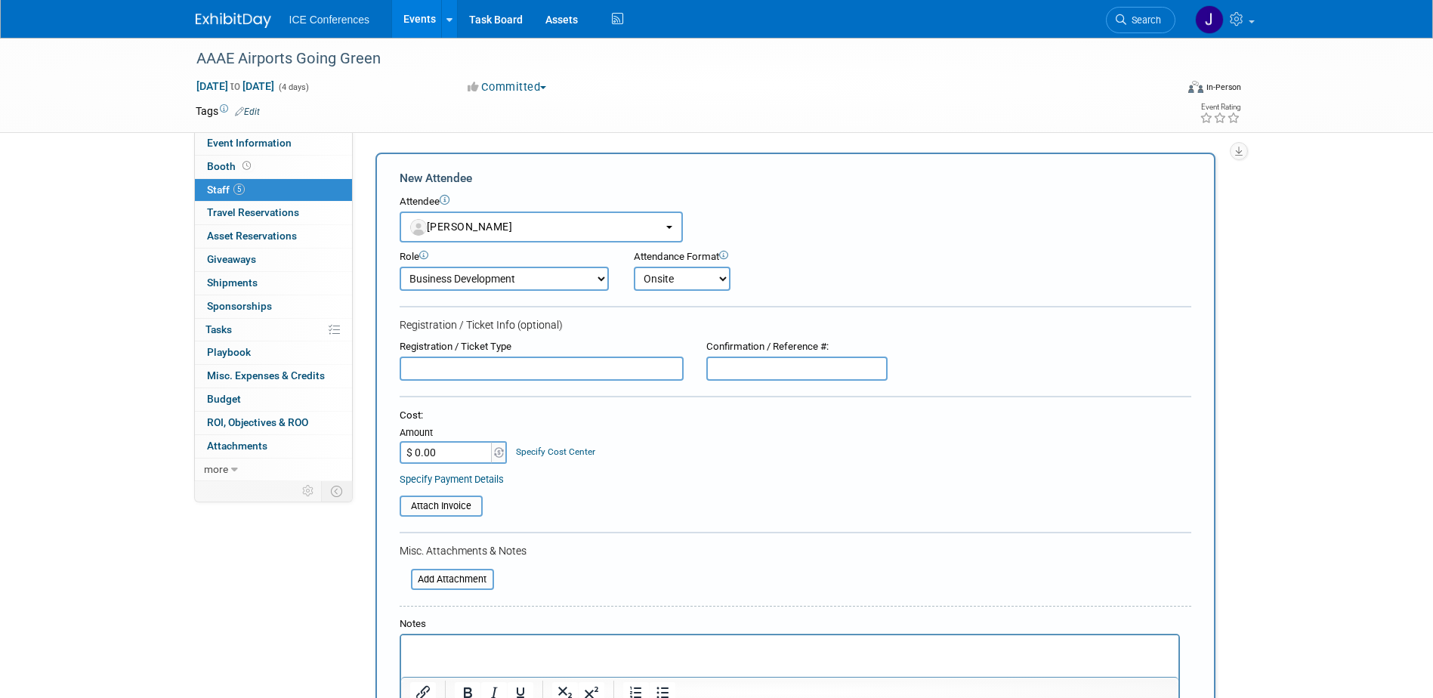
click at [634, 267] on select "Onsite Remote" at bounding box center [682, 279] width 97 height 24
click at [521, 367] on input "text" at bounding box center [542, 369] width 284 height 24
type input "comp registration"
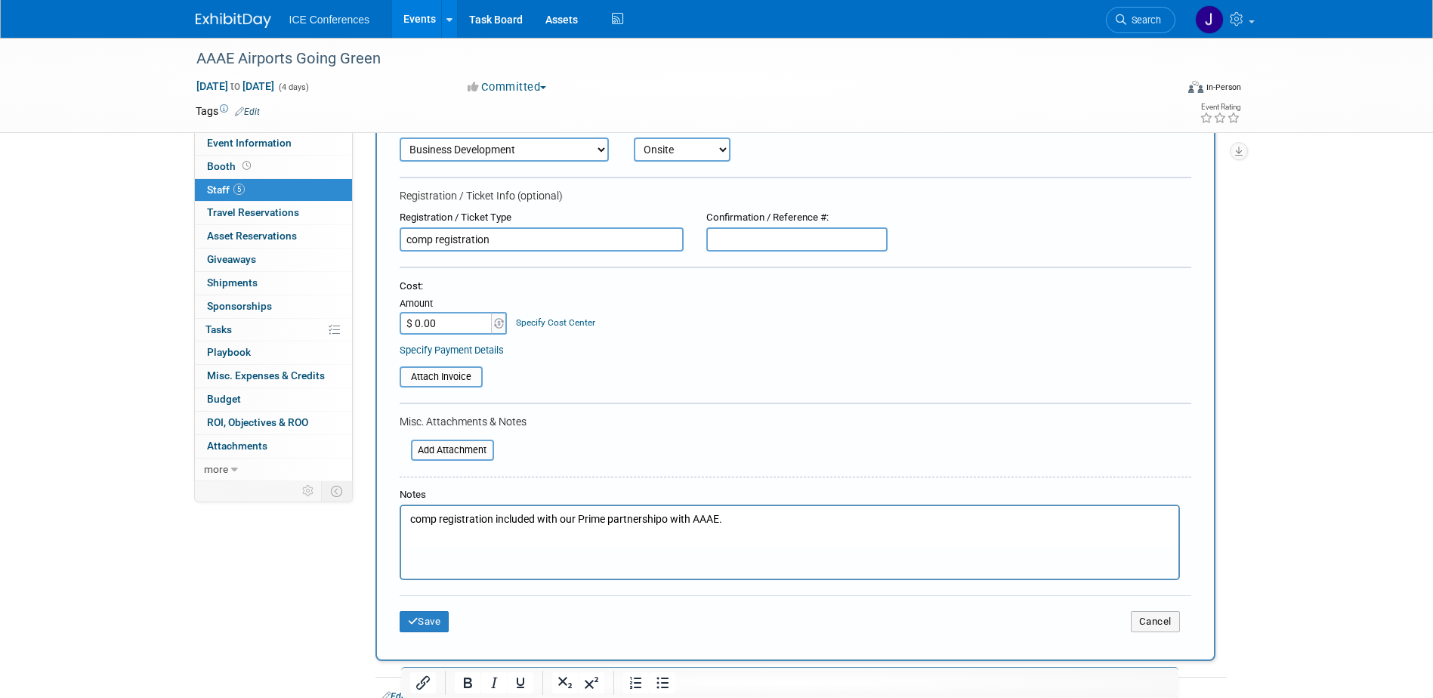
scroll to position [302, 0]
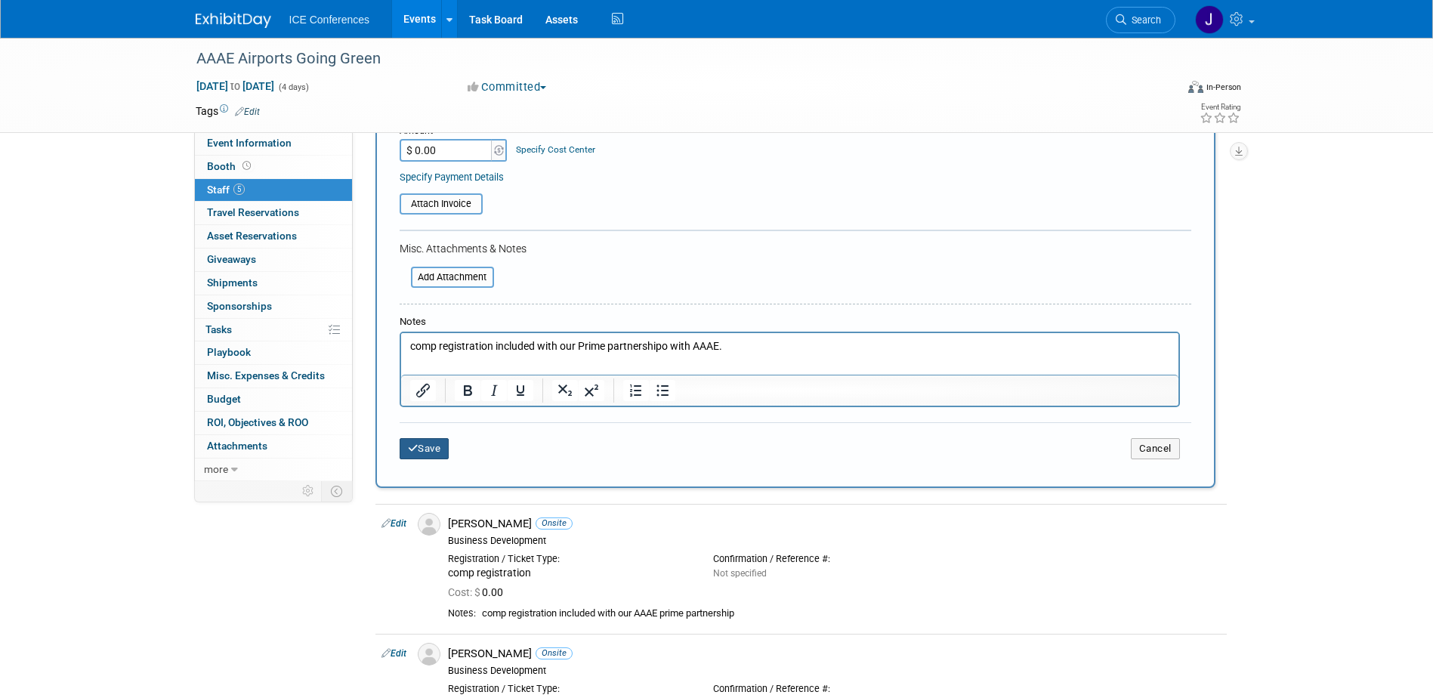
click at [426, 450] on button "Save" at bounding box center [425, 448] width 50 height 21
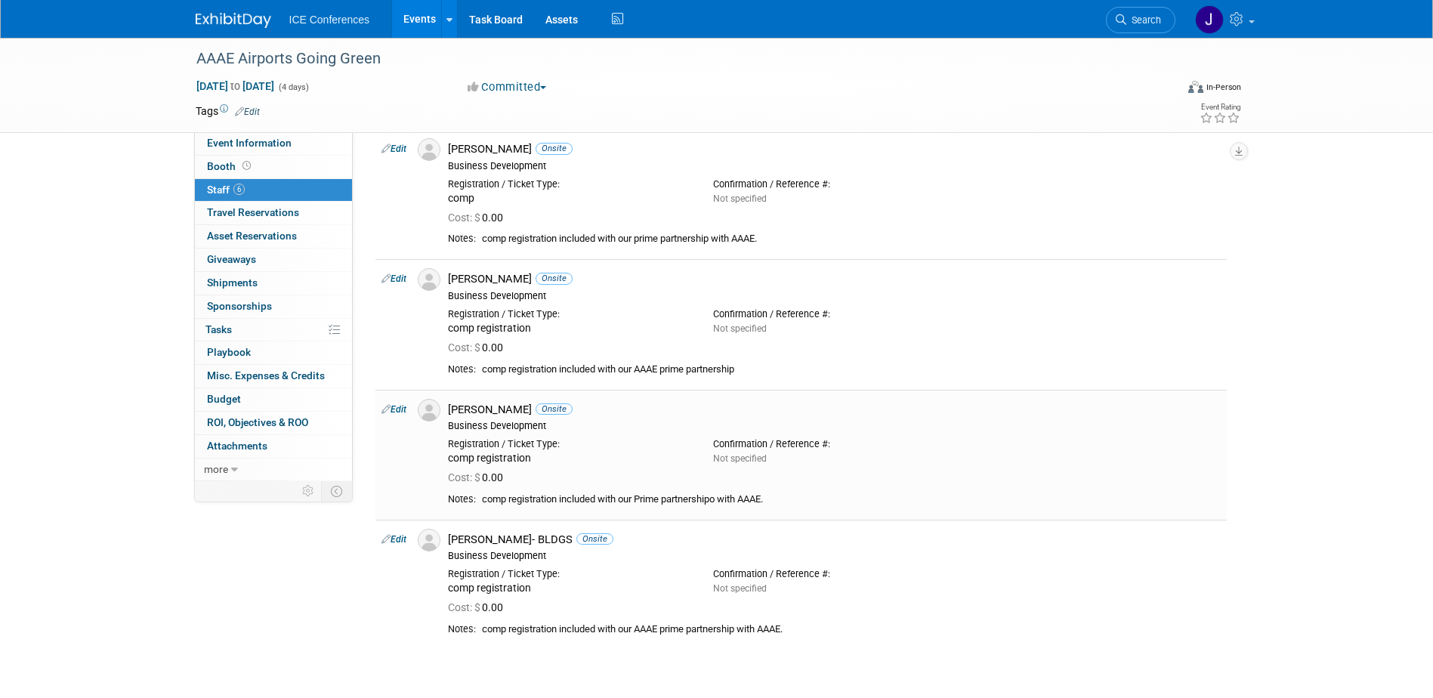
scroll to position [151, 0]
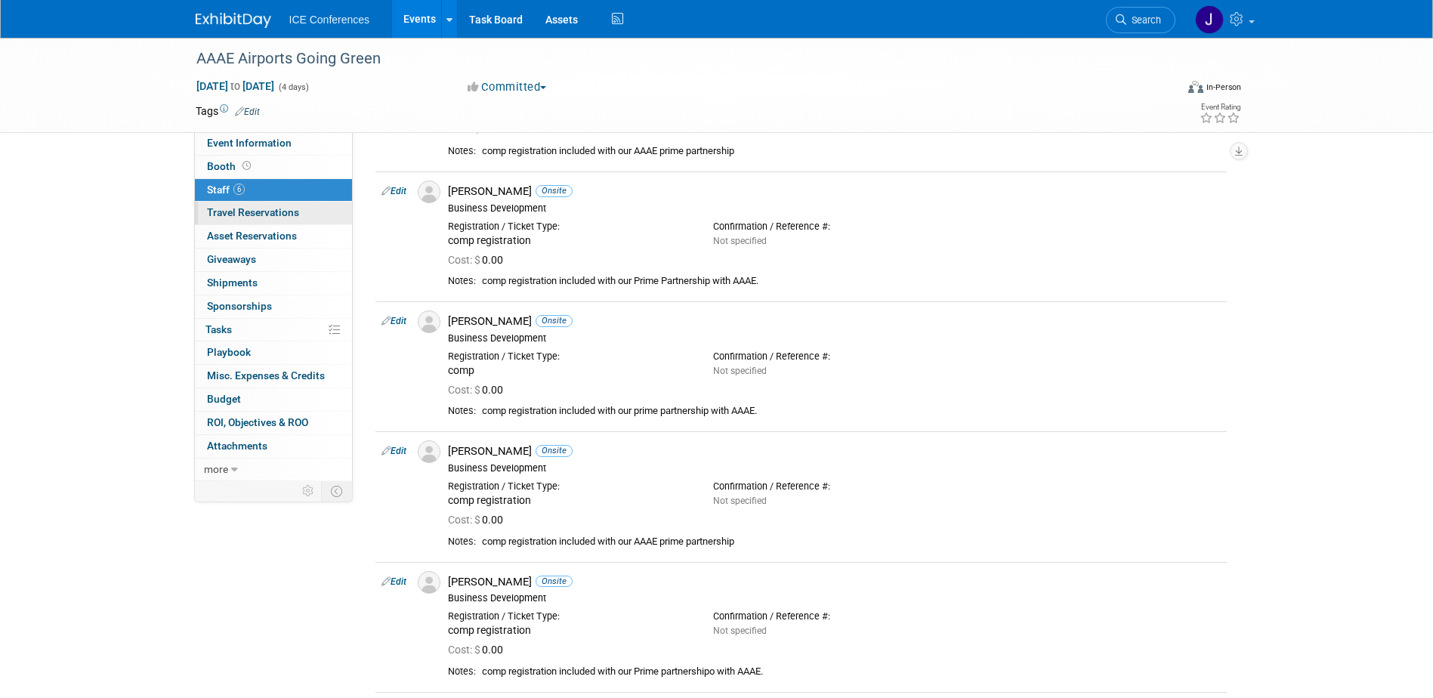
click at [264, 218] on span "Travel Reservations 0" at bounding box center [253, 212] width 92 height 12
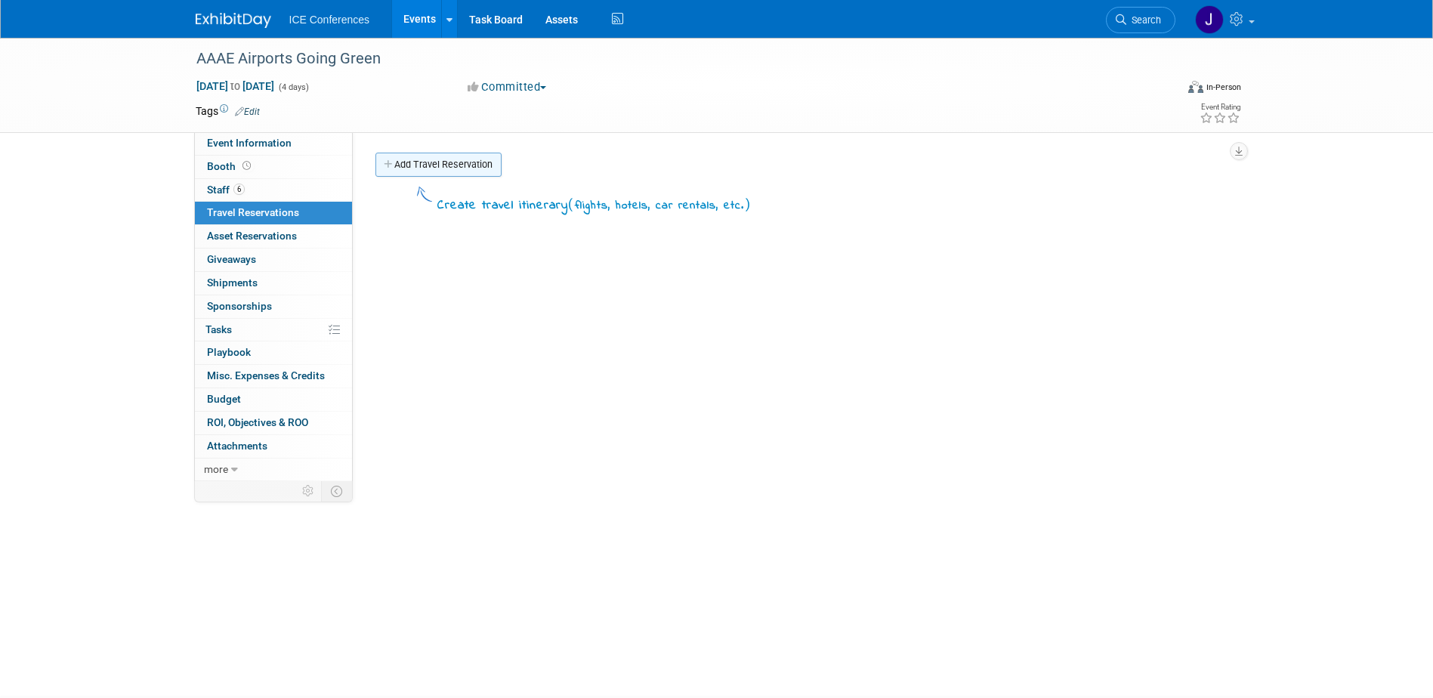
click at [436, 172] on link "Add Travel Reservation" at bounding box center [439, 165] width 126 height 24
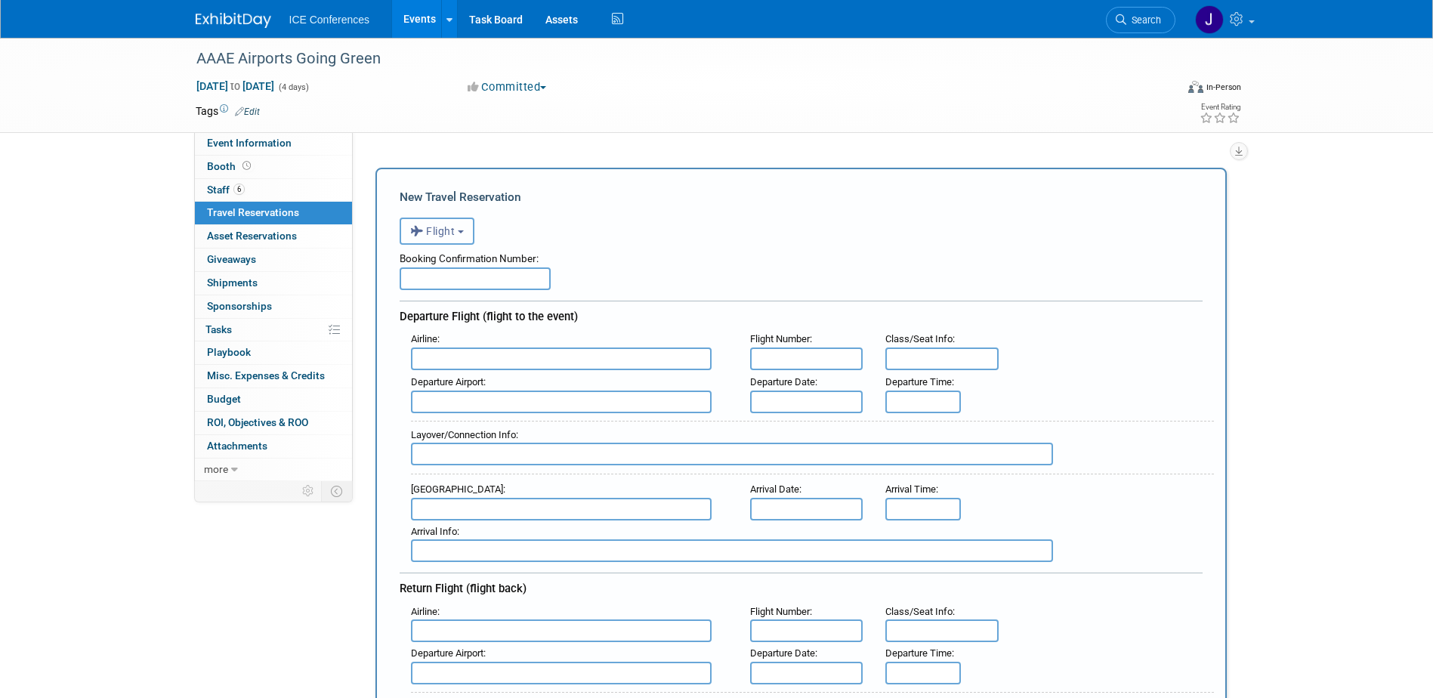
click at [450, 234] on span "Flight" at bounding box center [432, 231] width 45 height 12
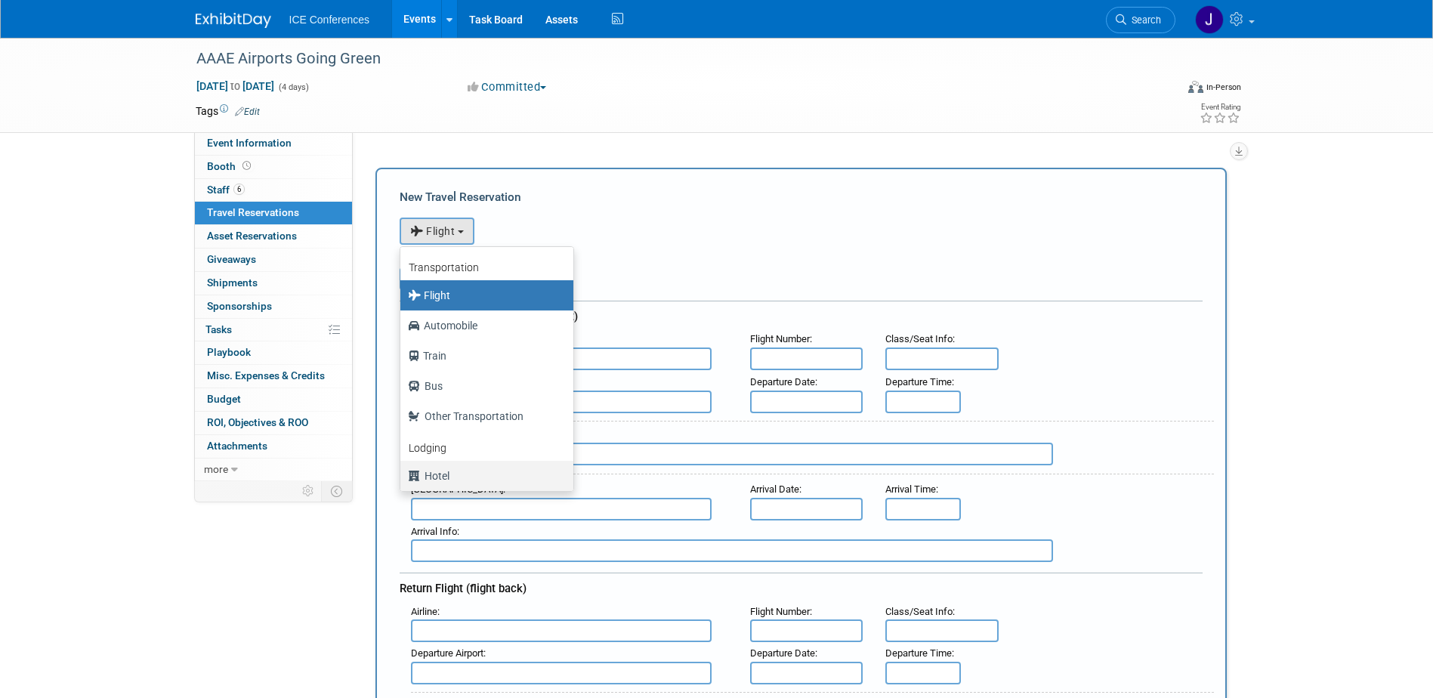
drag, startPoint x: 458, startPoint y: 480, endPoint x: 466, endPoint y: 476, distance: 9.1
click at [457, 480] on label "Hotel" at bounding box center [483, 476] width 150 height 24
click at [403, 479] on input "Hotel" at bounding box center [398, 474] width 10 height 10
select select "6"
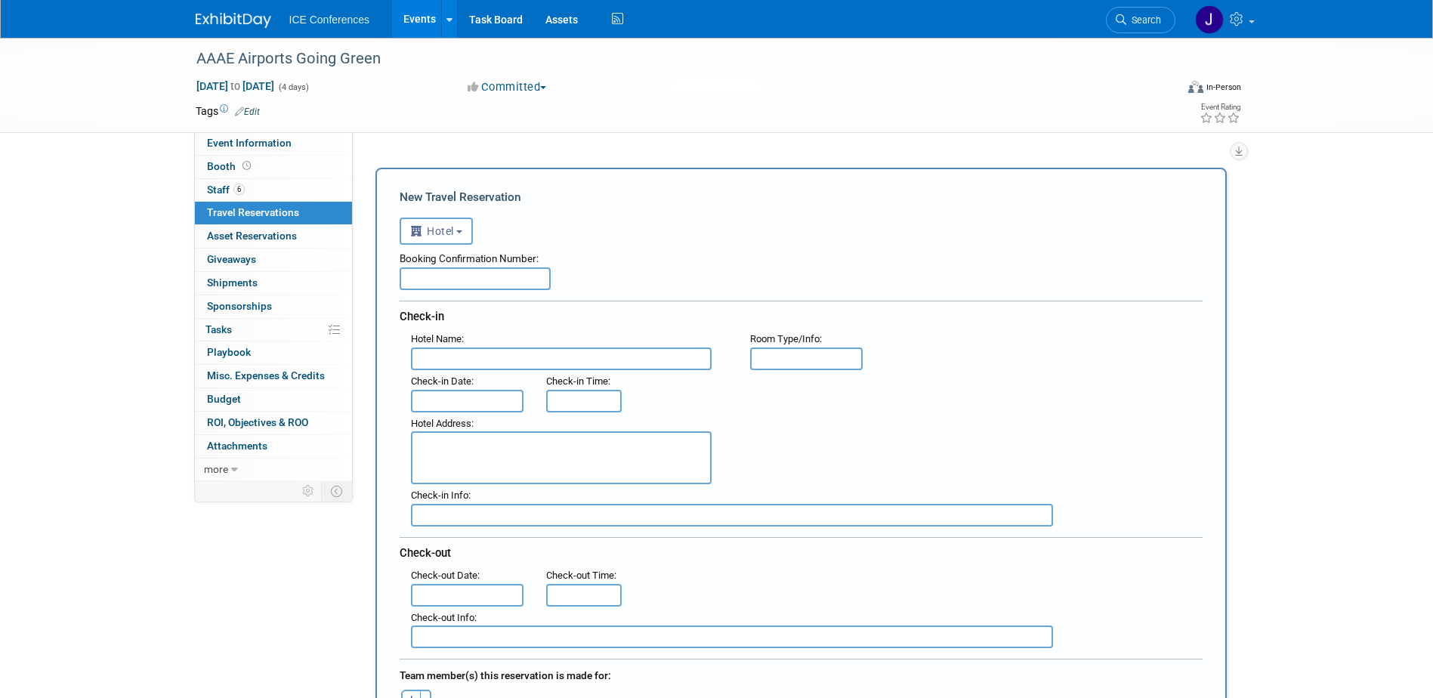
click at [464, 364] on input "text" at bounding box center [561, 359] width 301 height 23
type input "[GEOGRAPHIC_DATA]"
click at [274, 184] on link "6 Staff 6" at bounding box center [273, 190] width 157 height 23
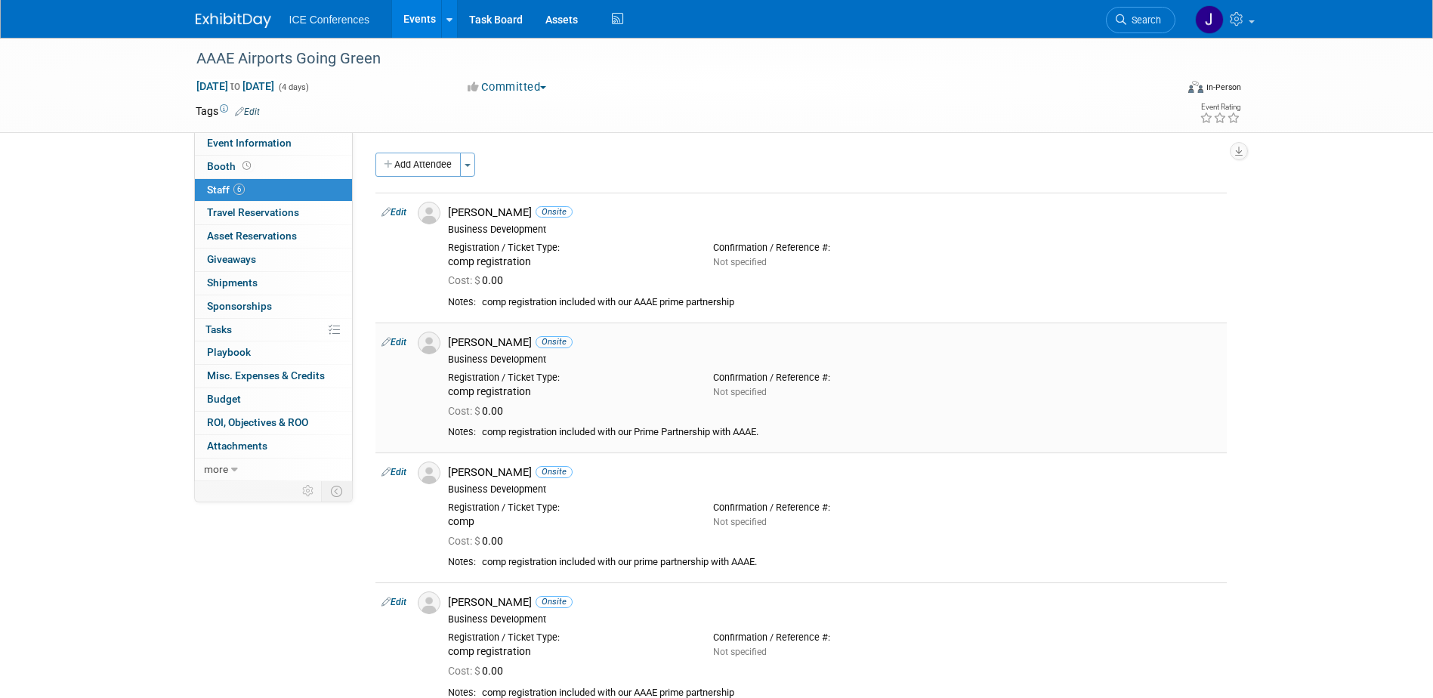
click at [396, 342] on link "Edit" at bounding box center [394, 342] width 25 height 11
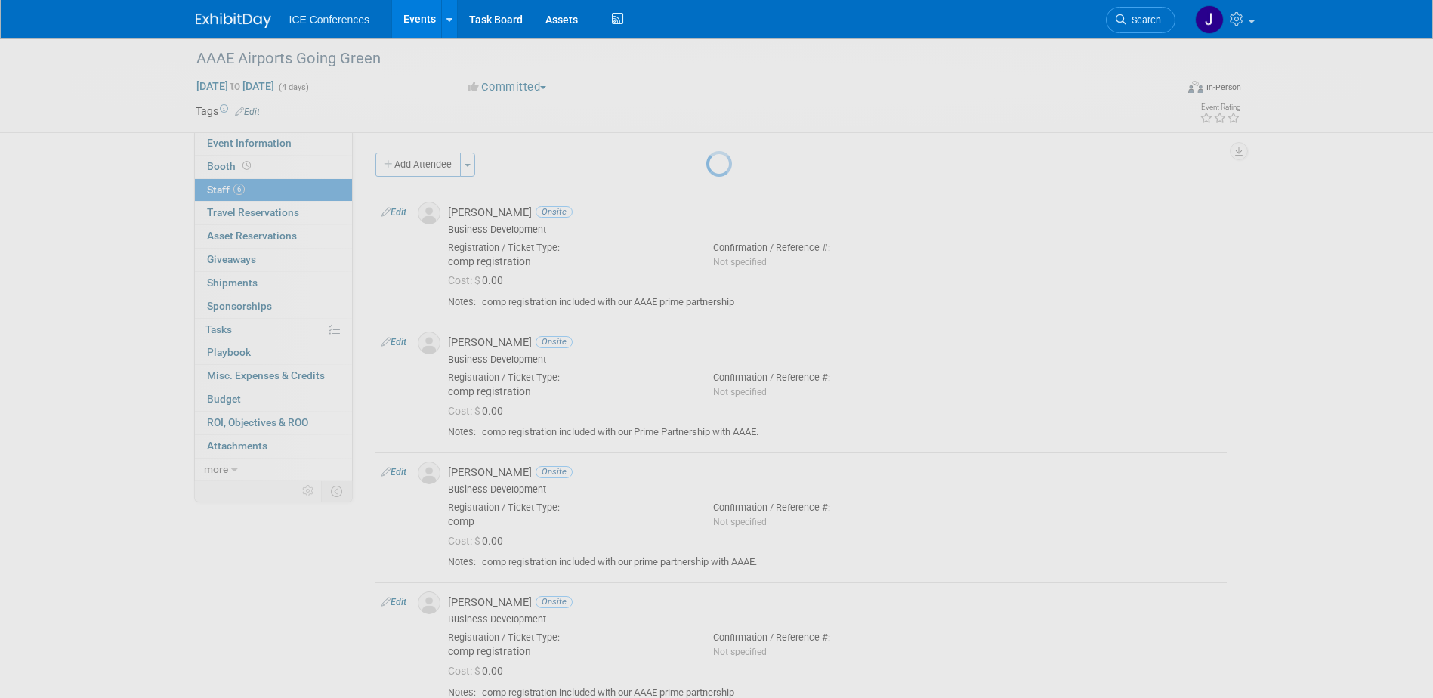
select select "1cf40255-347f-45b3-b2b3-f161a913dd06"
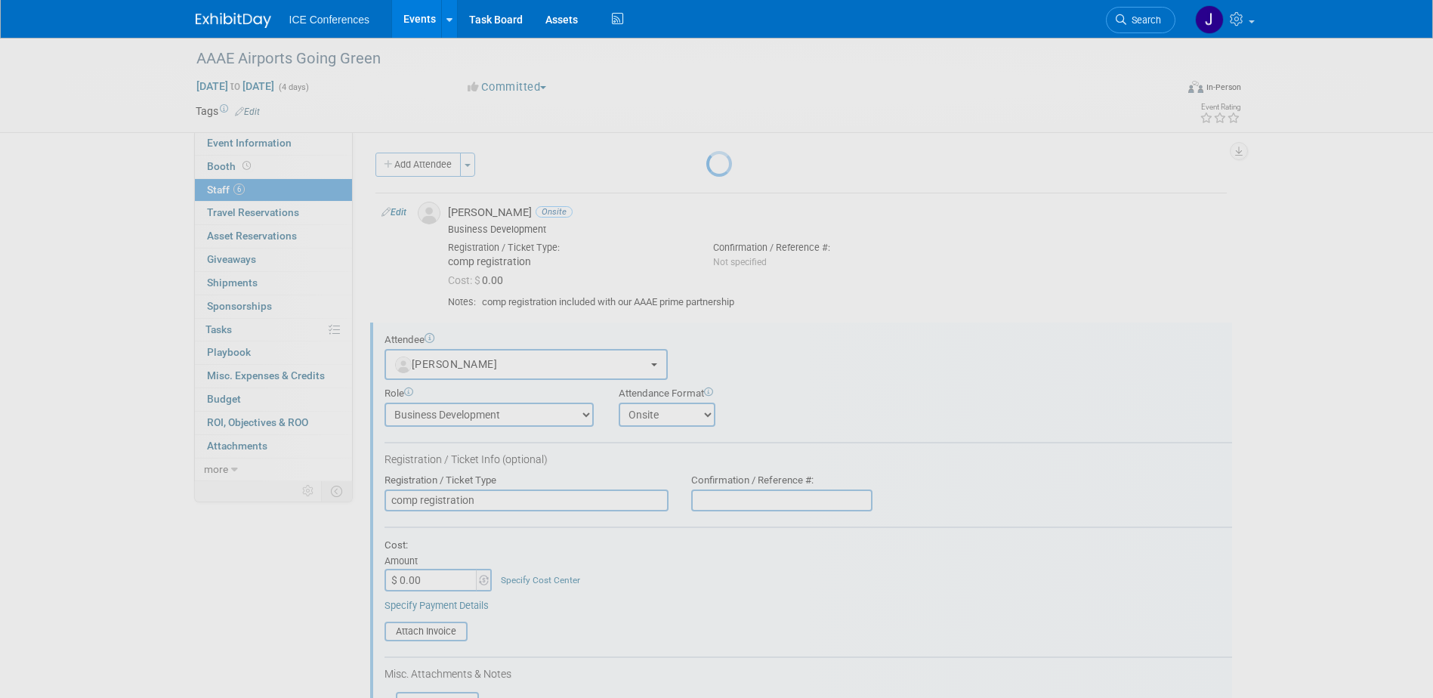
scroll to position [151, 0]
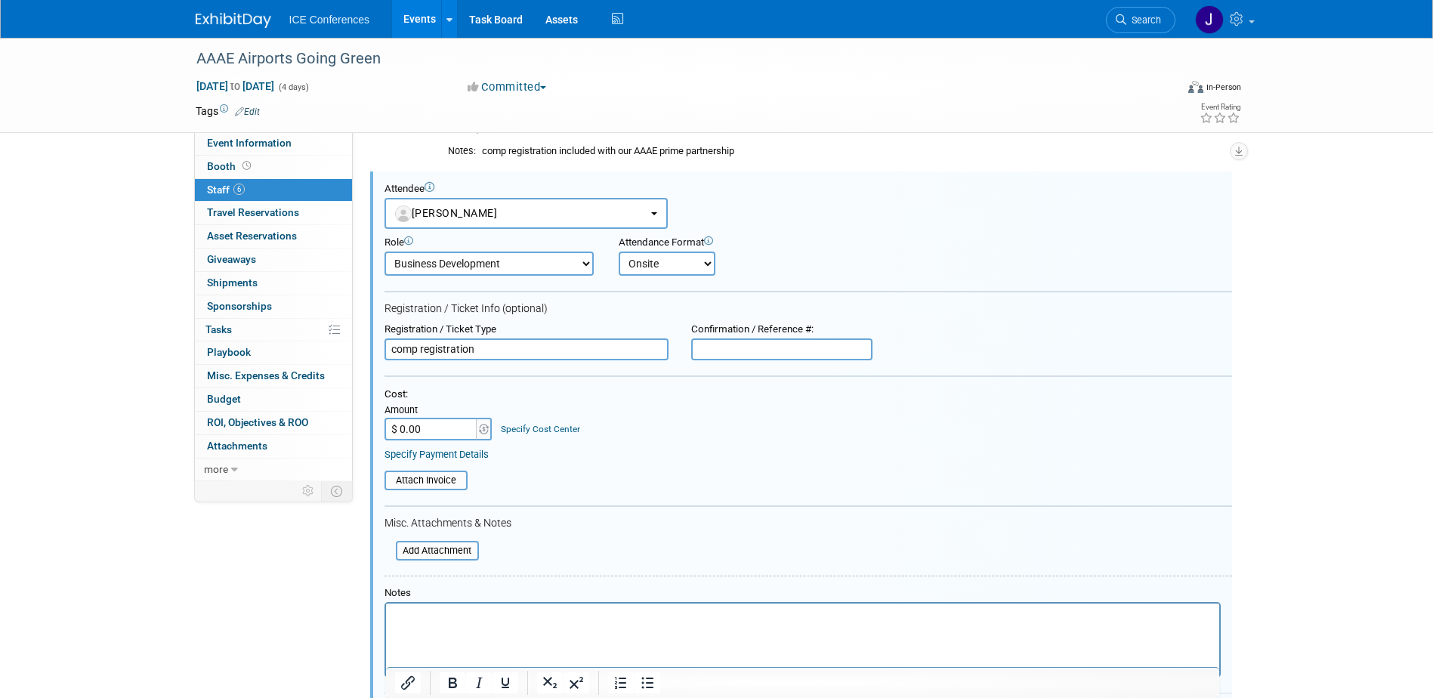
click at [528, 258] on select "Business Development Business Development - Added Business Development - Replac…" at bounding box center [489, 264] width 209 height 24
select select "5"
click at [385, 252] on select "Business Development Business Development - Added Business Development - Replac…" at bounding box center [489, 264] width 209 height 24
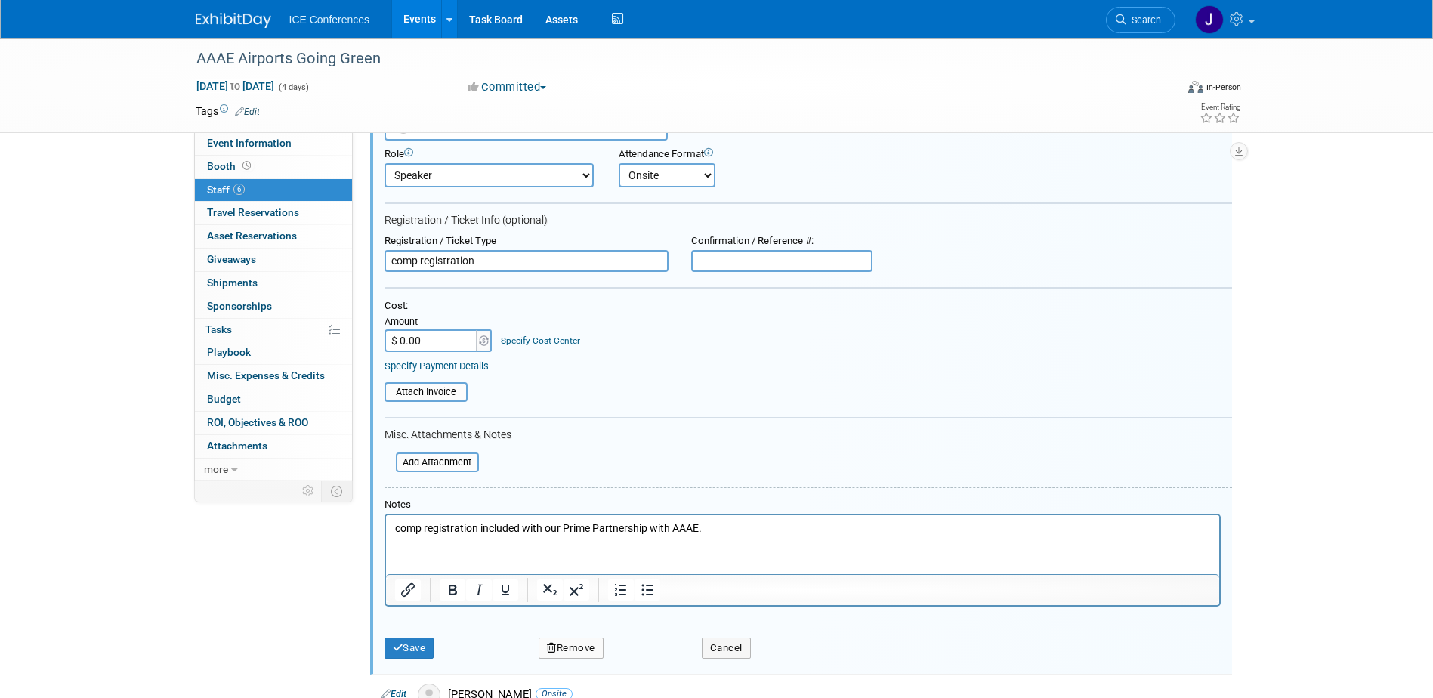
scroll to position [453, 0]
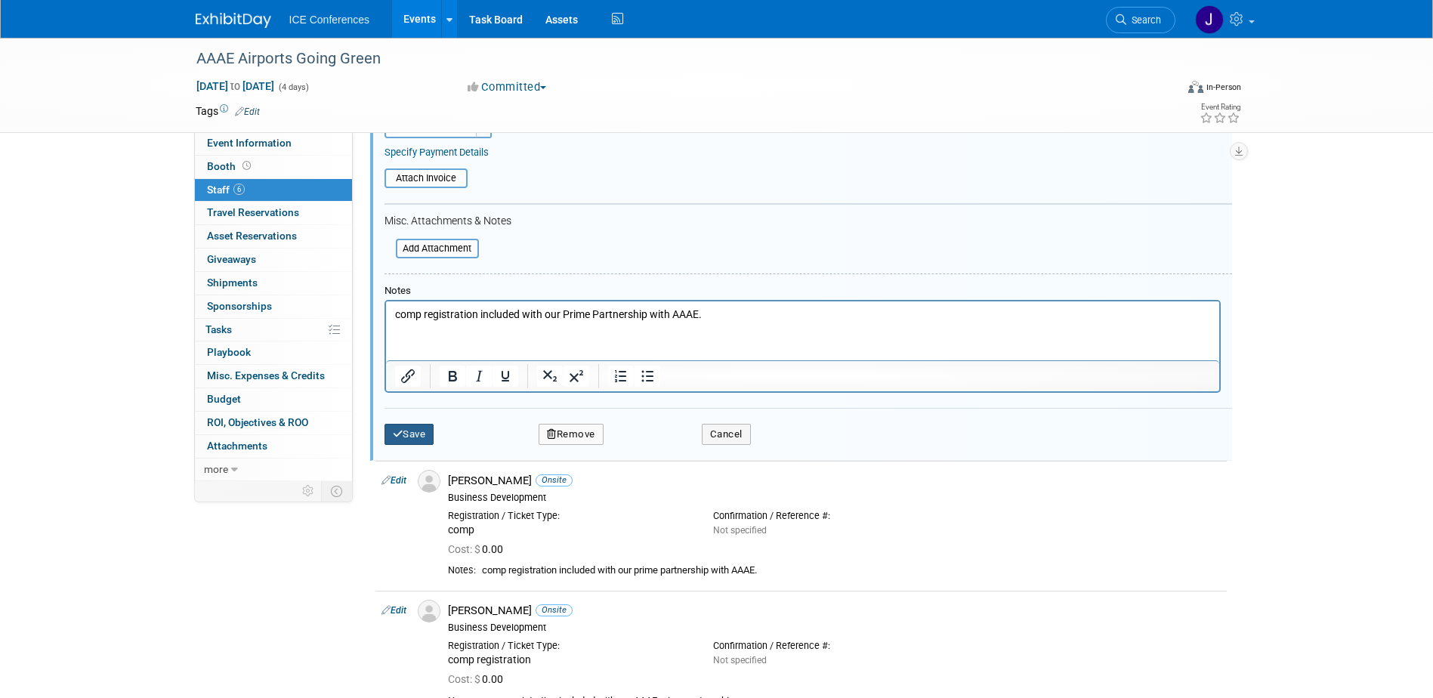
click at [416, 435] on button "Save" at bounding box center [410, 434] width 50 height 21
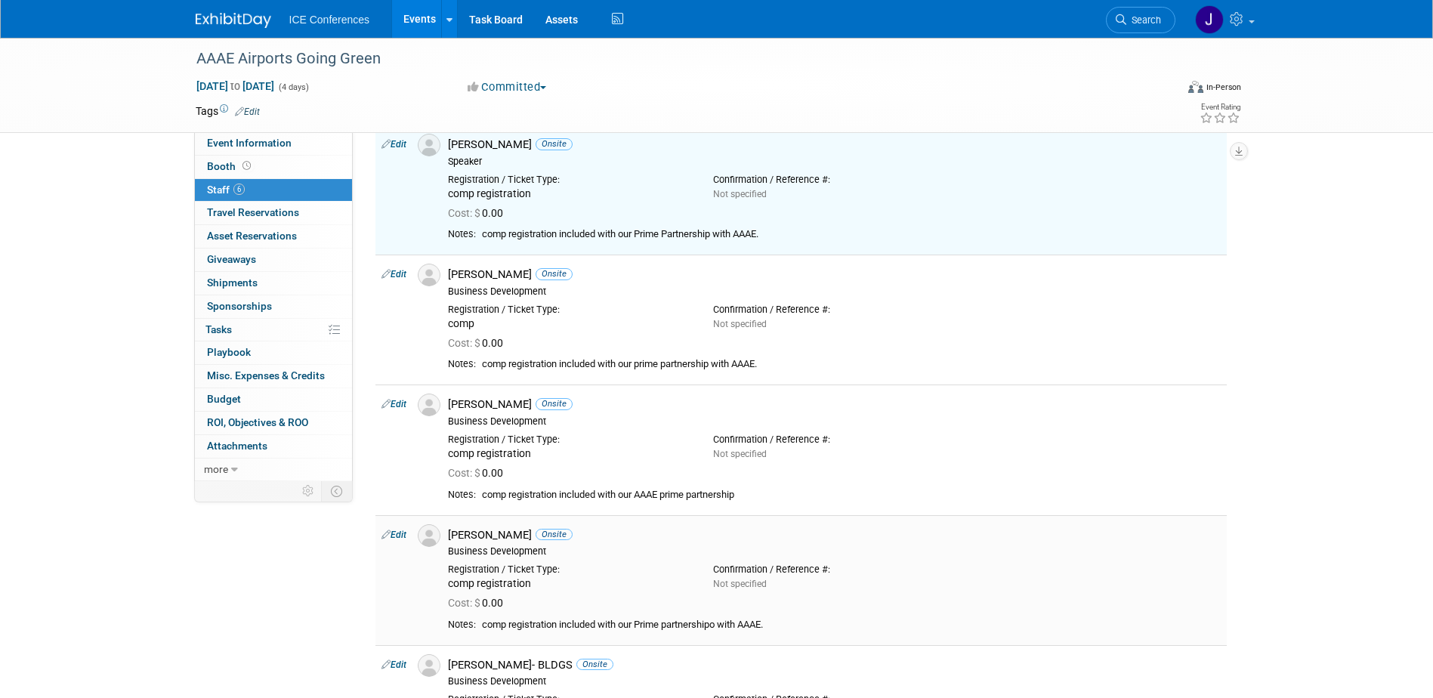
scroll to position [151, 0]
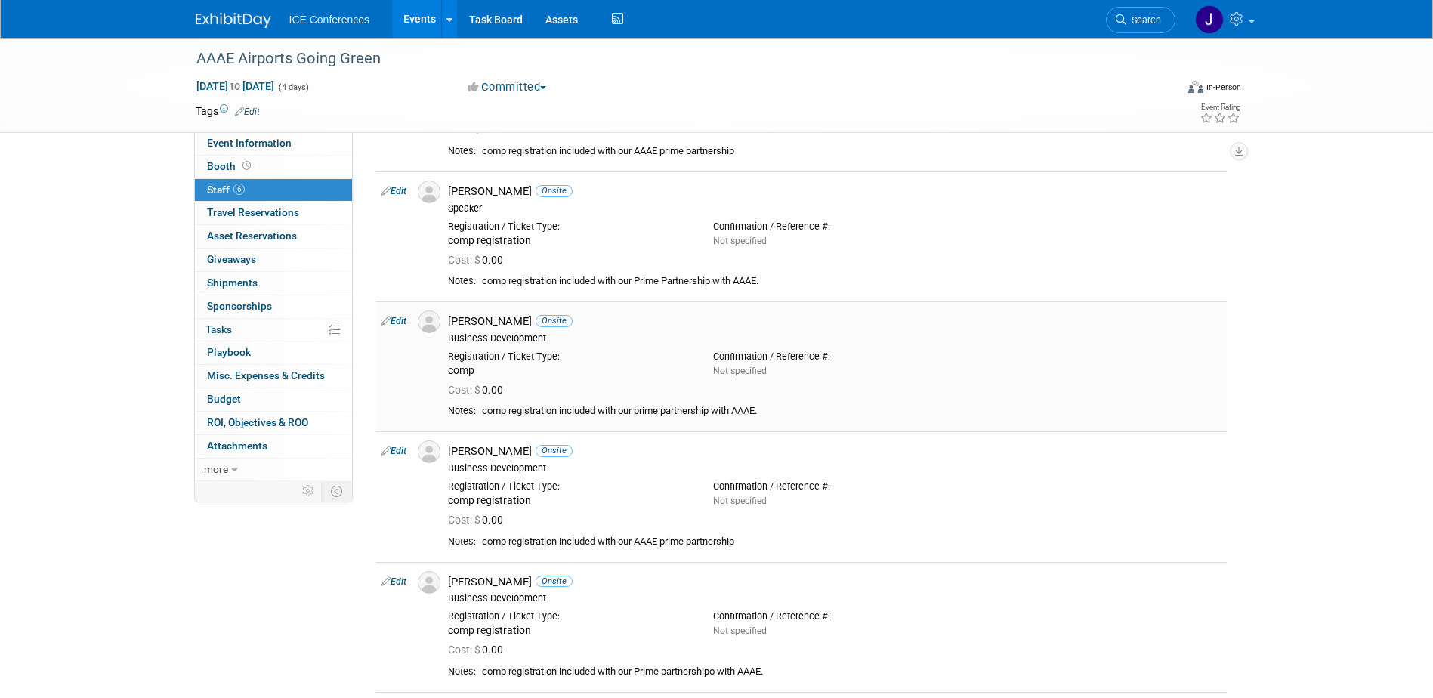
click at [396, 317] on link "Edit" at bounding box center [394, 321] width 25 height 11
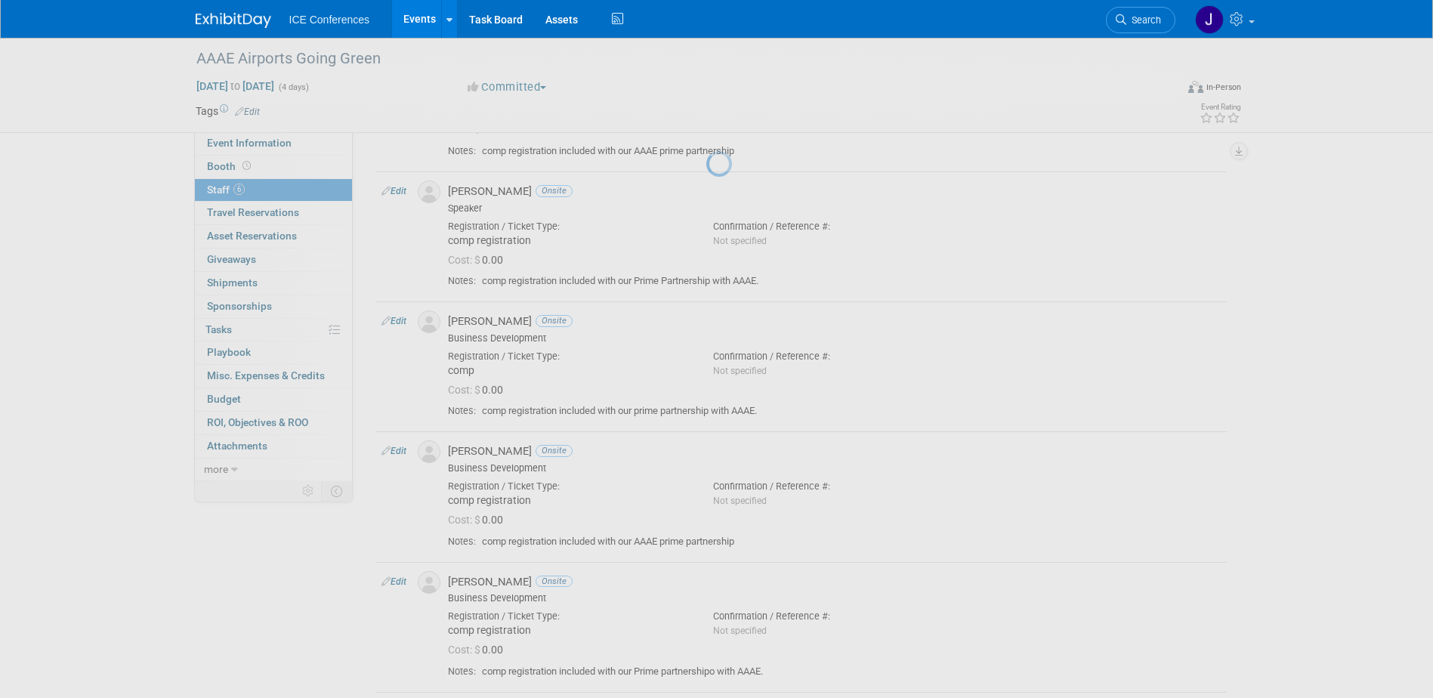
select select "d99a9294-50f4-4ca7-aeec-b98611a874be"
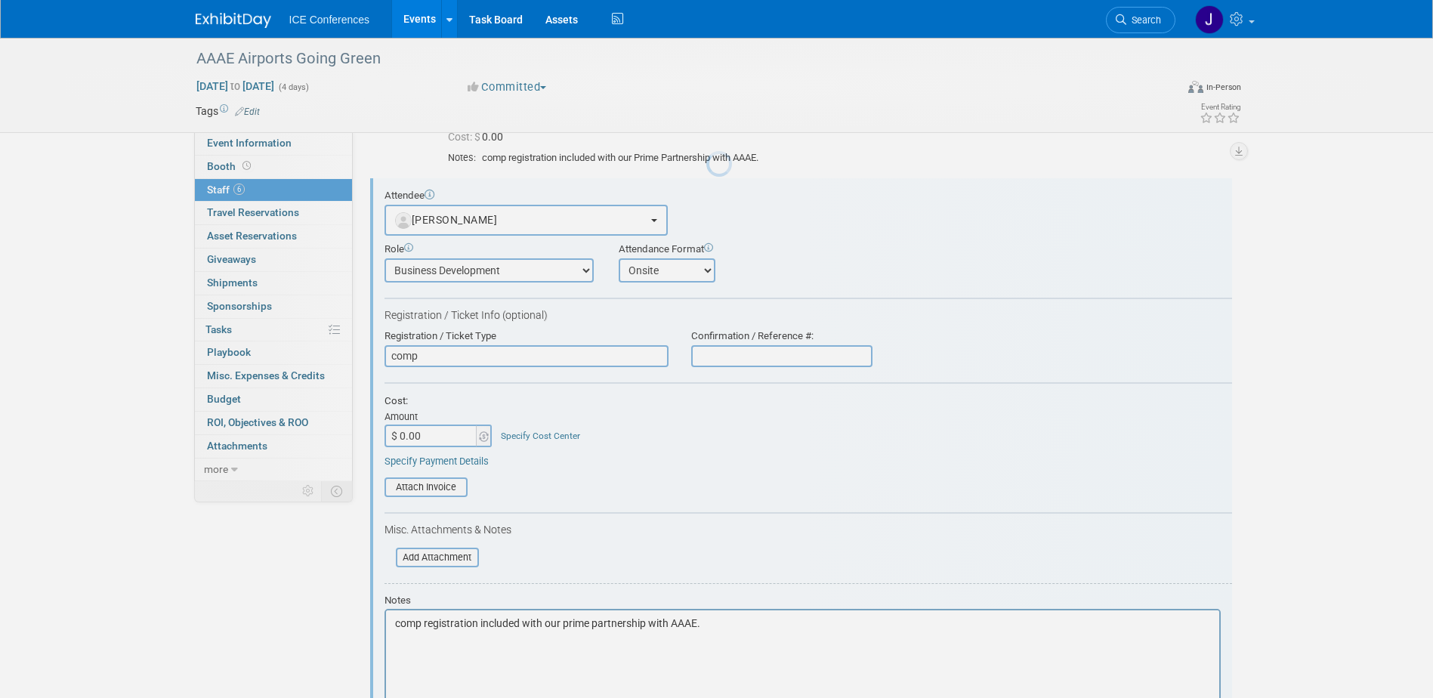
scroll to position [0, 0]
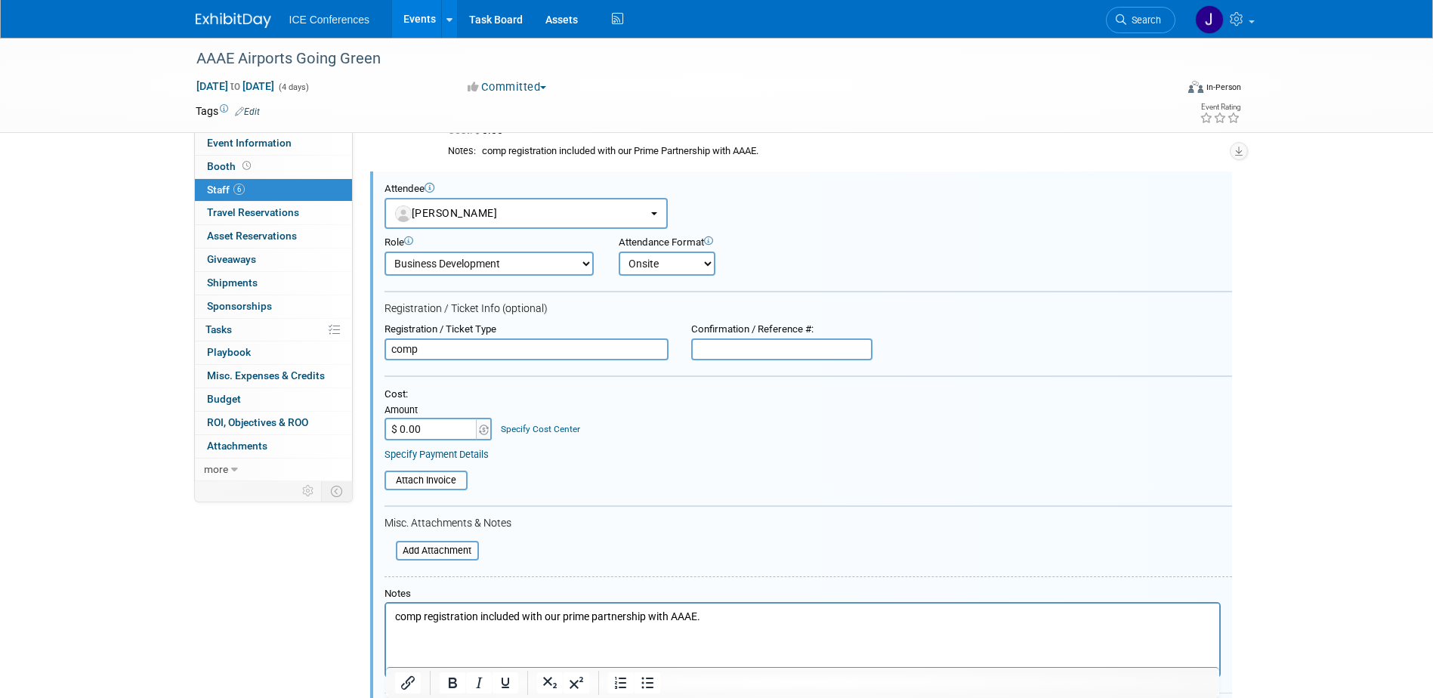
click at [476, 268] on select "Business Development Business Development - Added Business Development - Replac…" at bounding box center [489, 264] width 209 height 24
select select "5"
click at [385, 252] on select "Business Development Business Development - Added Business Development - Replac…" at bounding box center [489, 264] width 209 height 24
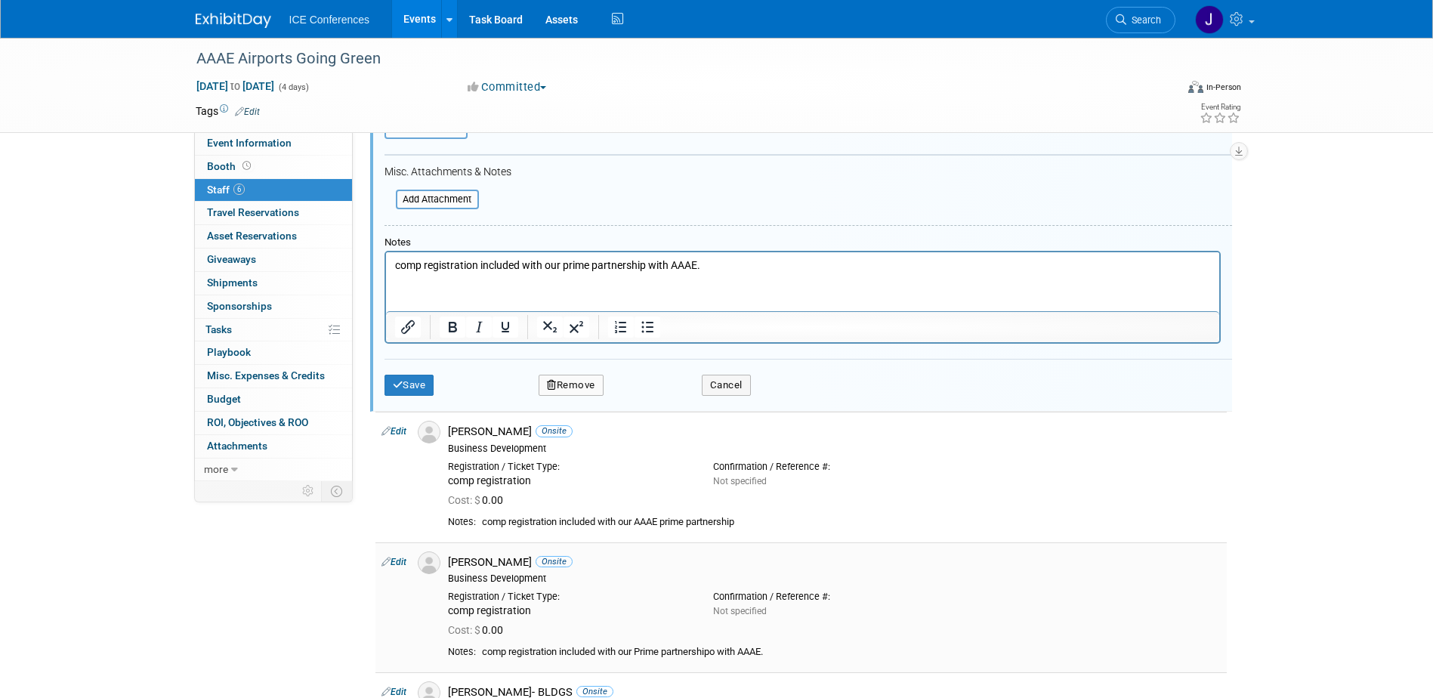
scroll to position [659, 0]
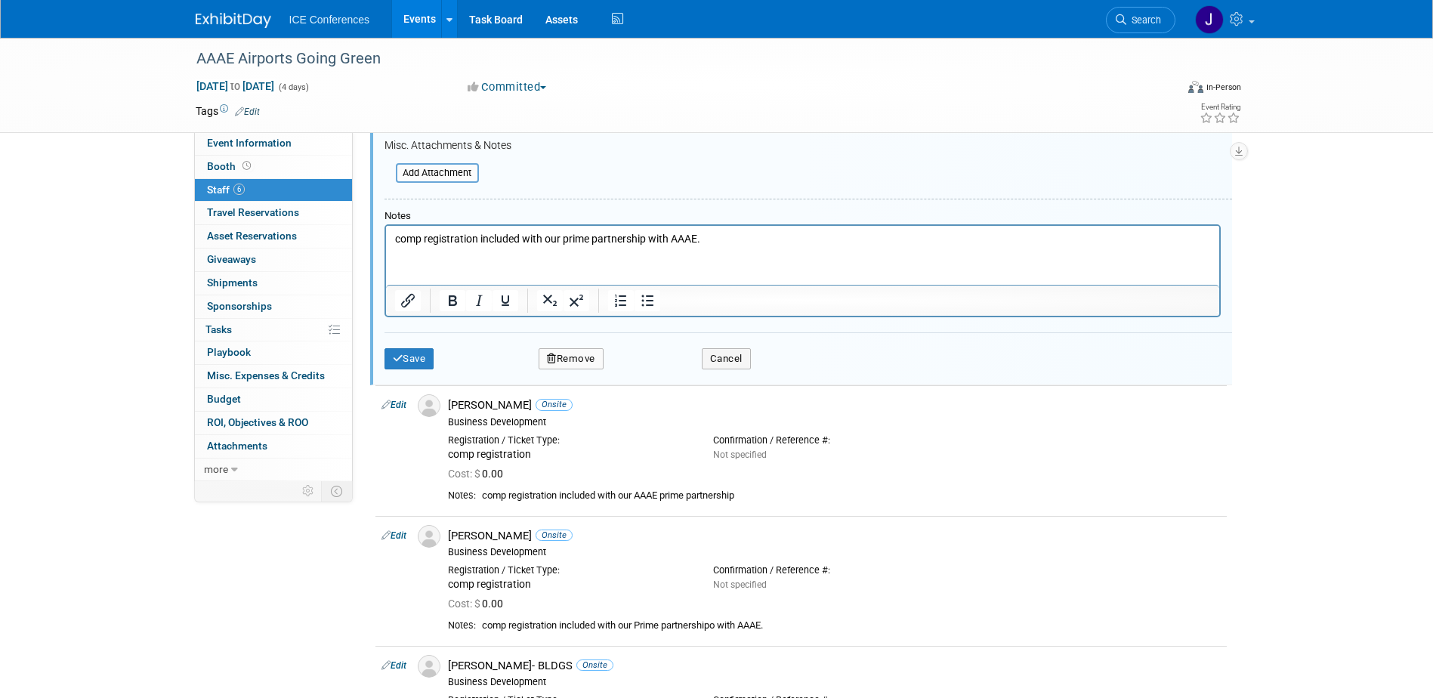
click at [410, 371] on div "Save Remove Cancel" at bounding box center [809, 356] width 848 height 48
click at [416, 359] on button "Save" at bounding box center [410, 358] width 50 height 21
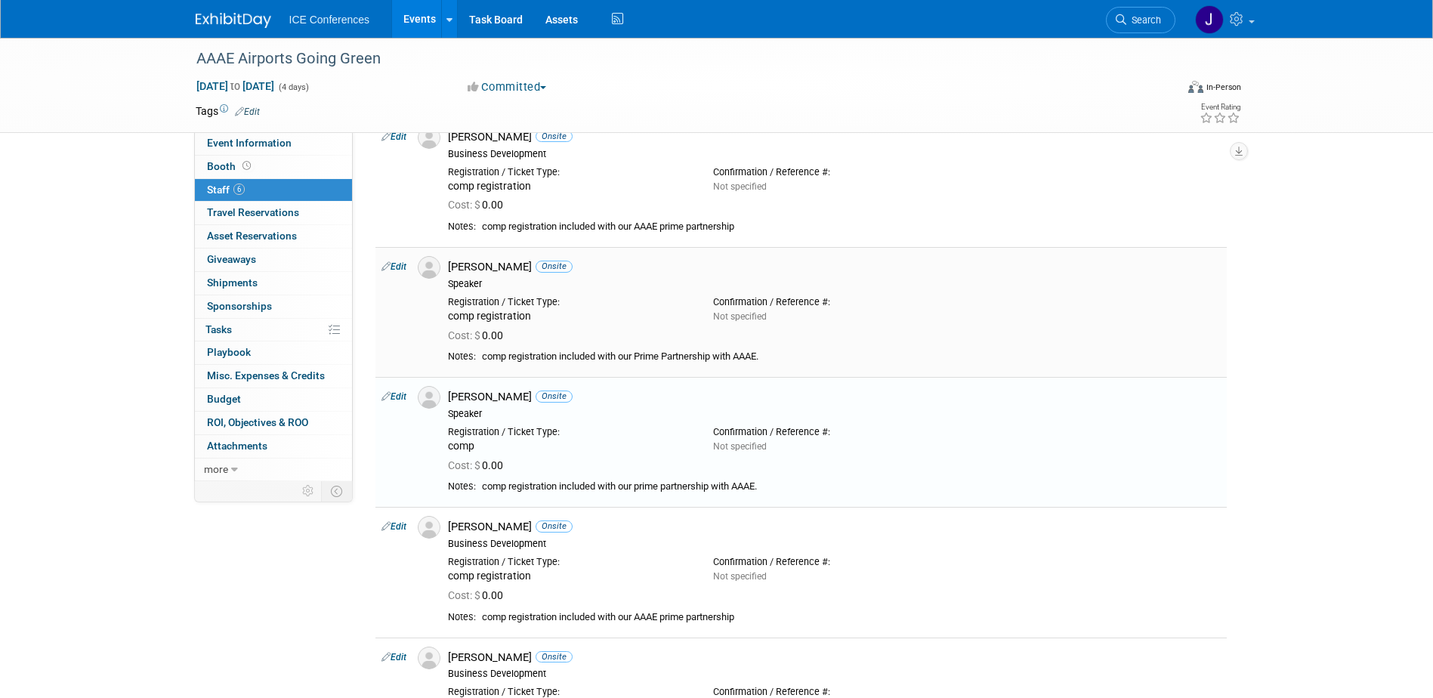
scroll to position [0, 0]
